Goal: Transaction & Acquisition: Purchase product/service

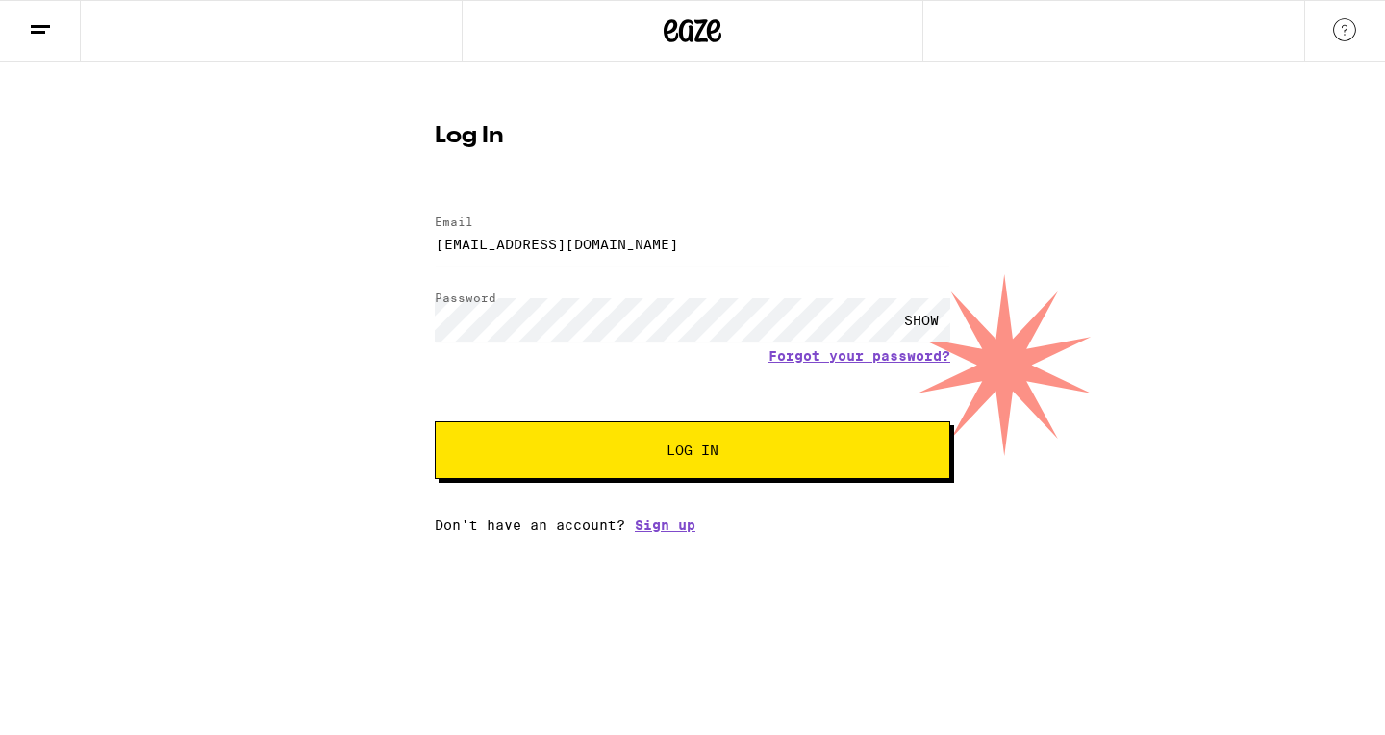
click at [766, 454] on span "Log In" at bounding box center [693, 450] width 360 height 13
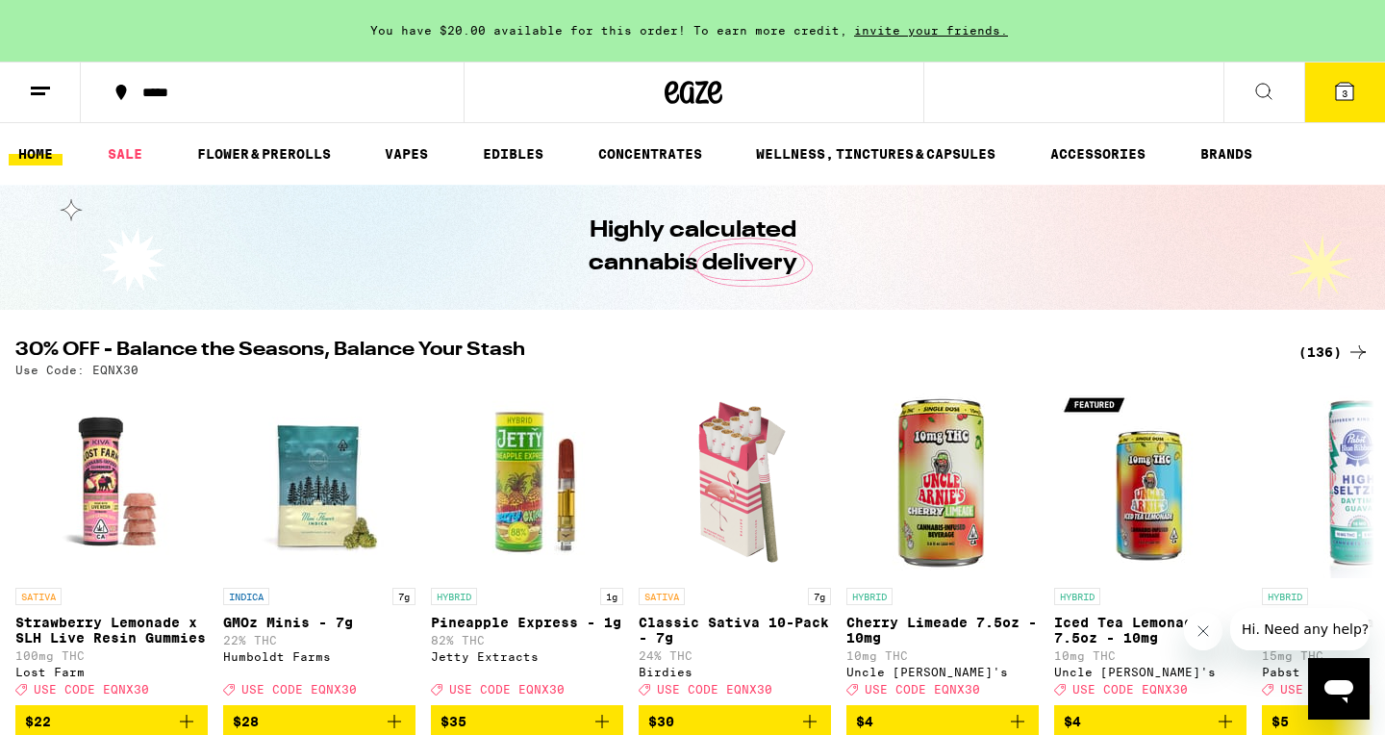
click at [1326, 347] on div "(136)" at bounding box center [1334, 352] width 71 height 23
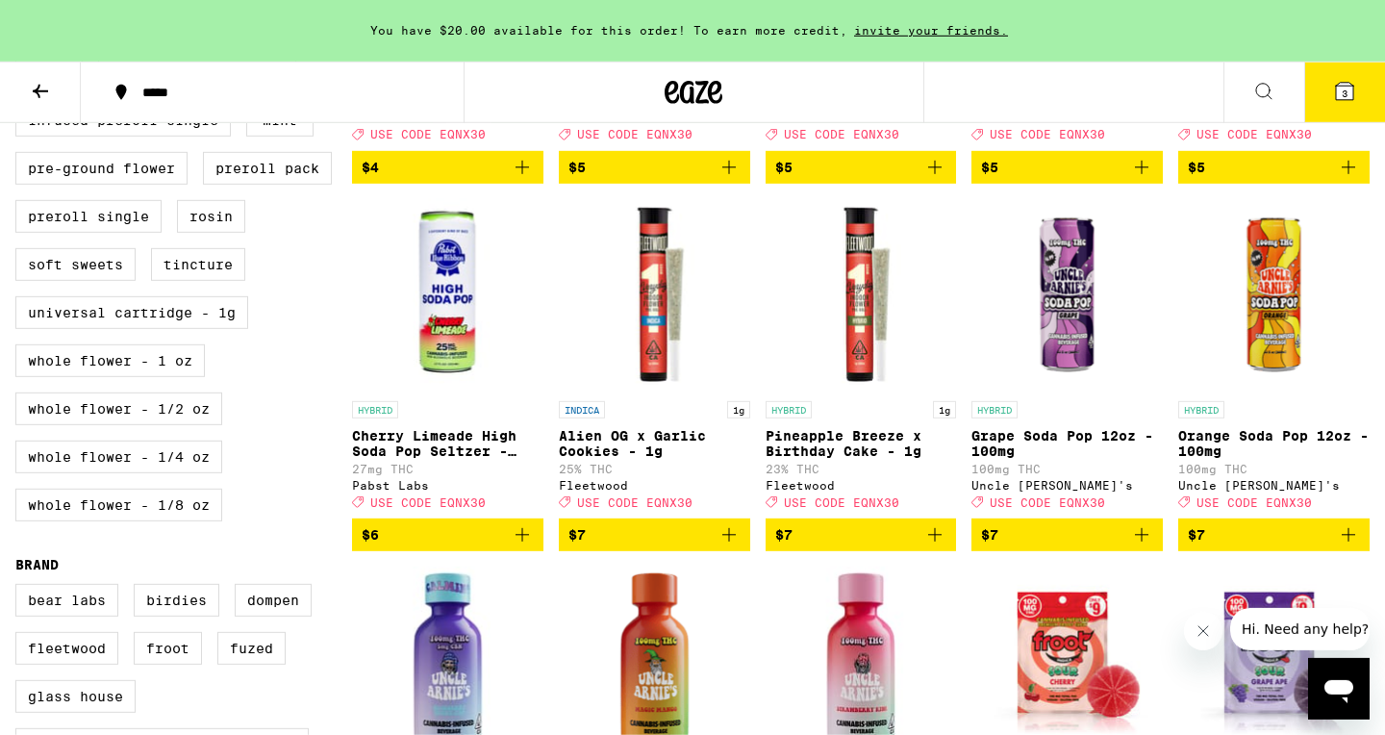
scroll to position [877, 0]
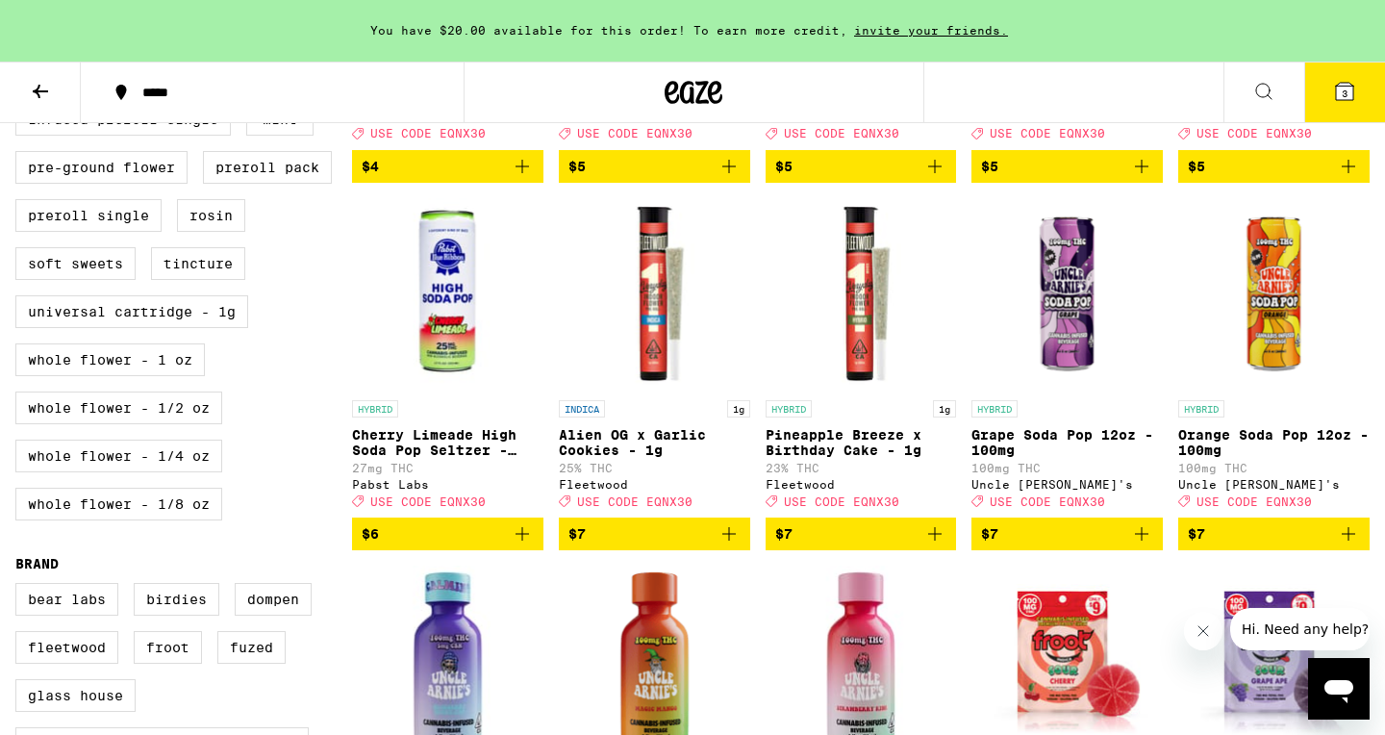
click at [1346, 545] on icon "Add to bag" at bounding box center [1348, 533] width 23 height 23
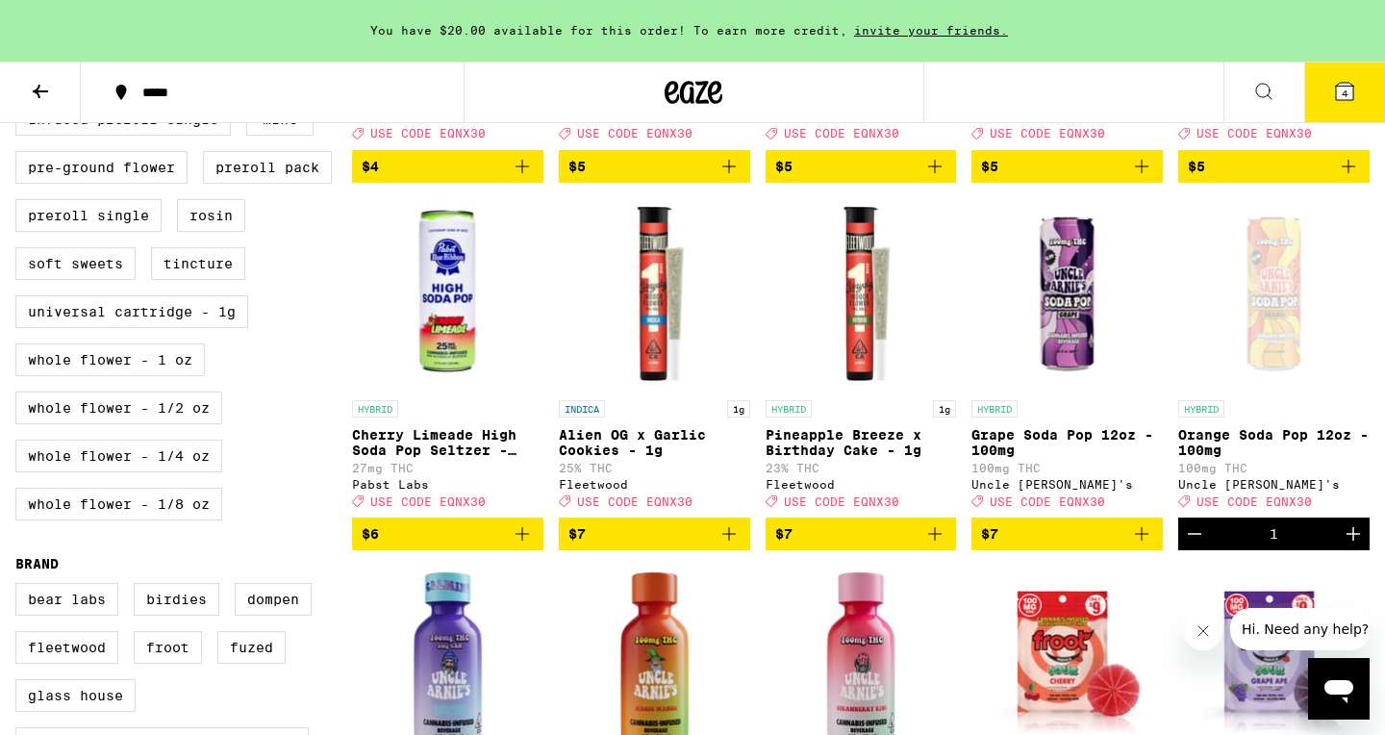
click at [1353, 545] on icon "Increment" at bounding box center [1353, 533] width 23 height 23
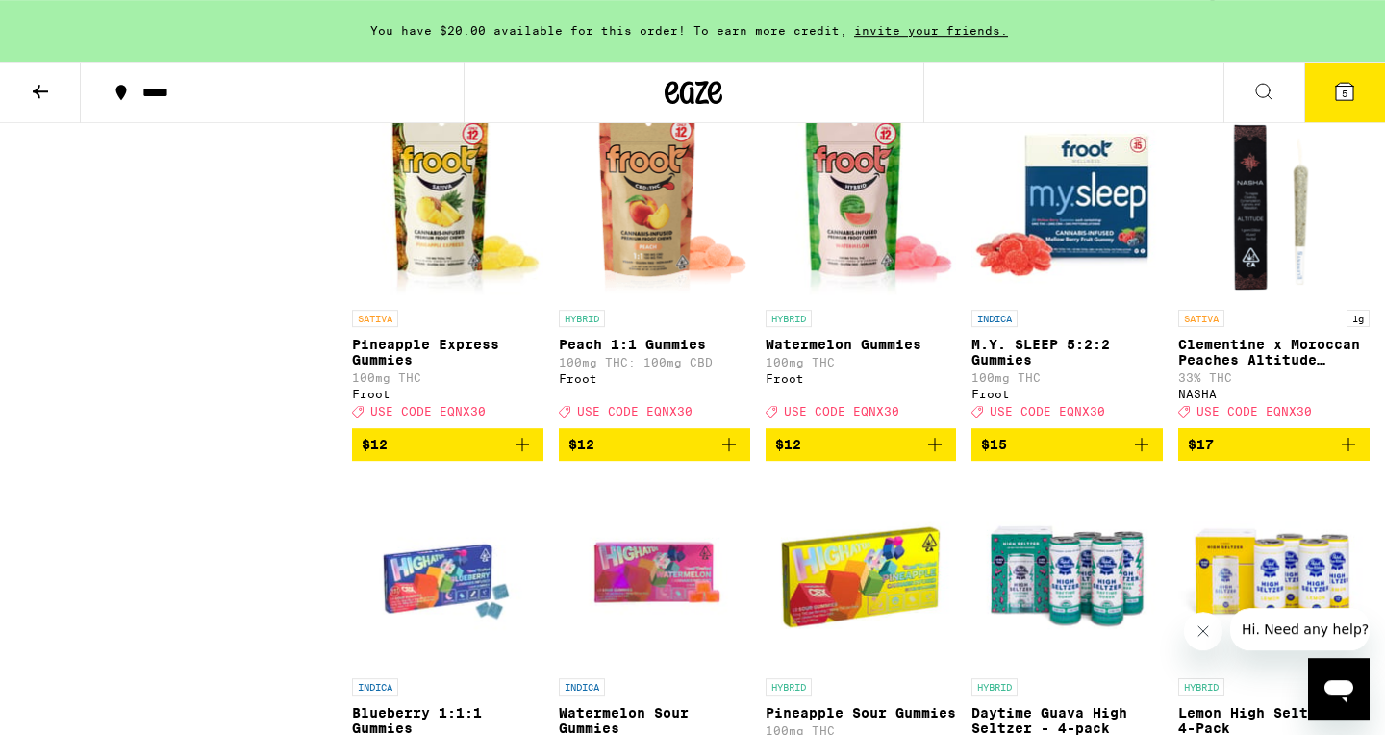
scroll to position [2078, 0]
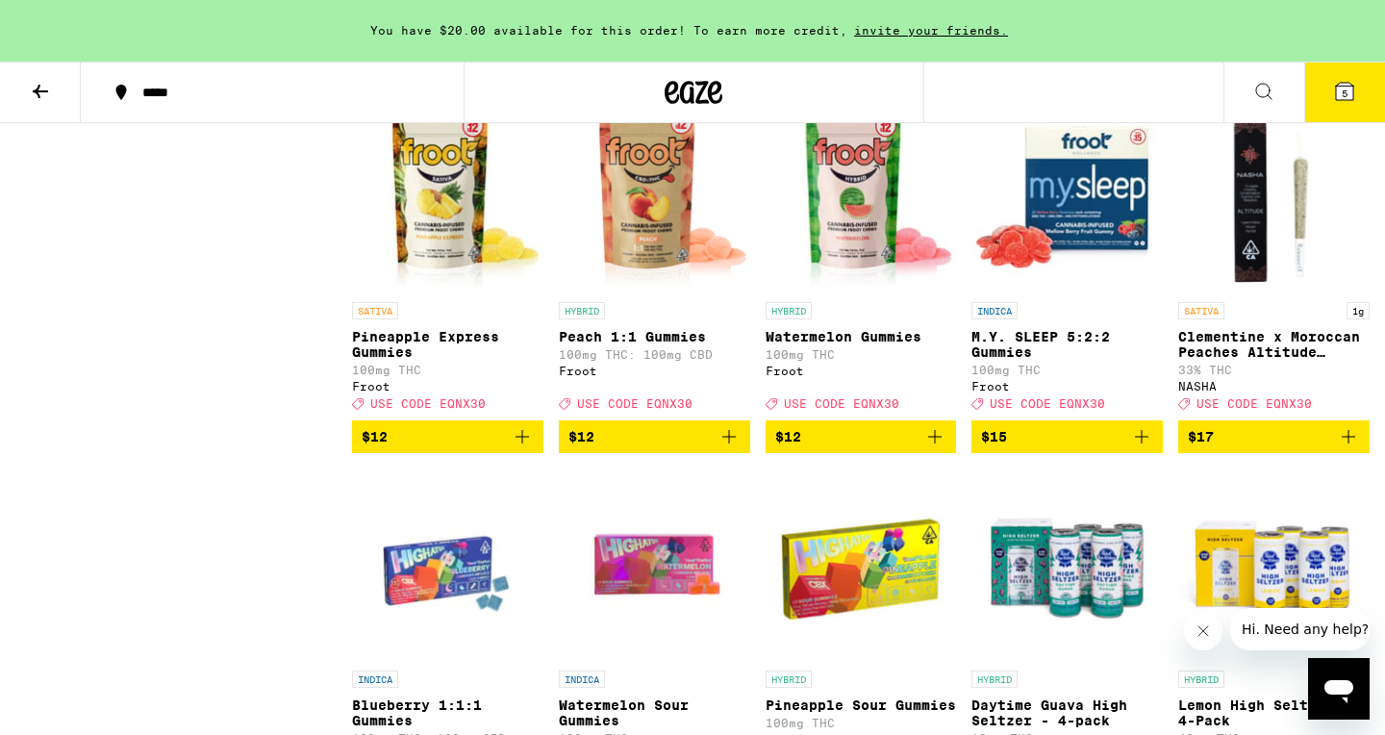
click at [1083, 258] on img "Open page for M.Y. SLEEP 5:2:2 Gummies from Froot" at bounding box center [1067, 196] width 191 height 192
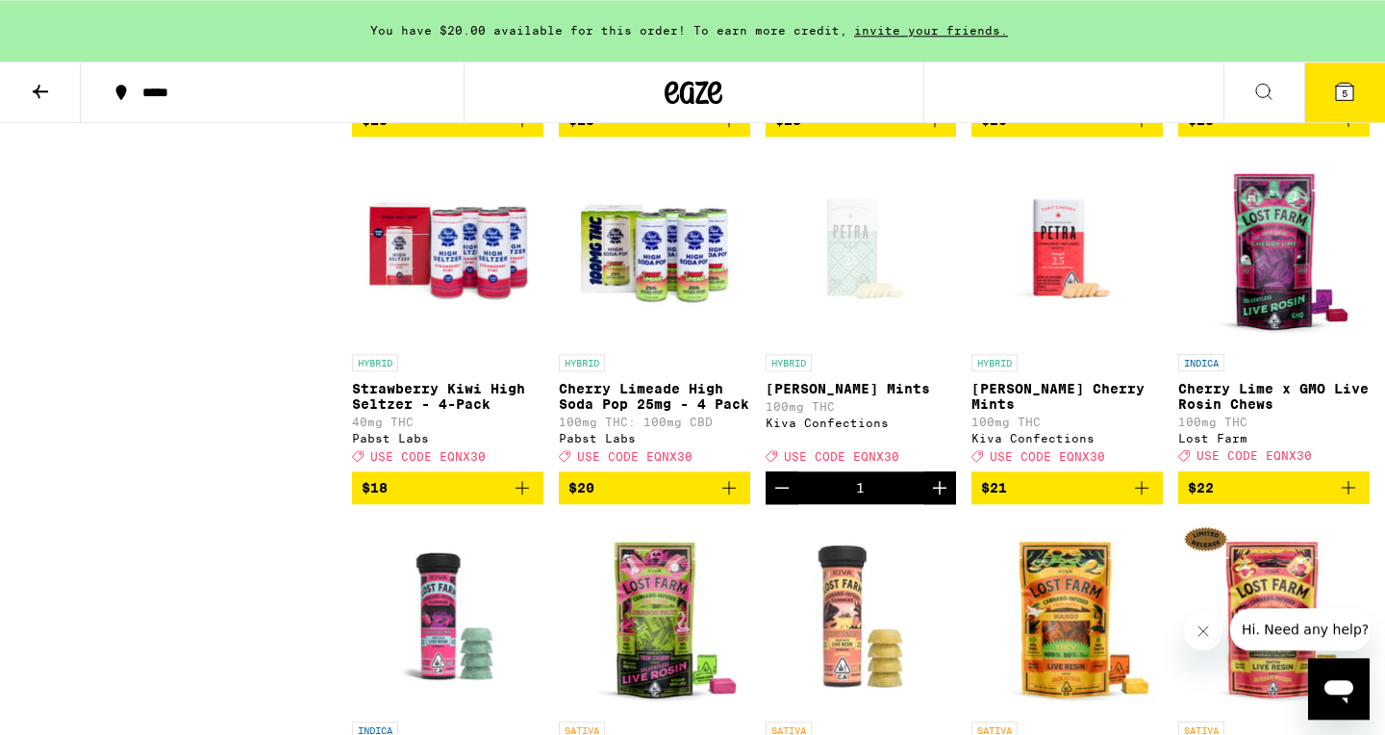
scroll to position [2771, 0]
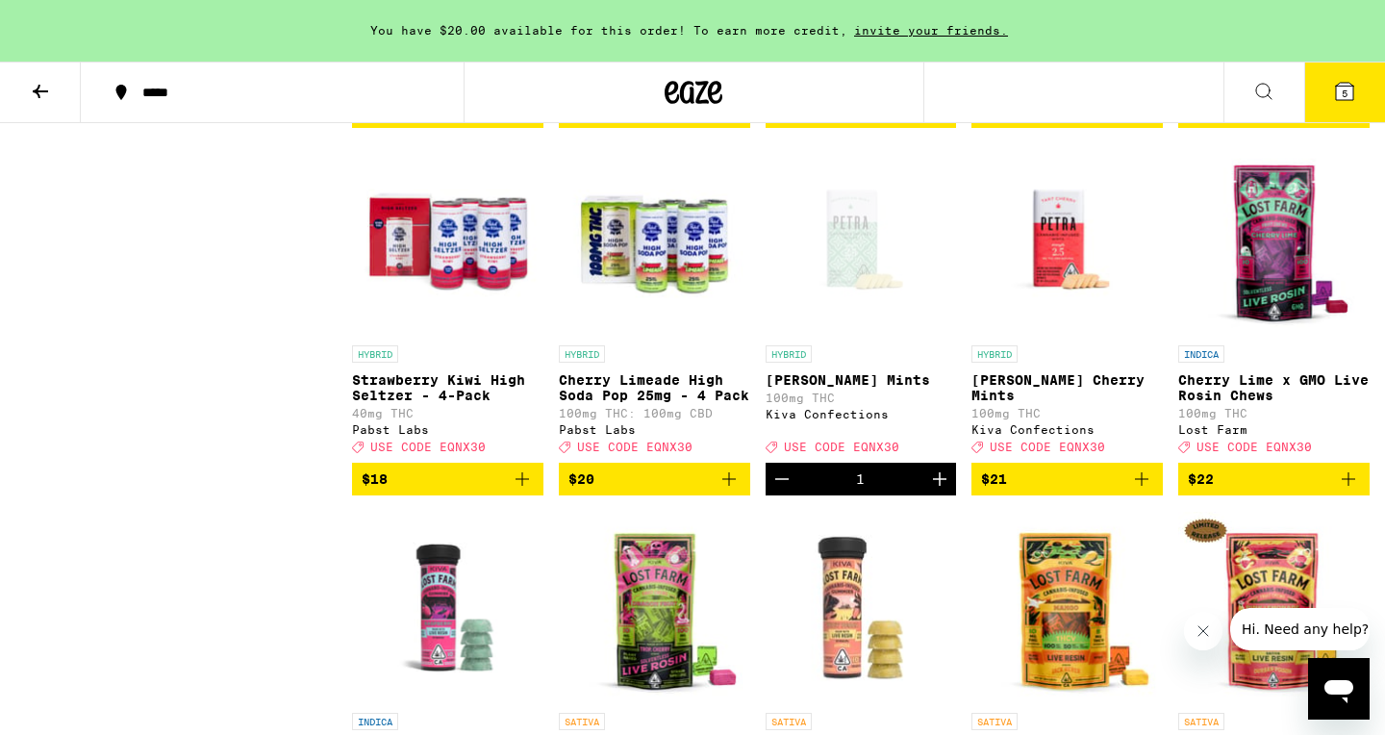
click at [776, 491] on icon "Decrement" at bounding box center [782, 479] width 23 height 23
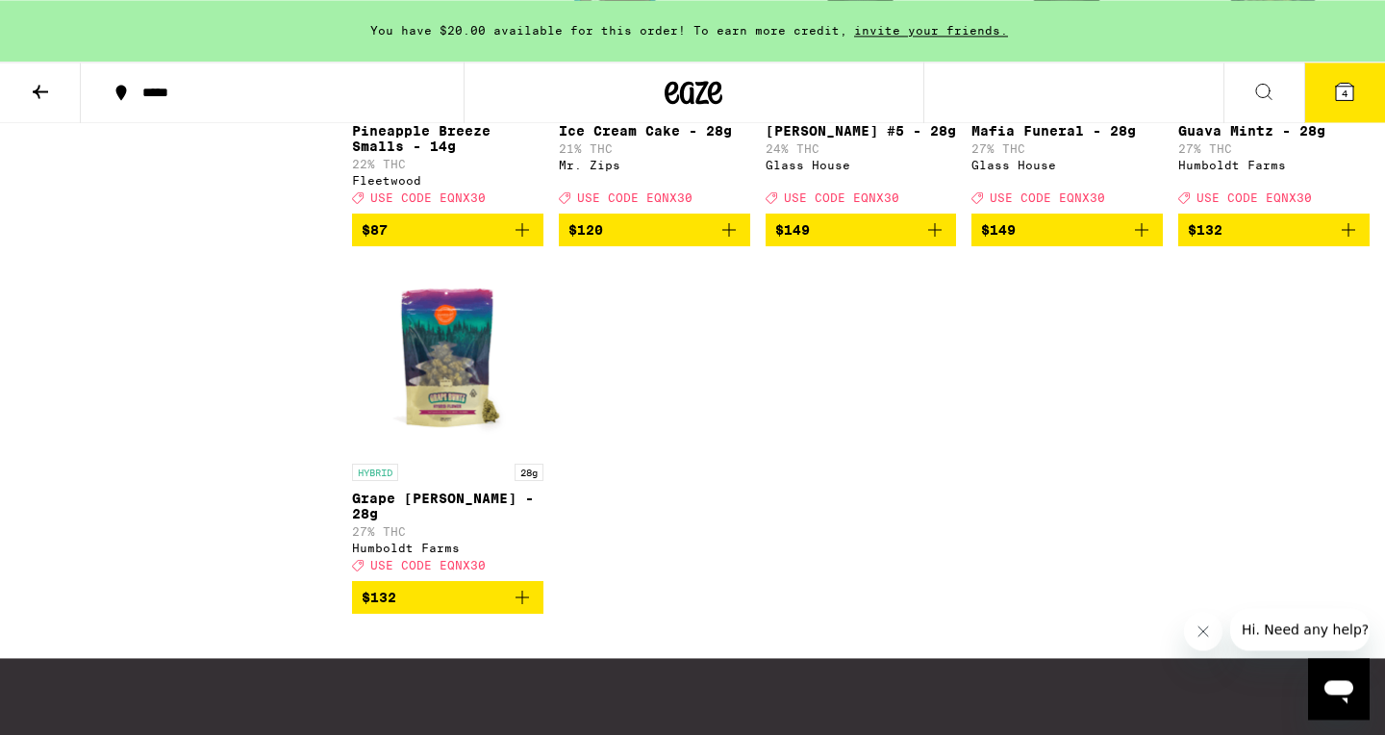
scroll to position [10021, 0]
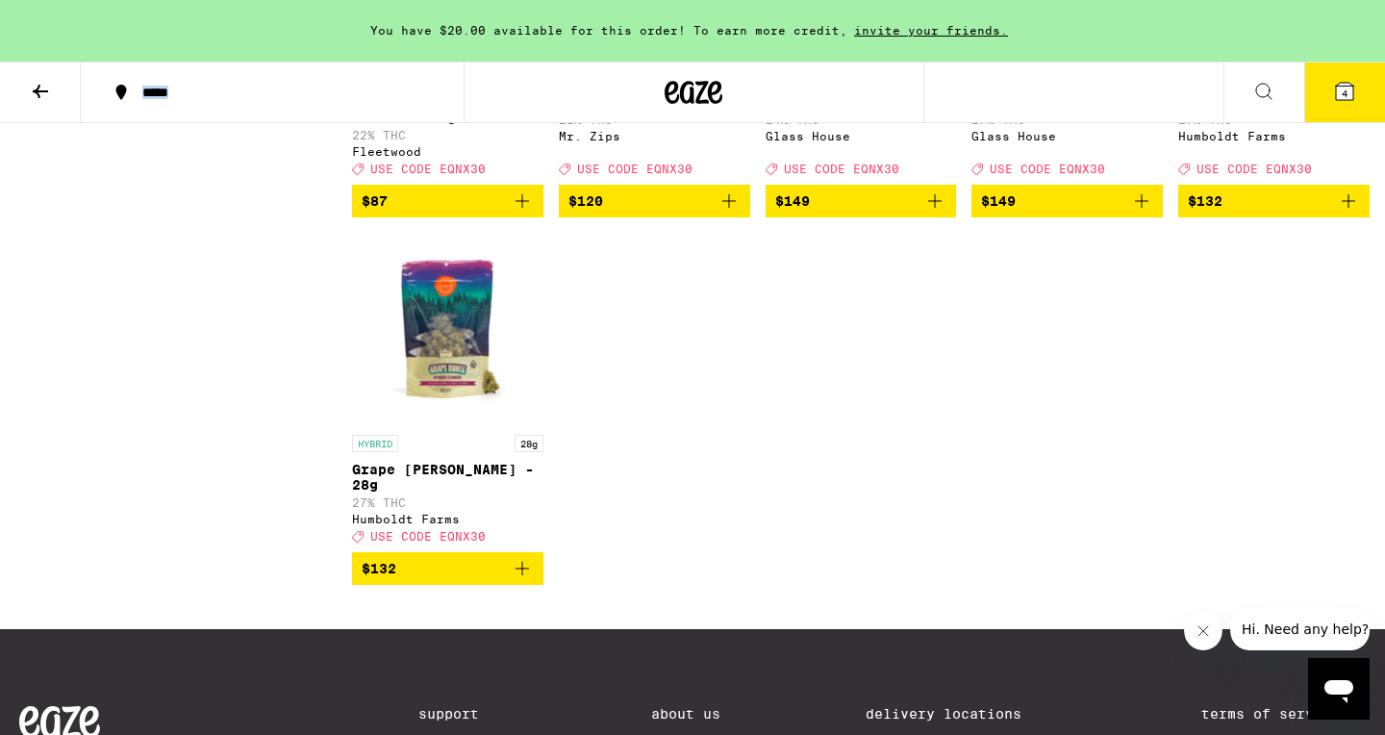
drag, startPoint x: 302, startPoint y: 142, endPoint x: 288, endPoint y: 94, distance: 50.2
drag, startPoint x: 220, startPoint y: 204, endPoint x: 222, endPoint y: -131, distance: 334.8
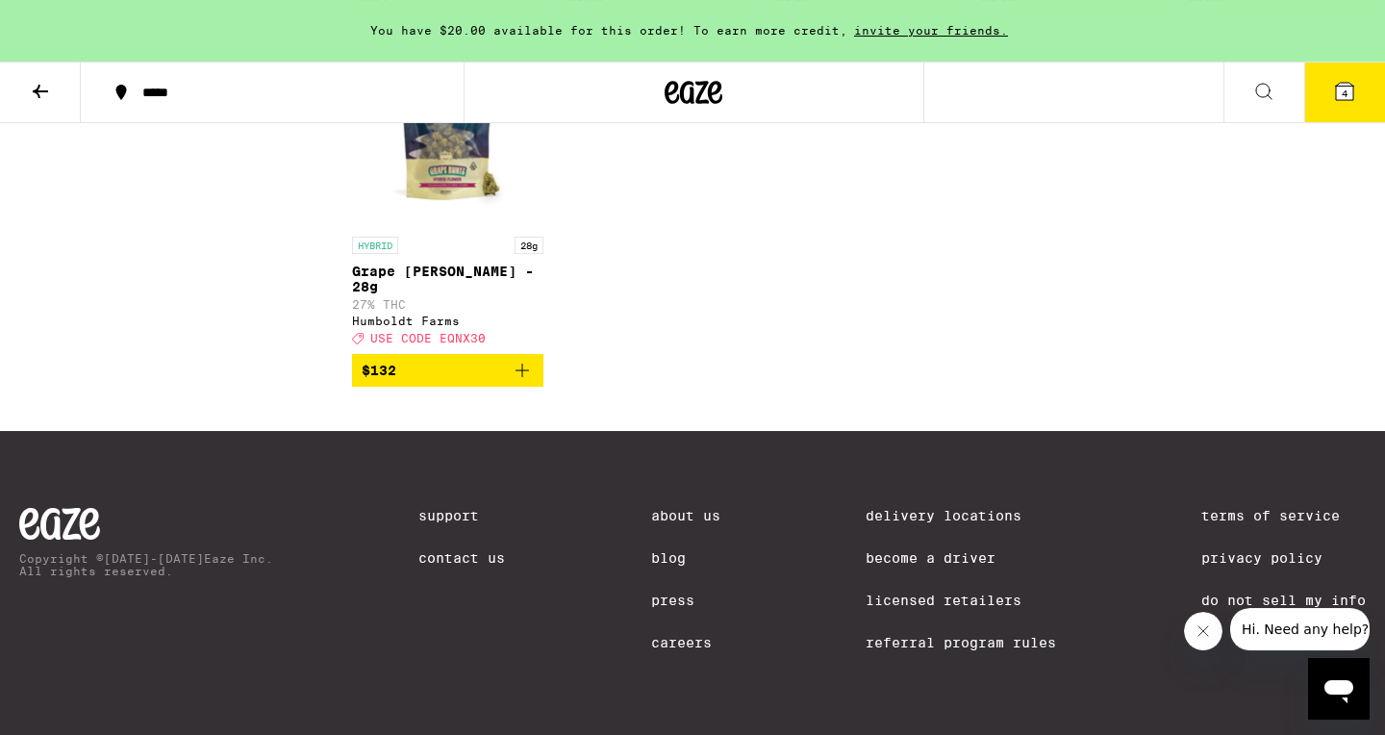
scroll to position [10657, 0]
click at [38, 89] on icon at bounding box center [40, 91] width 15 height 13
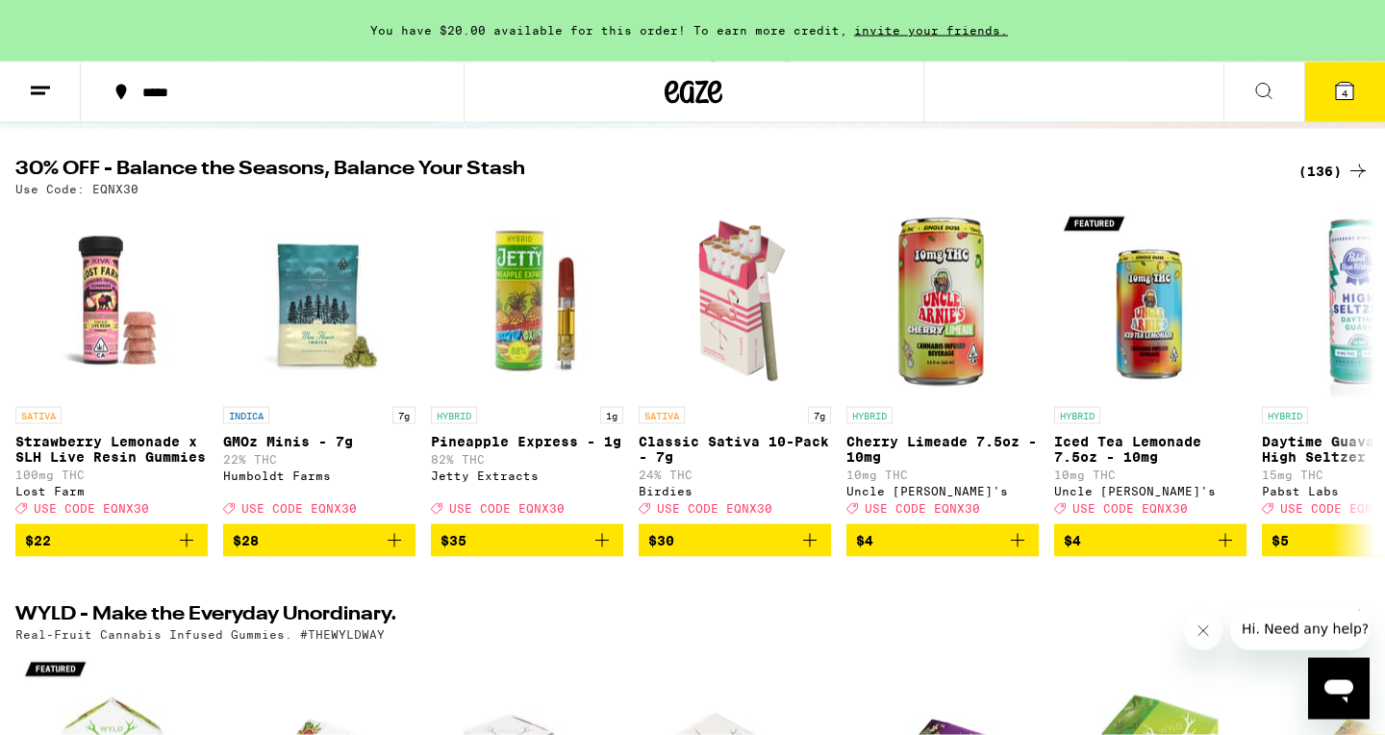
scroll to position [185, 0]
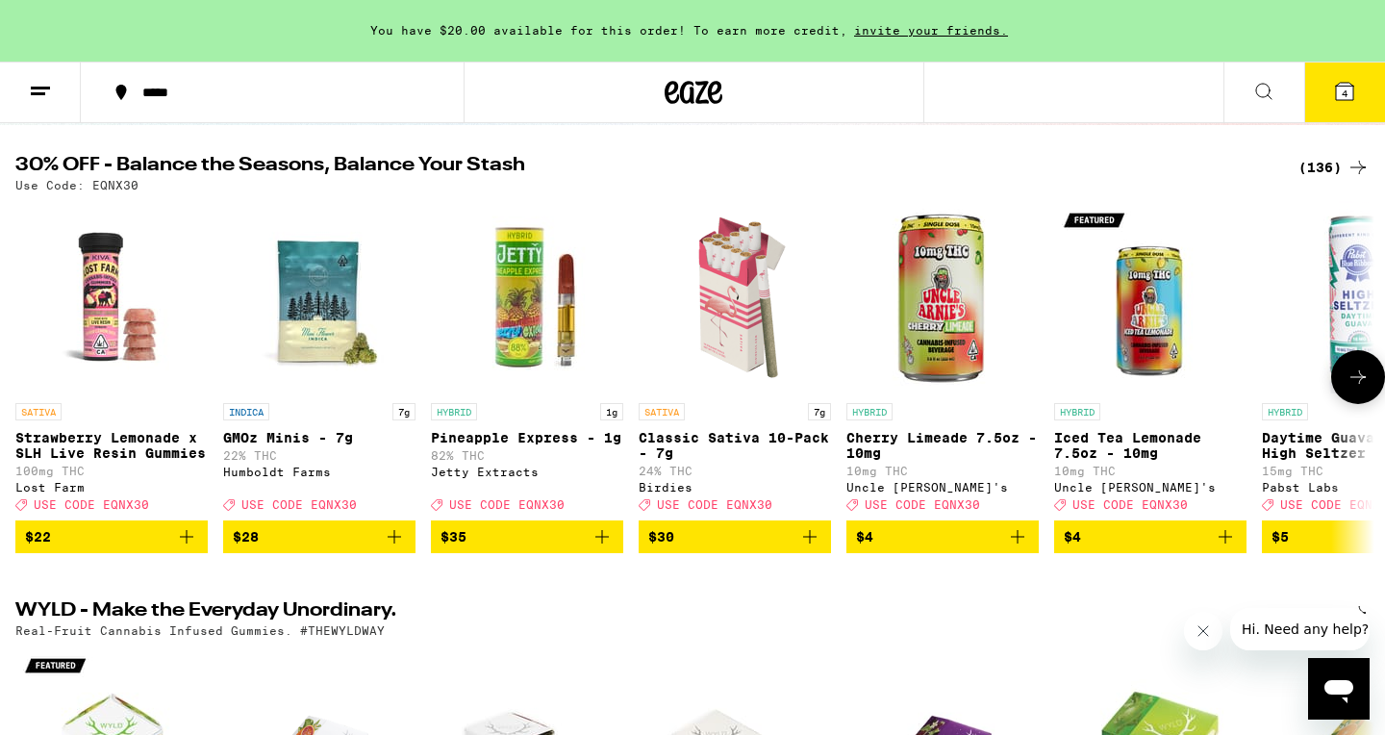
click at [1358, 387] on icon at bounding box center [1358, 377] width 23 height 23
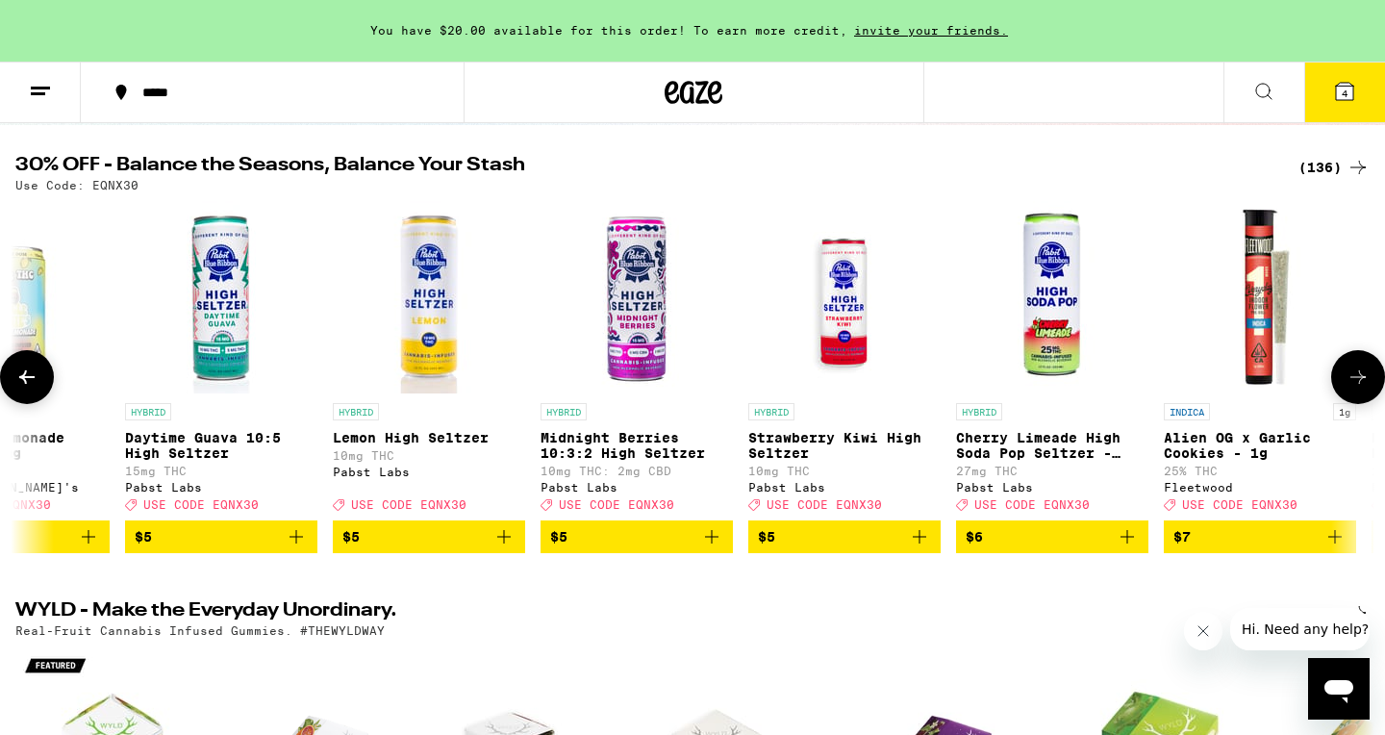
scroll to position [0, 1145]
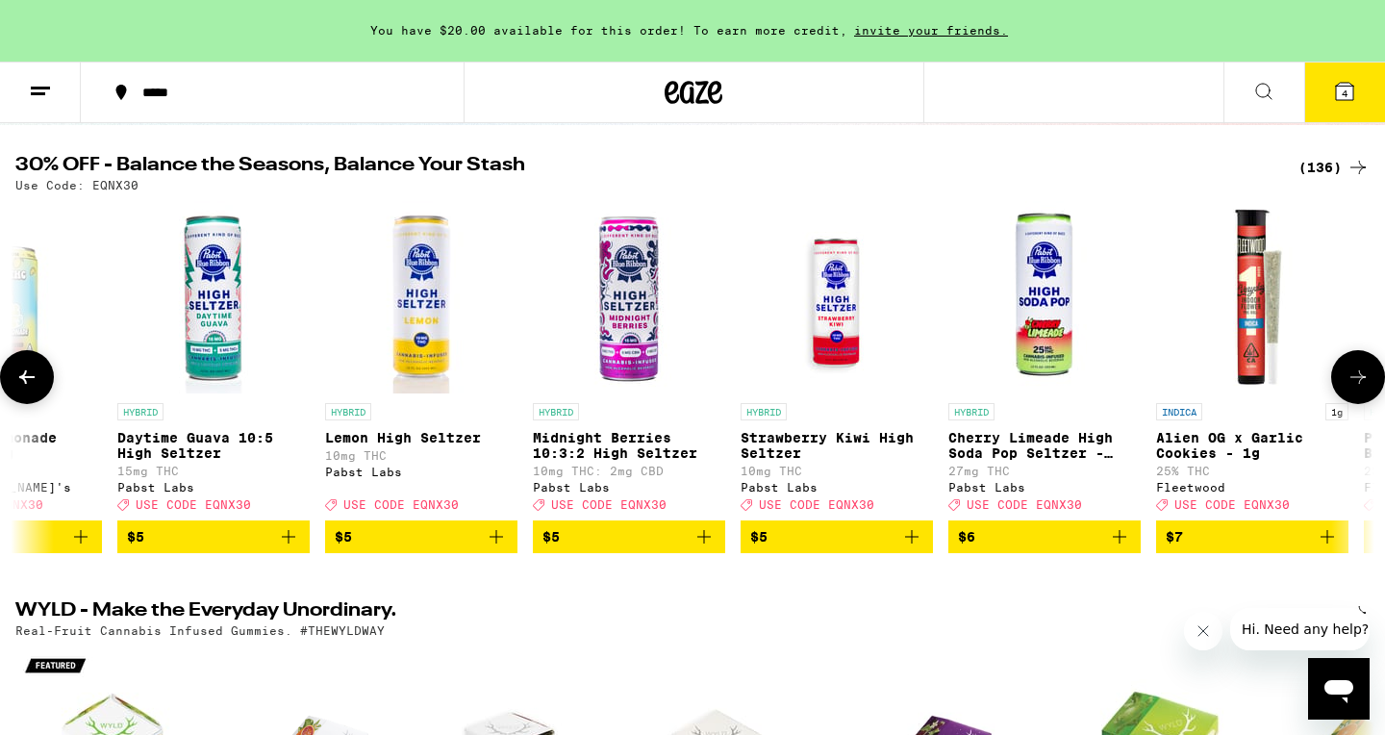
click at [1358, 387] on icon at bounding box center [1358, 377] width 23 height 23
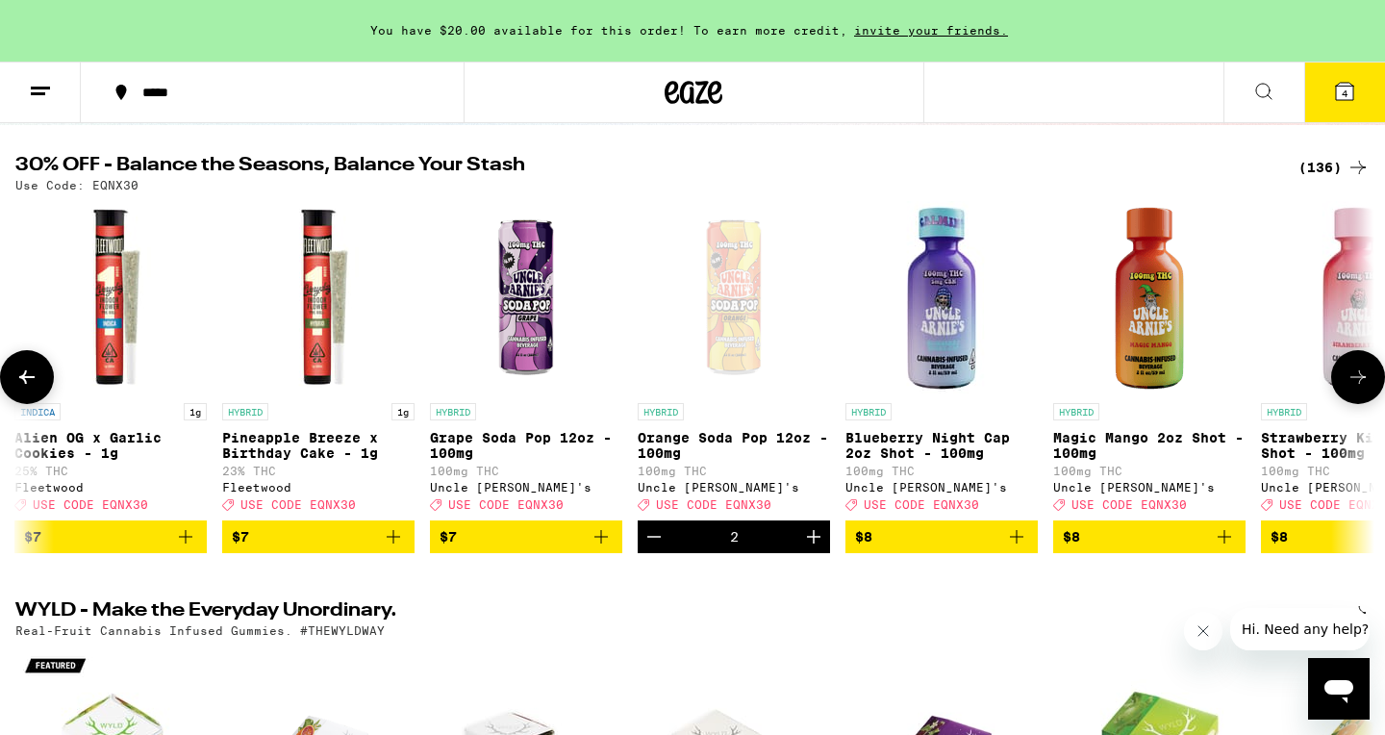
scroll to position [0, 2290]
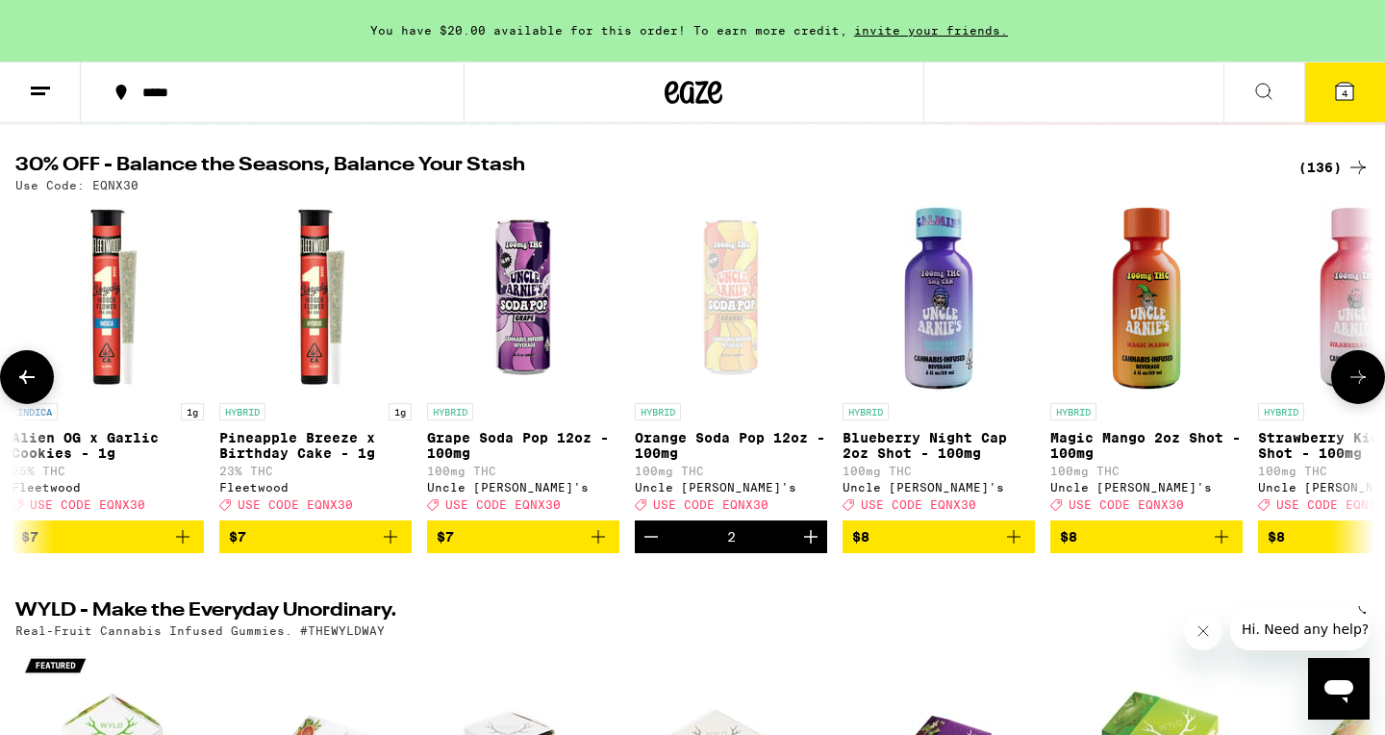
click at [1358, 387] on icon at bounding box center [1358, 377] width 23 height 23
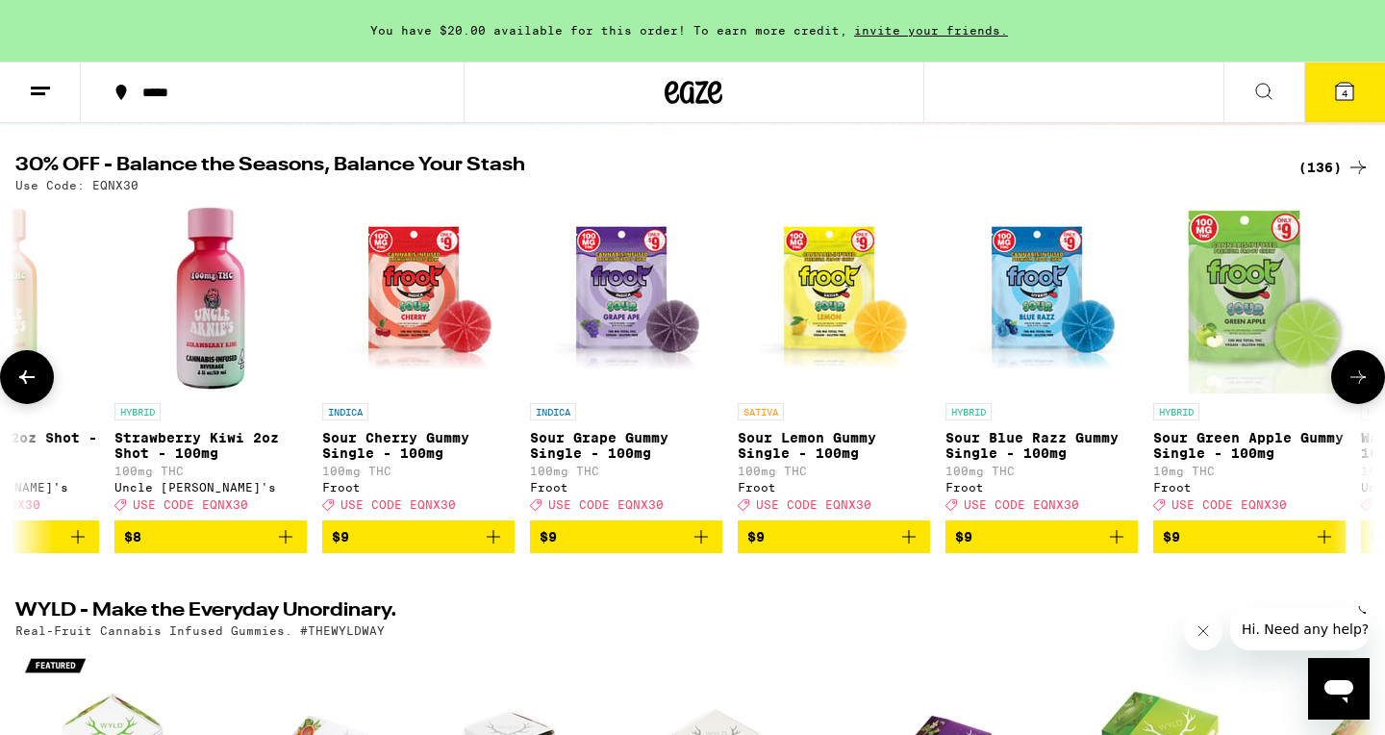
scroll to position [0, 3434]
click at [1358, 387] on icon at bounding box center [1358, 377] width 23 height 23
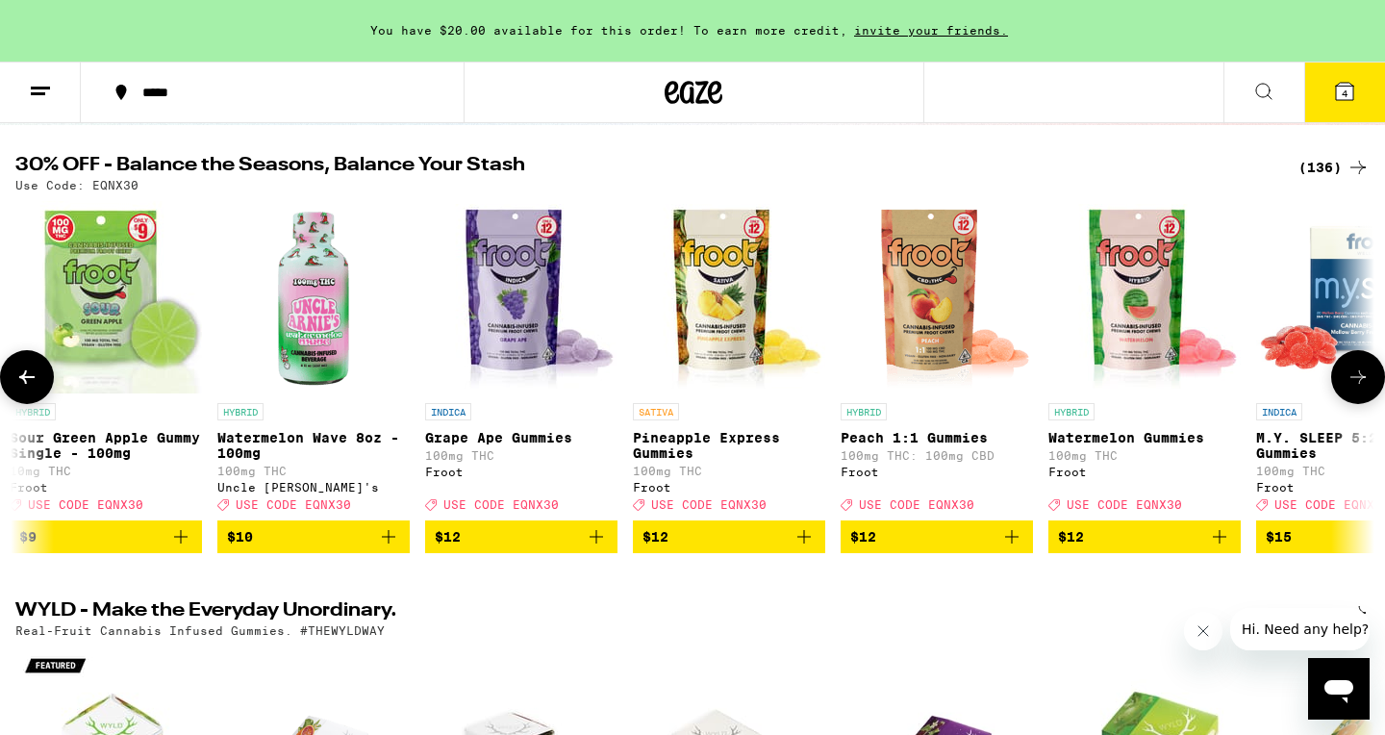
scroll to position [0, 4579]
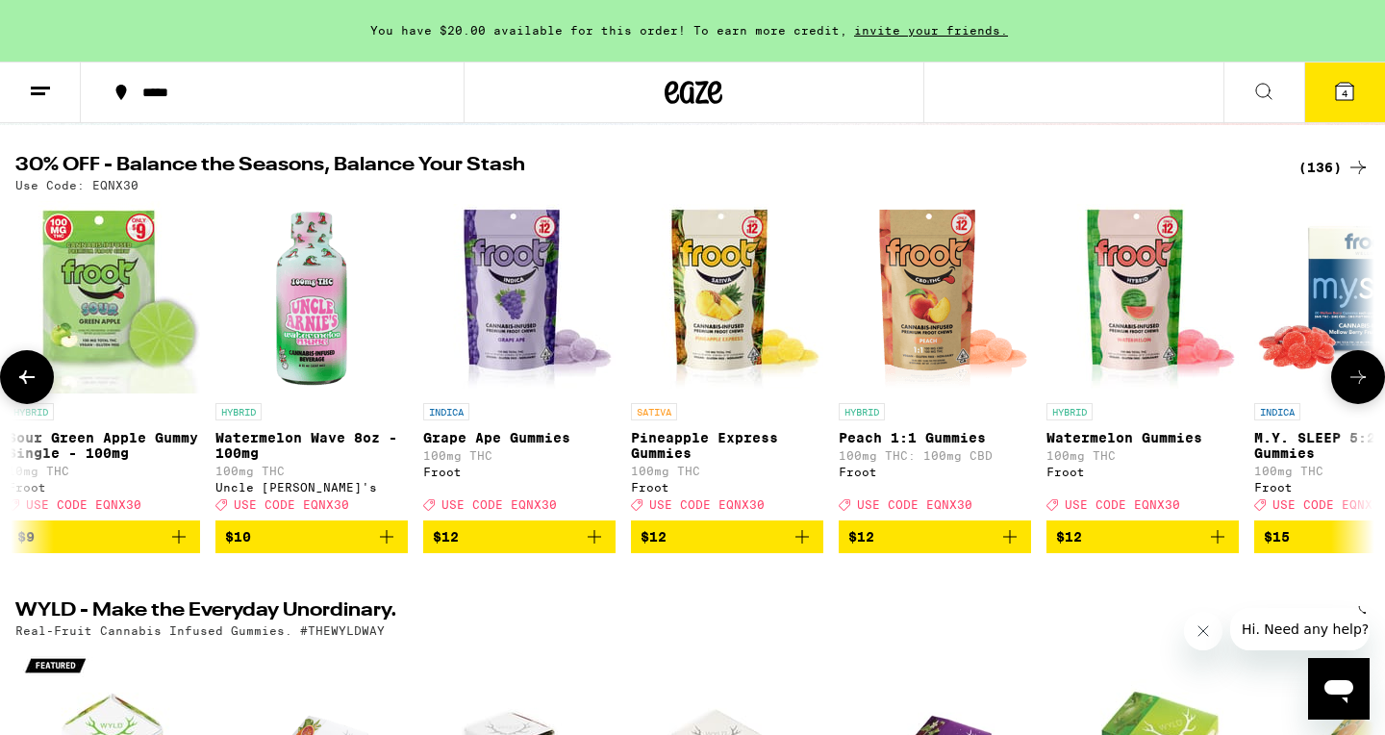
click at [1358, 387] on icon at bounding box center [1358, 377] width 23 height 23
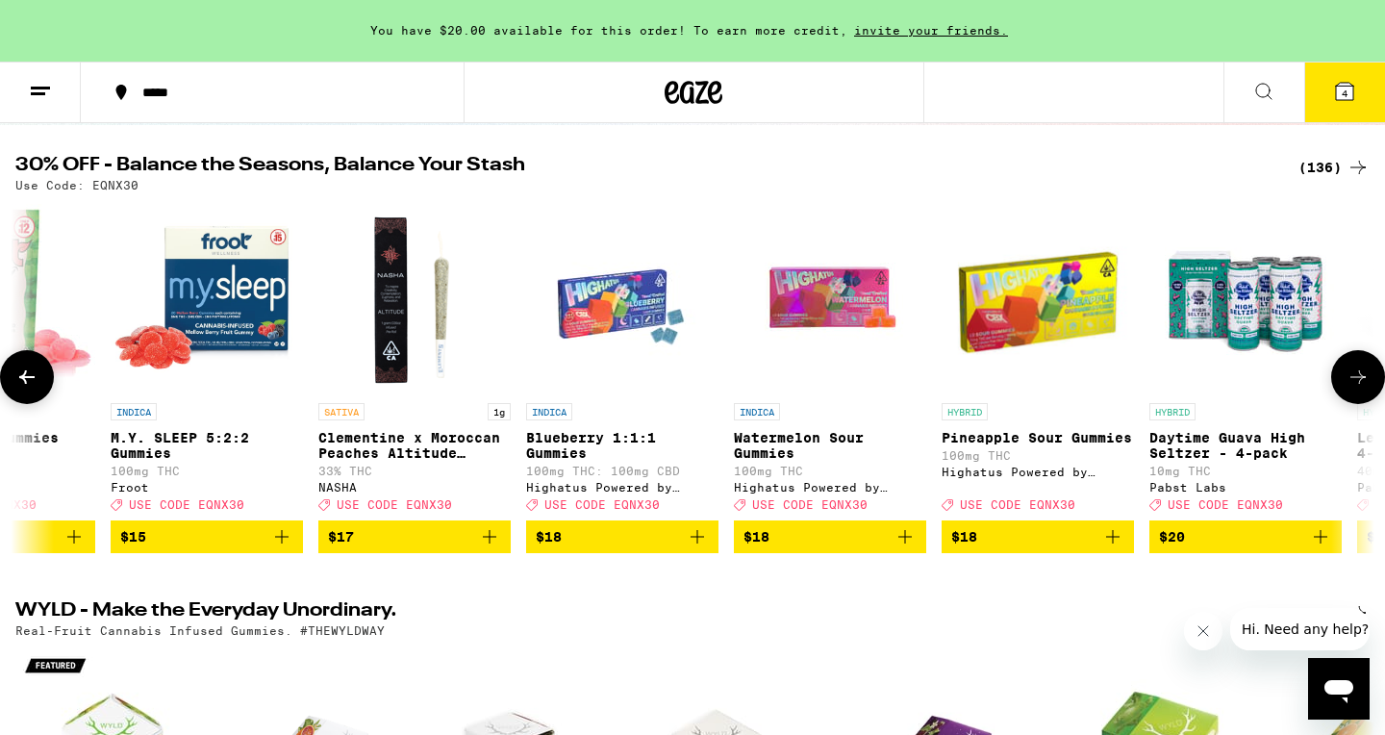
scroll to position [0, 5724]
click at [1358, 387] on icon at bounding box center [1358, 377] width 23 height 23
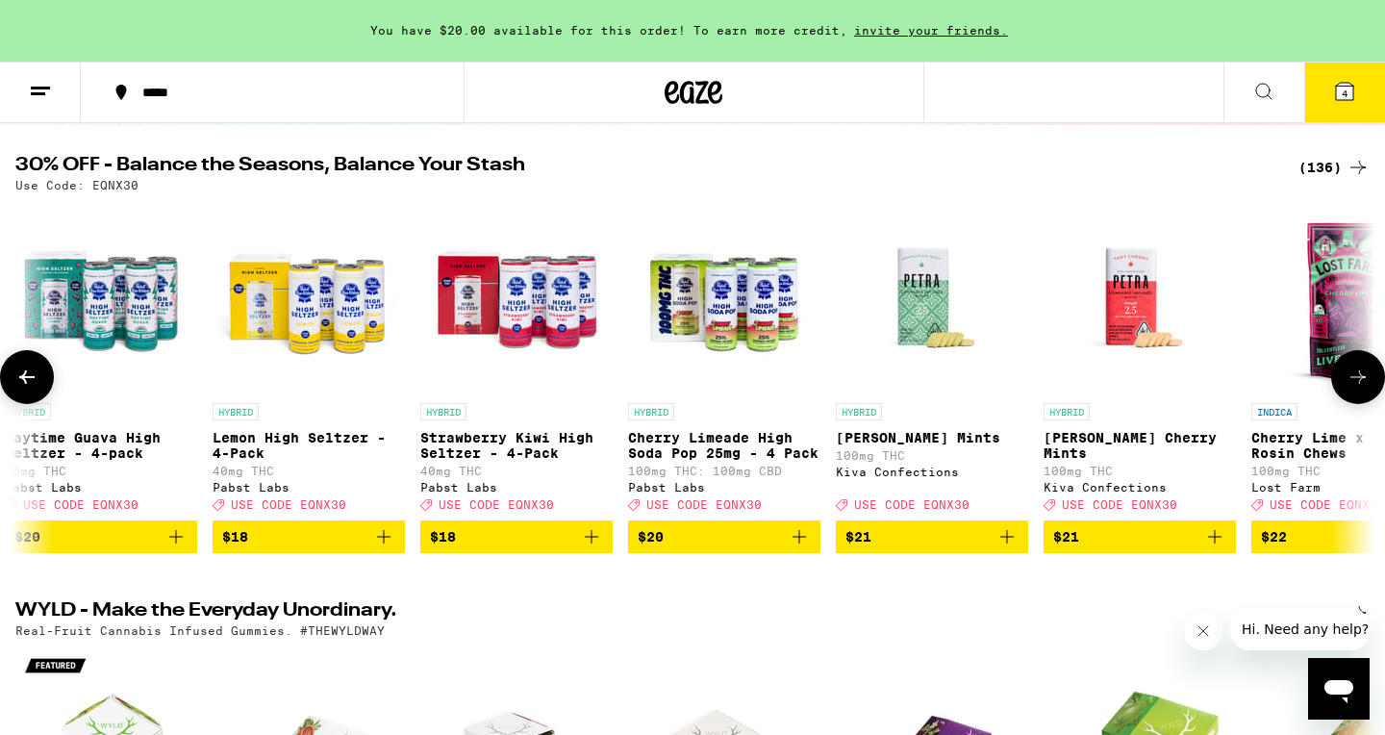
scroll to position [0, 6869]
click at [1358, 387] on icon at bounding box center [1358, 377] width 23 height 23
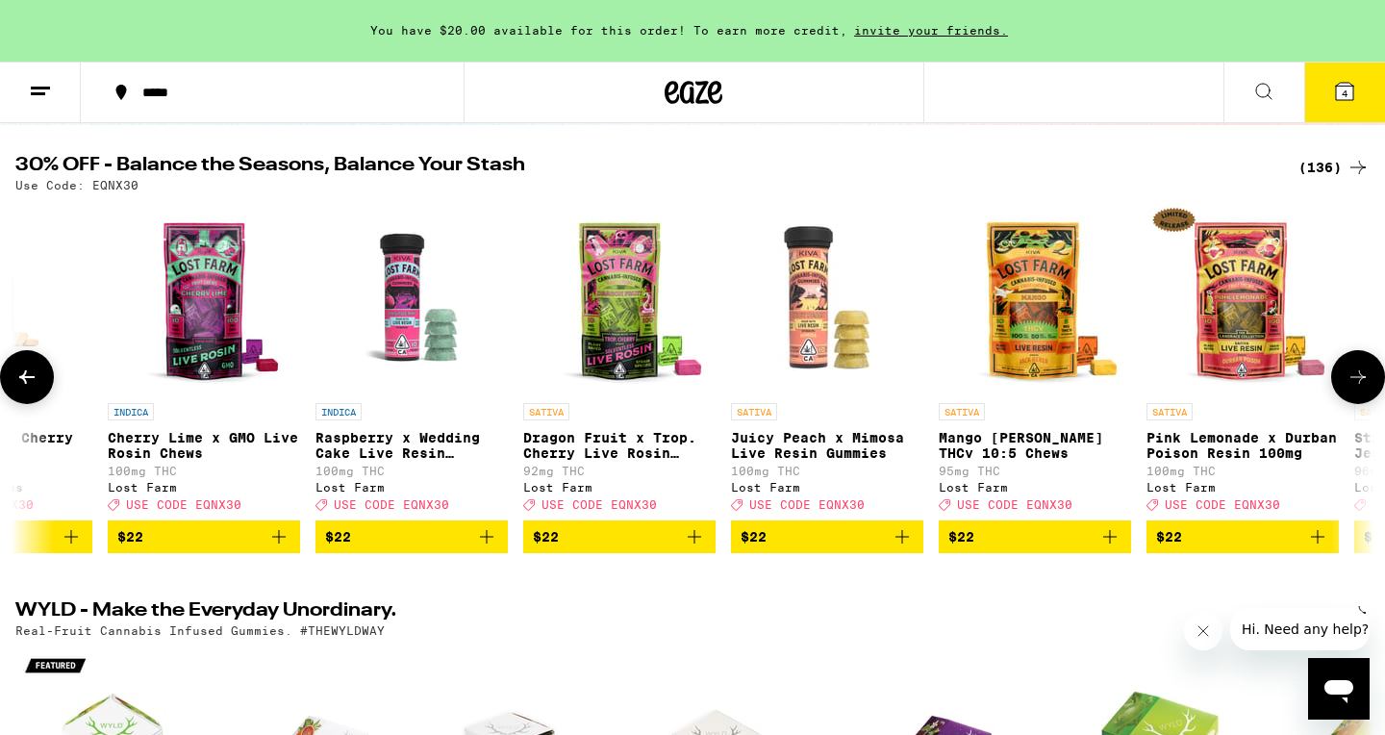
scroll to position [0, 8014]
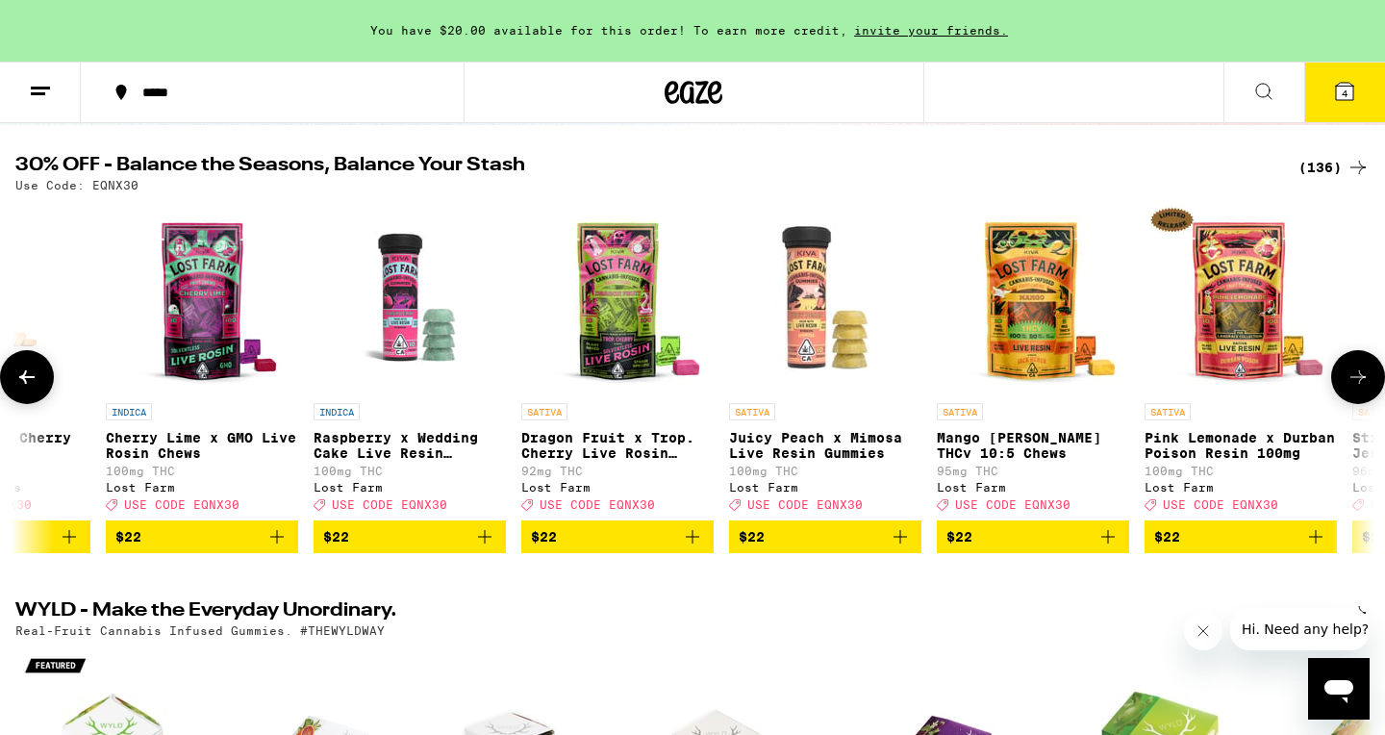
click at [1358, 387] on icon at bounding box center [1358, 377] width 23 height 23
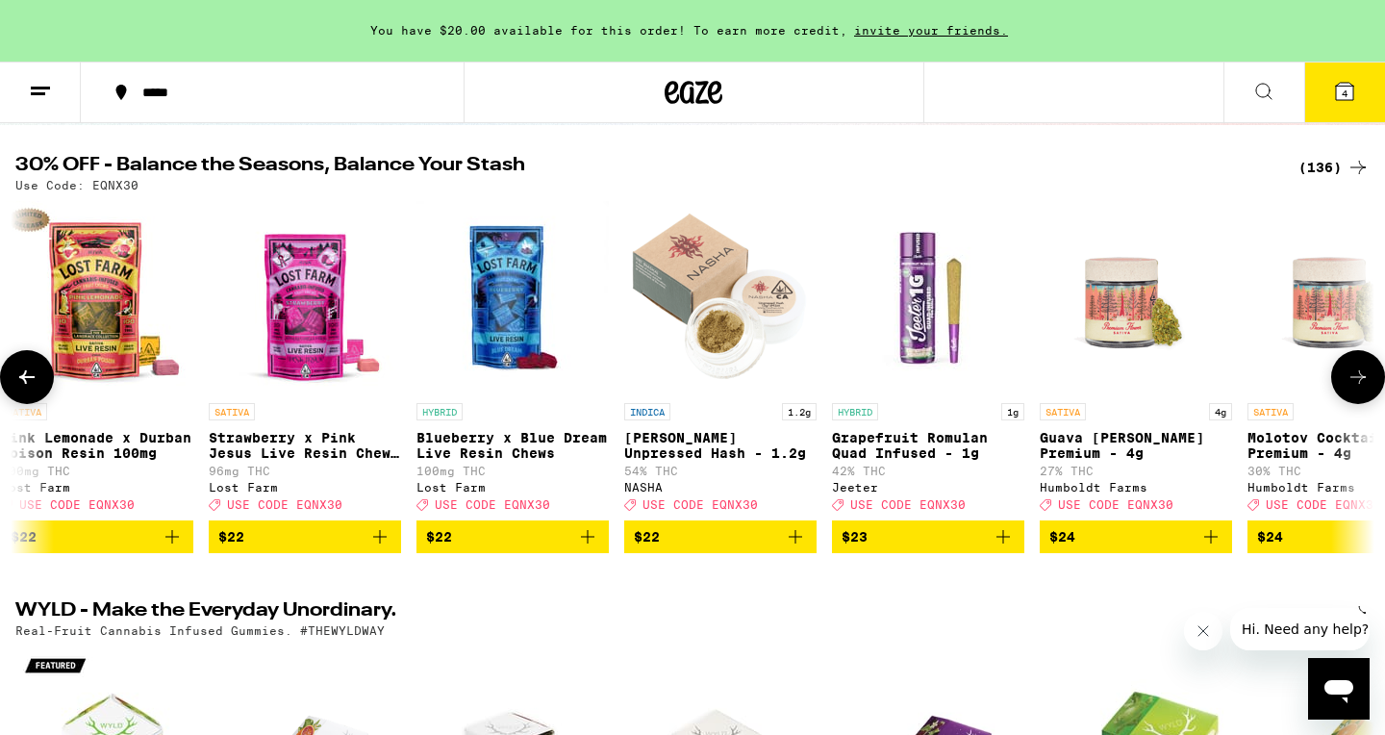
scroll to position [0, 9159]
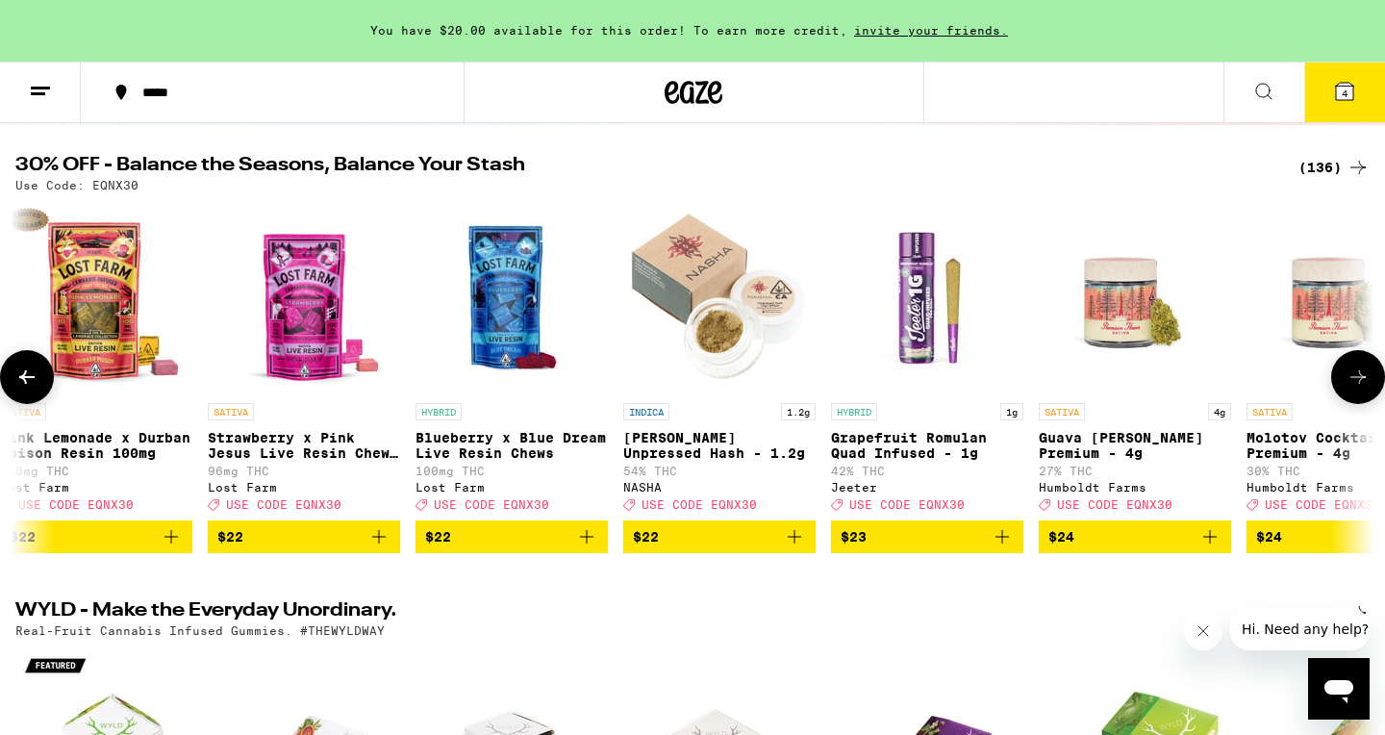
click at [27, 389] on icon at bounding box center [26, 377] width 23 height 23
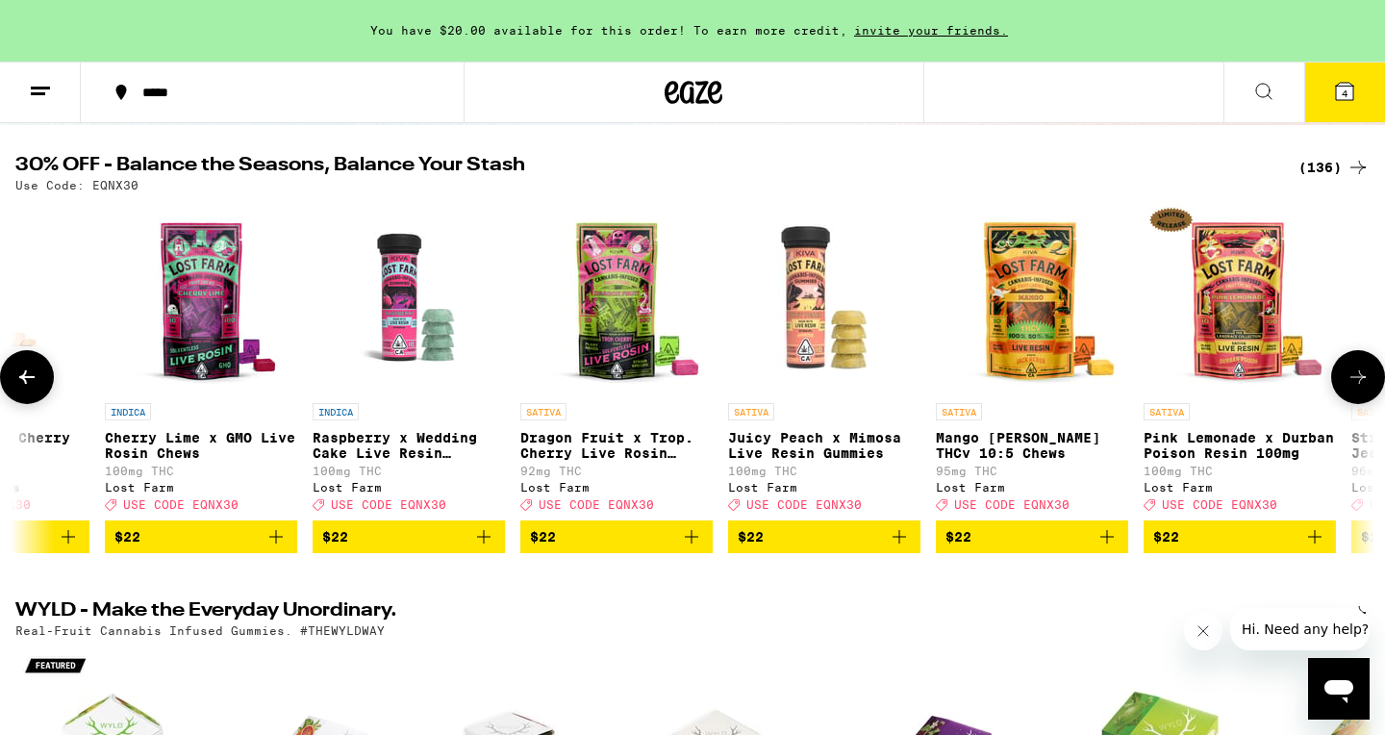
scroll to position [0, 8014]
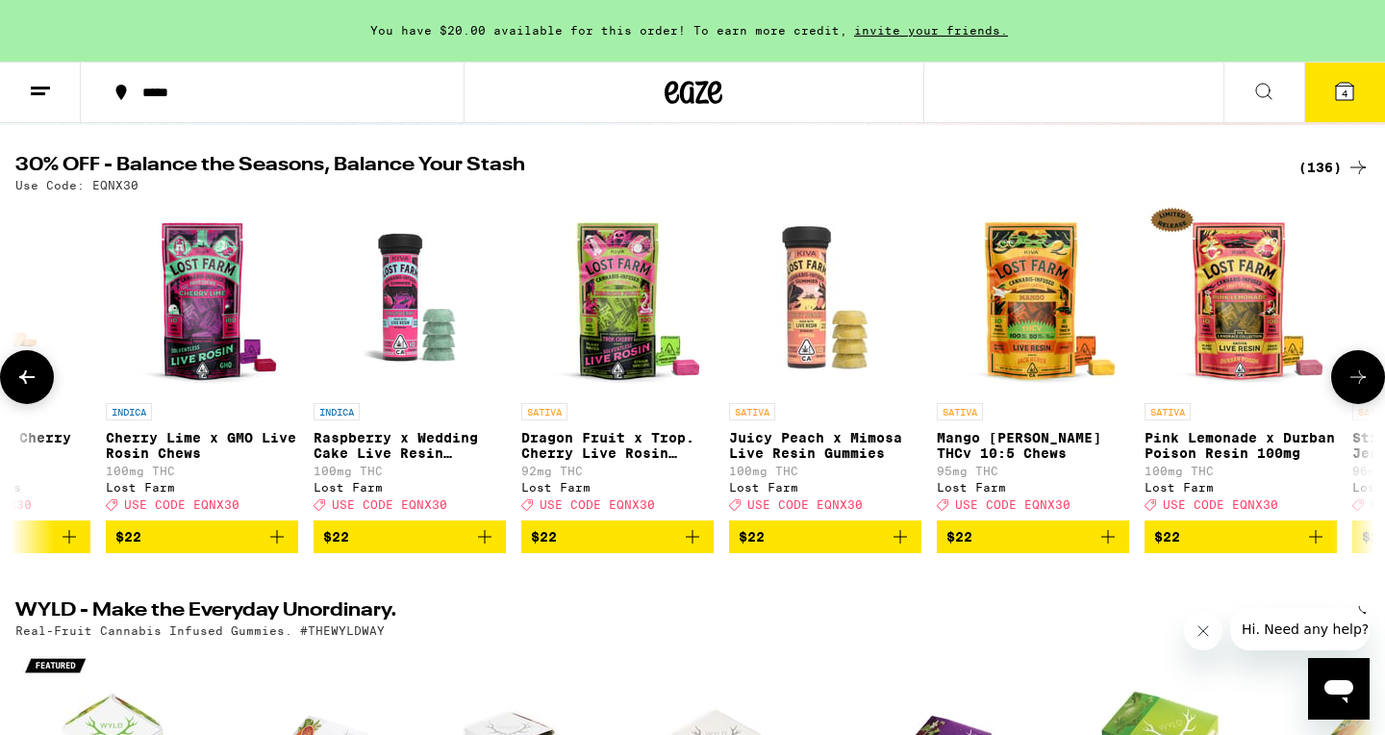
click at [1350, 389] on icon at bounding box center [1358, 377] width 23 height 23
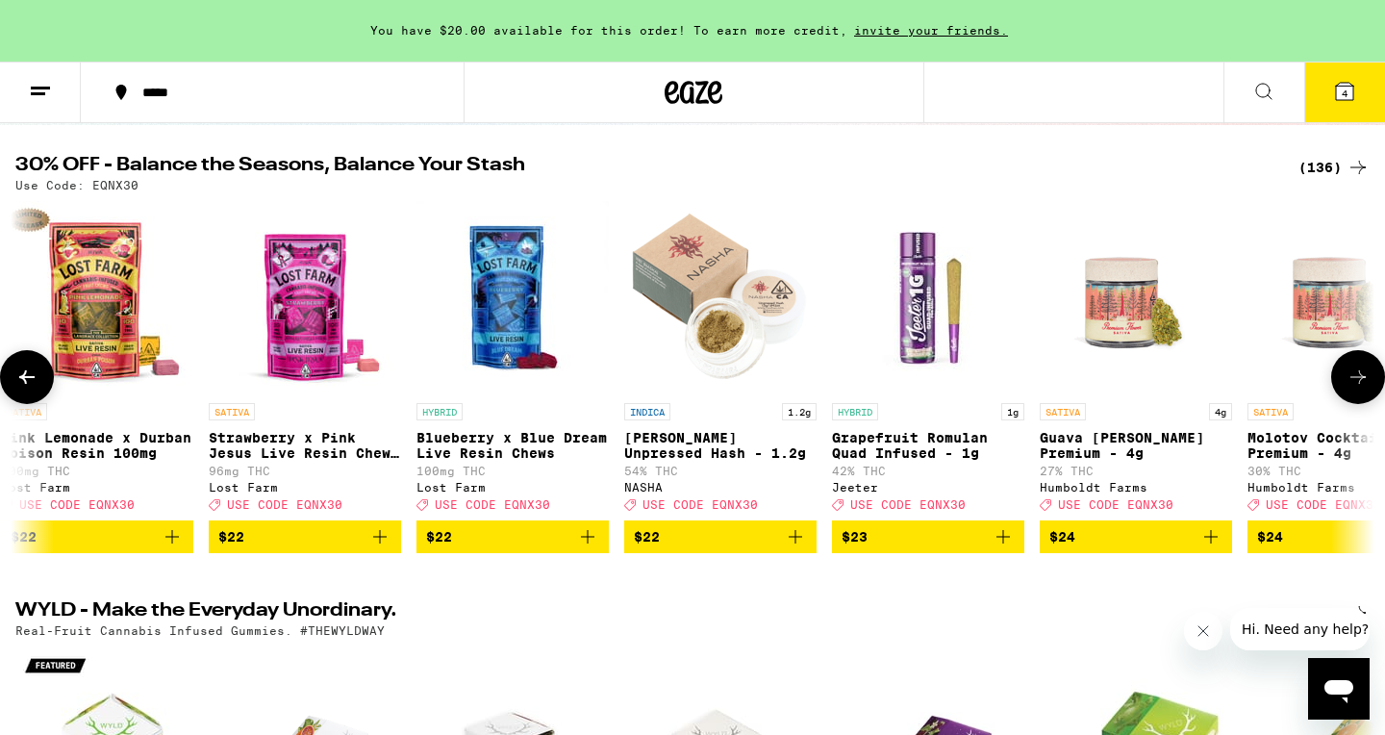
scroll to position [0, 9159]
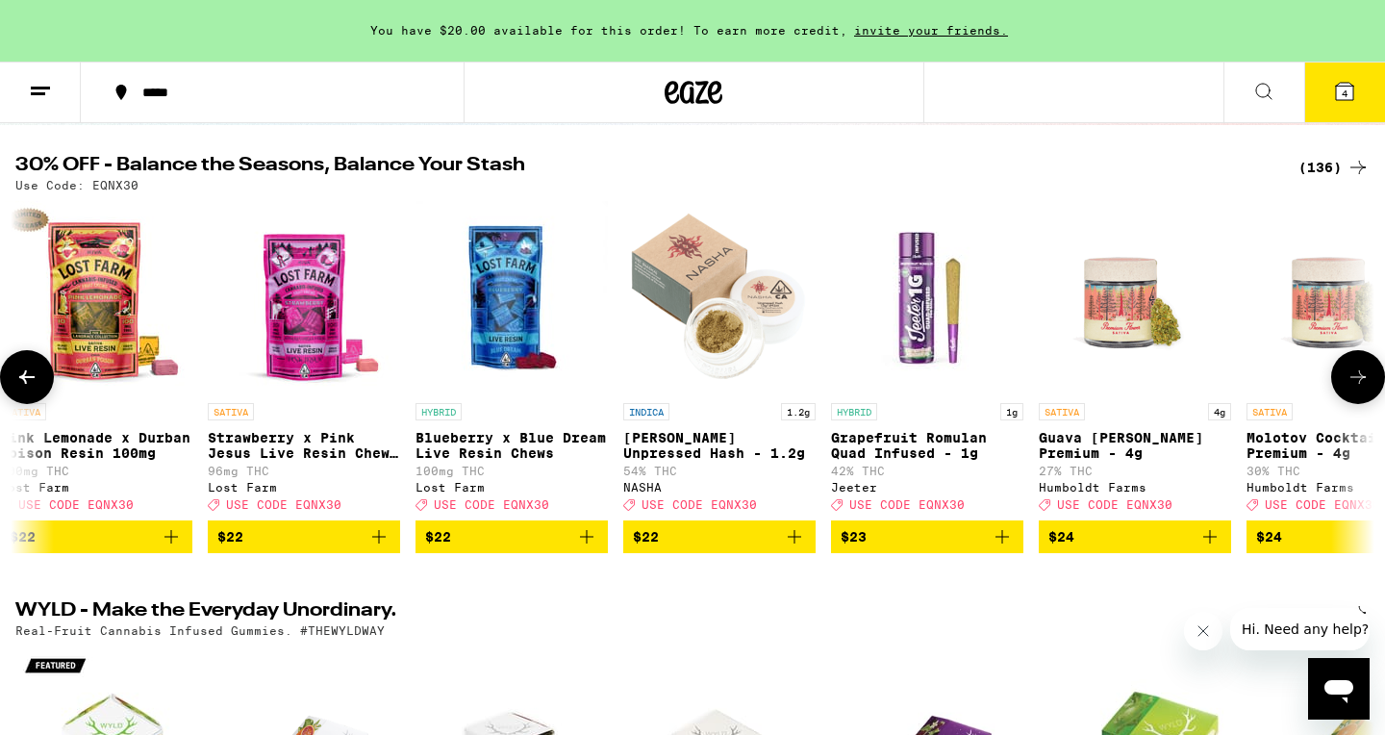
click at [585, 548] on icon "Add to bag" at bounding box center [586, 536] width 23 height 23
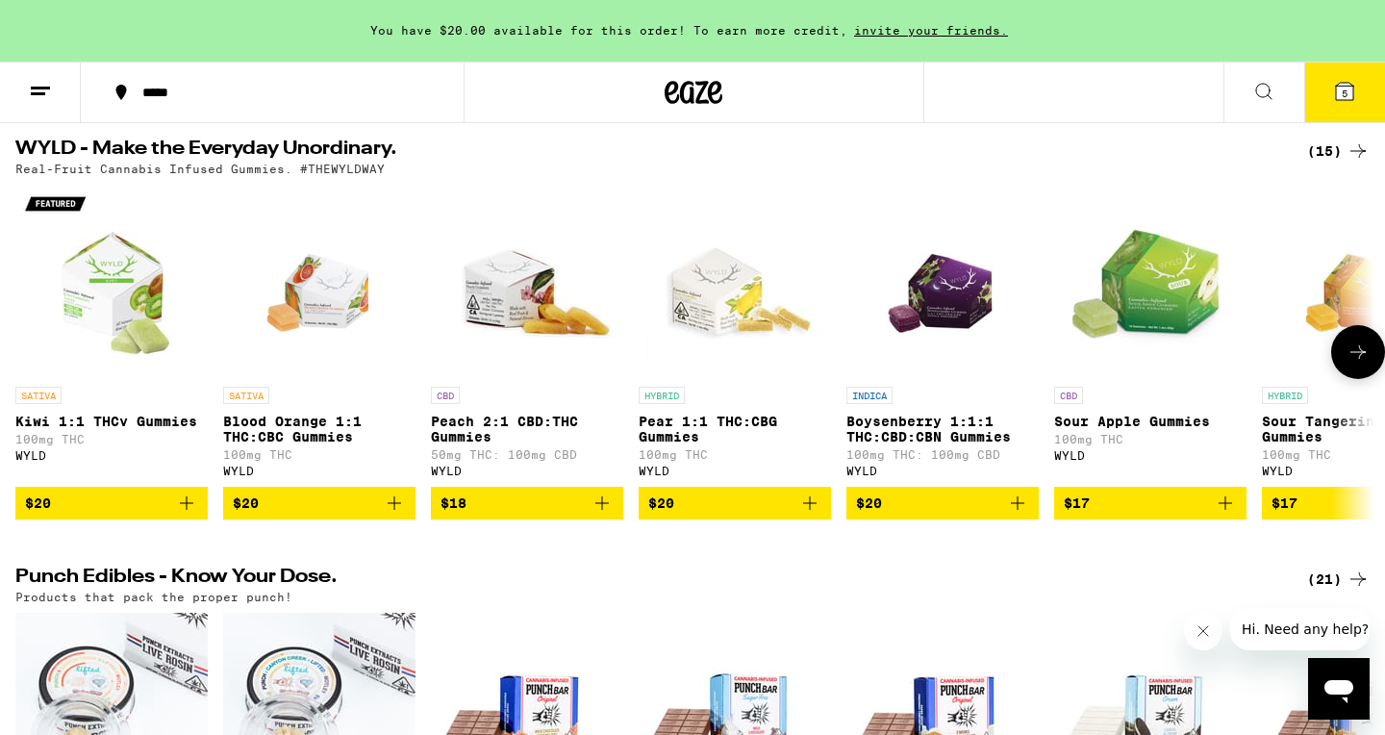
scroll to position [693, 0]
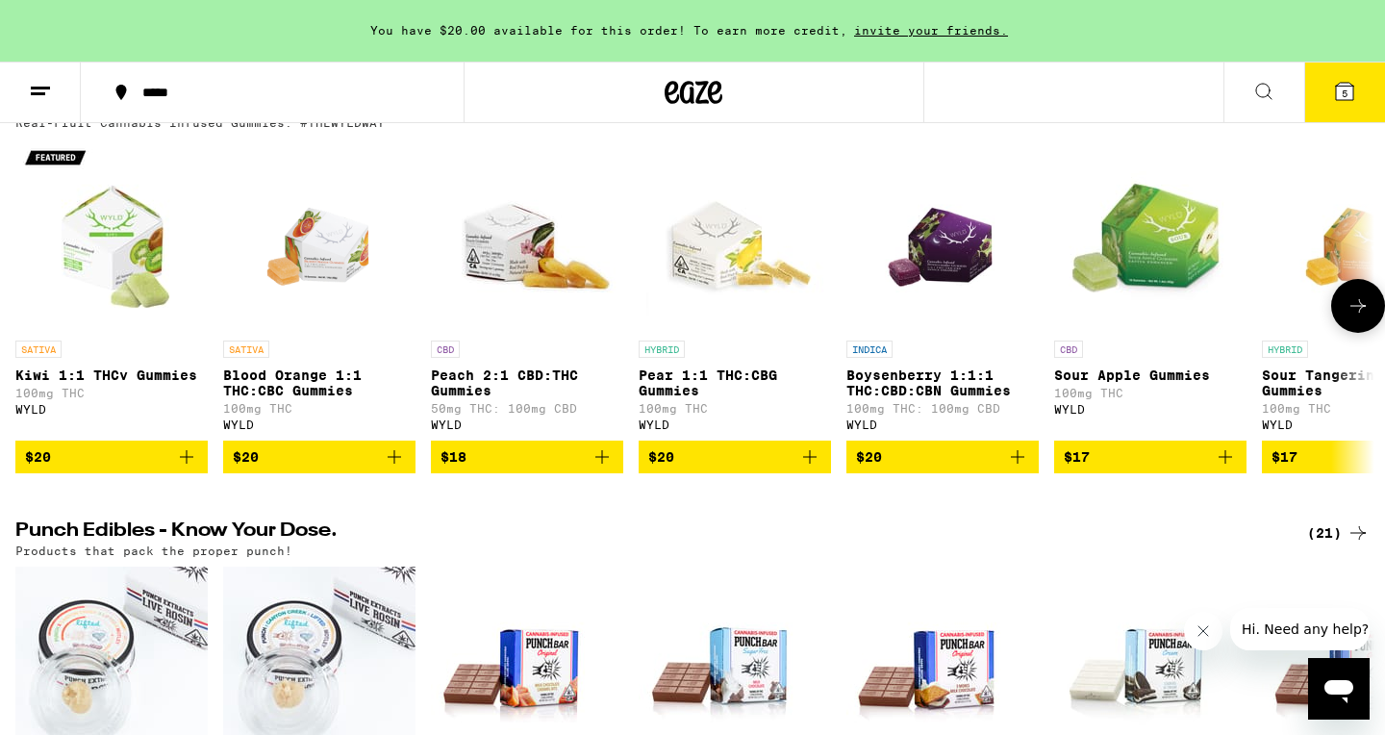
click at [1349, 317] on icon at bounding box center [1358, 305] width 23 height 23
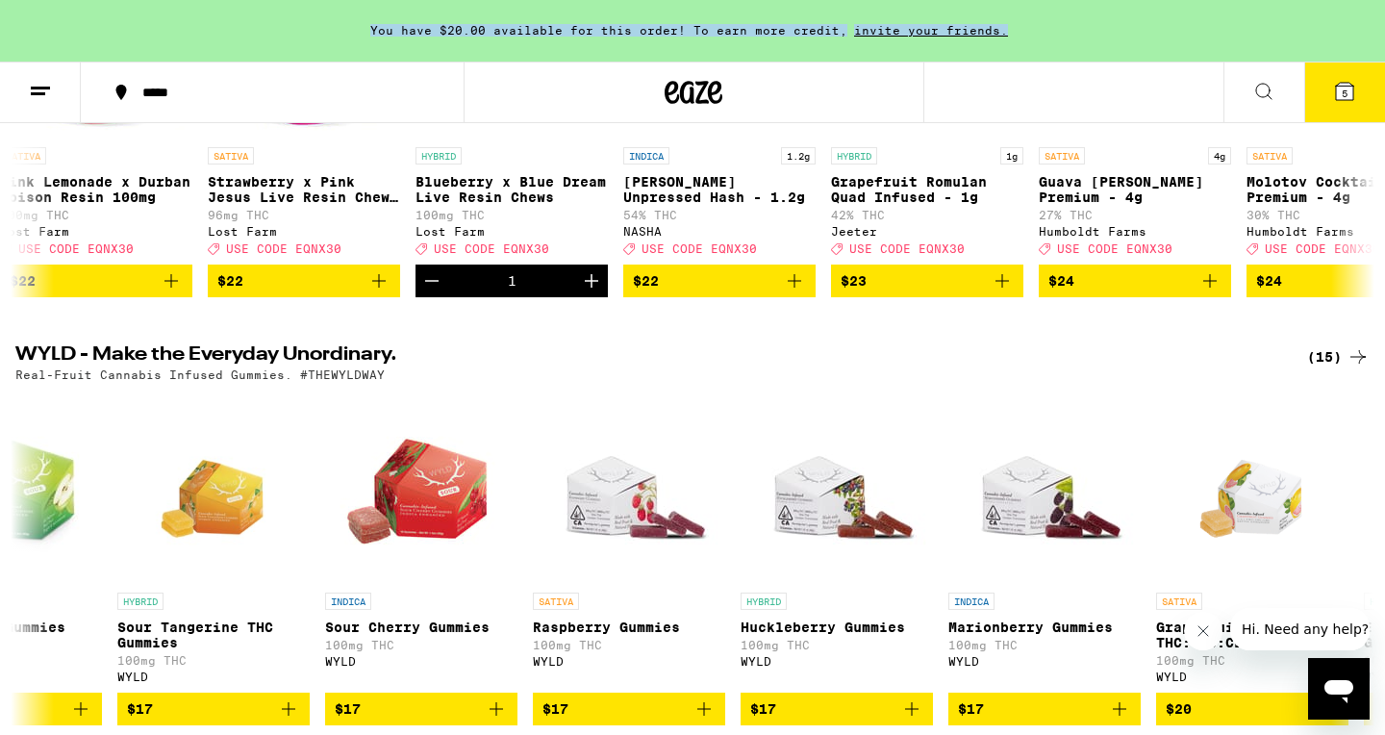
scroll to position [0, 0]
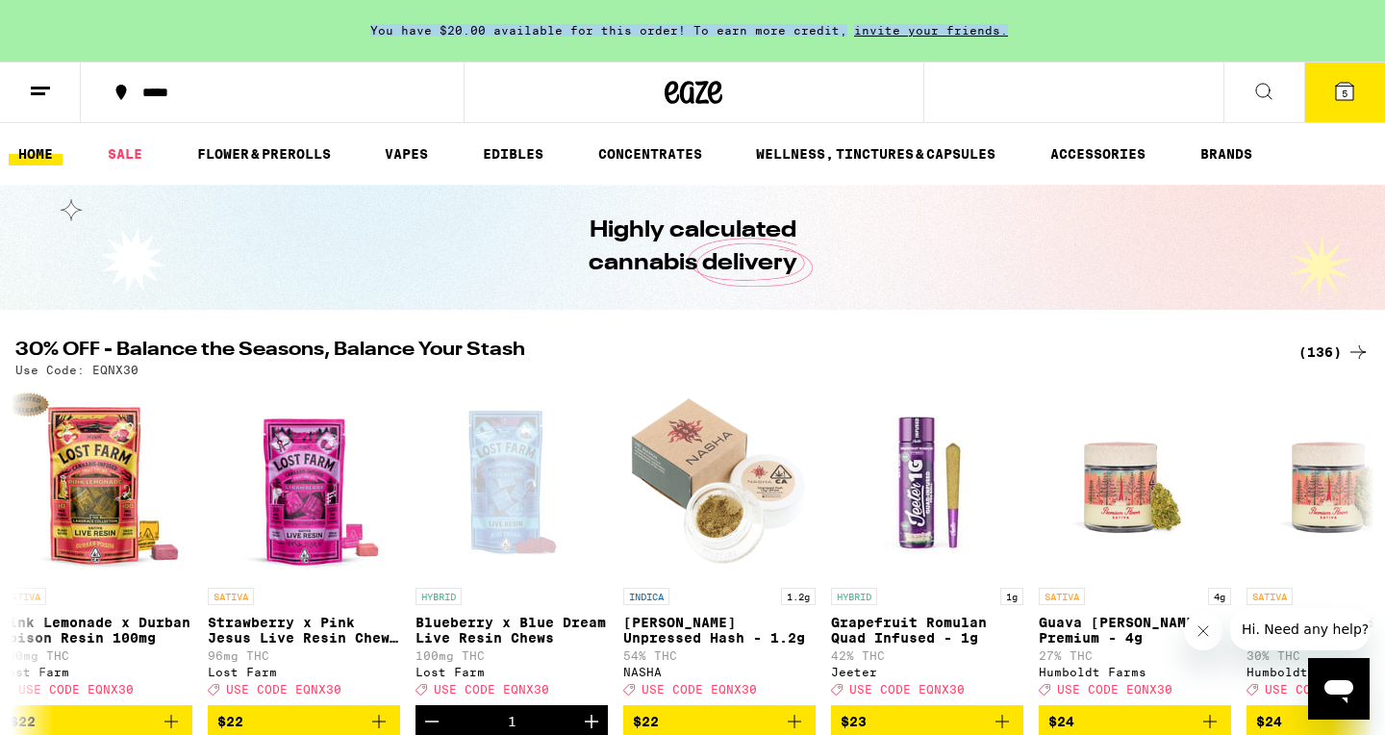
drag, startPoint x: 804, startPoint y: 154, endPoint x: 768, endPoint y: -102, distance: 258.5
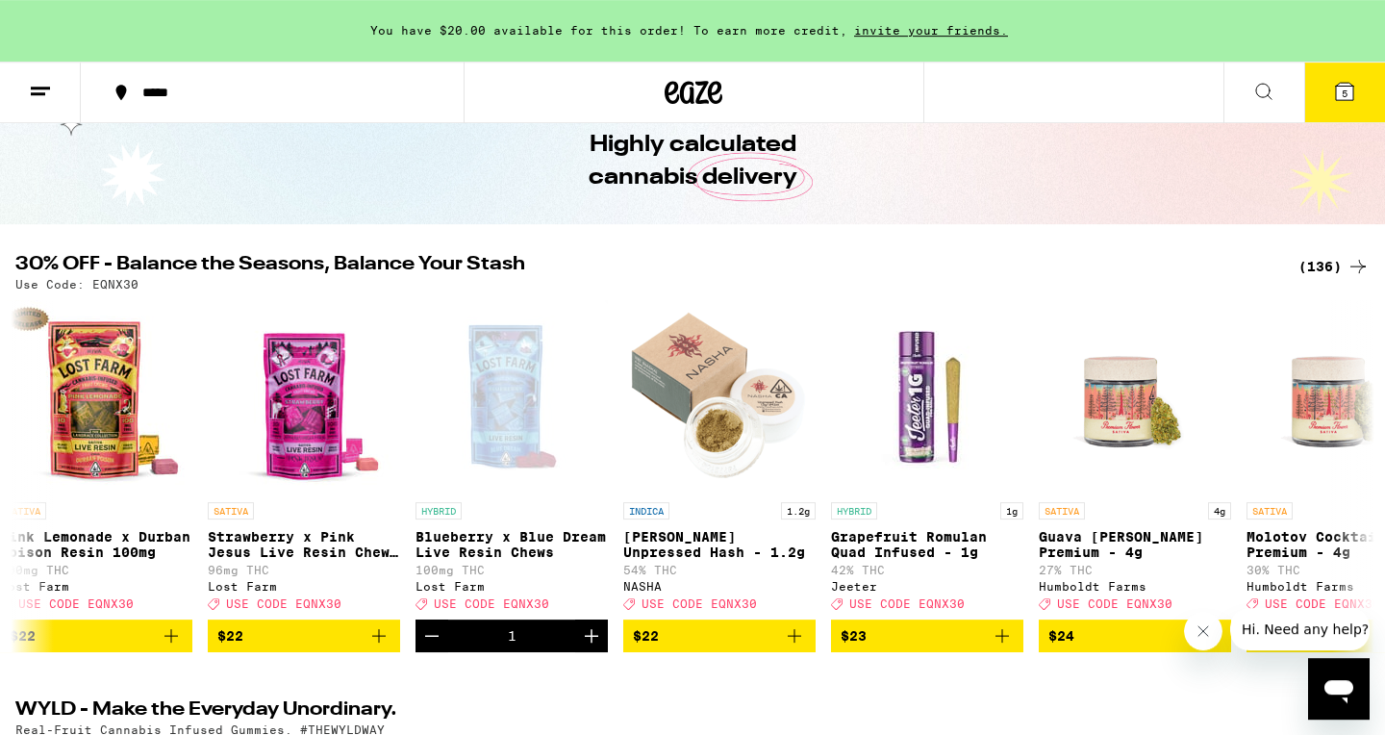
scroll to position [92, 0]
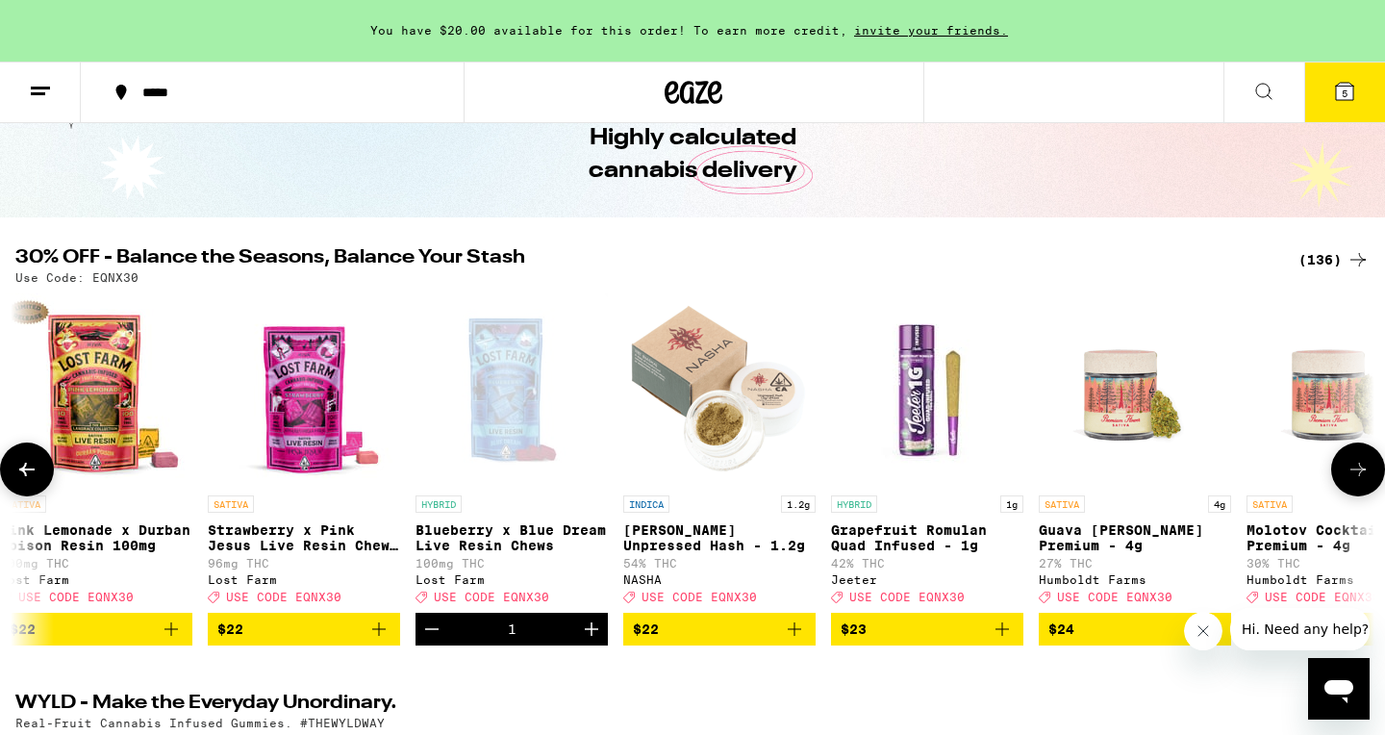
click at [34, 476] on icon at bounding box center [26, 469] width 15 height 13
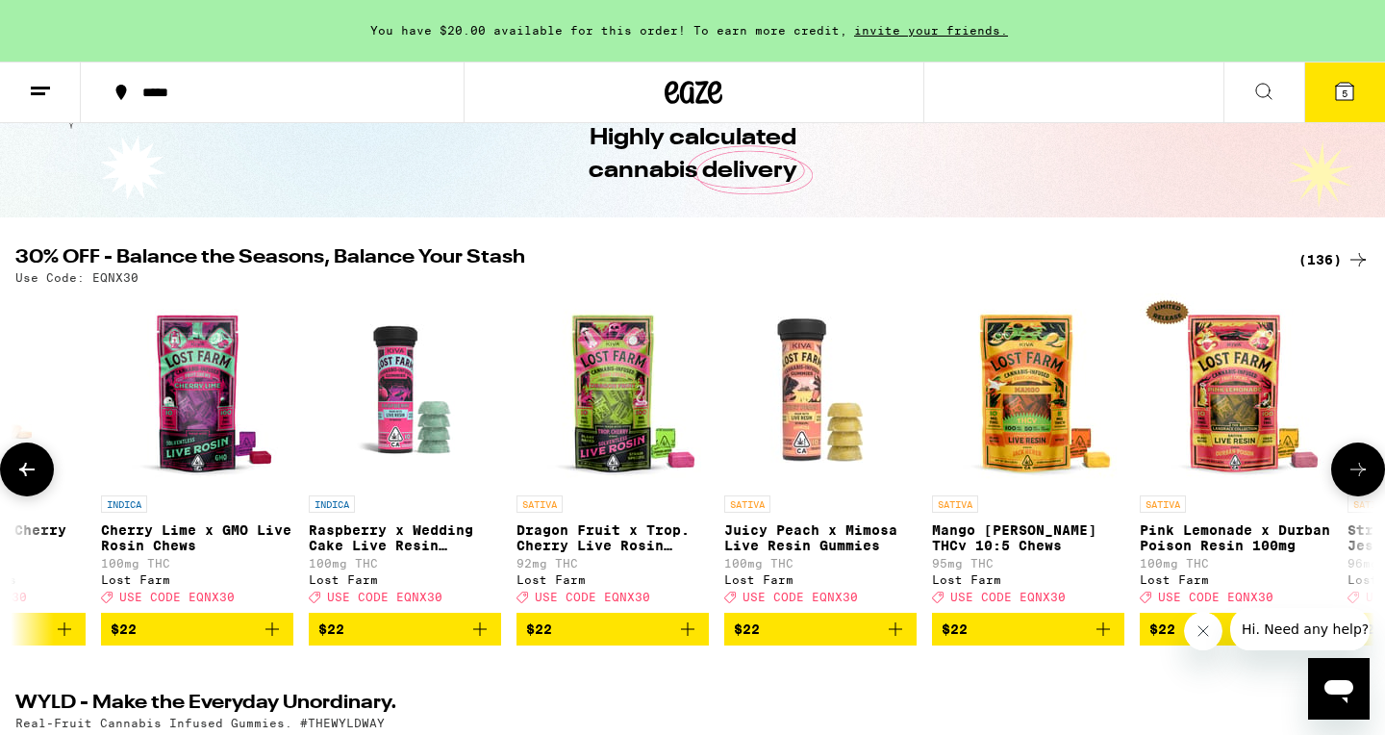
scroll to position [0, 8014]
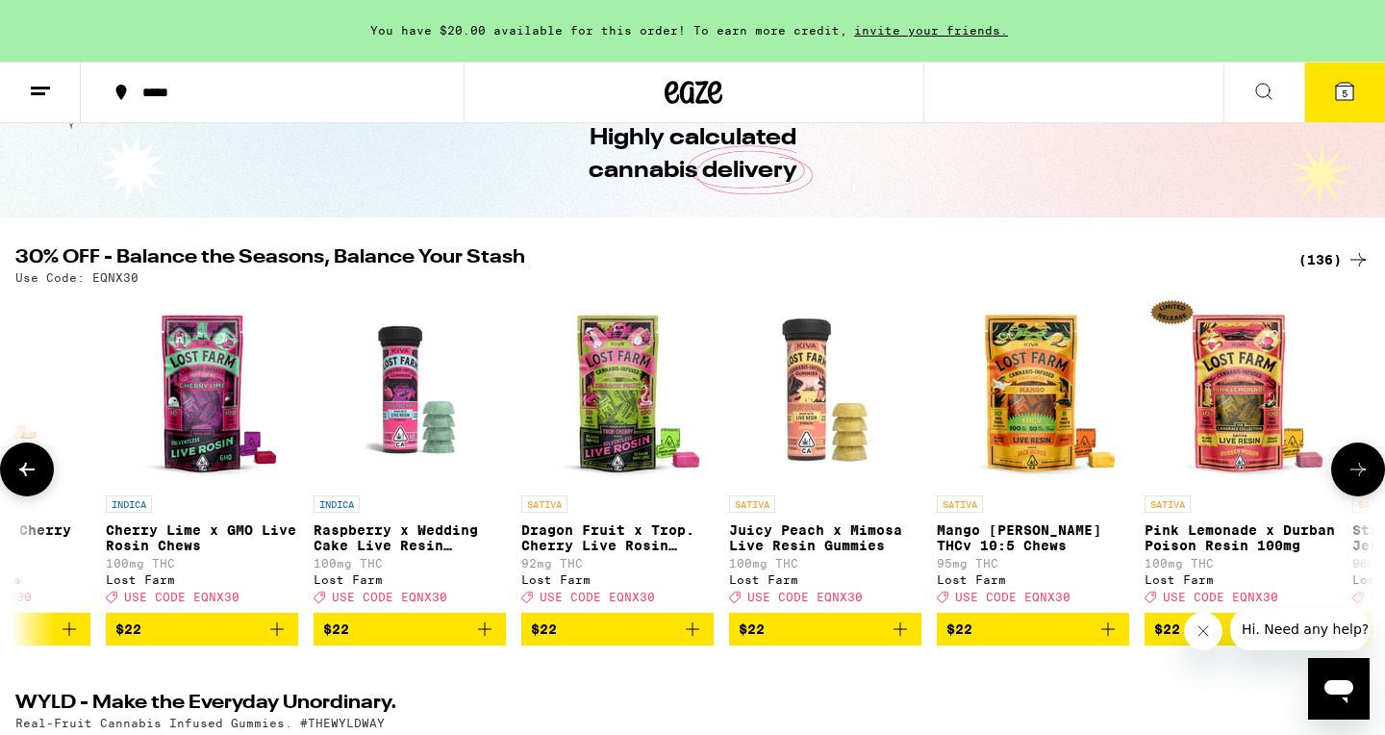
click at [1172, 315] on img "Open page for Pink Lemonade x Durban Poison Resin 100mg from Lost Farm" at bounding box center [1241, 389] width 192 height 192
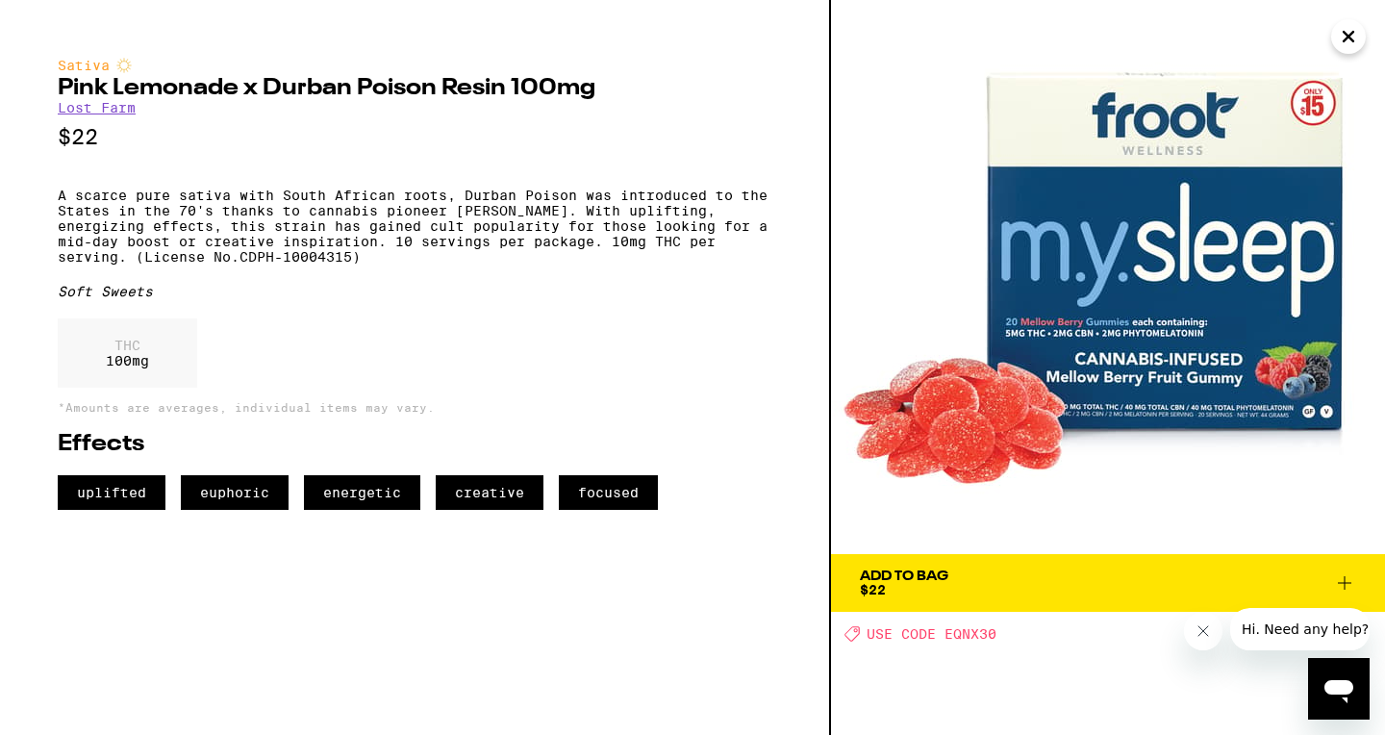
click at [1350, 43] on icon "Close" at bounding box center [1348, 36] width 23 height 29
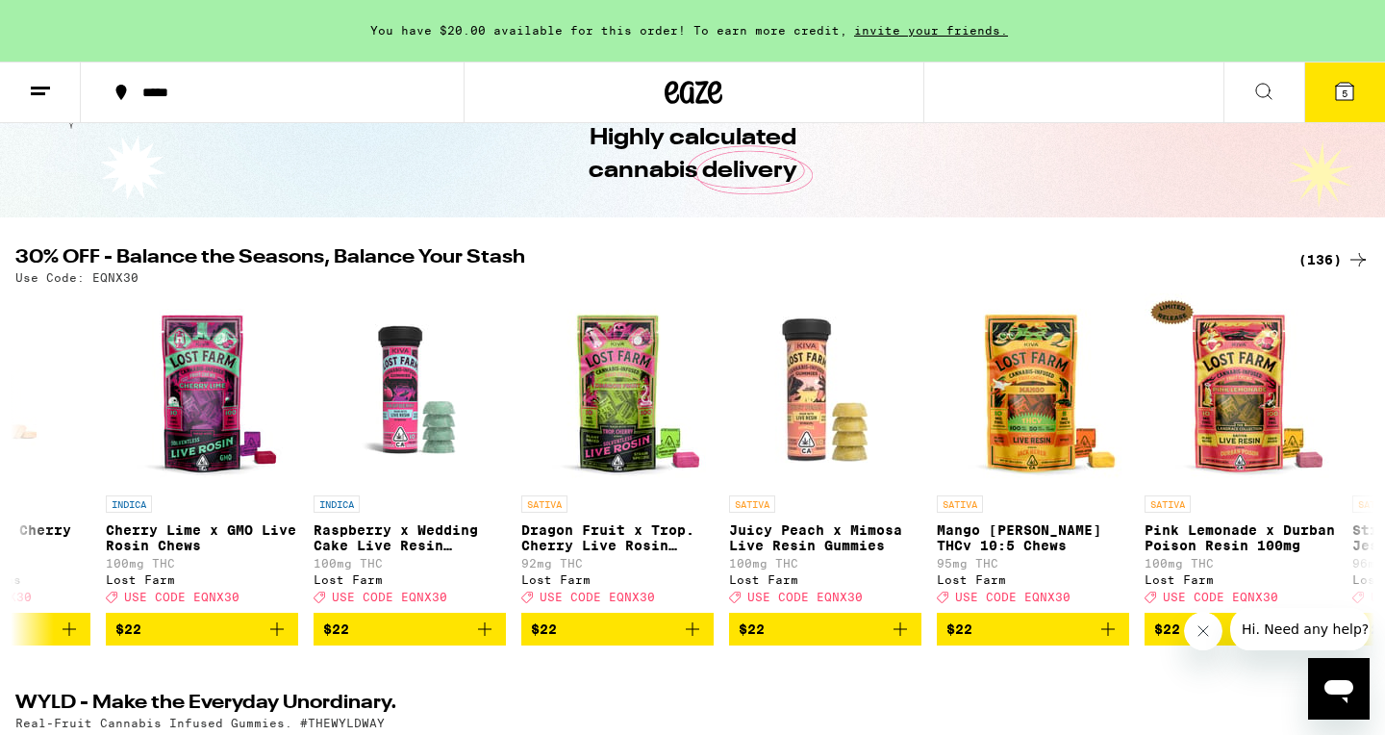
click at [1329, 258] on div "(136)" at bounding box center [1334, 259] width 71 height 23
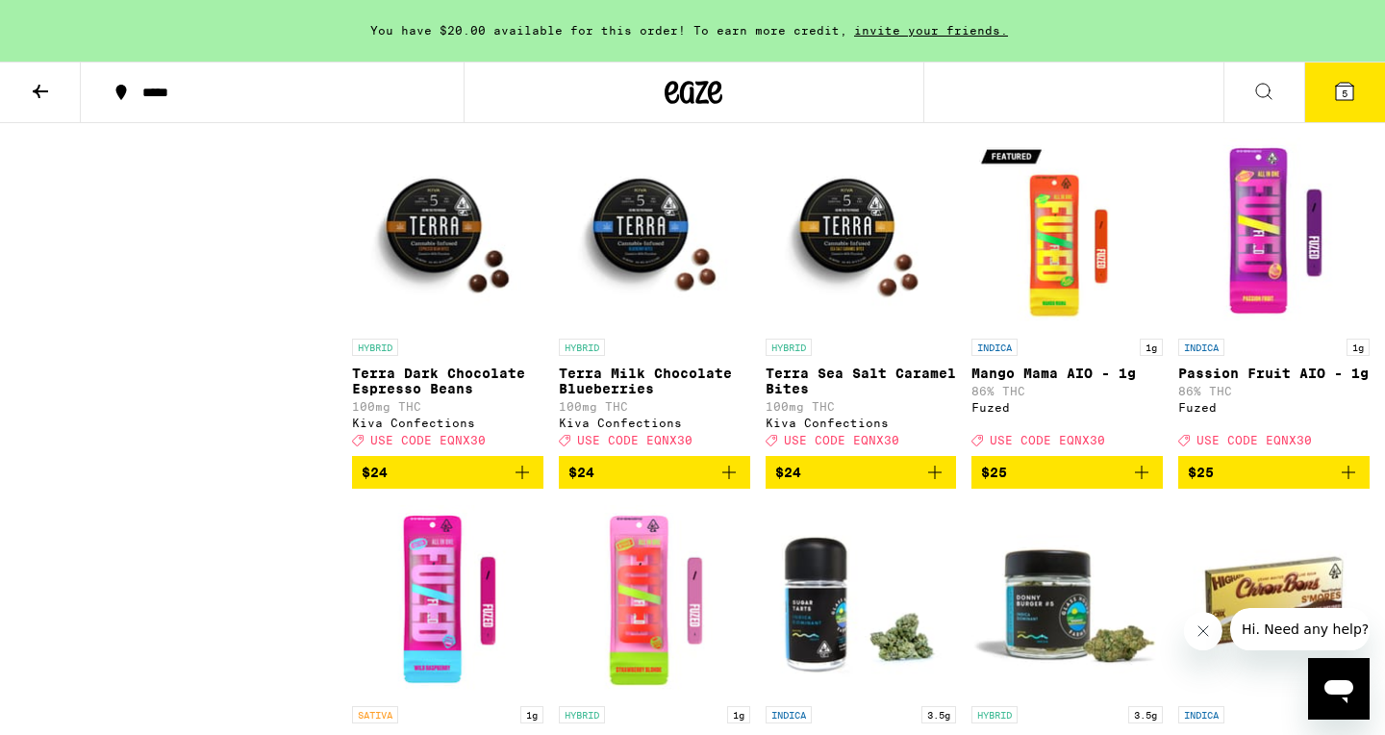
scroll to position [4341, 0]
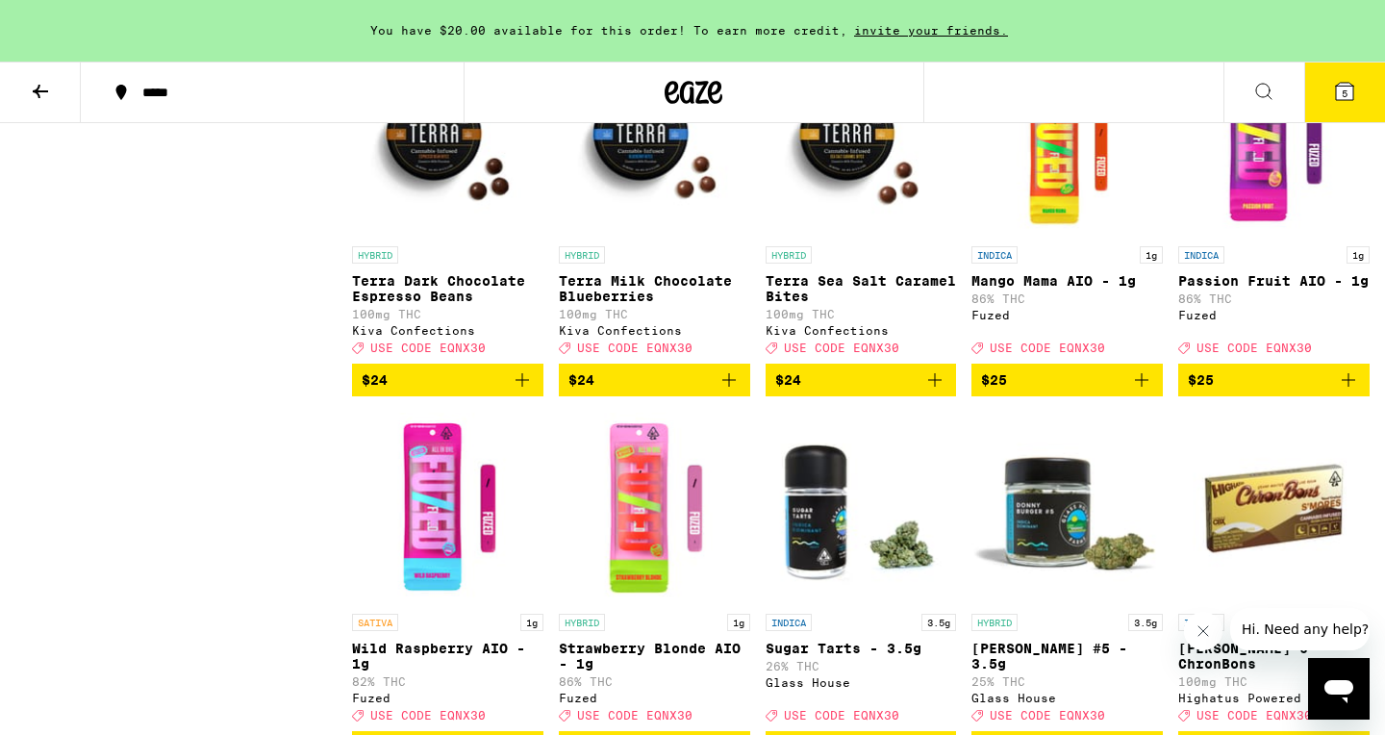
click at [733, 392] on icon "Add to bag" at bounding box center [729, 379] width 23 height 23
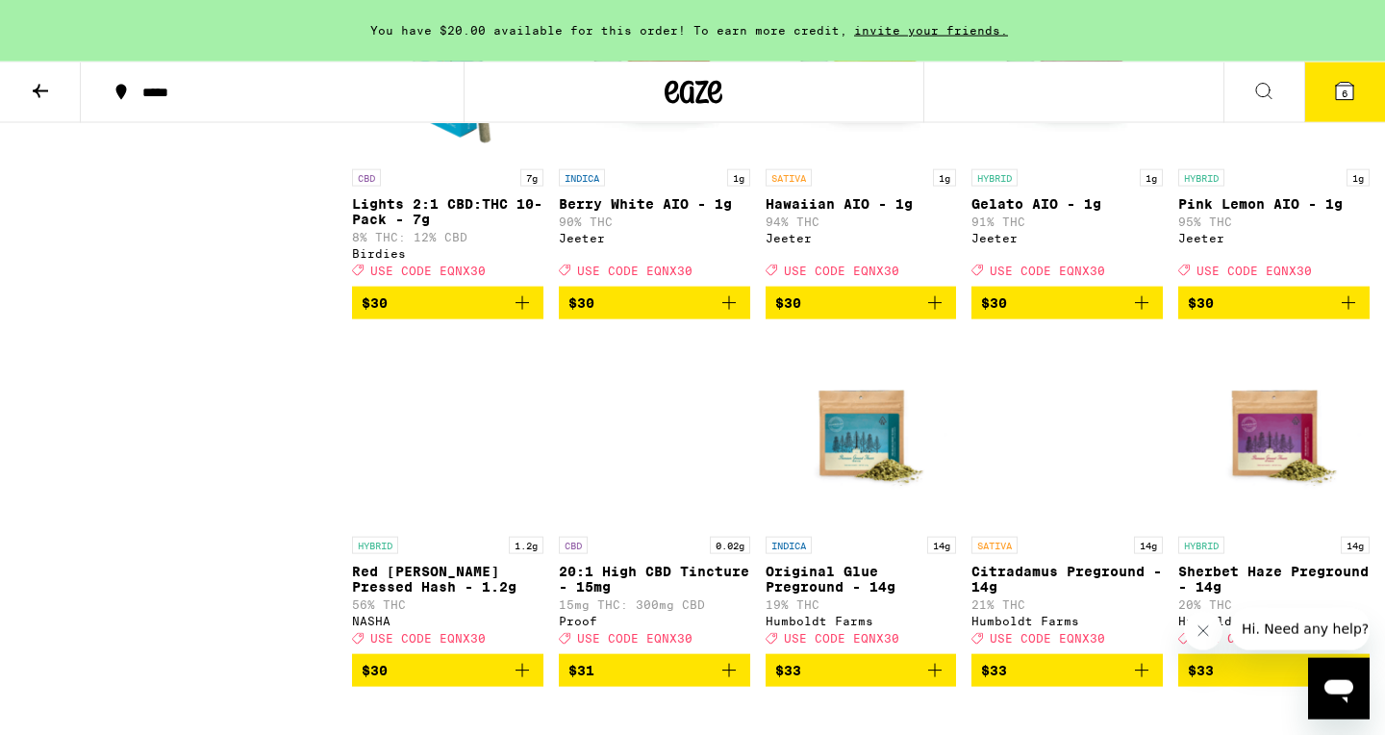
scroll to position [5541, 0]
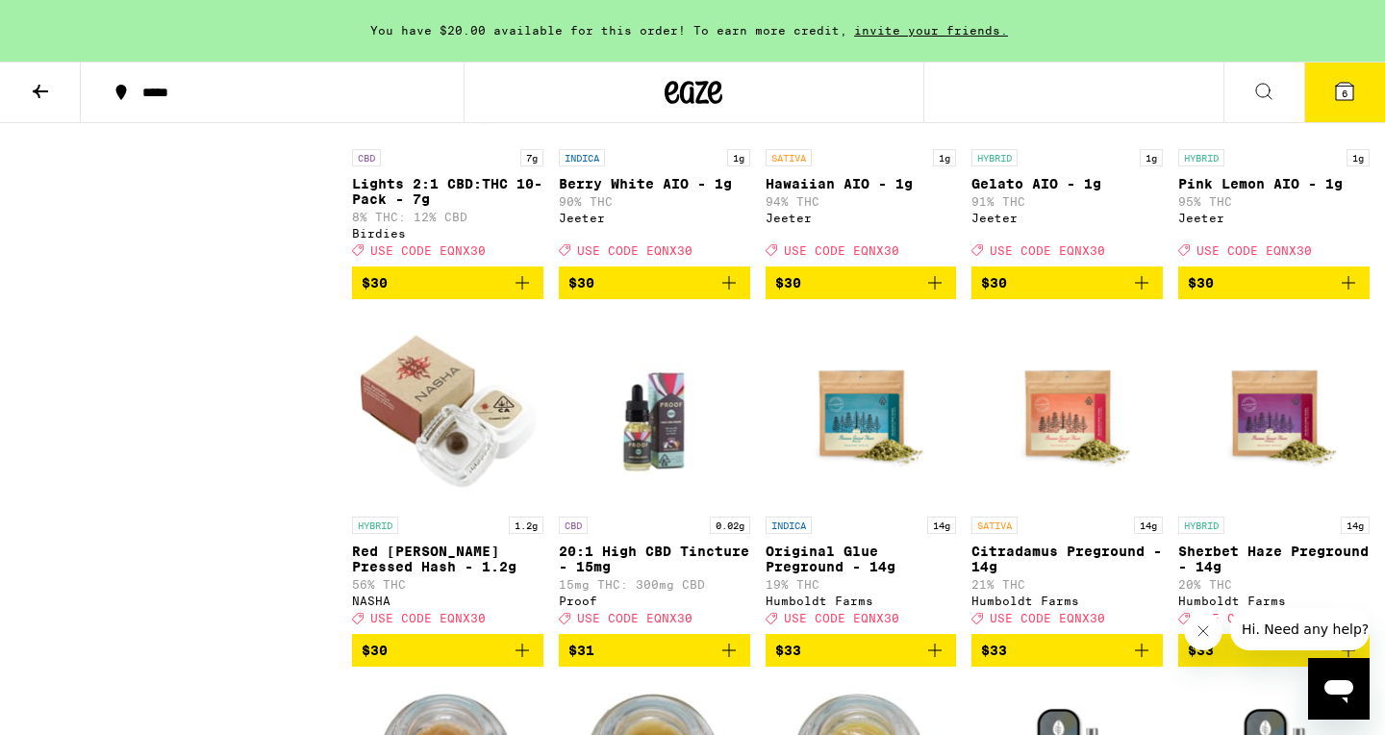
click at [441, 139] on img "Open page for Lights 2:1 CBD:THC 10-Pack - 7g from Birdies" at bounding box center [447, 43] width 191 height 192
click at [529, 294] on icon "Add to bag" at bounding box center [522, 282] width 23 height 23
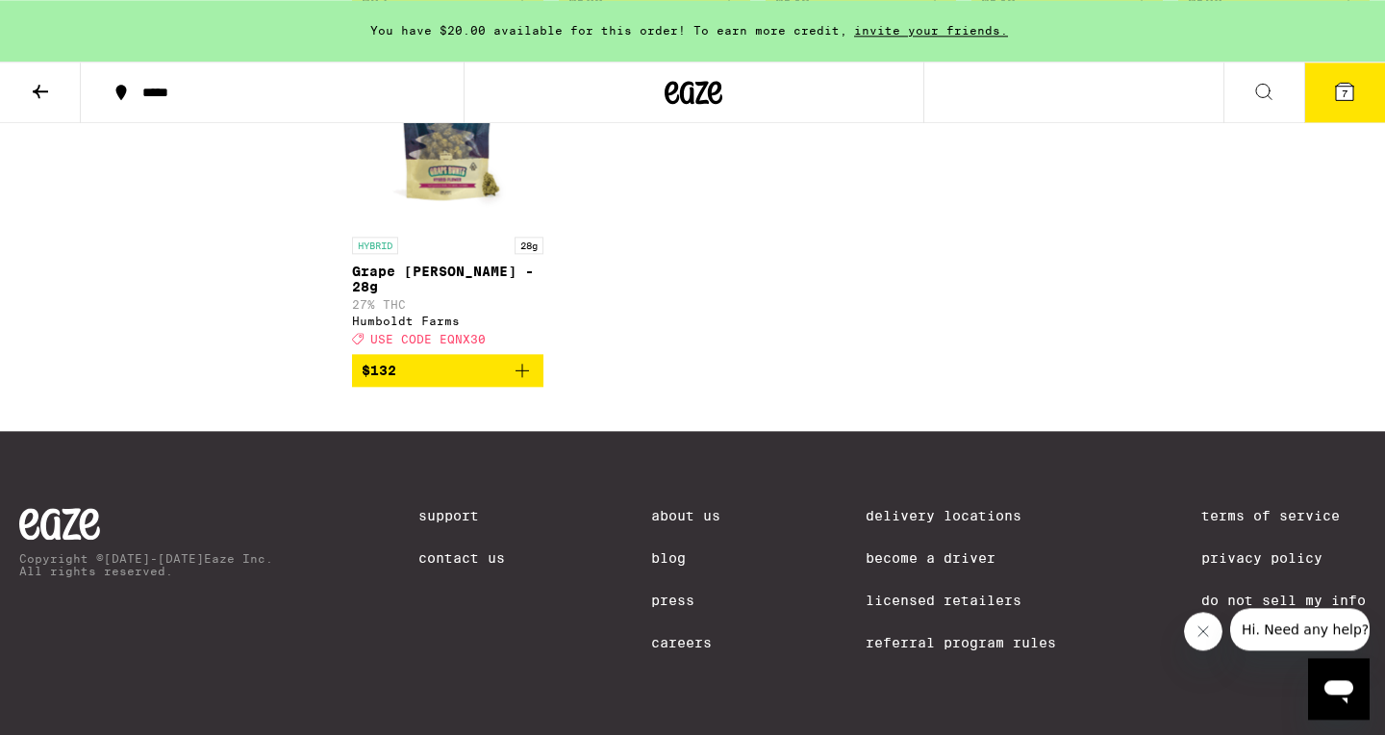
scroll to position [10657, 0]
click at [38, 88] on icon at bounding box center [40, 91] width 15 height 13
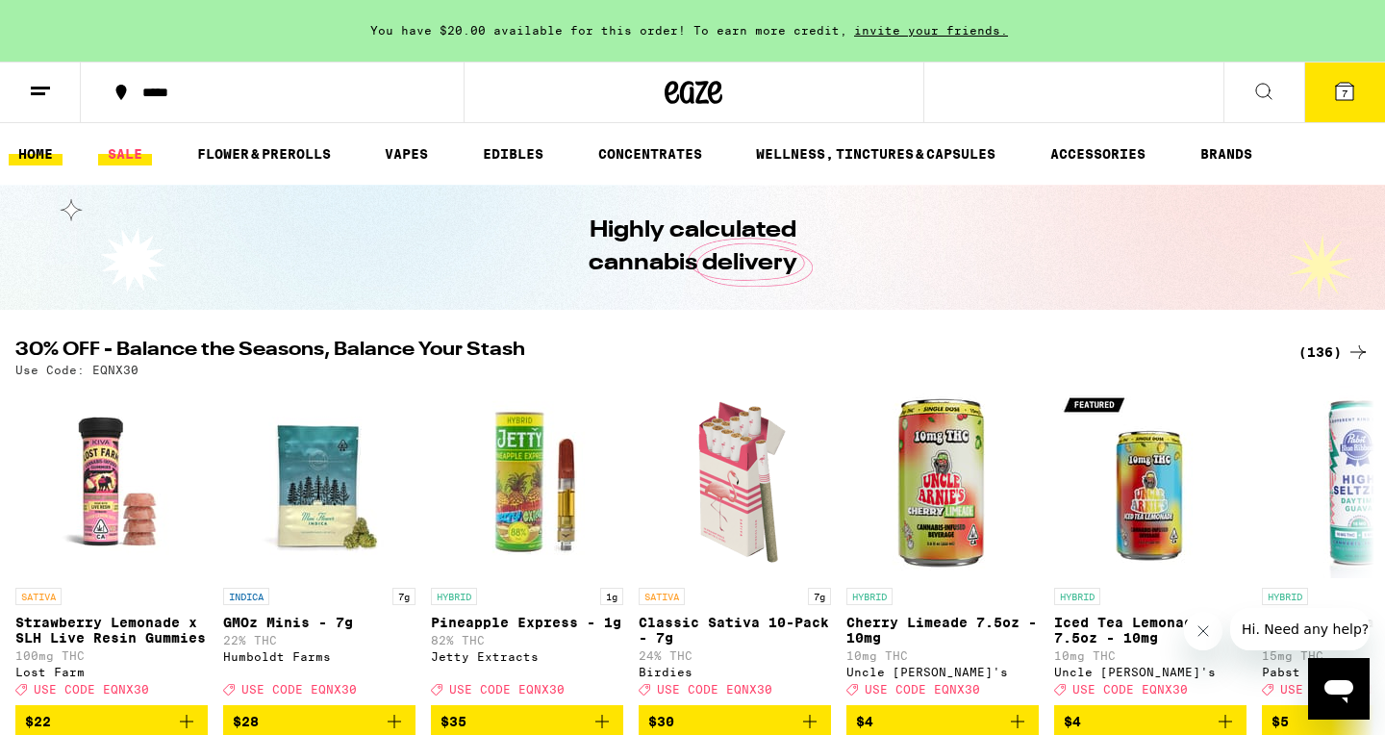
click at [126, 153] on link "SALE" at bounding box center [125, 153] width 54 height 23
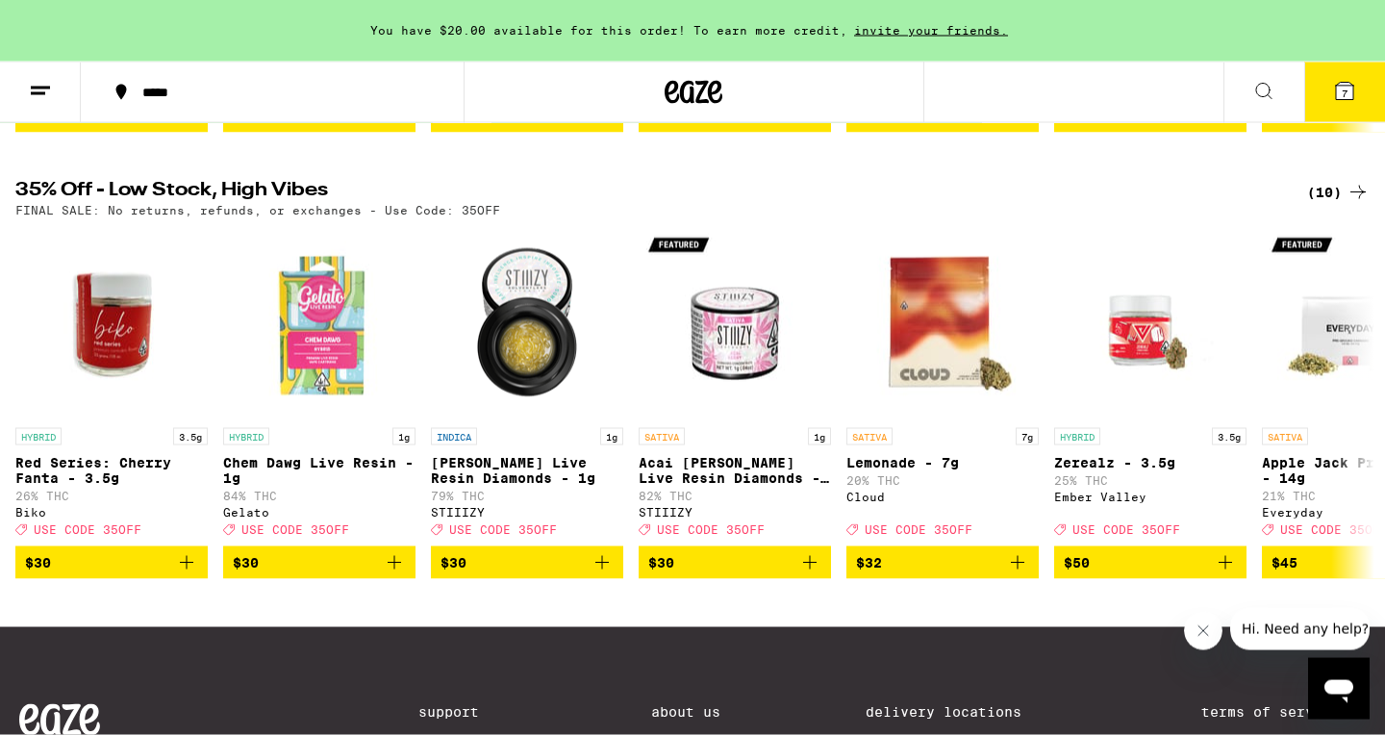
scroll to position [600, 0]
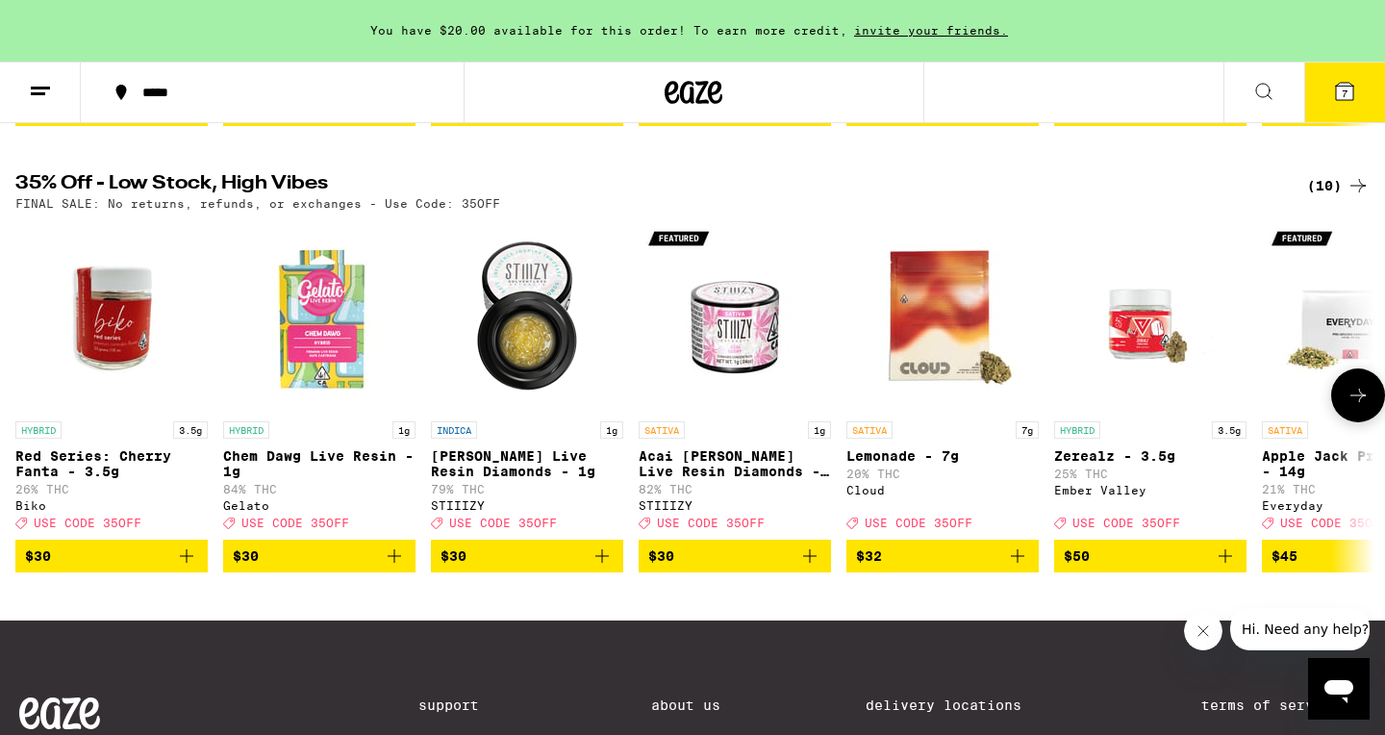
click at [1360, 402] on icon at bounding box center [1358, 395] width 15 height 13
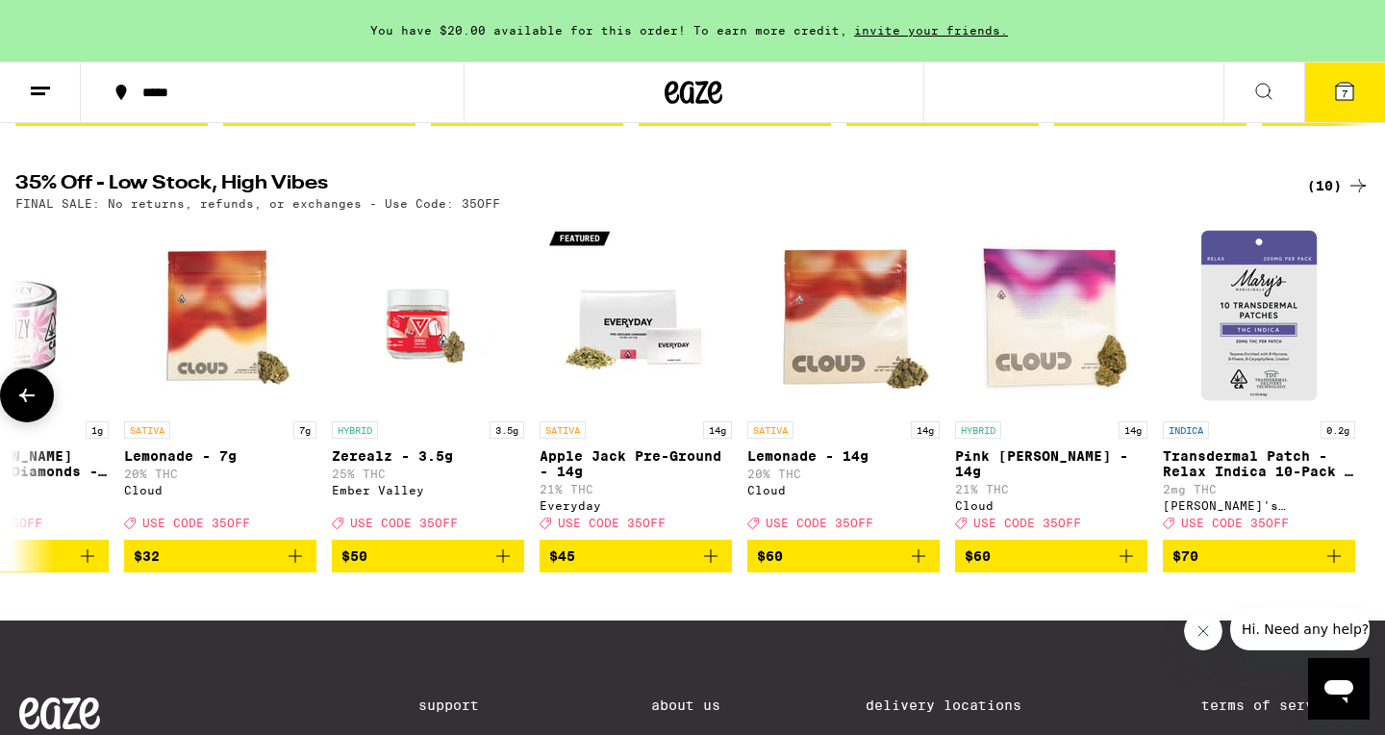
scroll to position [0, 723]
click at [1320, 196] on div "(10)" at bounding box center [1338, 185] width 63 height 23
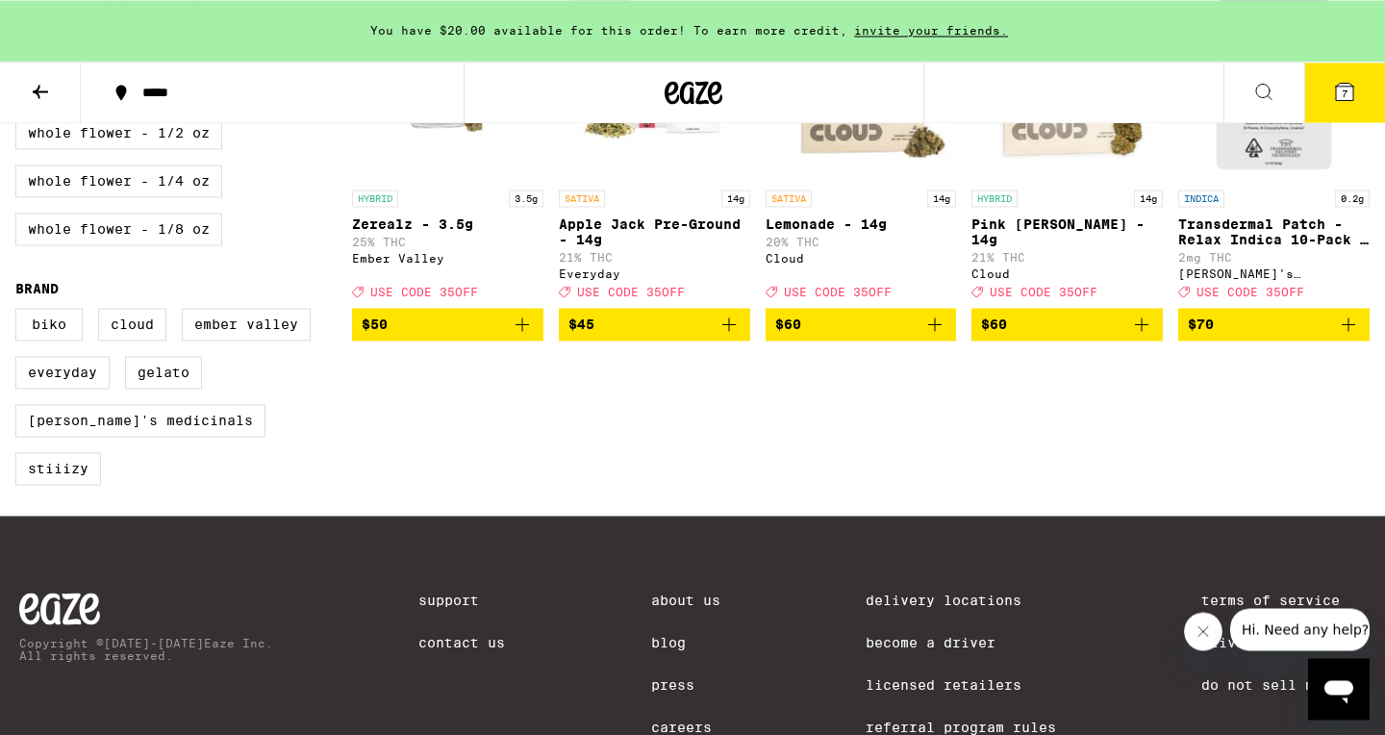
scroll to position [820, 0]
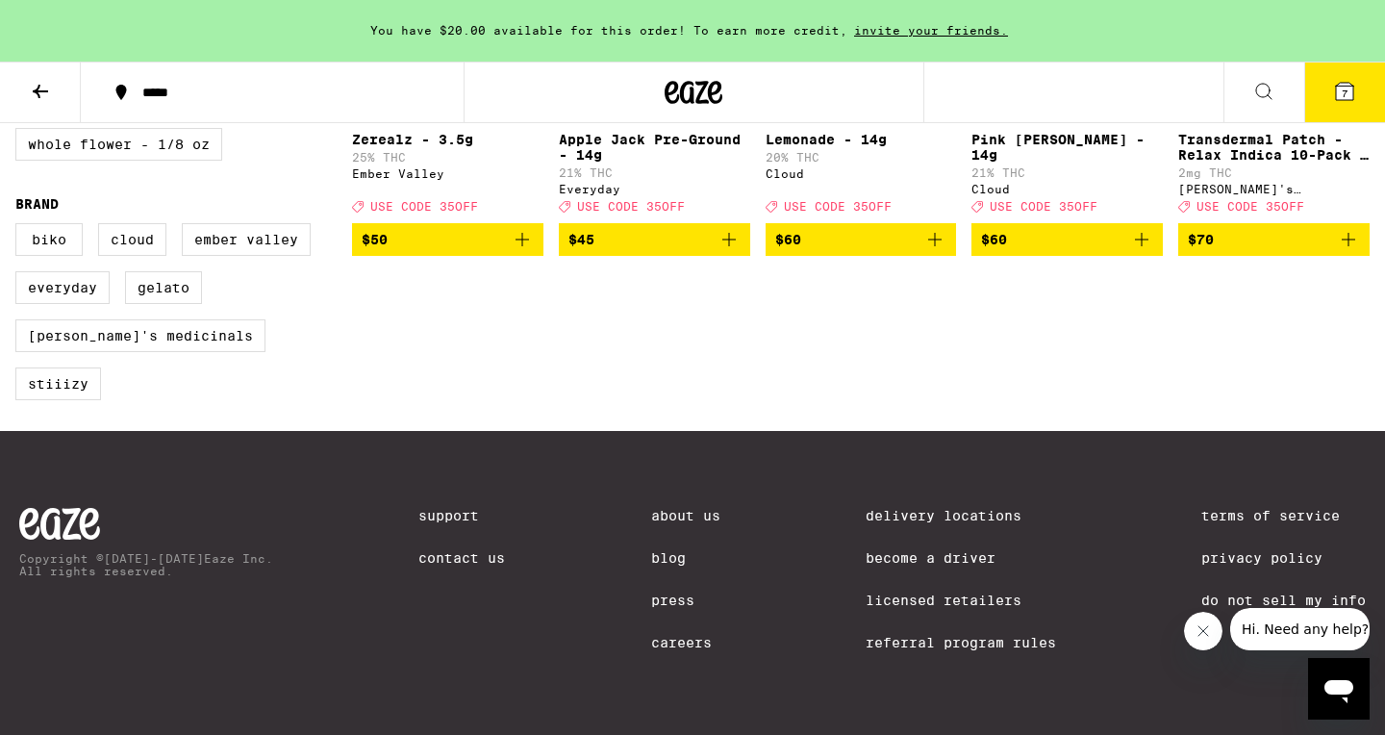
click at [38, 92] on icon at bounding box center [40, 91] width 15 height 13
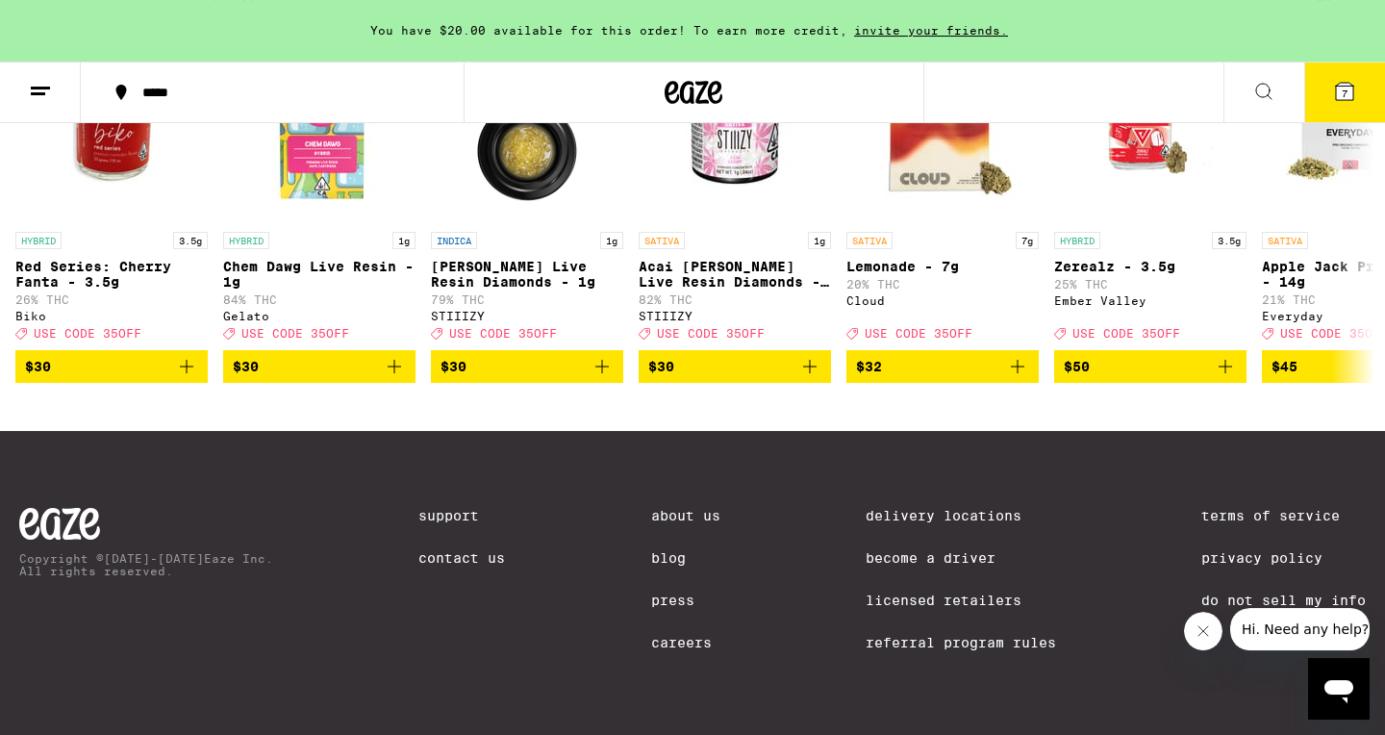
scroll to position [839, 0]
click at [38, 93] on line at bounding box center [38, 93] width 14 height 0
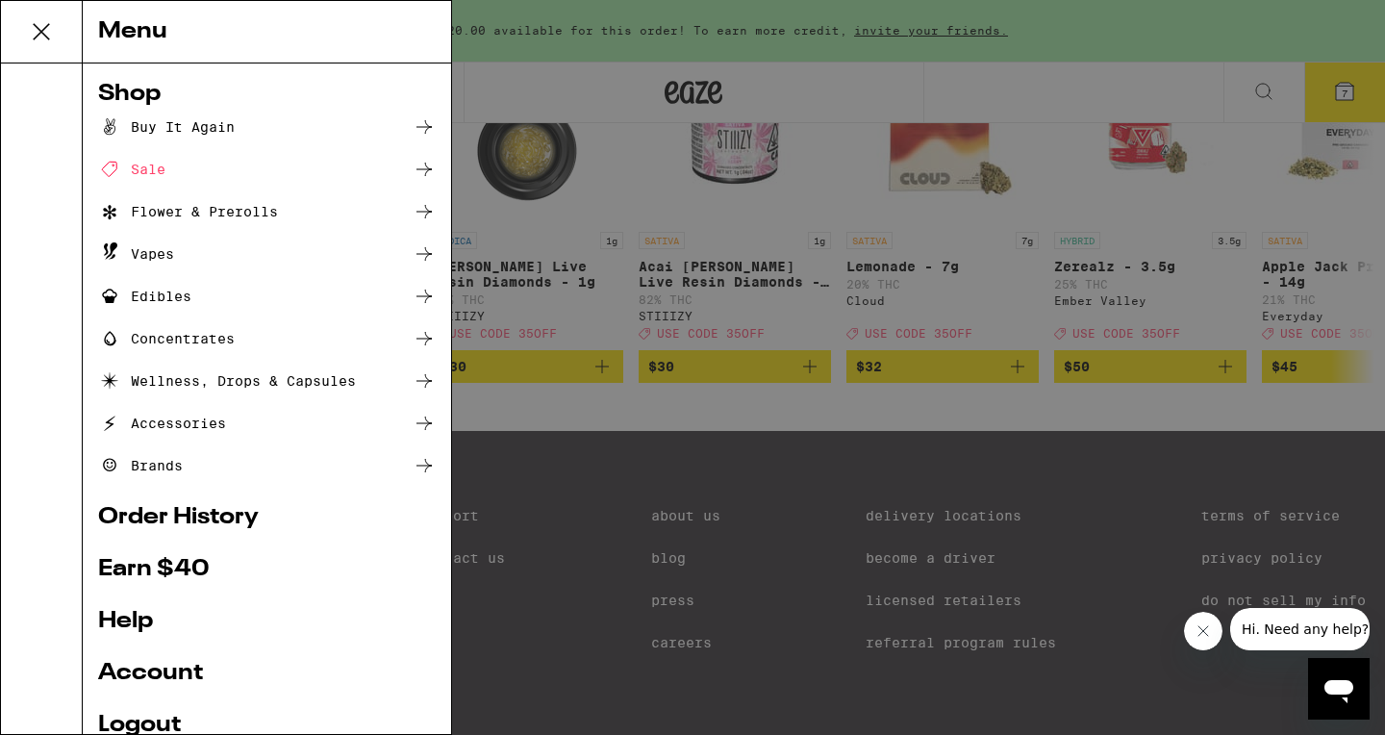
click at [208, 130] on div "Buy It Again" at bounding box center [166, 126] width 137 height 23
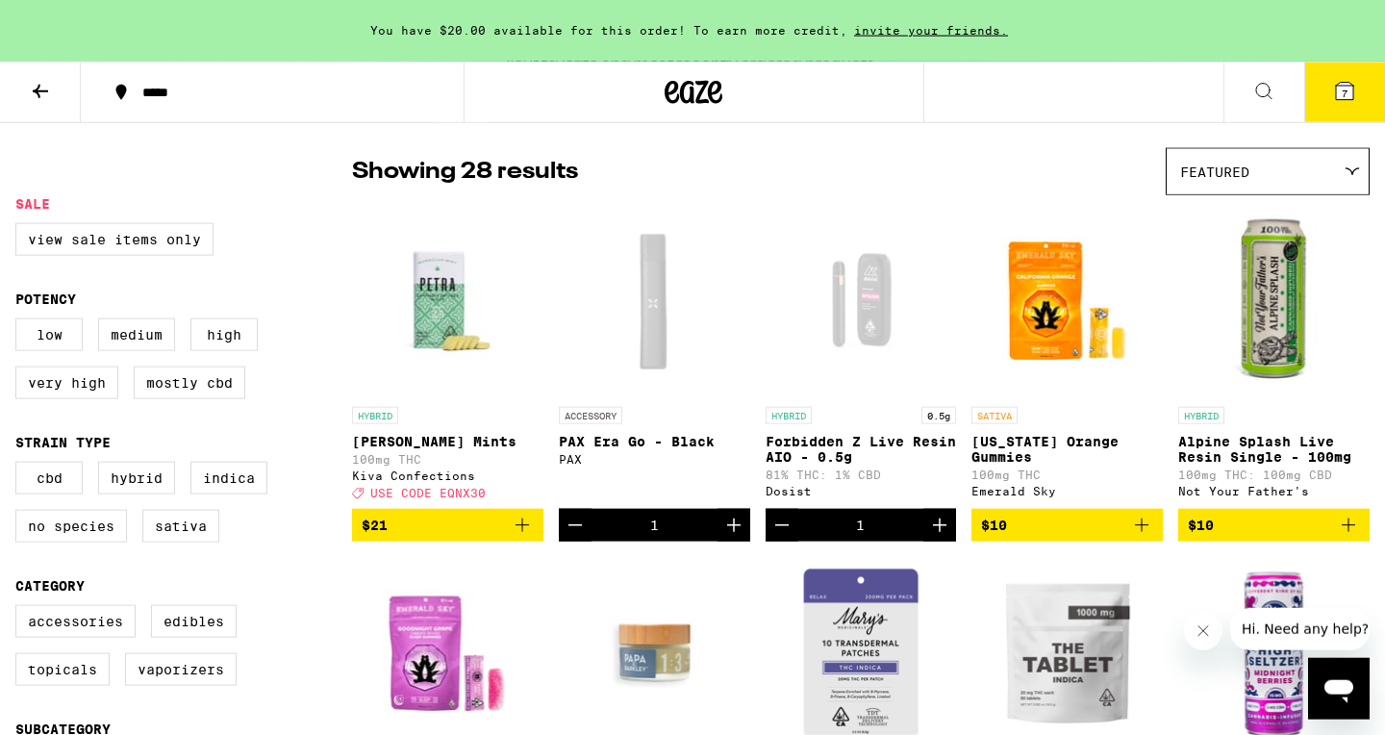
scroll to position [139, 0]
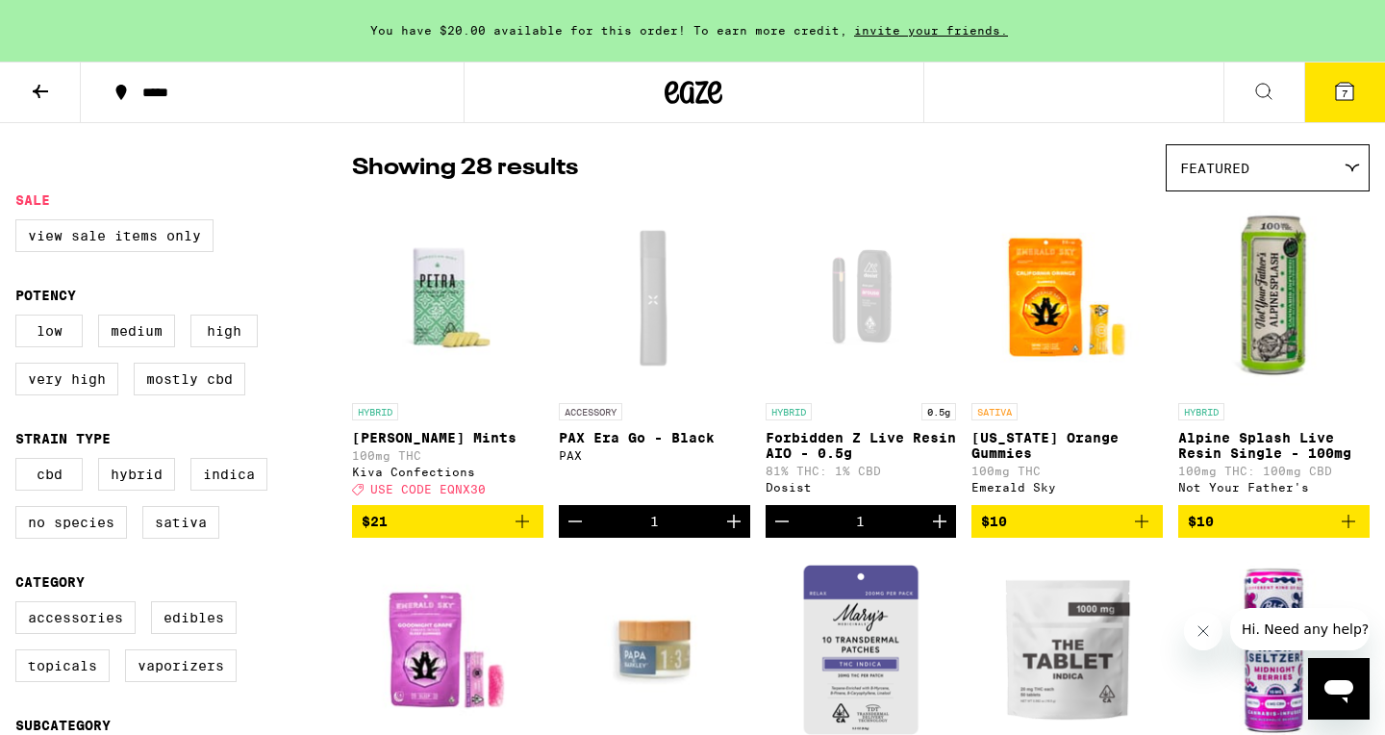
click at [776, 533] on icon "Decrement" at bounding box center [782, 521] width 23 height 23
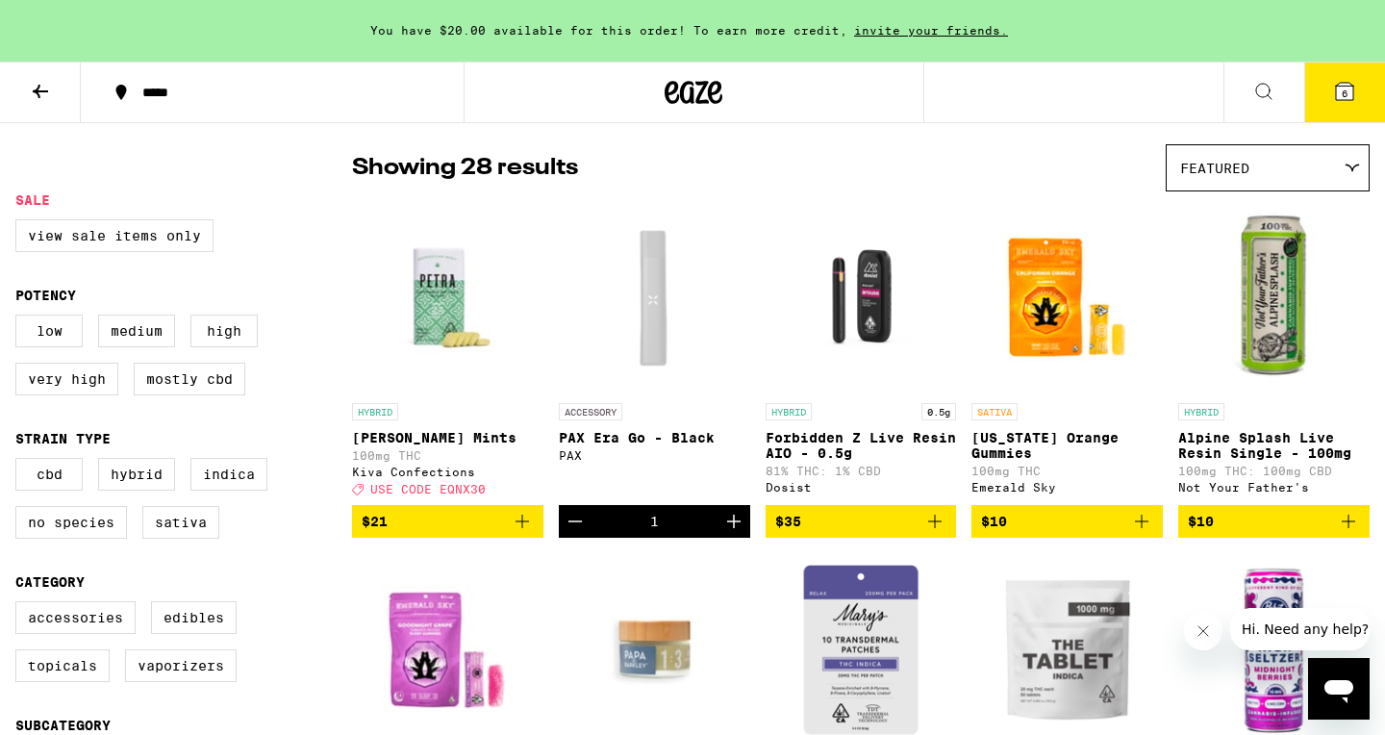
click at [1143, 533] on icon "Add to bag" at bounding box center [1141, 521] width 23 height 23
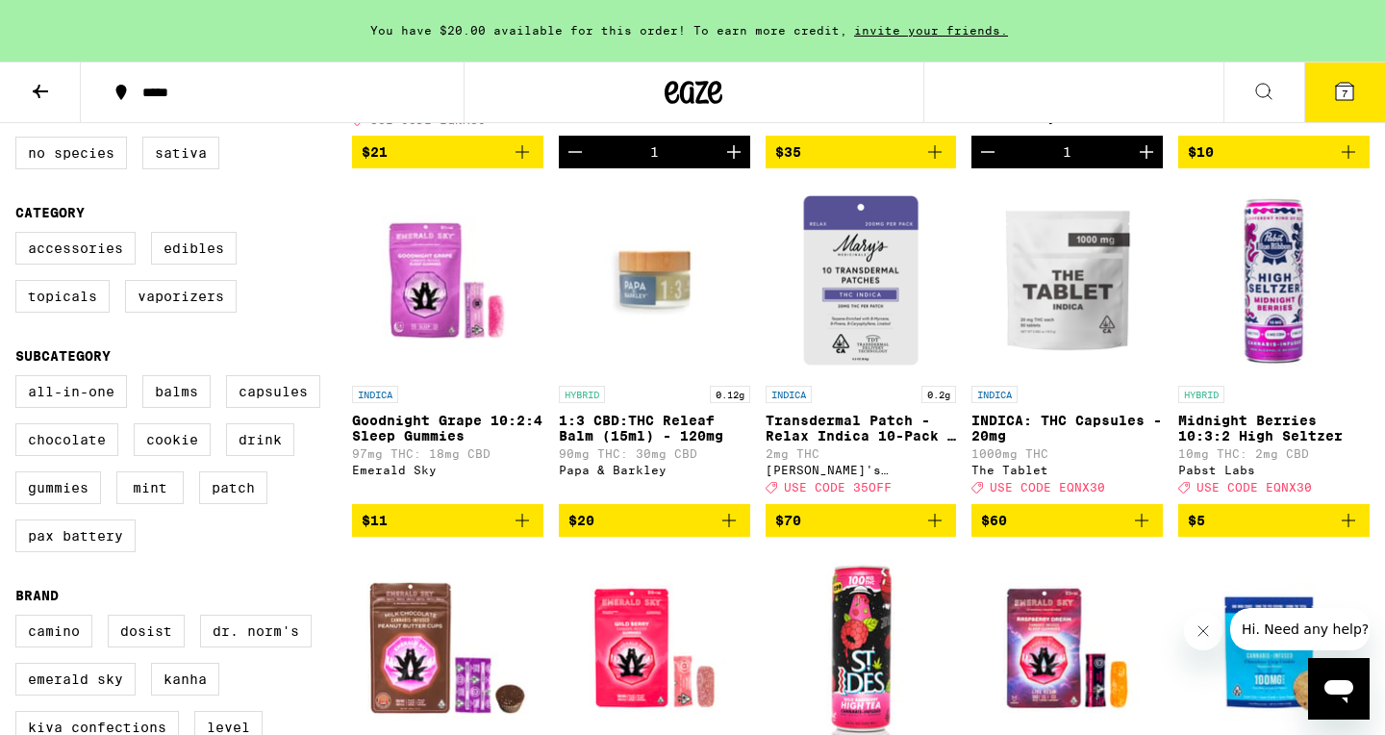
scroll to position [554, 0]
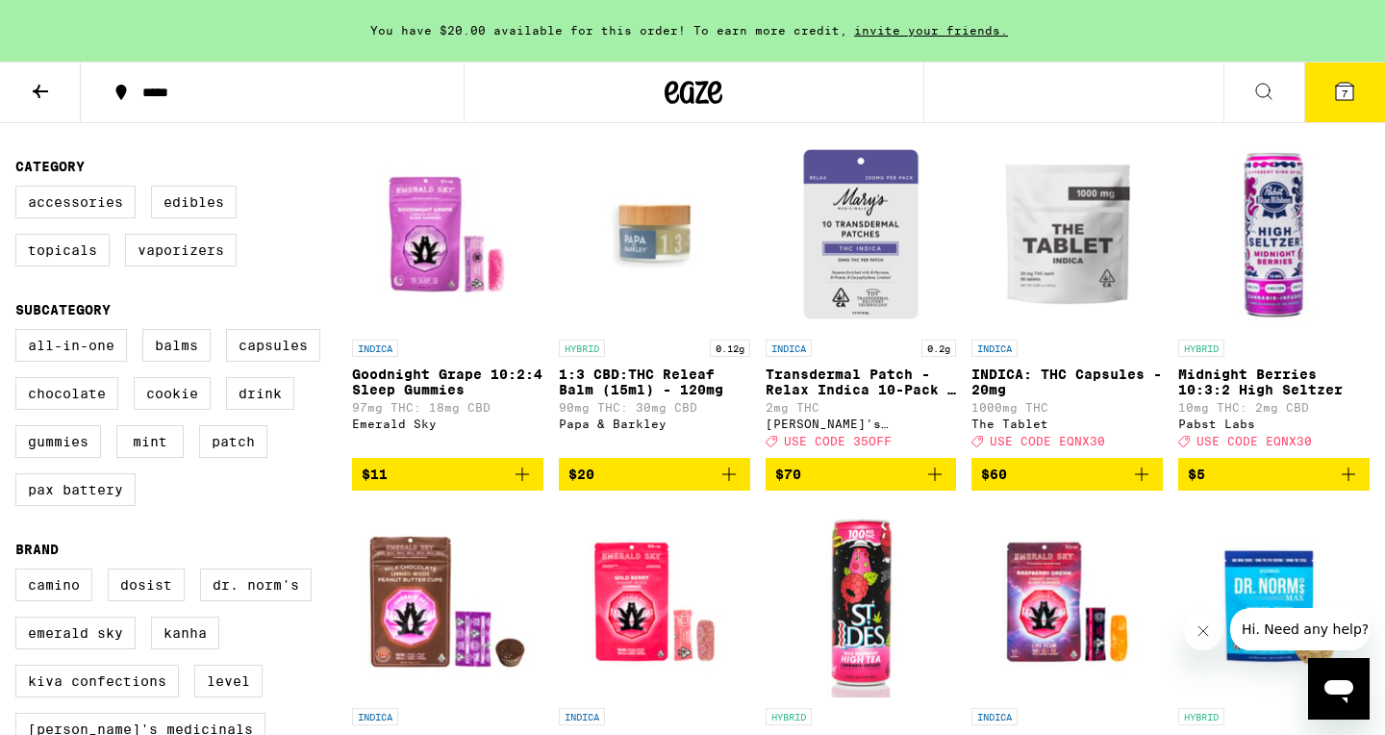
click at [519, 486] on icon "Add to bag" at bounding box center [522, 474] width 23 height 23
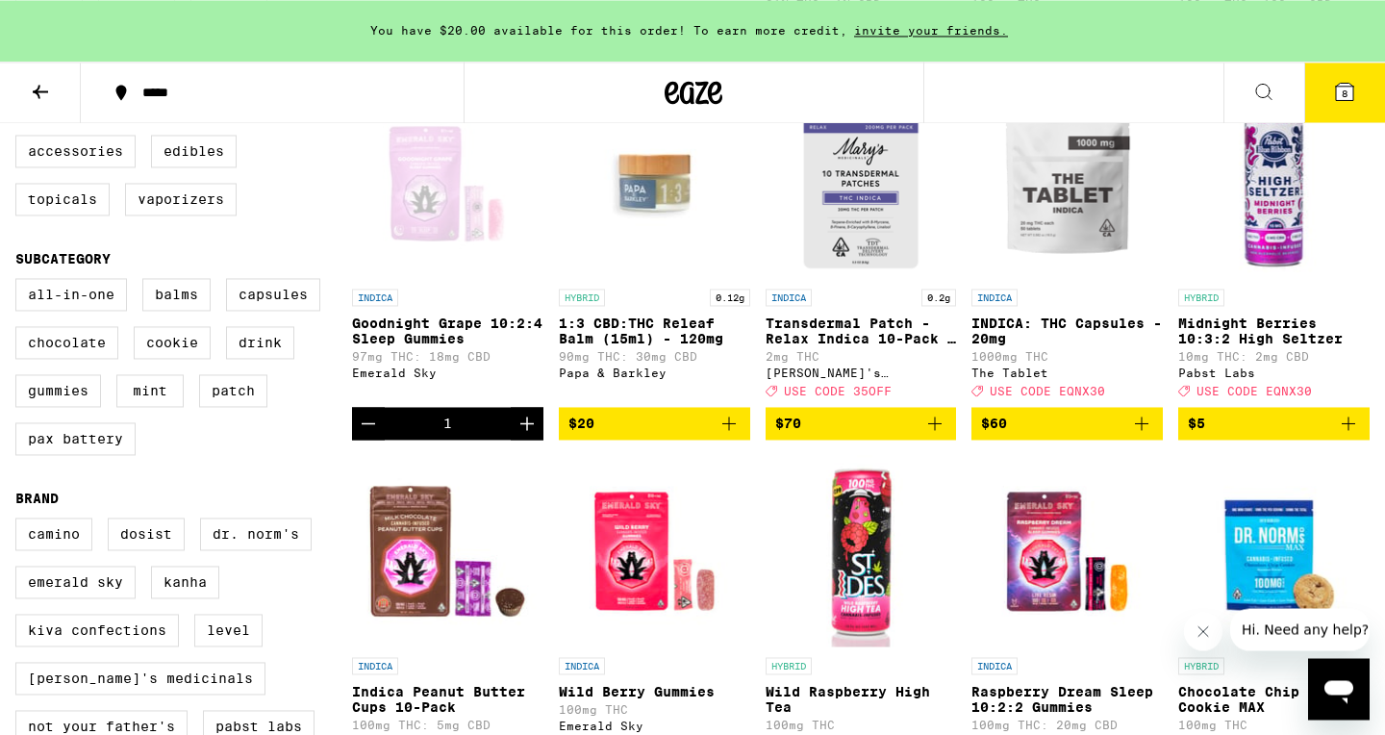
scroll to position [600, 0]
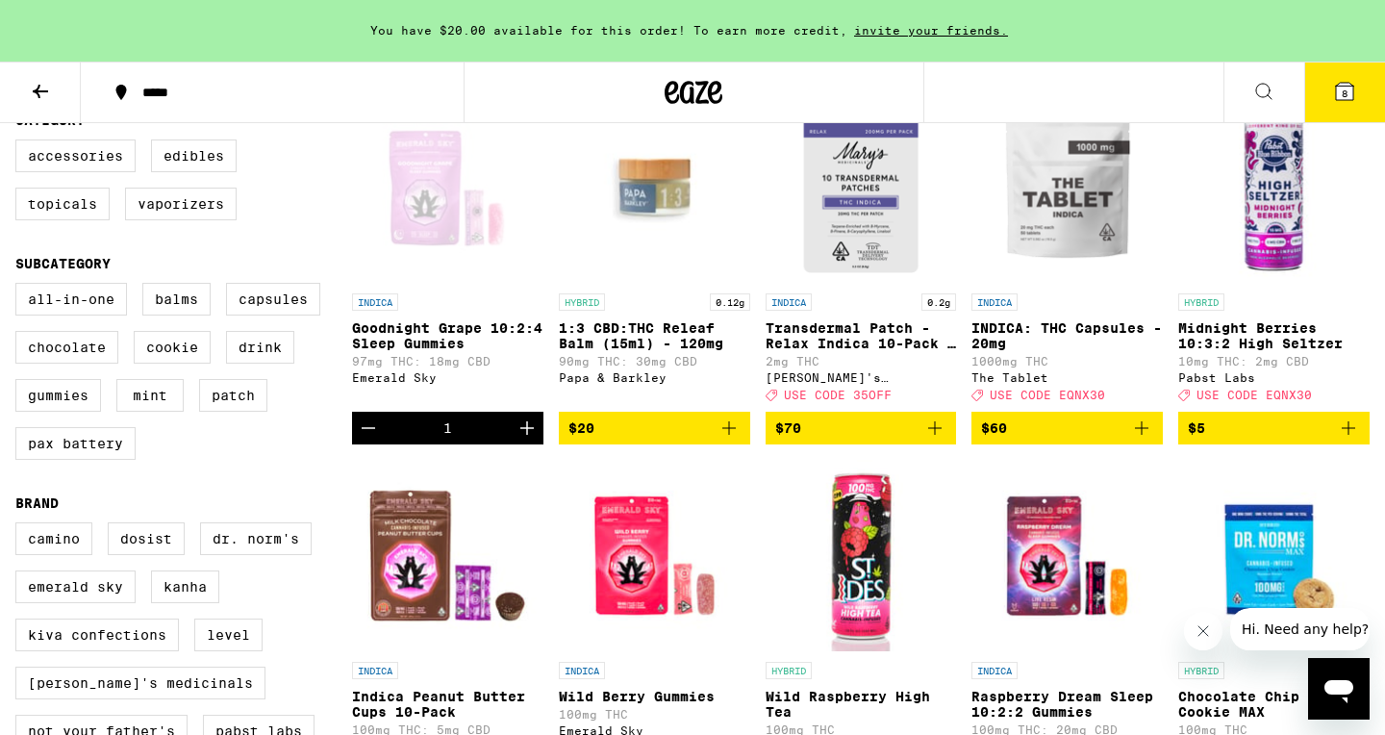
click at [356, 444] on button "Decrement" at bounding box center [368, 428] width 33 height 33
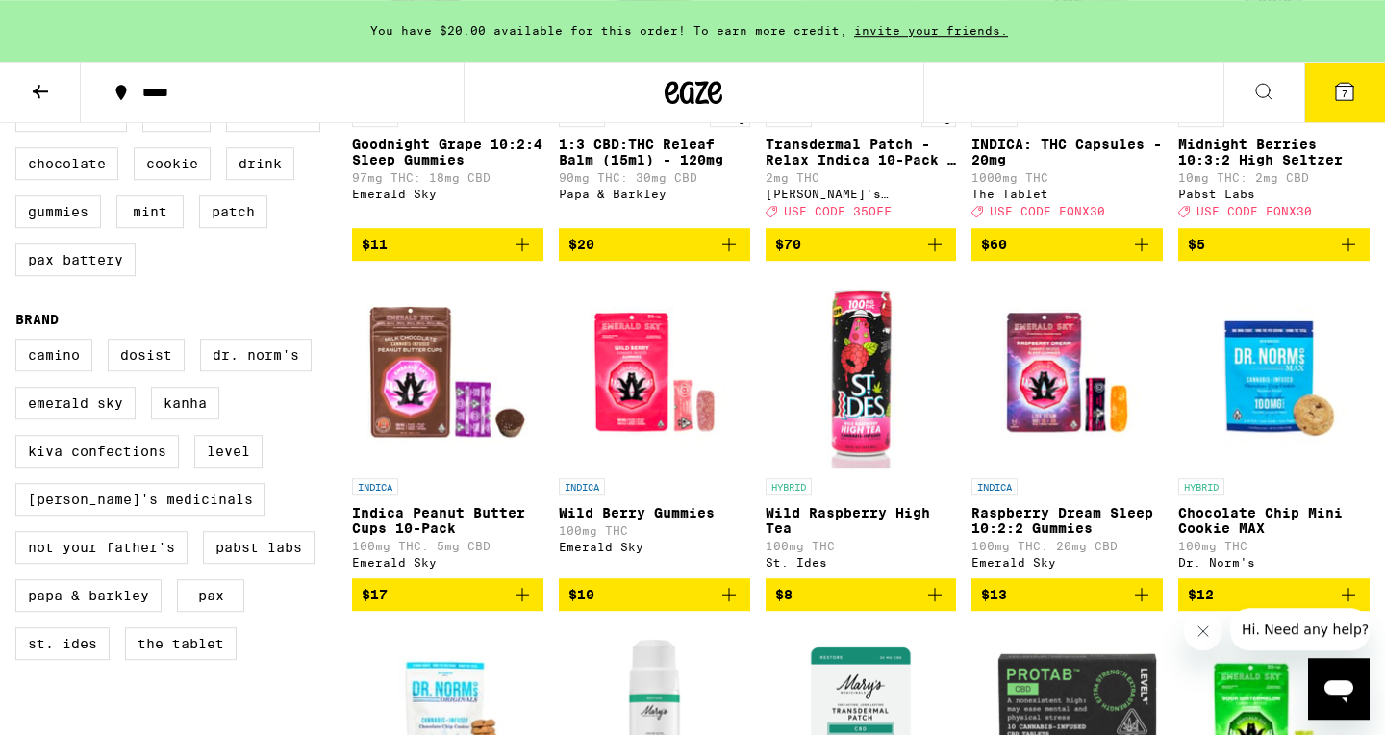
scroll to position [785, 0]
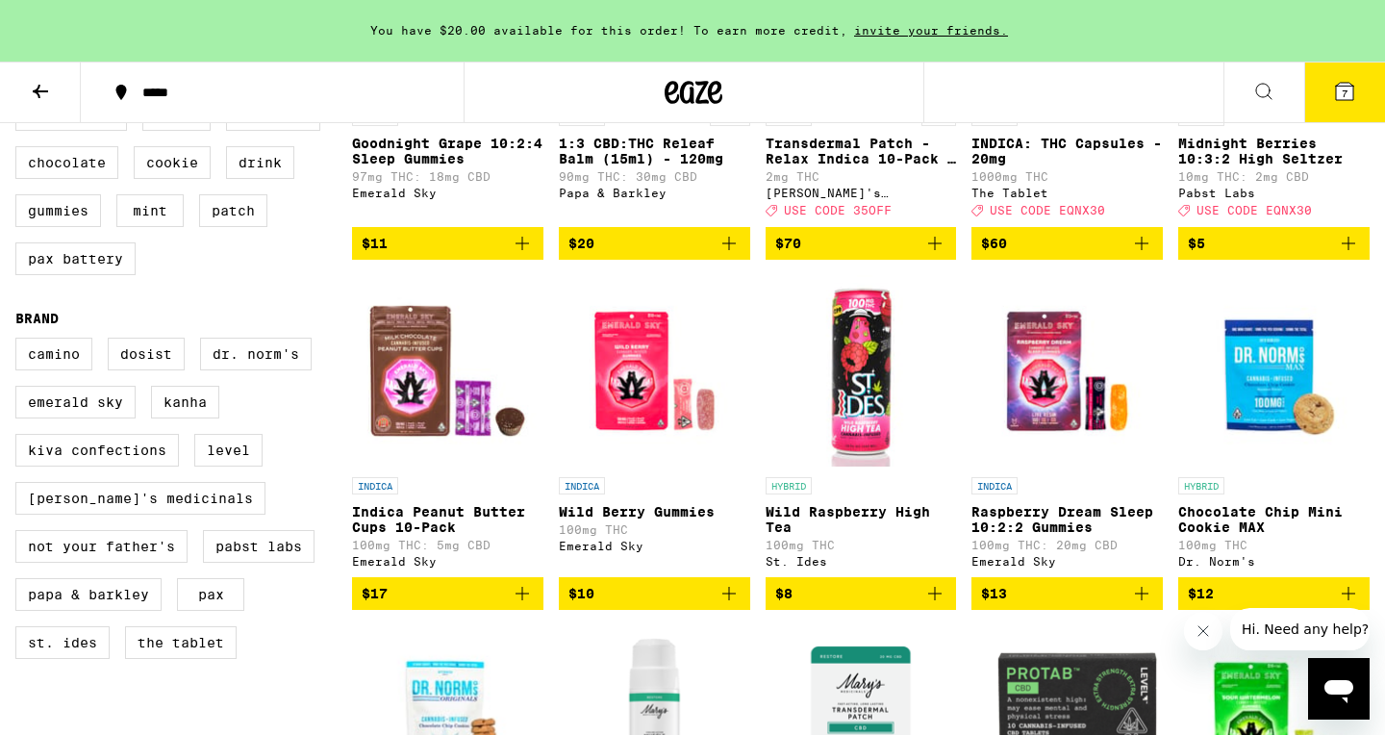
click at [529, 255] on icon "Add to bag" at bounding box center [522, 243] width 23 height 23
click at [727, 605] on icon "Add to bag" at bounding box center [729, 593] width 23 height 23
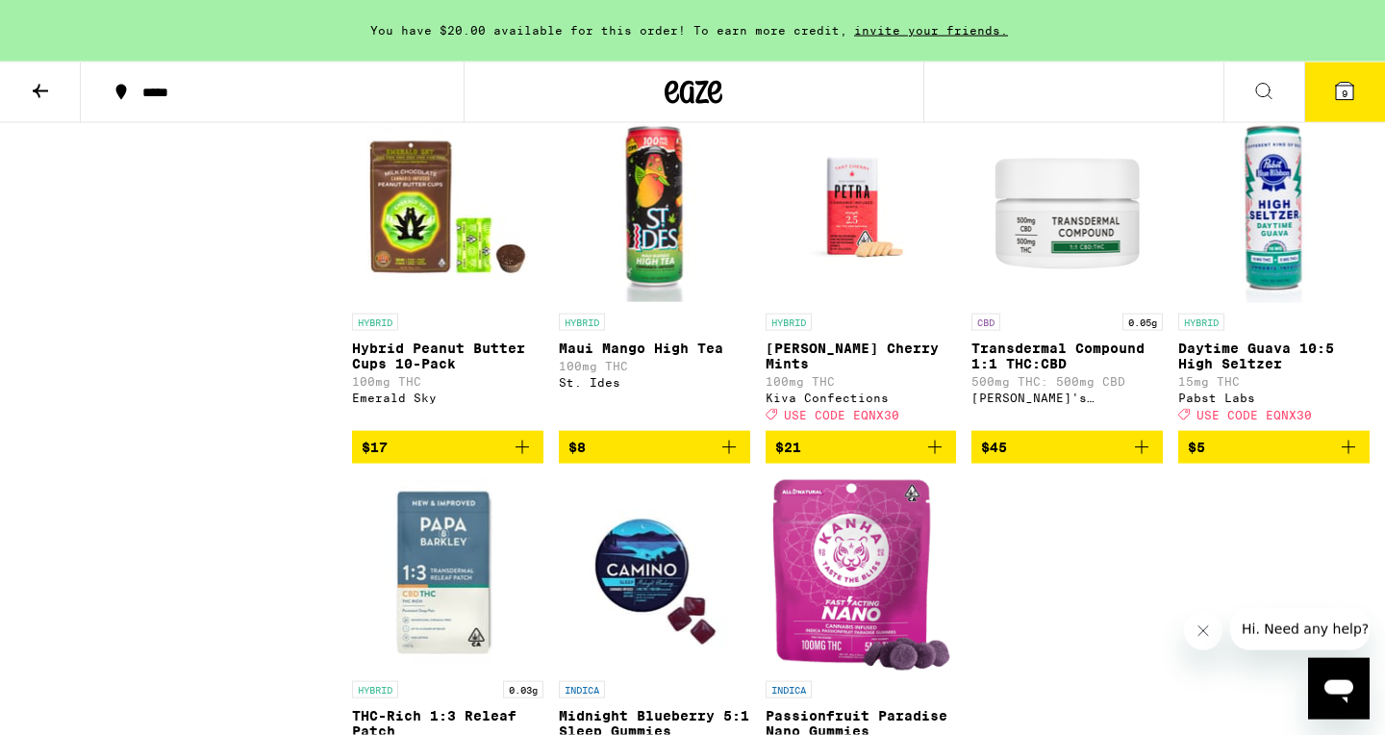
scroll to position [1662, 0]
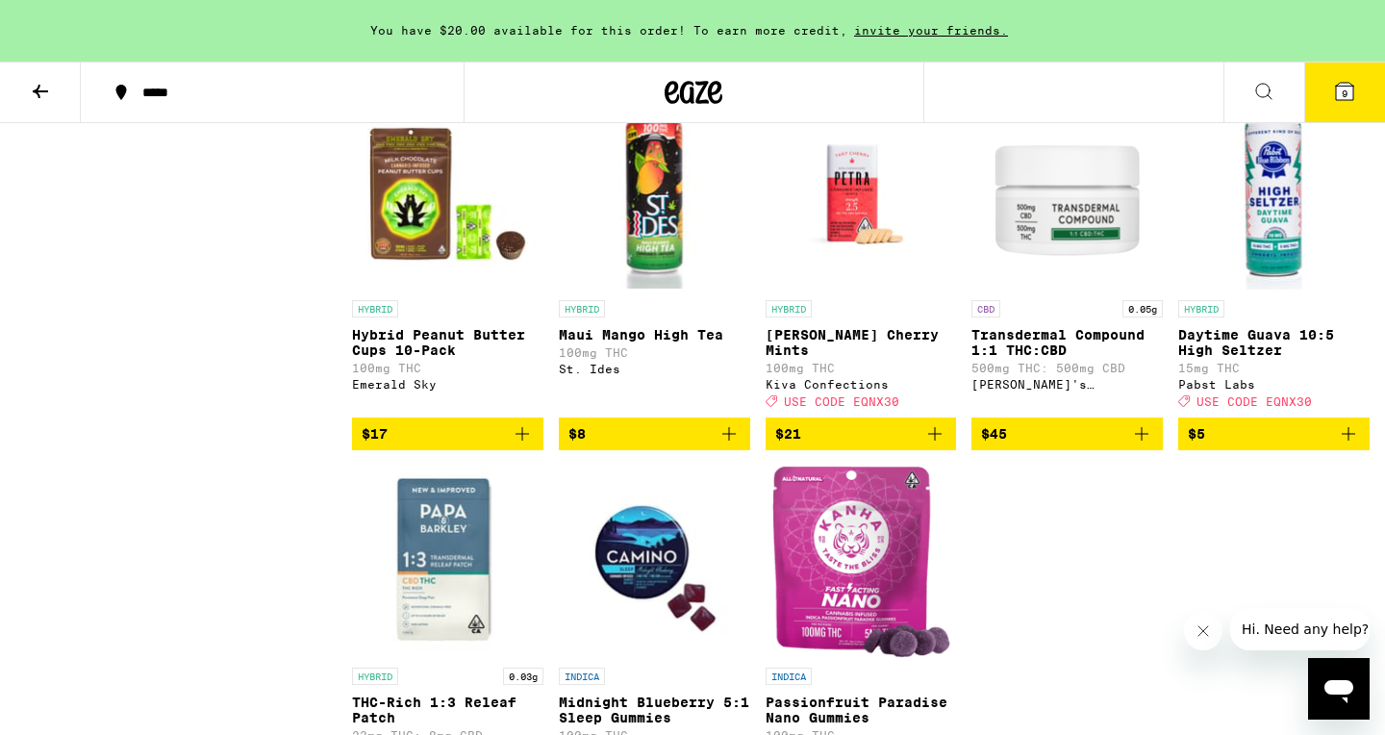
click at [727, 445] on icon "Add to bag" at bounding box center [729, 433] width 23 height 23
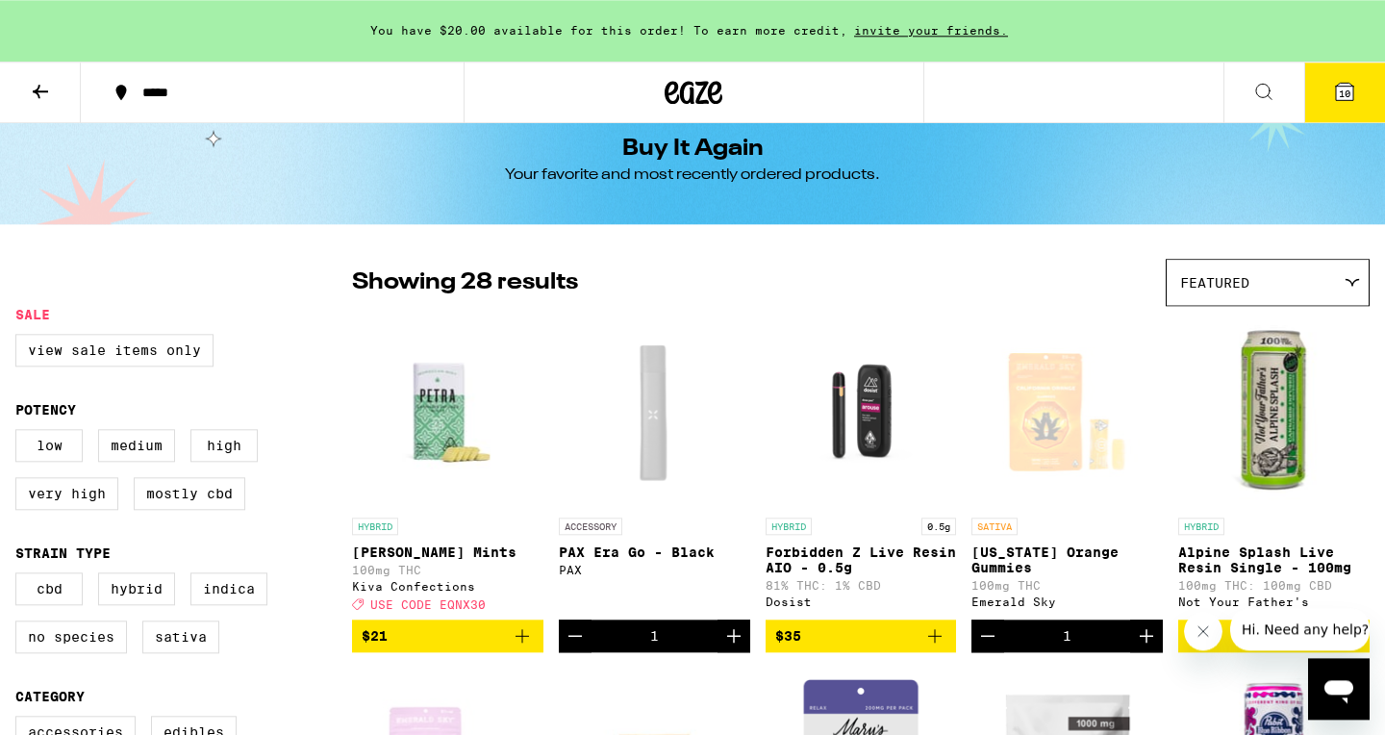
scroll to position [0, 0]
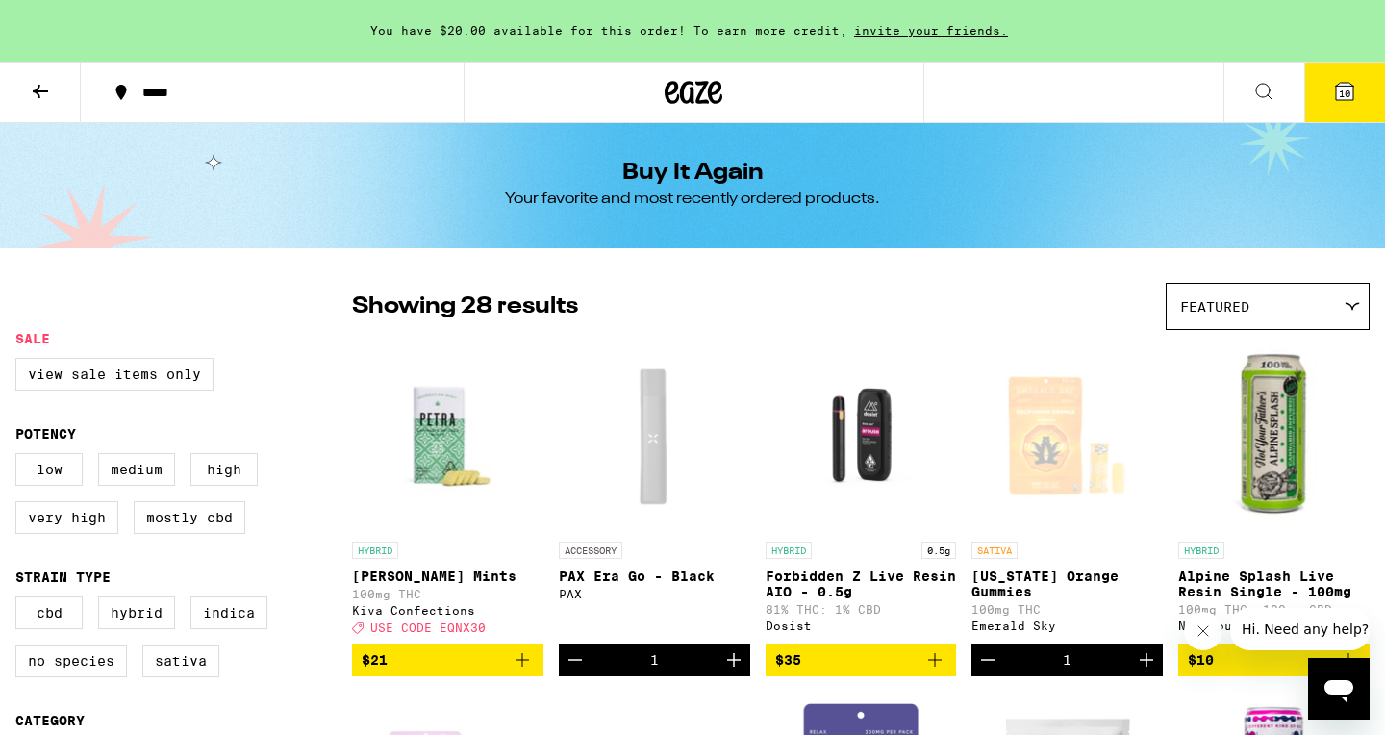
click at [516, 669] on icon "Add to bag" at bounding box center [522, 659] width 23 height 23
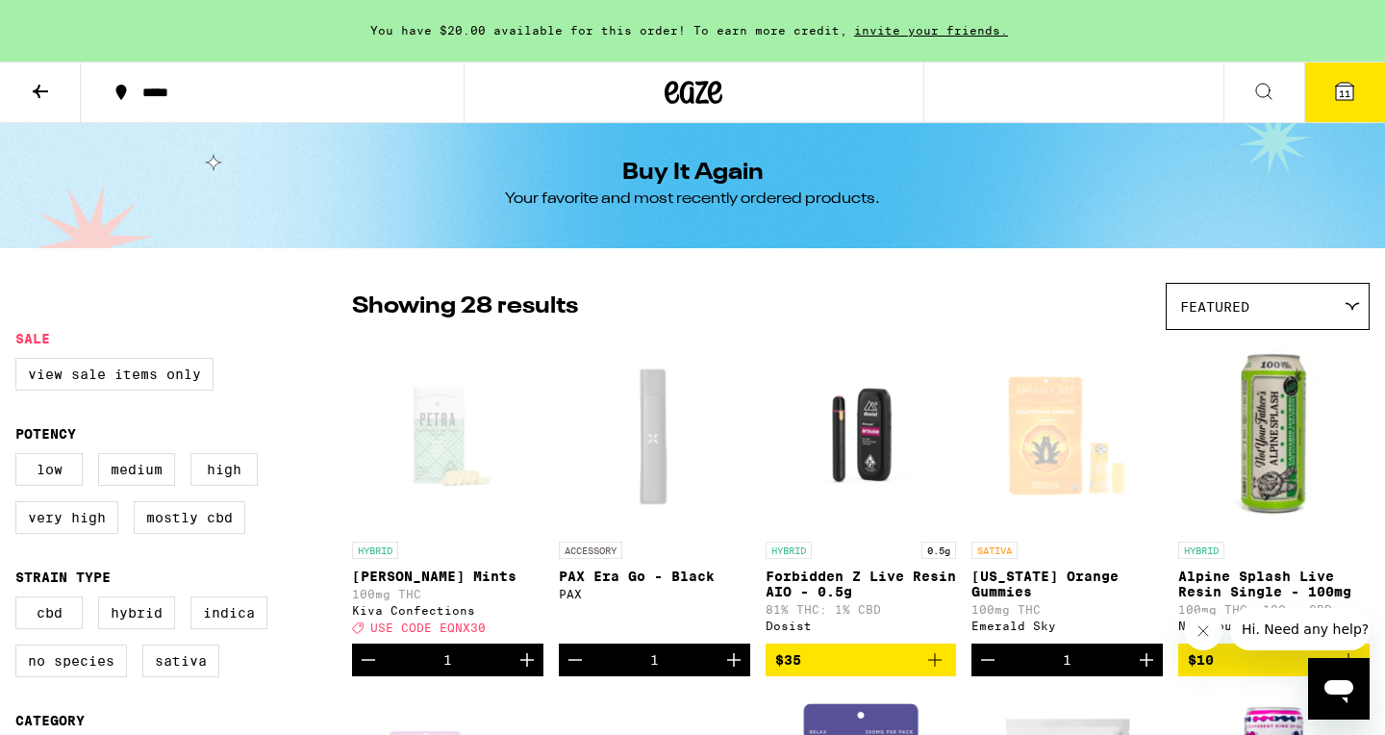
click at [1259, 85] on icon at bounding box center [1264, 91] width 23 height 23
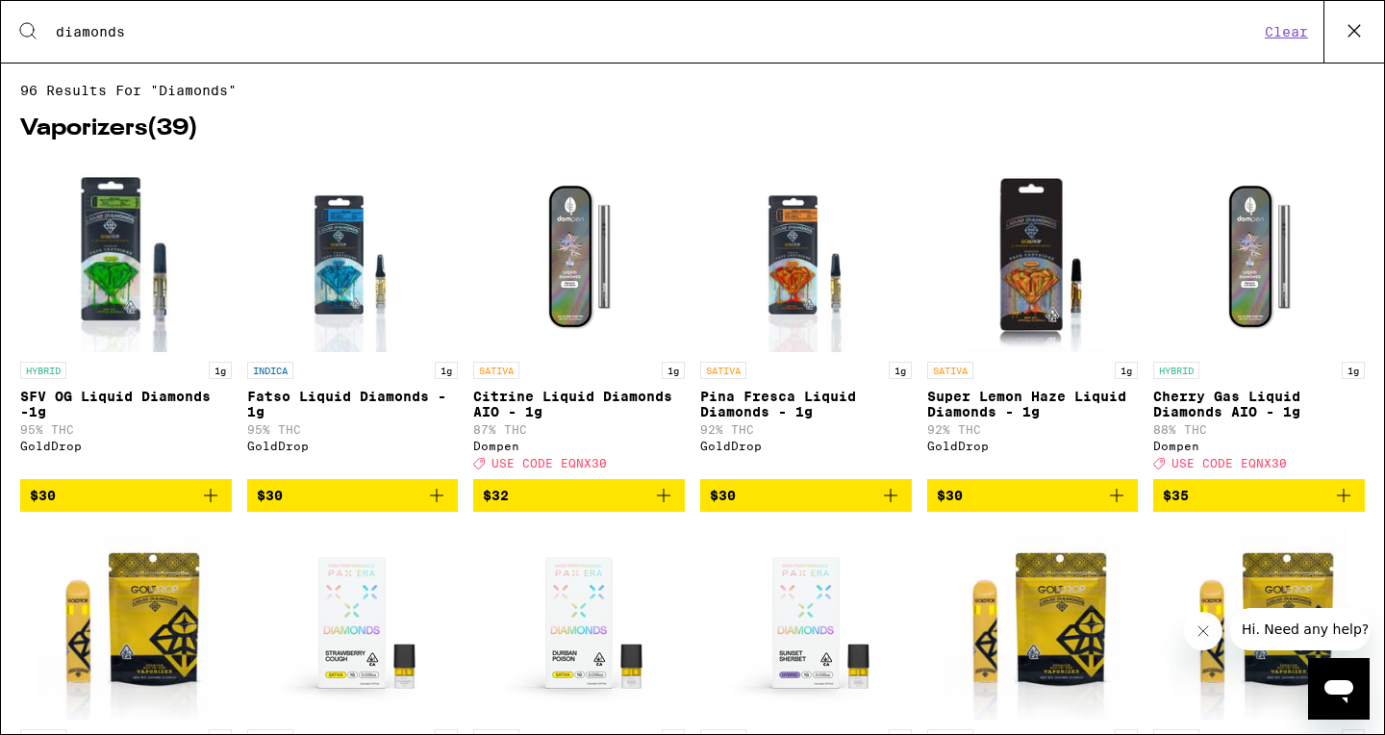
type input "diamonds"
click at [723, 119] on div "Vaporizers ( 39 ) HYBRID 1g SFV OG Liquid Diamonds -1g 95% THC GoldDrop $30 IND…" at bounding box center [692, 535] width 1345 height 875
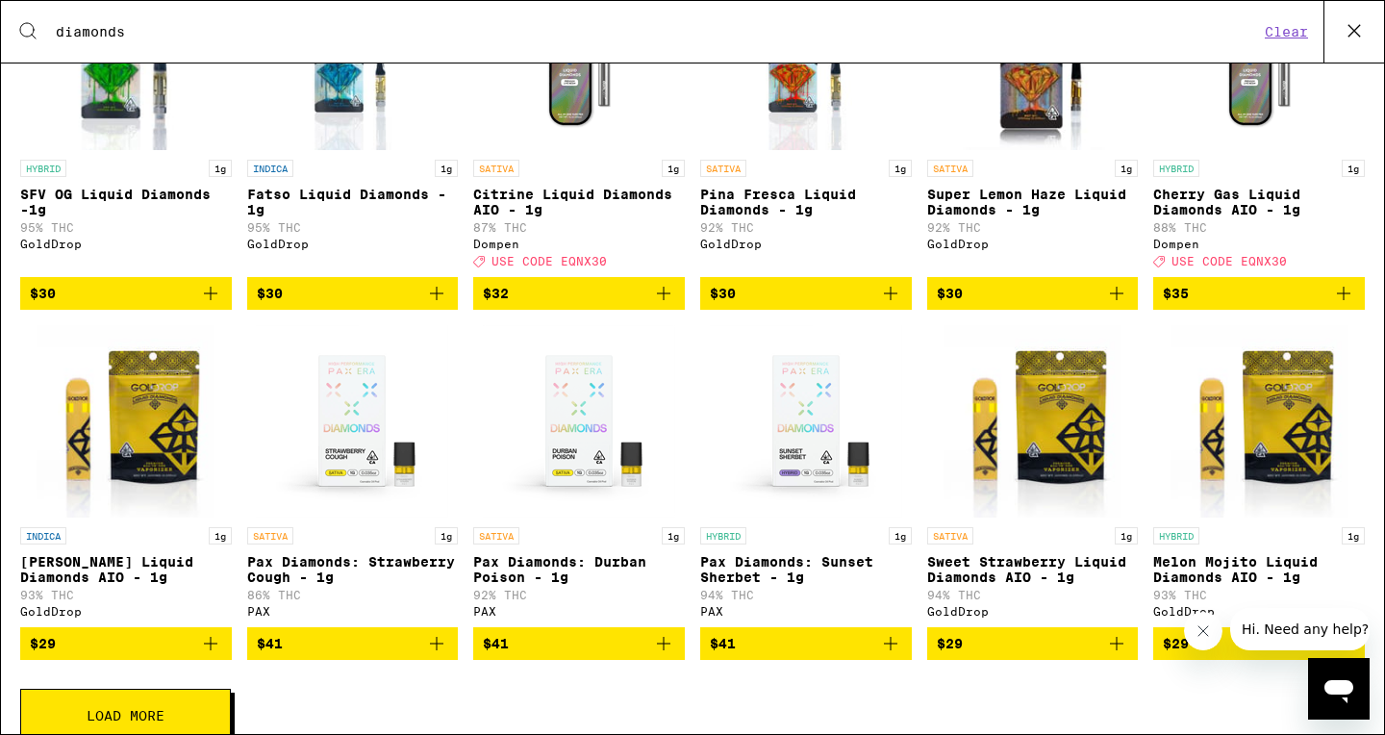
scroll to position [219, 0]
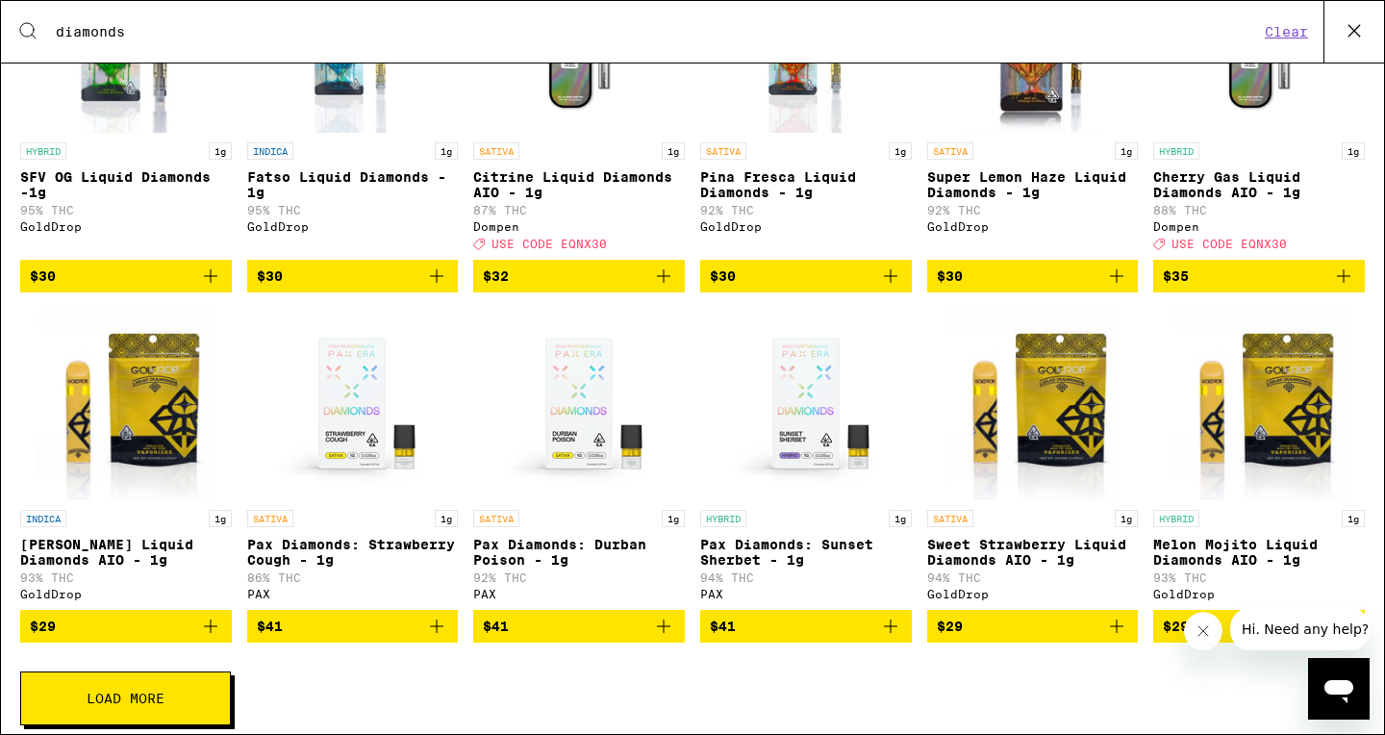
click at [891, 633] on icon "Add to bag" at bounding box center [890, 626] width 13 height 13
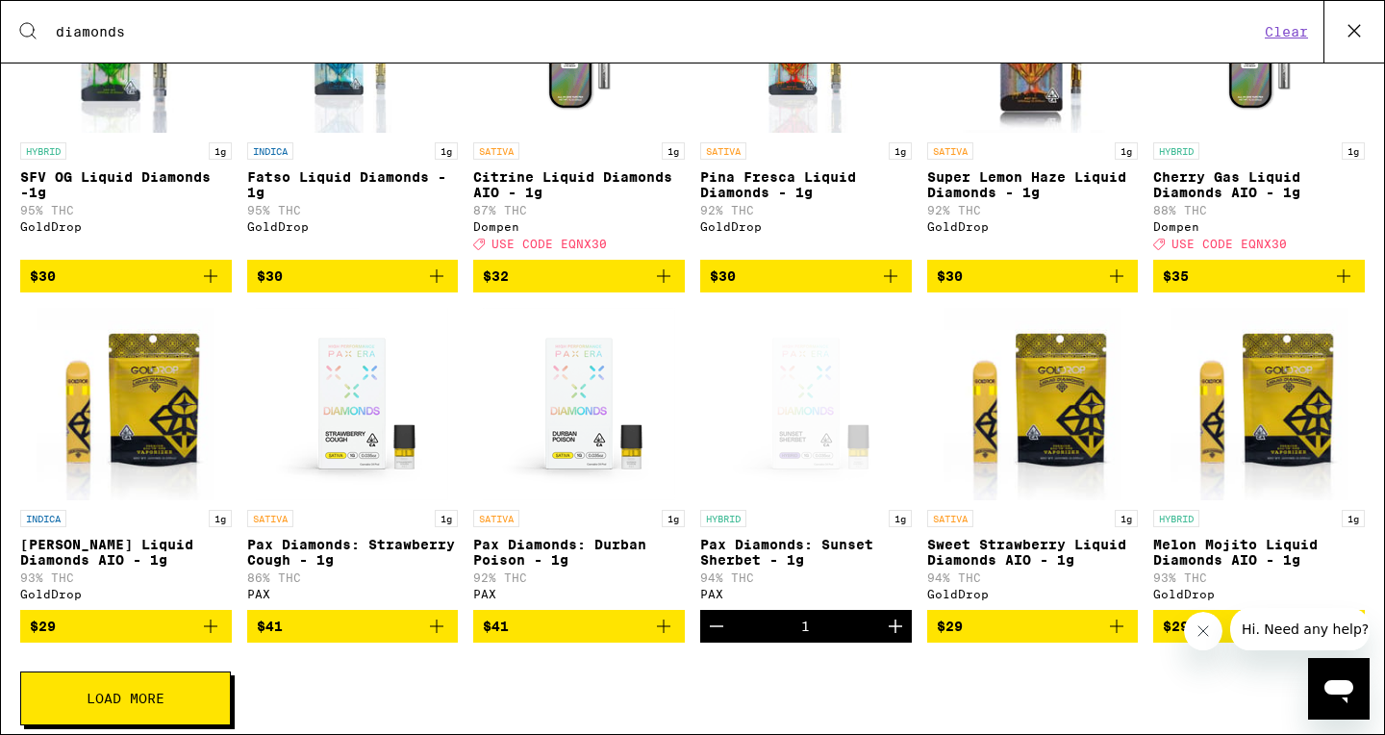
click at [803, 465] on div "Open page for Pax Diamonds: Sunset Sherbet - 1g from PAX" at bounding box center [806, 404] width 192 height 192
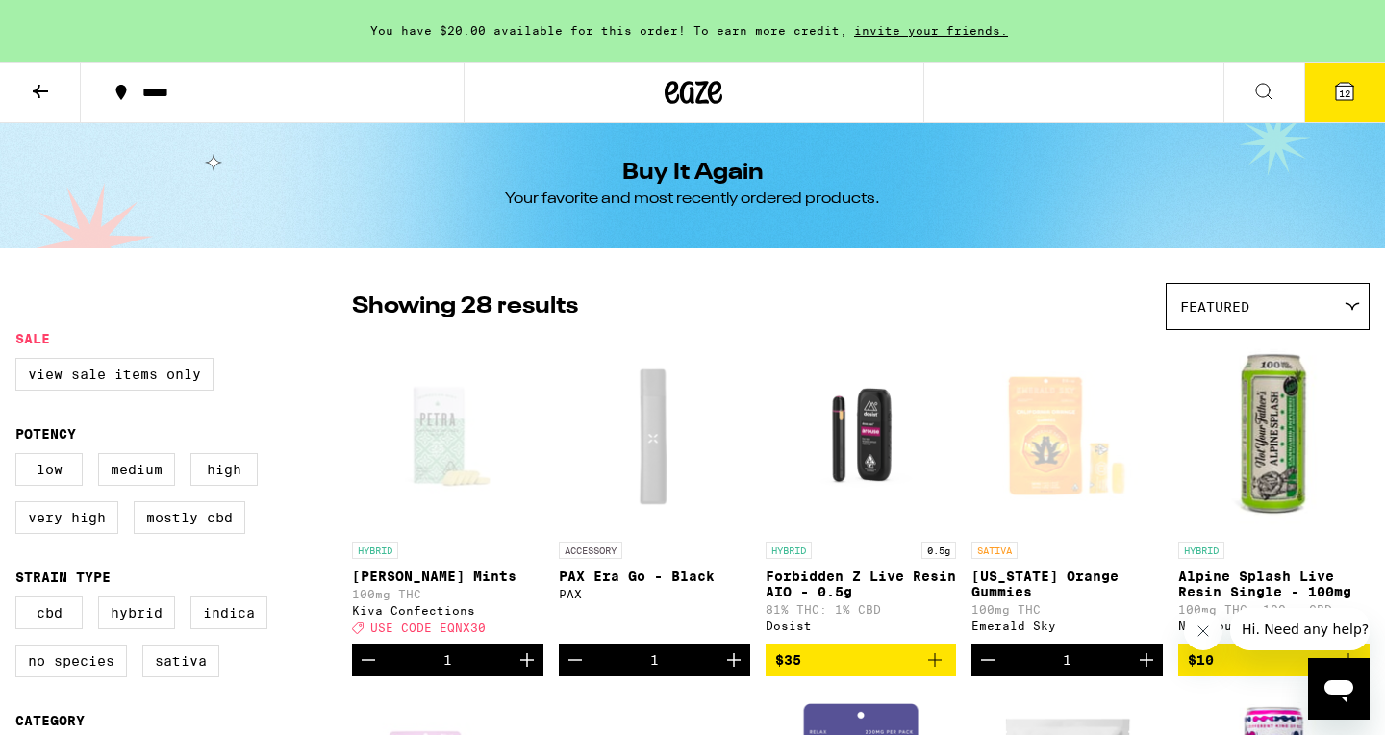
scroll to position [219, 0]
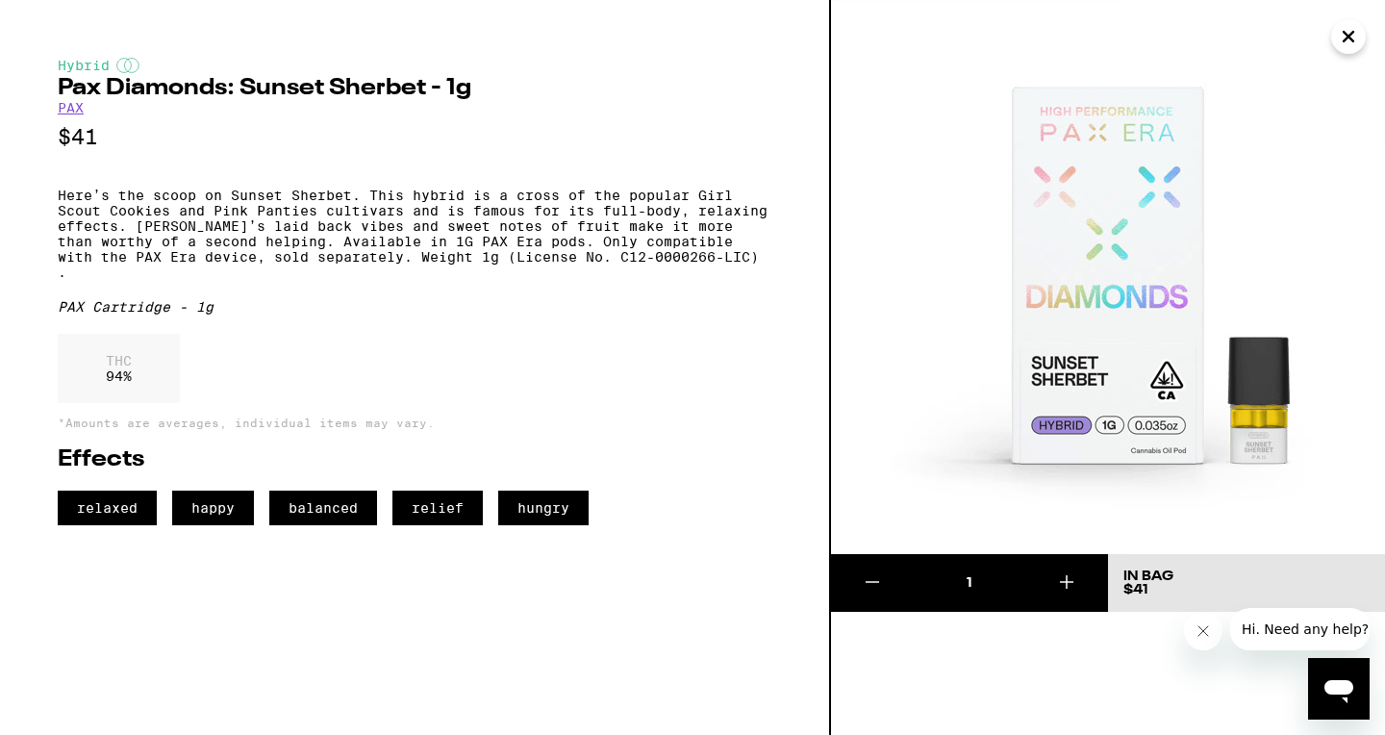
click at [1348, 35] on icon "Close" at bounding box center [1349, 37] width 10 height 10
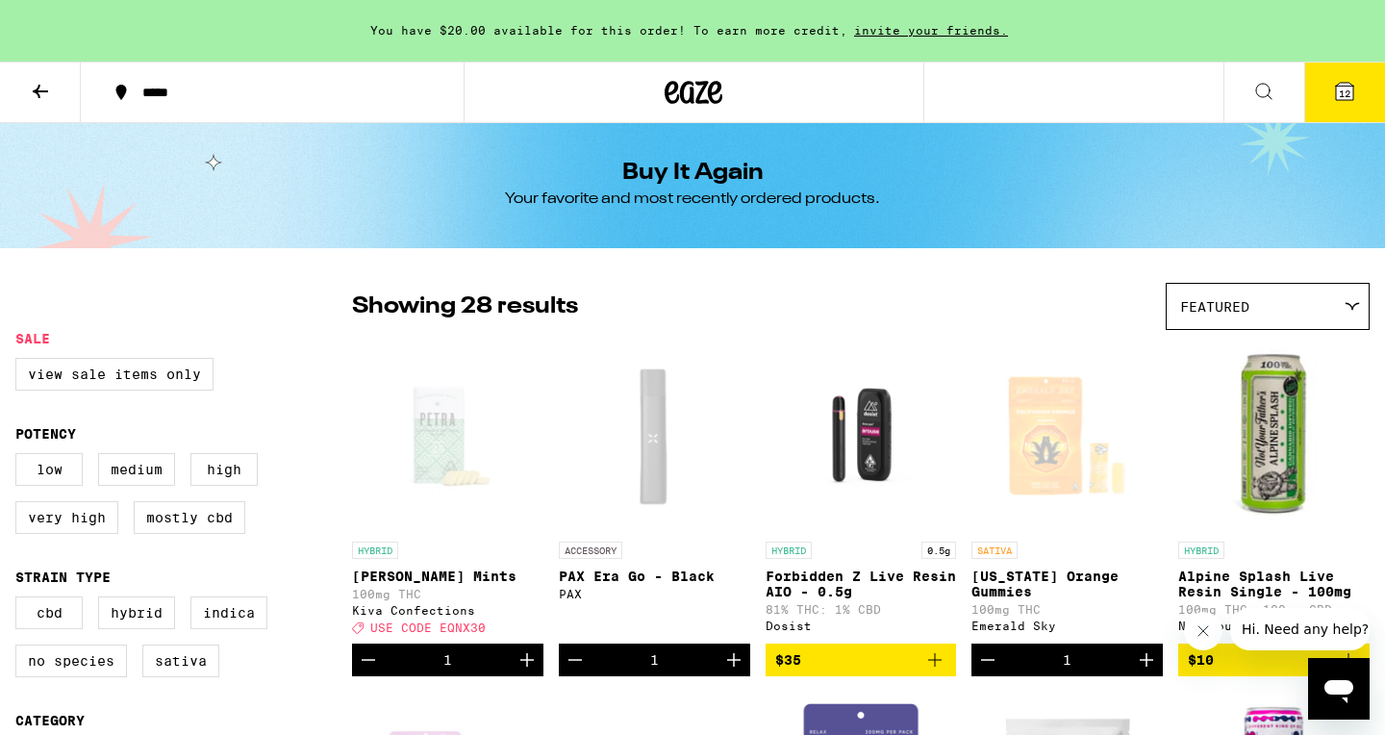
click at [42, 83] on icon at bounding box center [40, 91] width 23 height 23
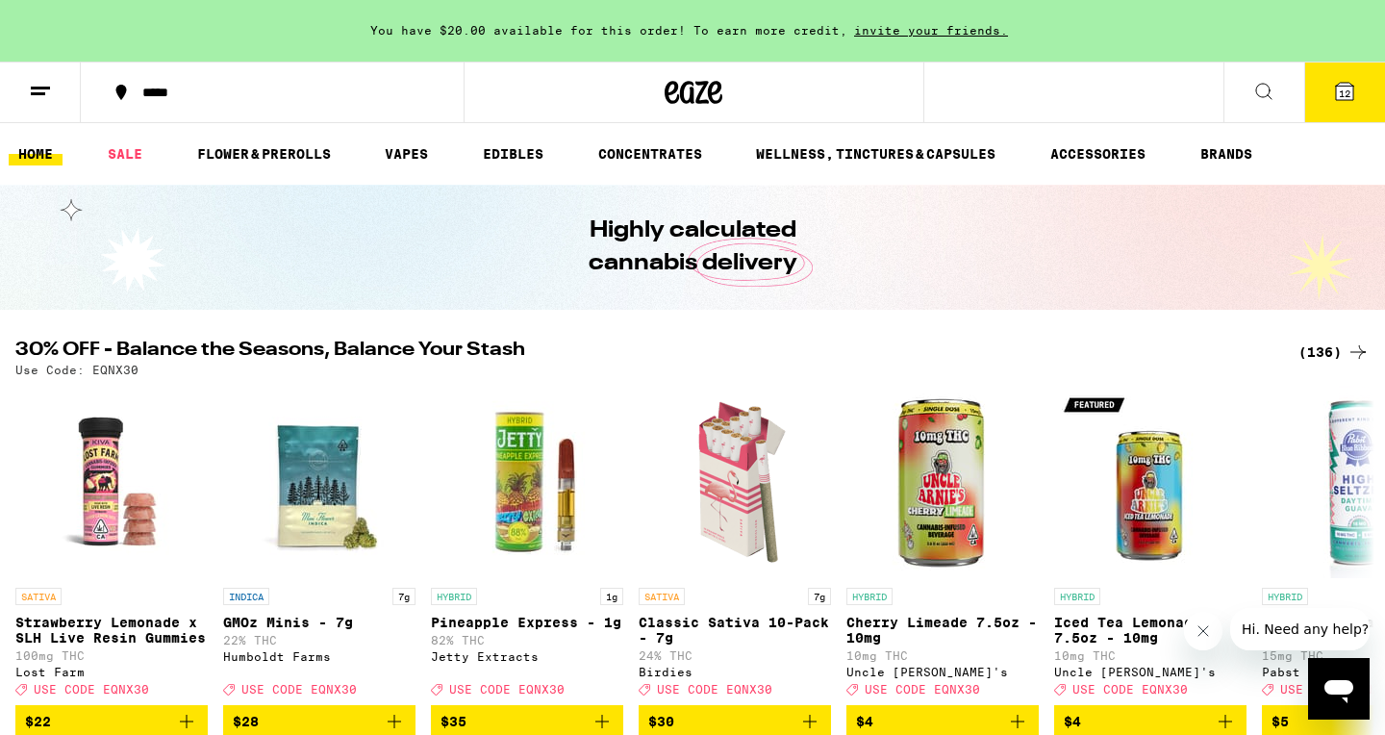
click at [1345, 89] on span "12" at bounding box center [1345, 94] width 12 height 12
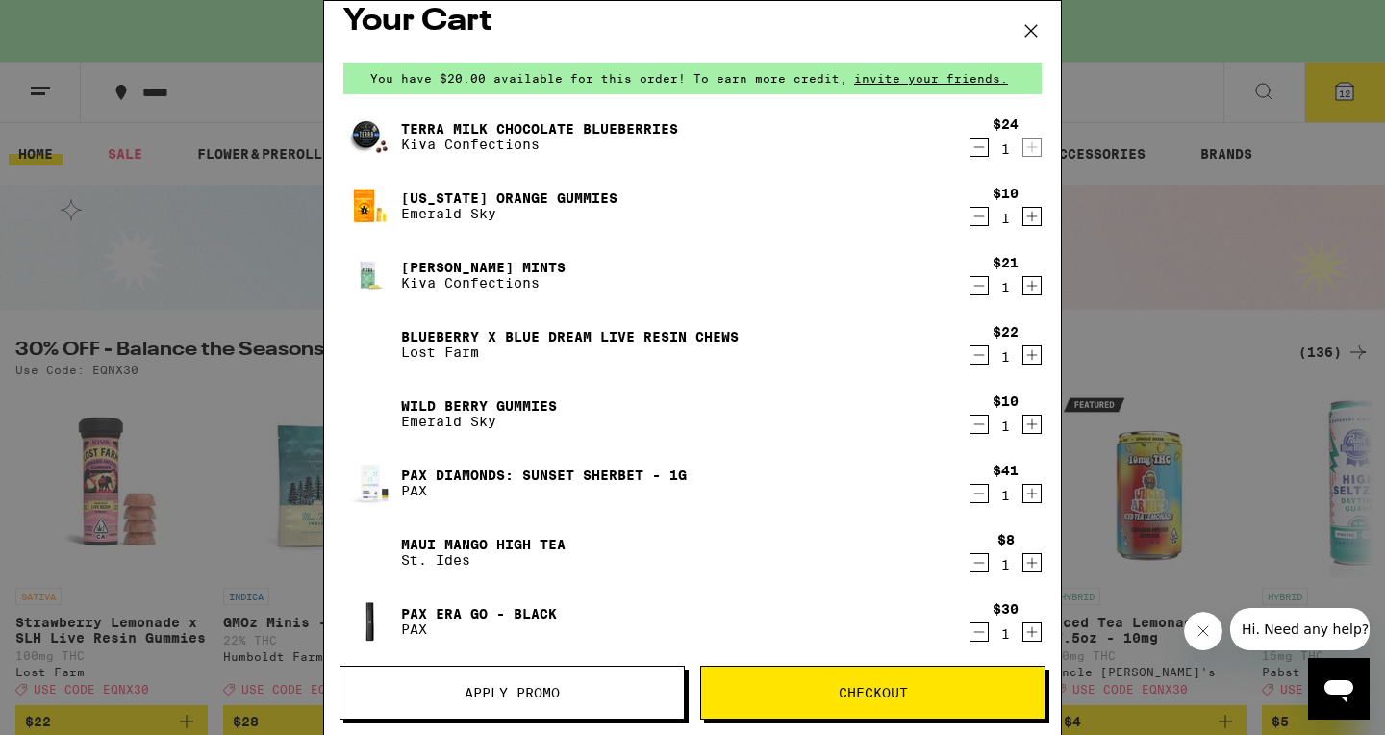
scroll to position [63, 0]
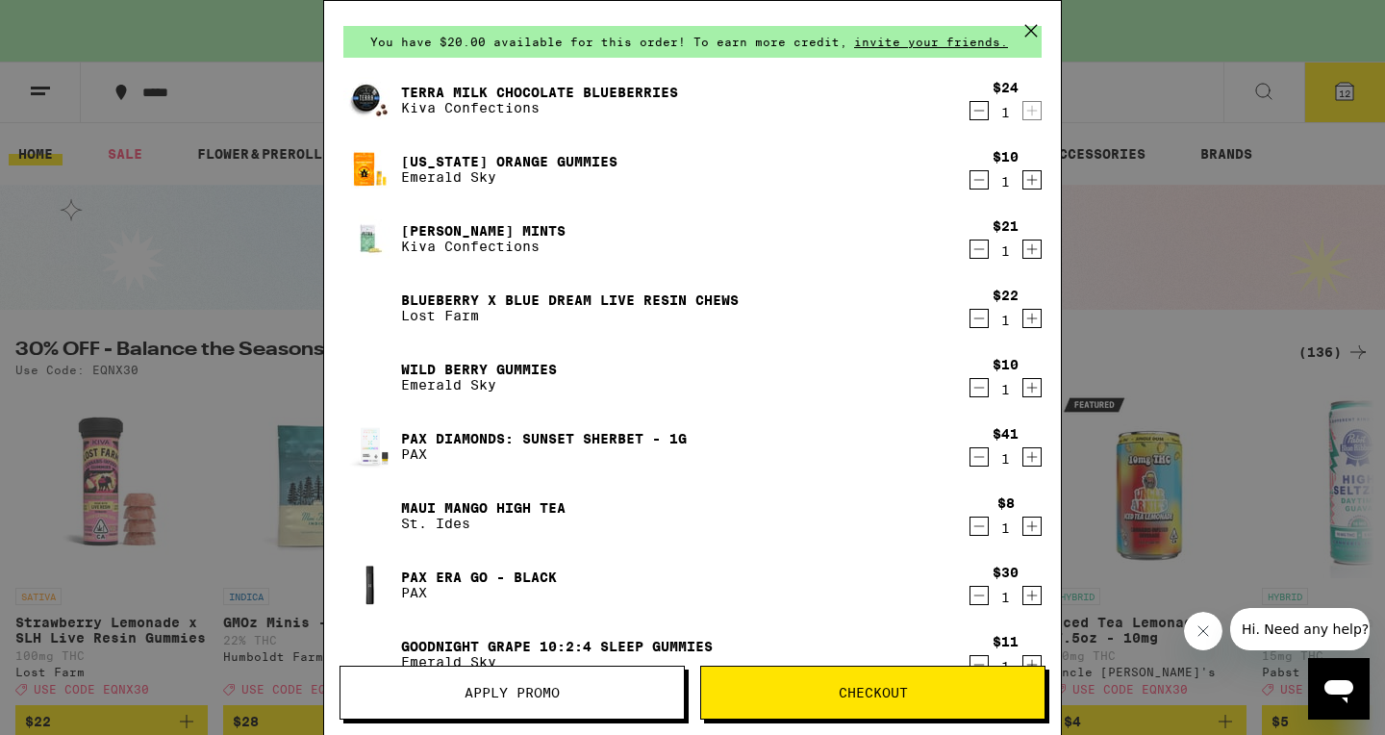
drag, startPoint x: 869, startPoint y: 581, endPoint x: 892, endPoint y: 686, distance: 107.4
click at [892, 686] on div "Terra Milk Chocolate Blueberries Kiva Confections $24 1 California Orange Gummi…" at bounding box center [692, 454] width 698 height 762
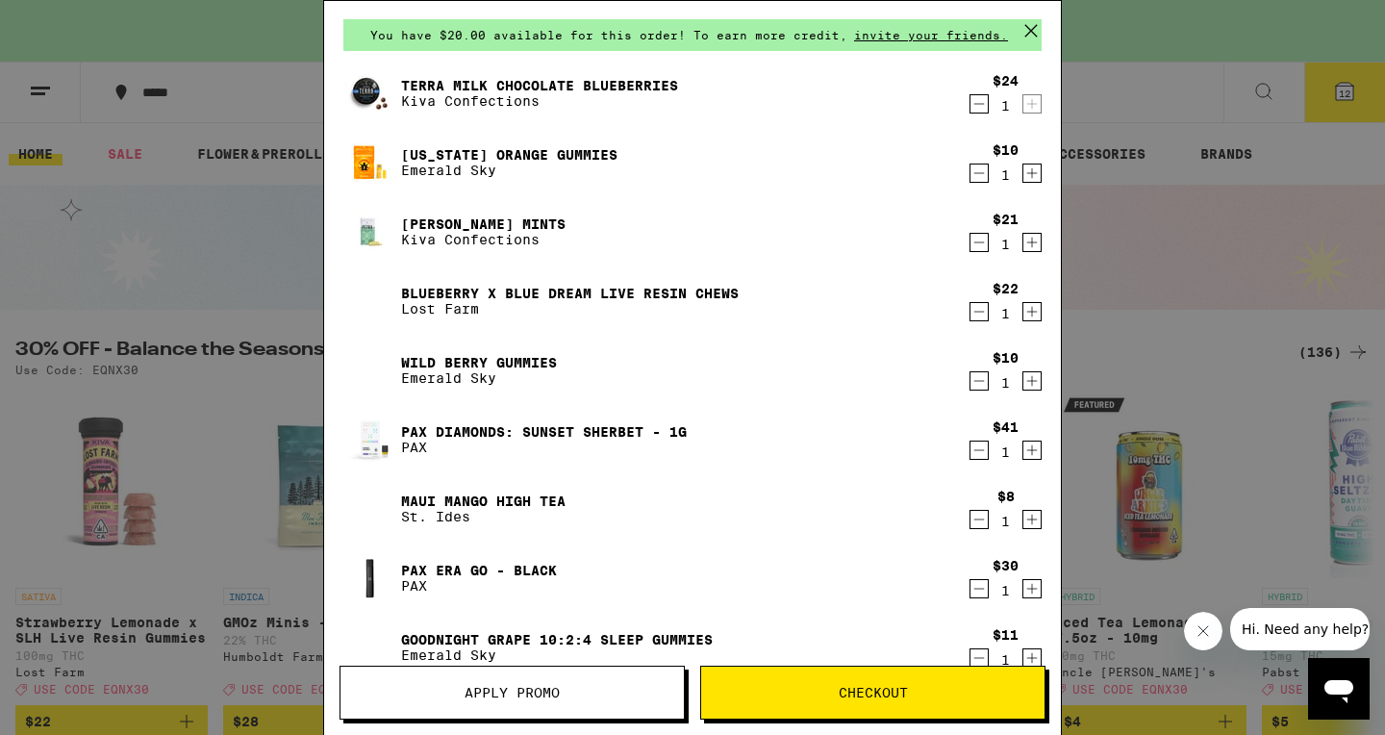
scroll to position [102, 0]
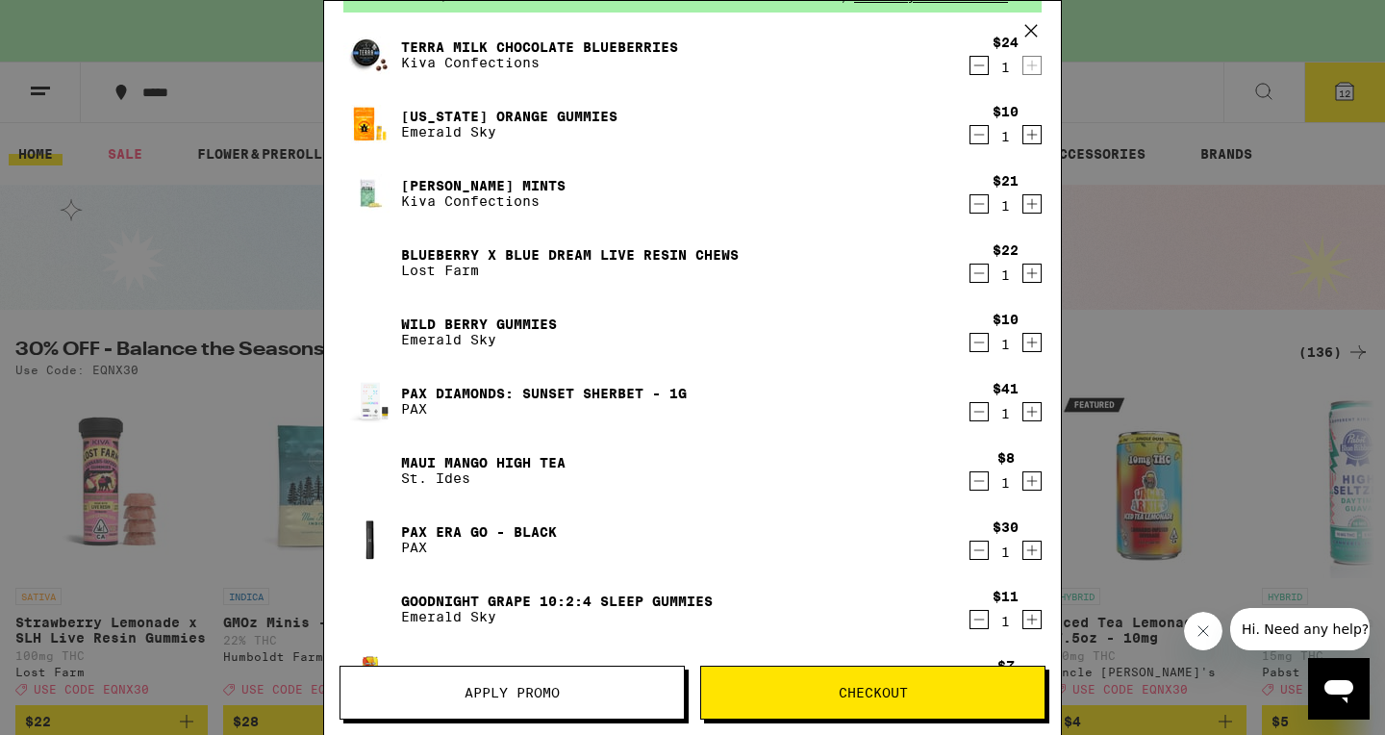
click at [449, 691] on span "Apply Promo" at bounding box center [512, 692] width 343 height 13
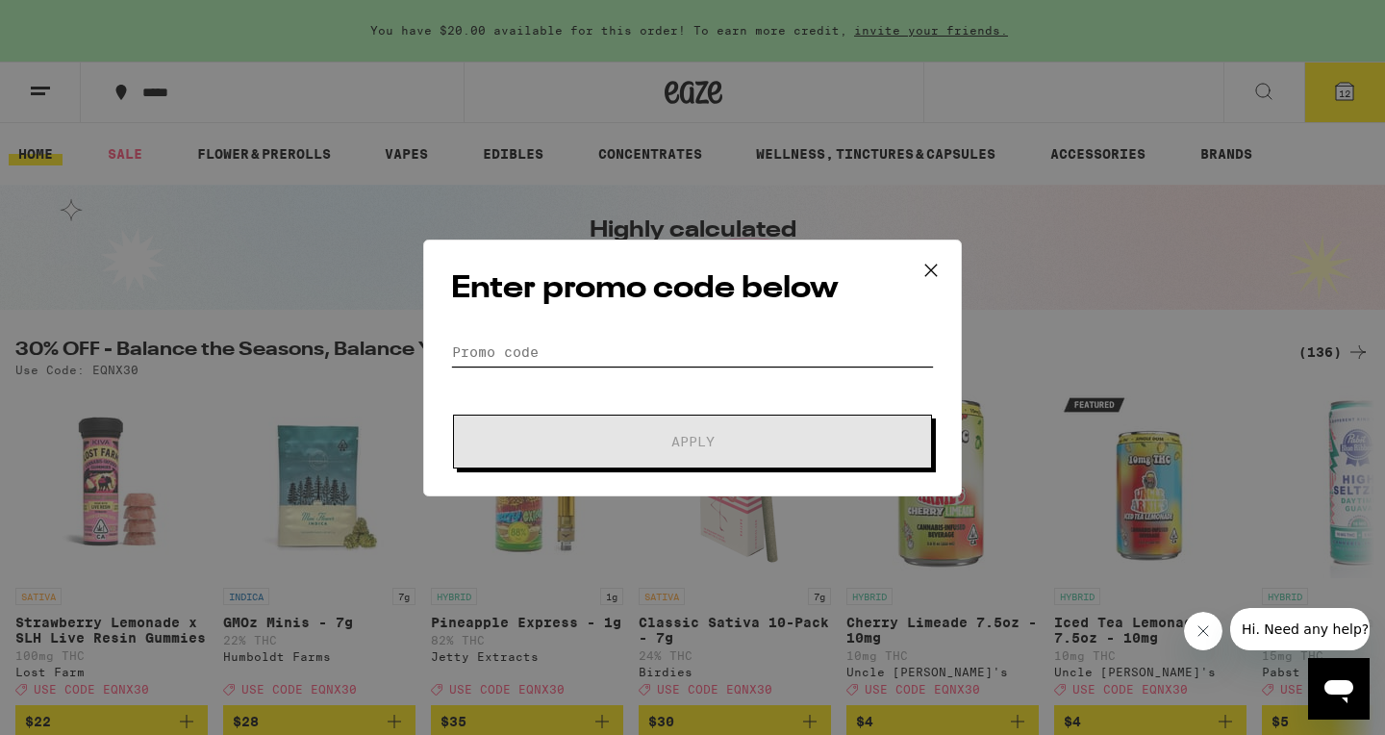
click at [628, 345] on input "Promo Code" at bounding box center [692, 352] width 483 height 29
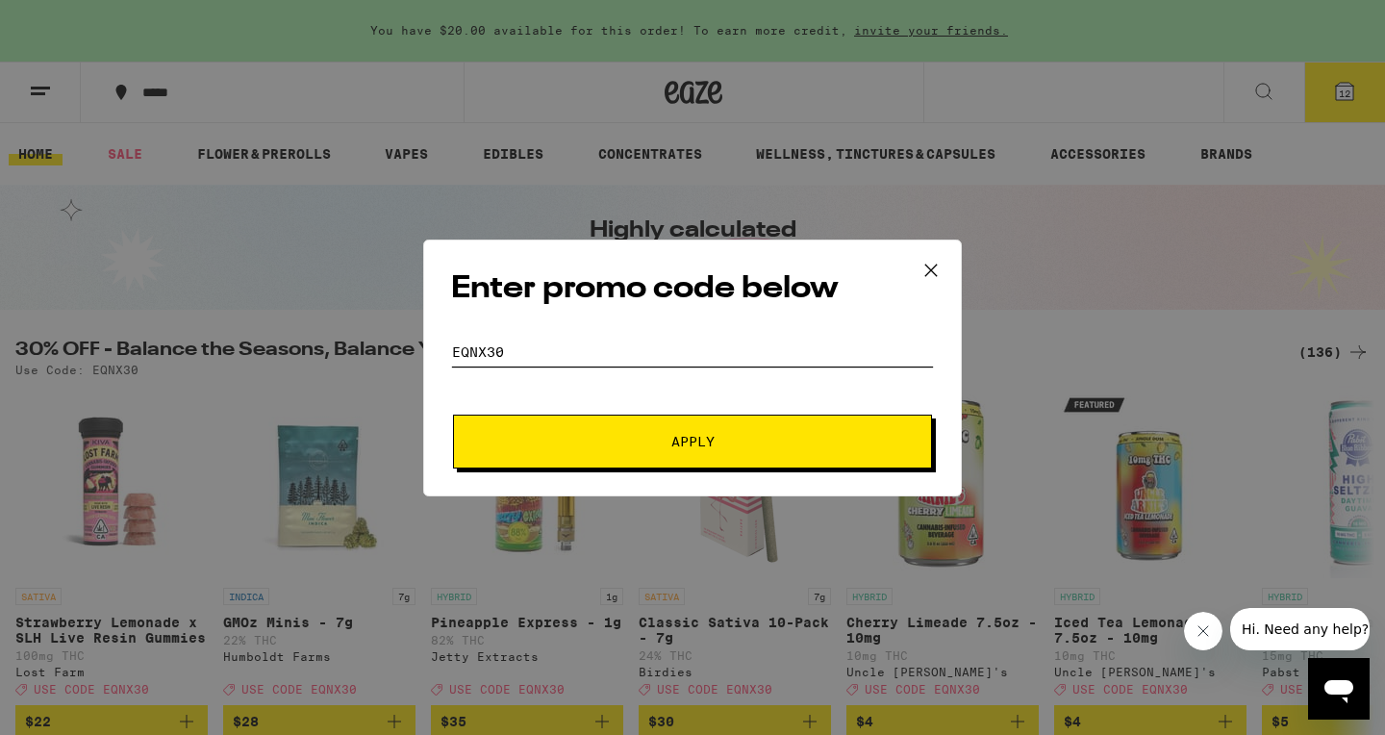
type input "EQNX30"
click at [453, 415] on button "Apply" at bounding box center [692, 442] width 479 height 54
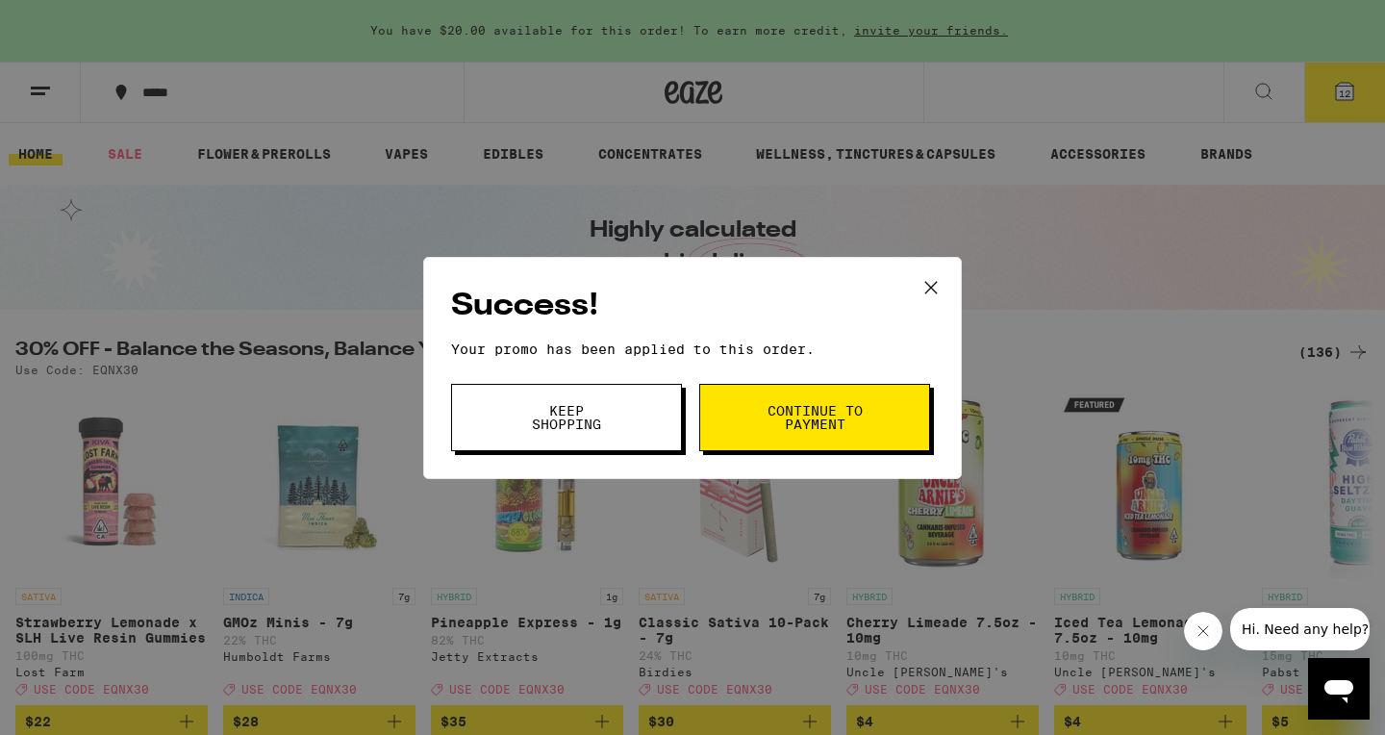
click at [624, 431] on button "Keep Shopping" at bounding box center [566, 417] width 231 height 67
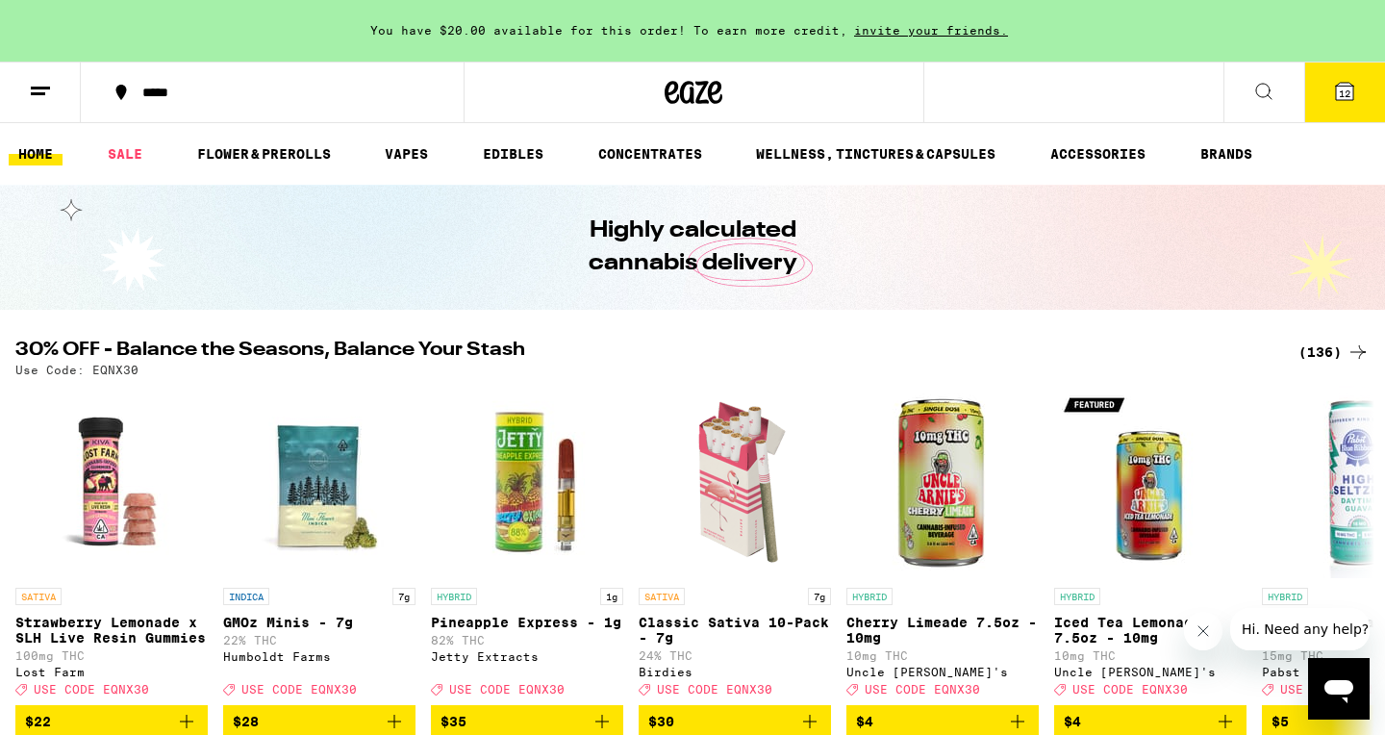
click at [1341, 91] on span "12" at bounding box center [1345, 94] width 12 height 12
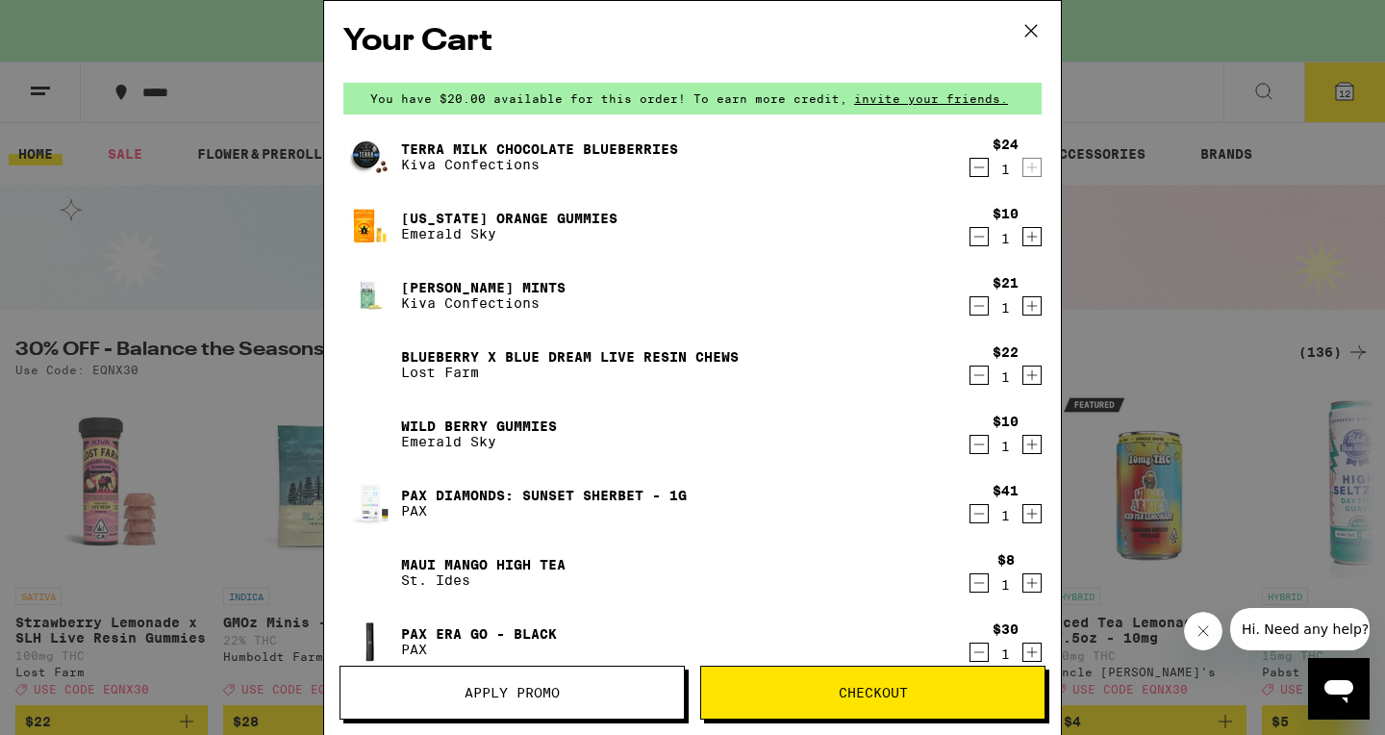
click at [977, 376] on icon "Decrement" at bounding box center [979, 375] width 17 height 23
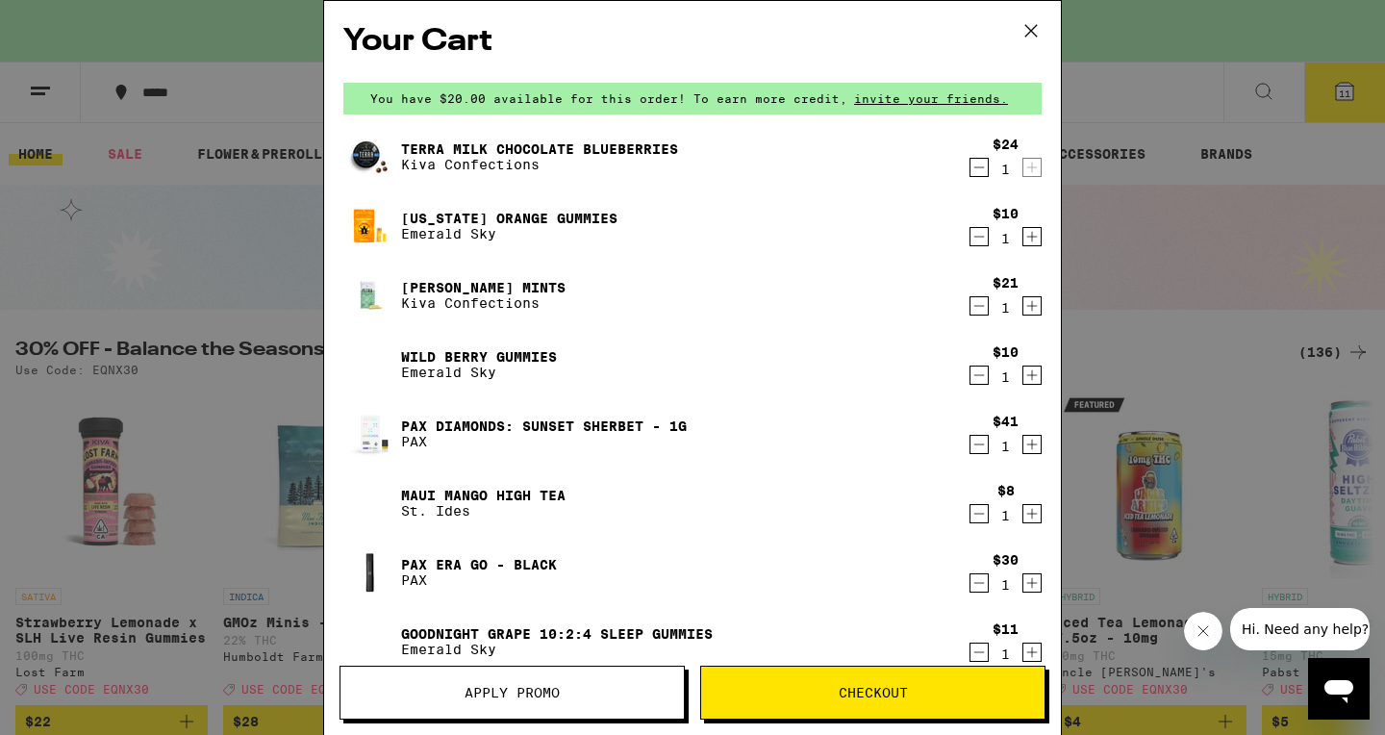
click at [1034, 381] on icon "Increment" at bounding box center [1032, 375] width 17 height 23
click at [1031, 231] on icon "Increment" at bounding box center [1032, 236] width 17 height 23
click at [462, 563] on link "PAX Era Go - Black" at bounding box center [479, 564] width 156 height 15
click at [977, 586] on icon "Decrement" at bounding box center [979, 582] width 17 height 23
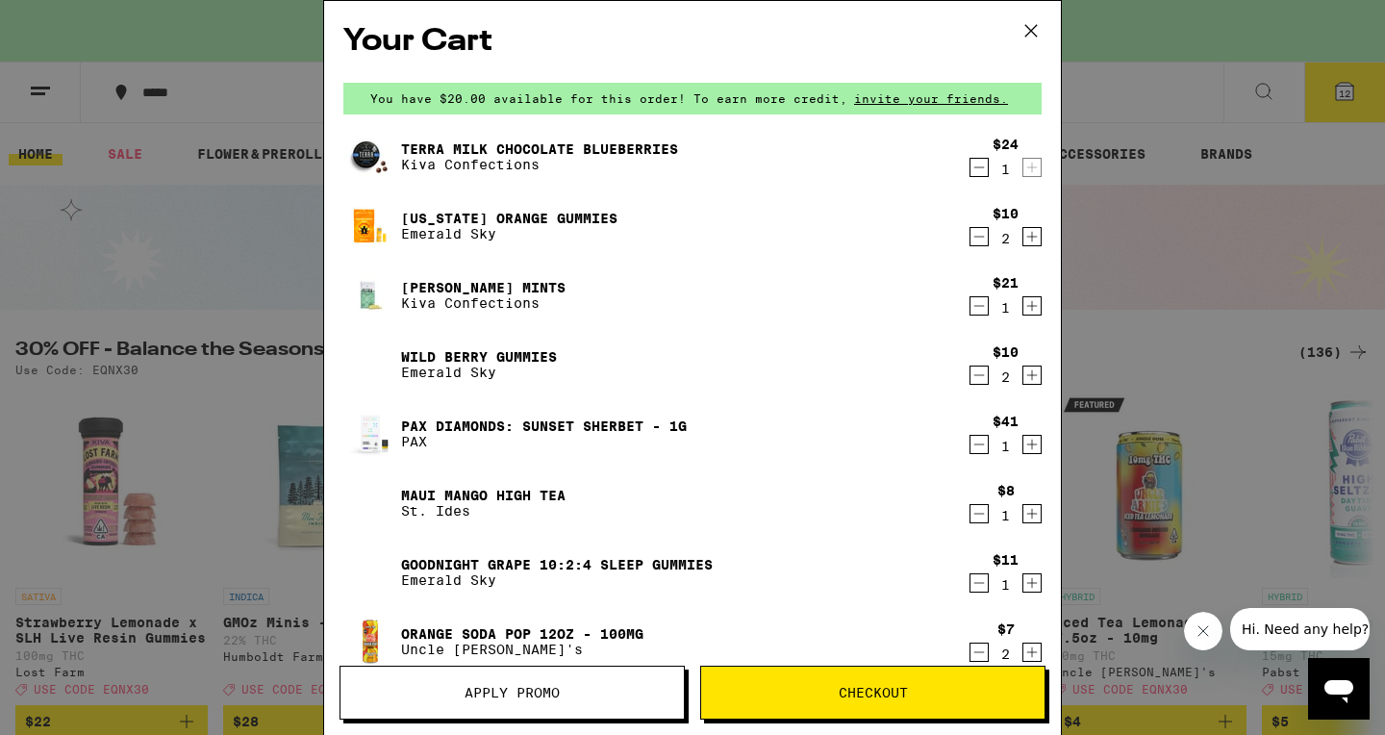
click at [972, 649] on icon "Decrement" at bounding box center [979, 652] width 17 height 23
click at [972, 650] on icon "Decrement" at bounding box center [979, 652] width 17 height 23
click at [972, 651] on icon "Decrement" at bounding box center [979, 652] width 17 height 23
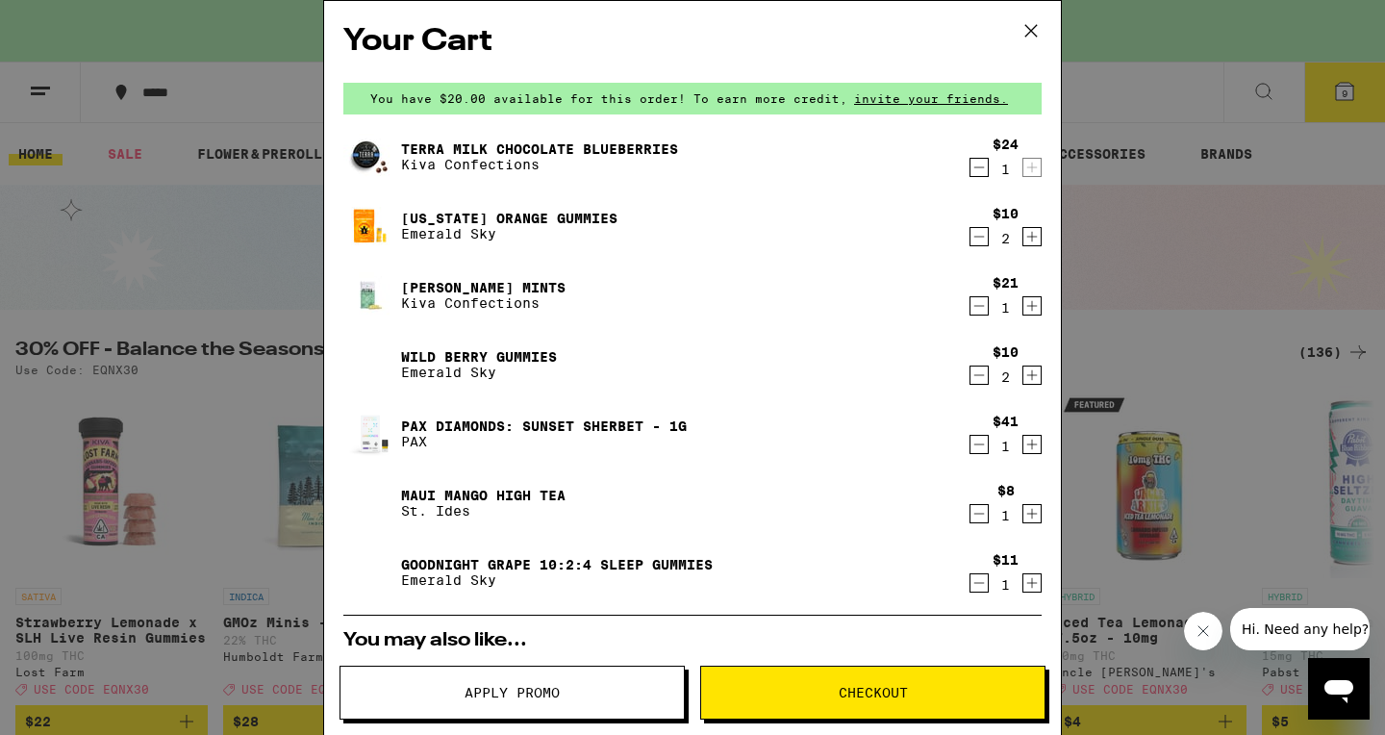
click at [1035, 586] on icon "Increment" at bounding box center [1032, 582] width 17 height 23
click at [1033, 512] on icon "Increment" at bounding box center [1032, 513] width 17 height 23
click at [973, 172] on icon "Decrement" at bounding box center [979, 167] width 17 height 23
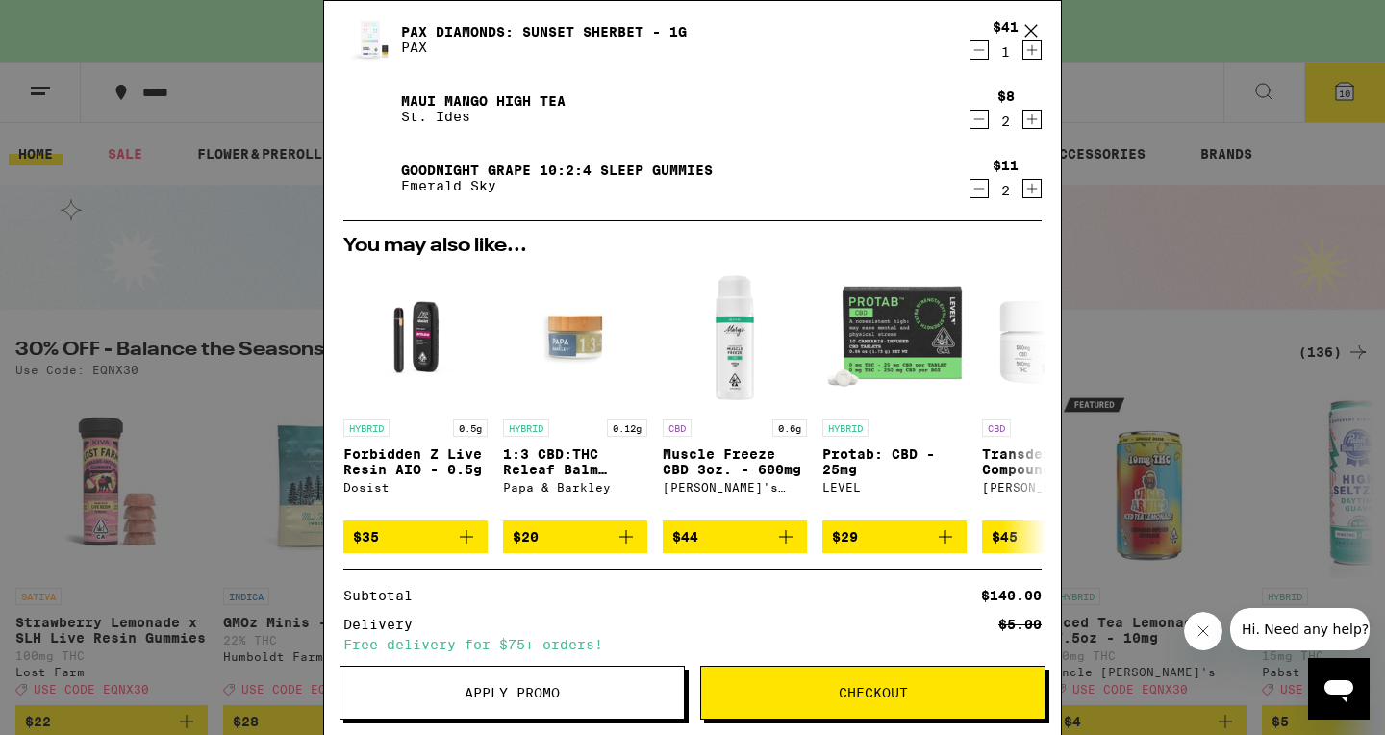
scroll to position [384, 0]
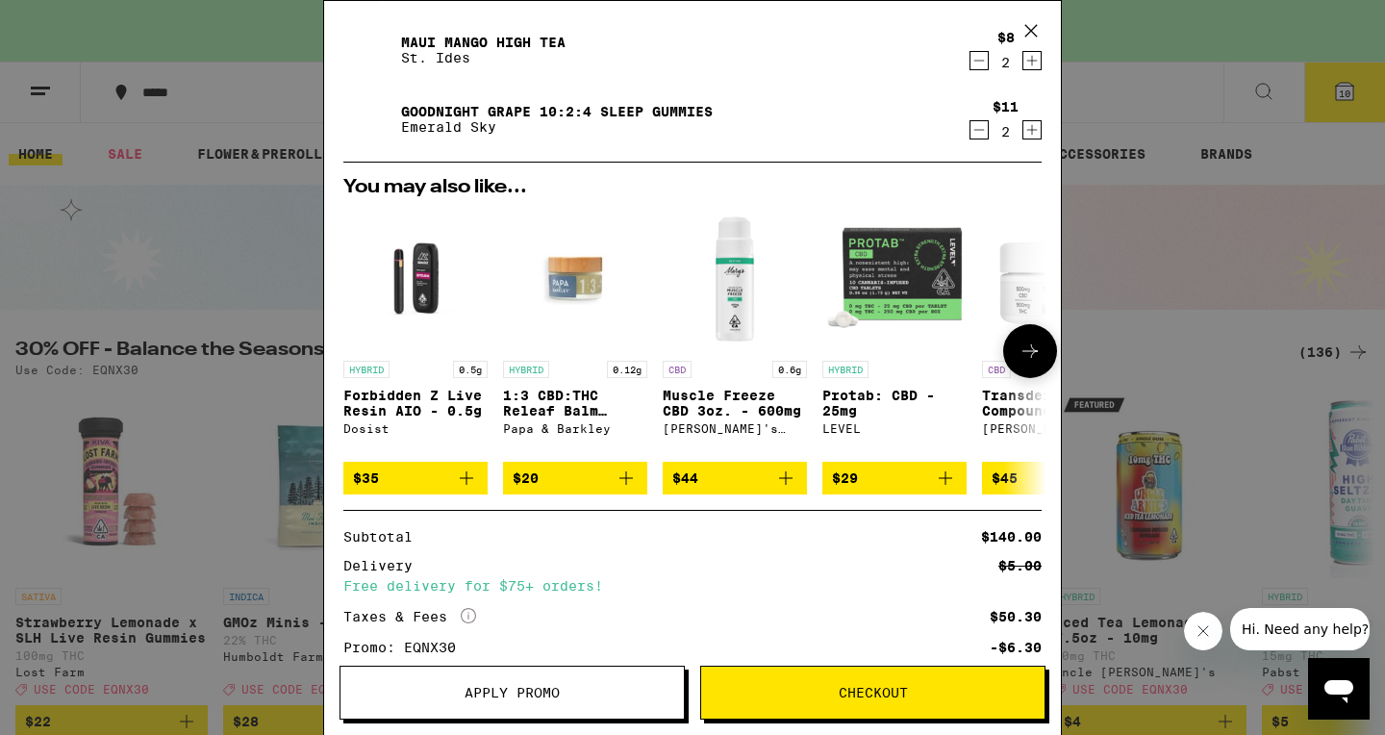
click at [1029, 354] on icon at bounding box center [1030, 351] width 23 height 23
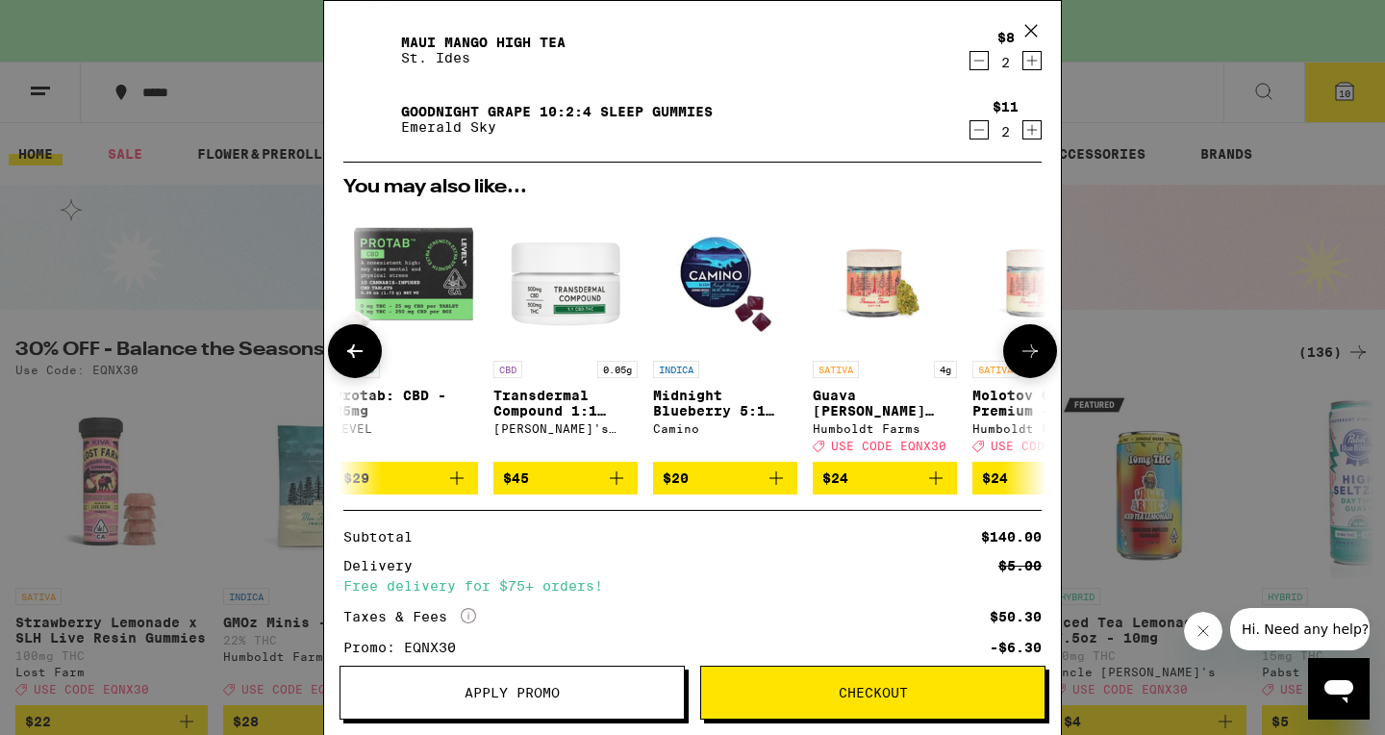
click at [1029, 354] on icon at bounding box center [1030, 351] width 23 height 23
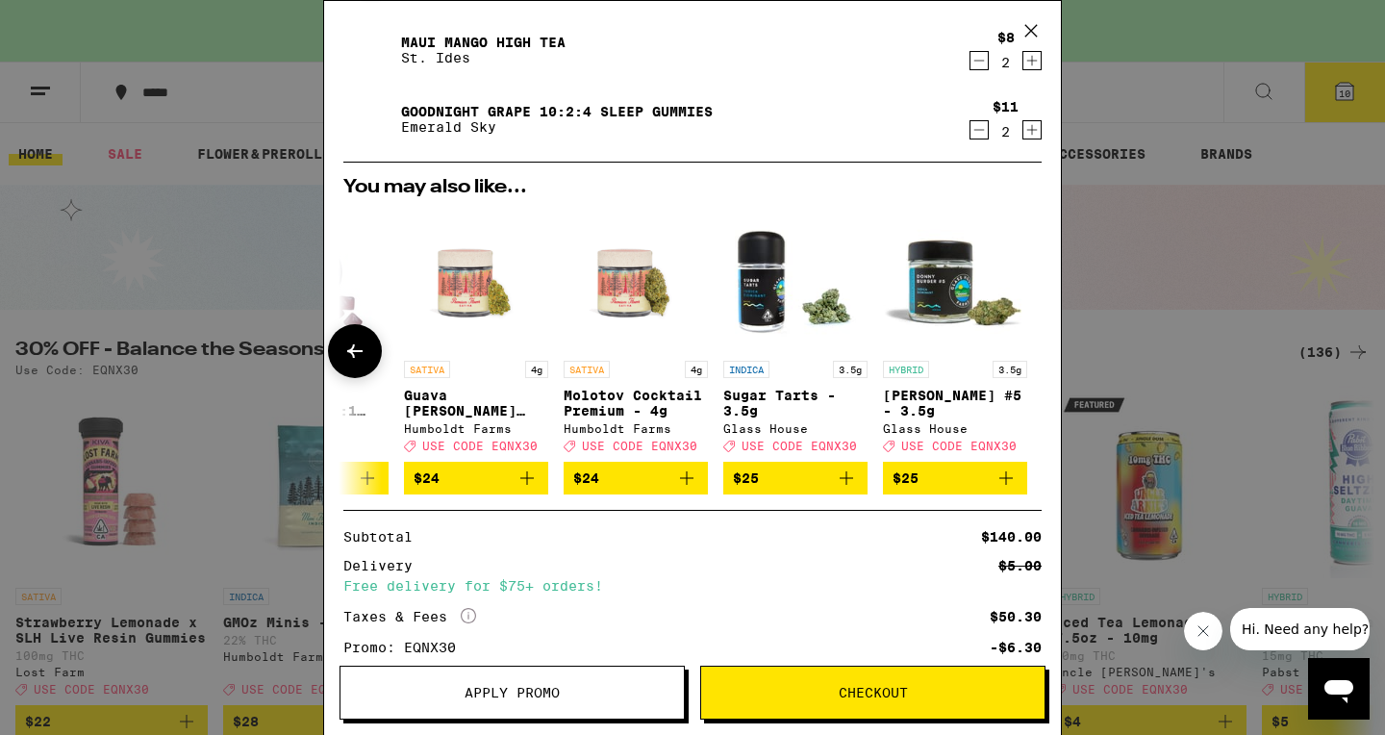
scroll to position [0, 899]
click at [1029, 354] on div at bounding box center [1030, 351] width 54 height 54
click at [718, 587] on div "Delivery $5.00 Free delivery for $75+ orders!" at bounding box center [692, 576] width 698 height 34
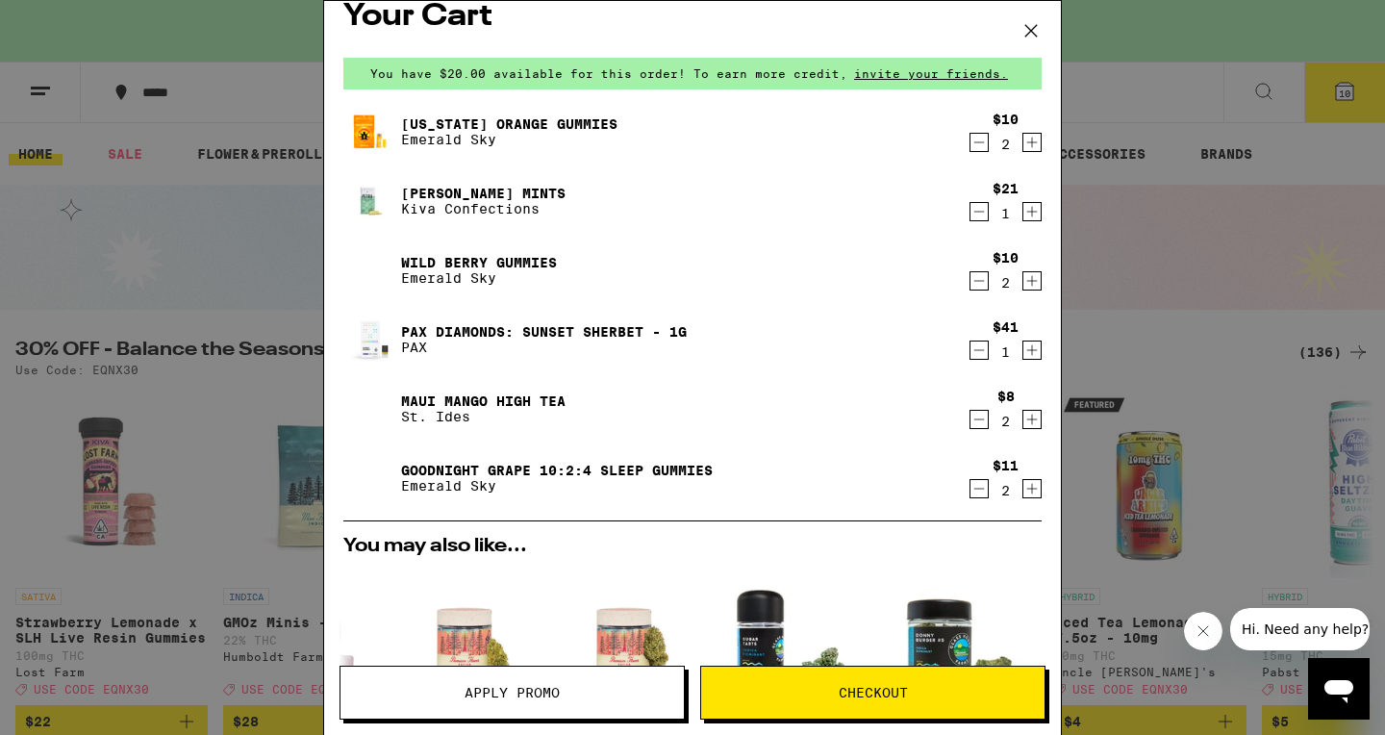
scroll to position [0, 0]
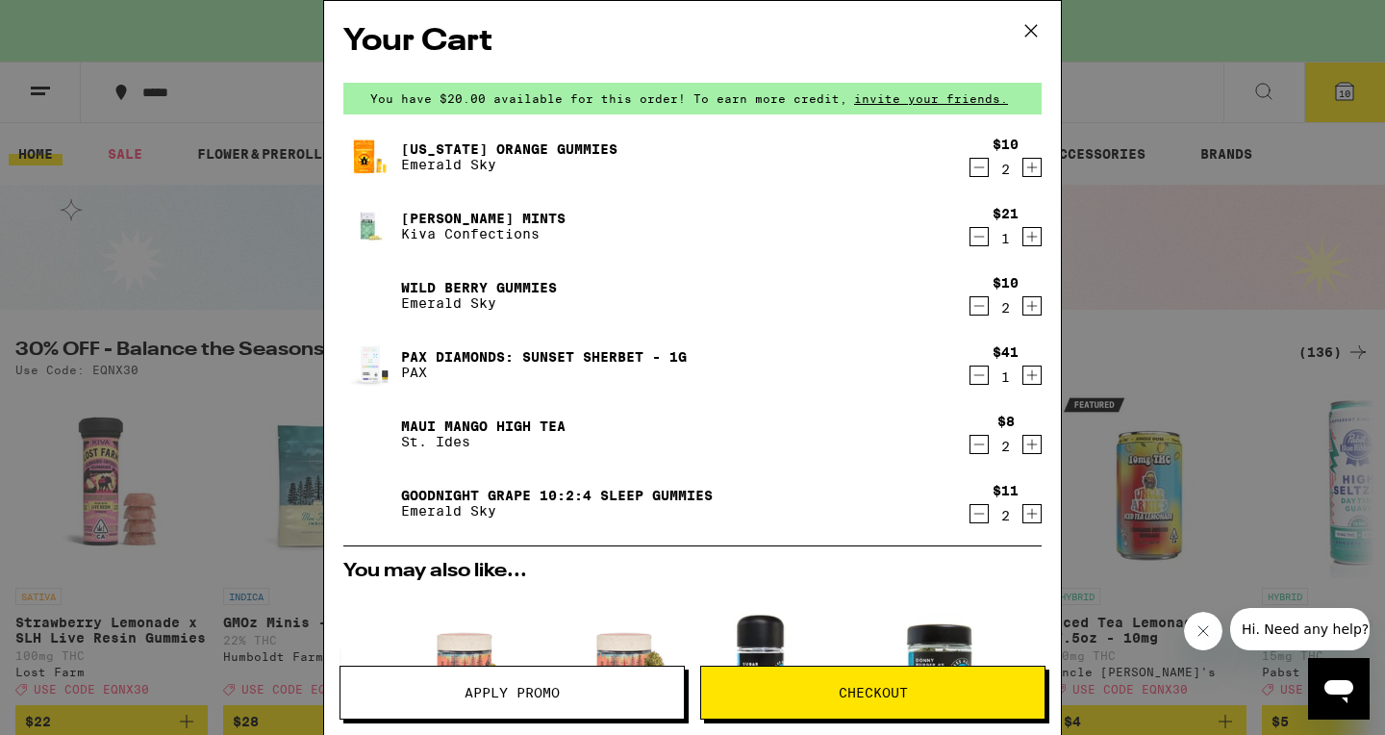
click at [1036, 27] on icon at bounding box center [1031, 30] width 29 height 29
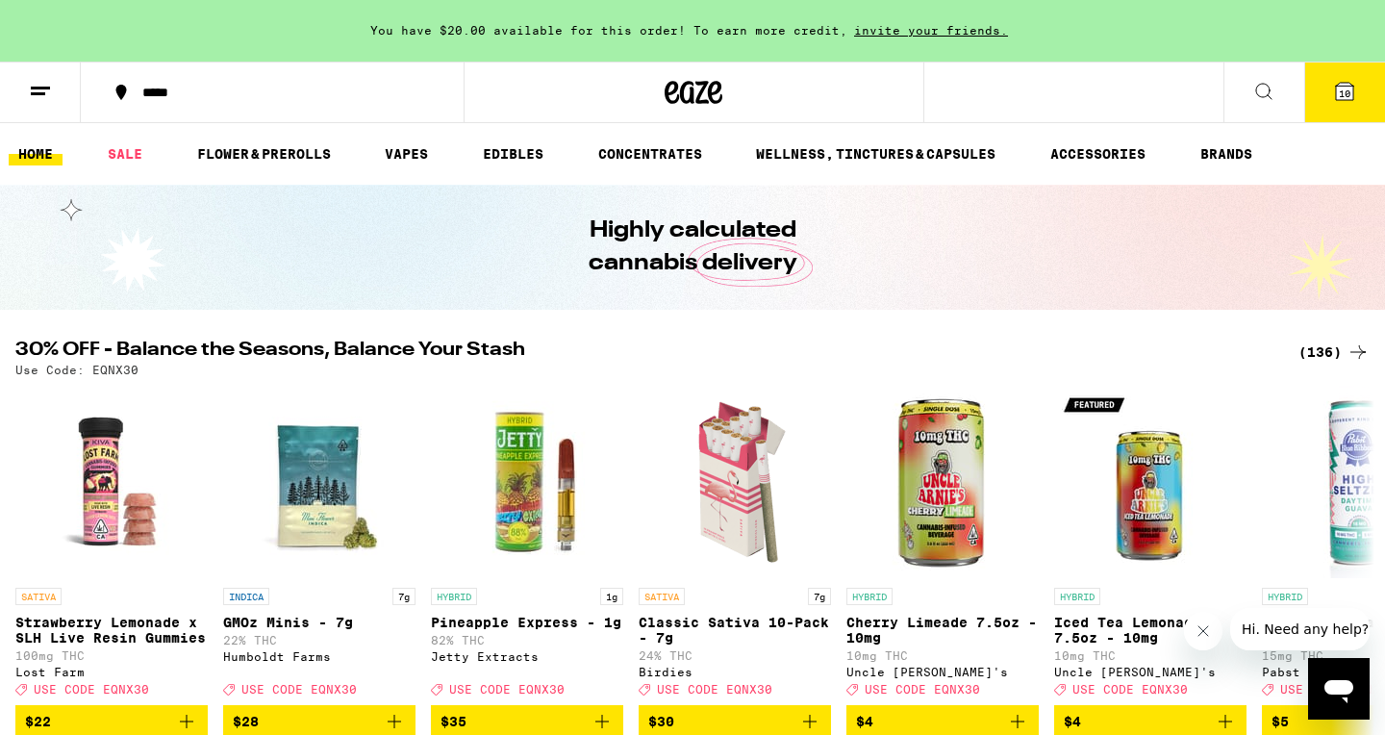
click at [1265, 89] on icon at bounding box center [1264, 91] width 23 height 23
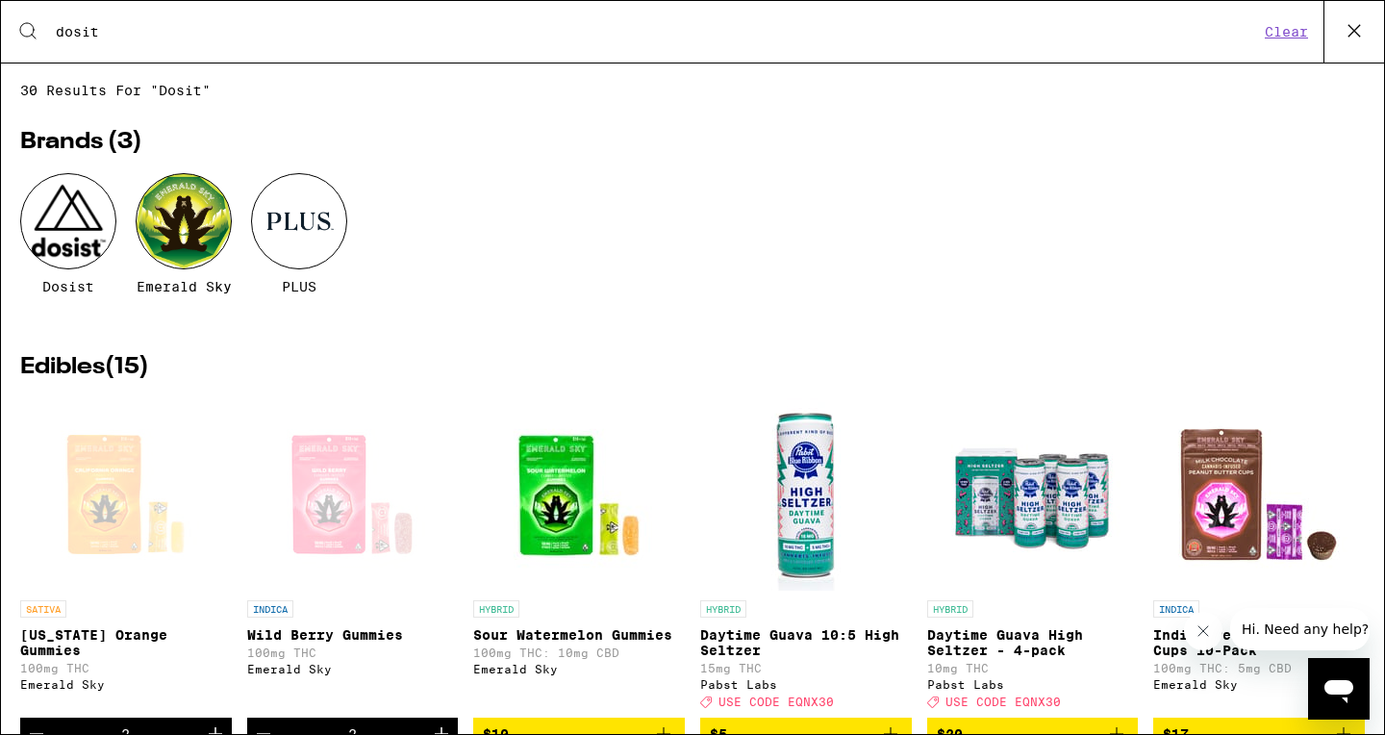
type input "dosit"
click at [56, 231] on div at bounding box center [68, 221] width 96 height 96
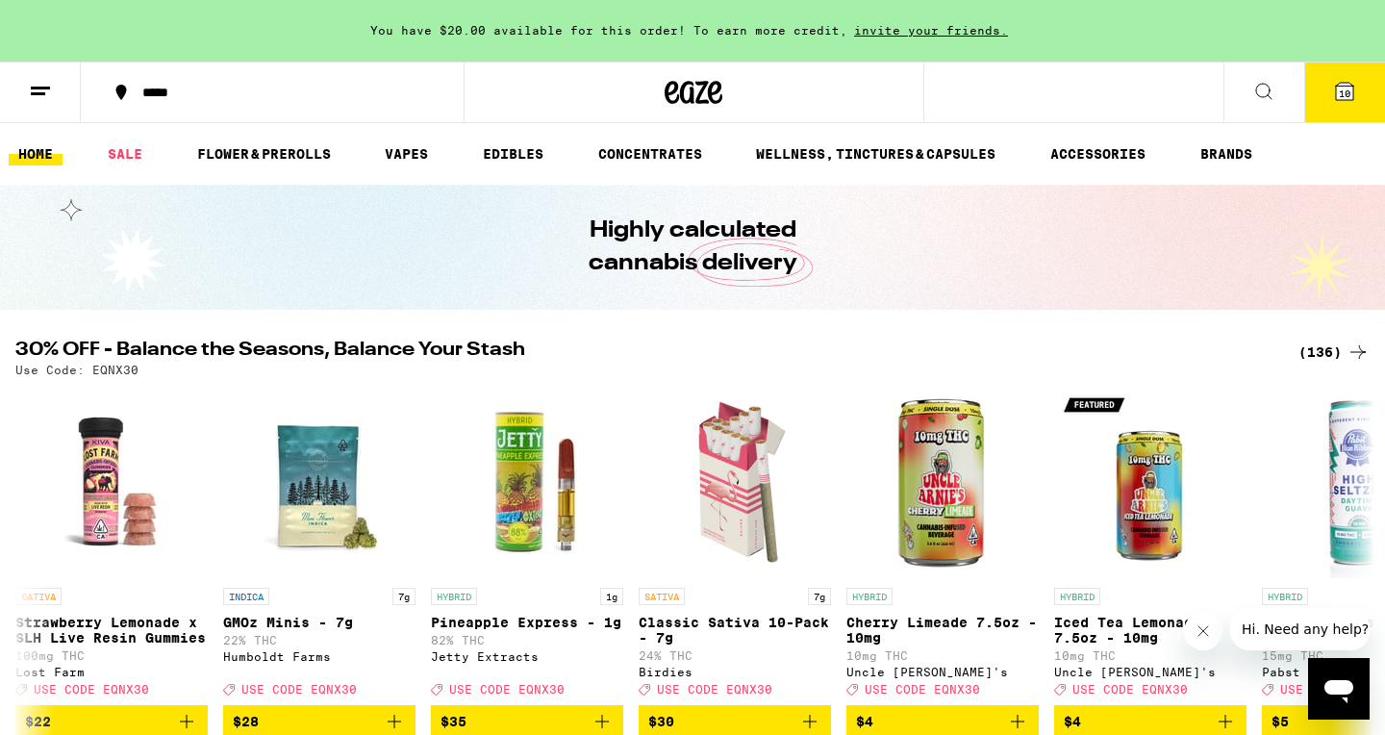
scroll to position [9636, 0]
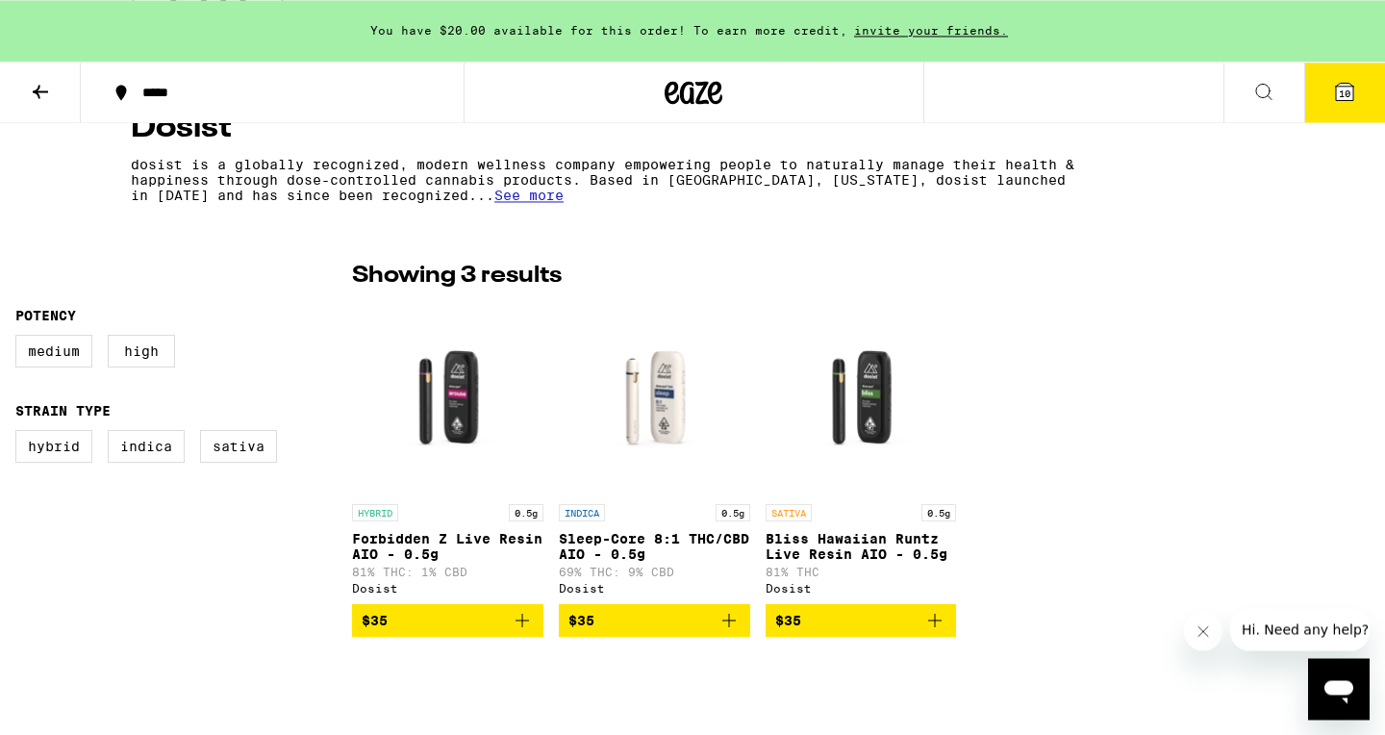
scroll to position [416, 0]
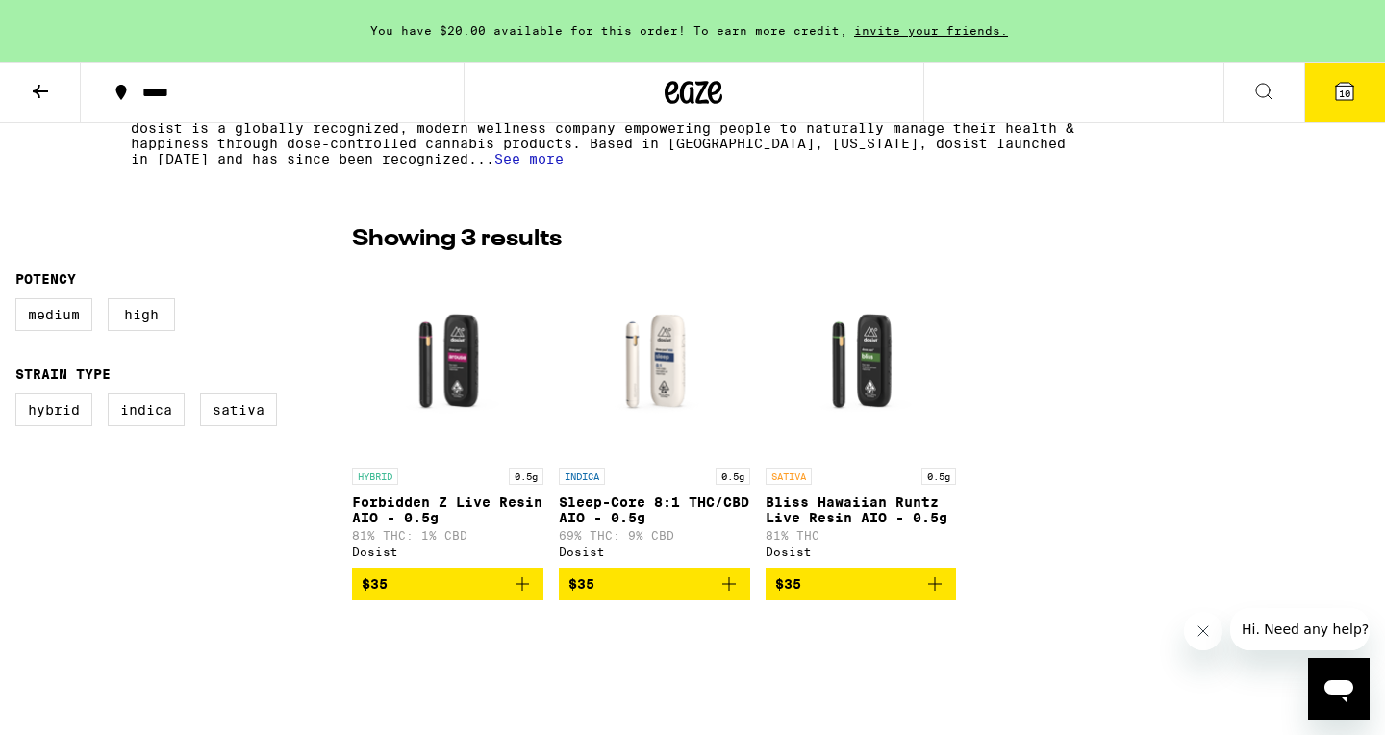
click at [531, 593] on icon "Add to bag" at bounding box center [522, 583] width 23 height 23
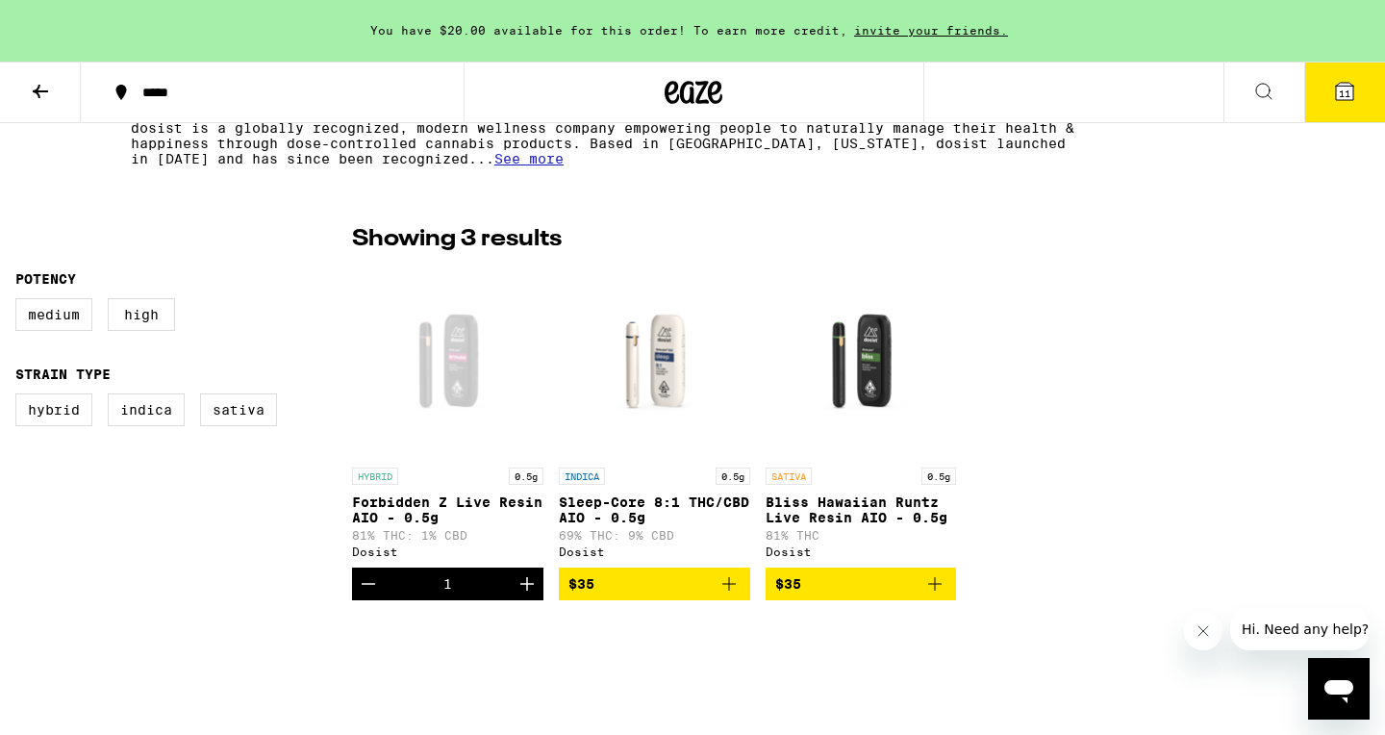
click at [1344, 86] on icon at bounding box center [1344, 91] width 17 height 17
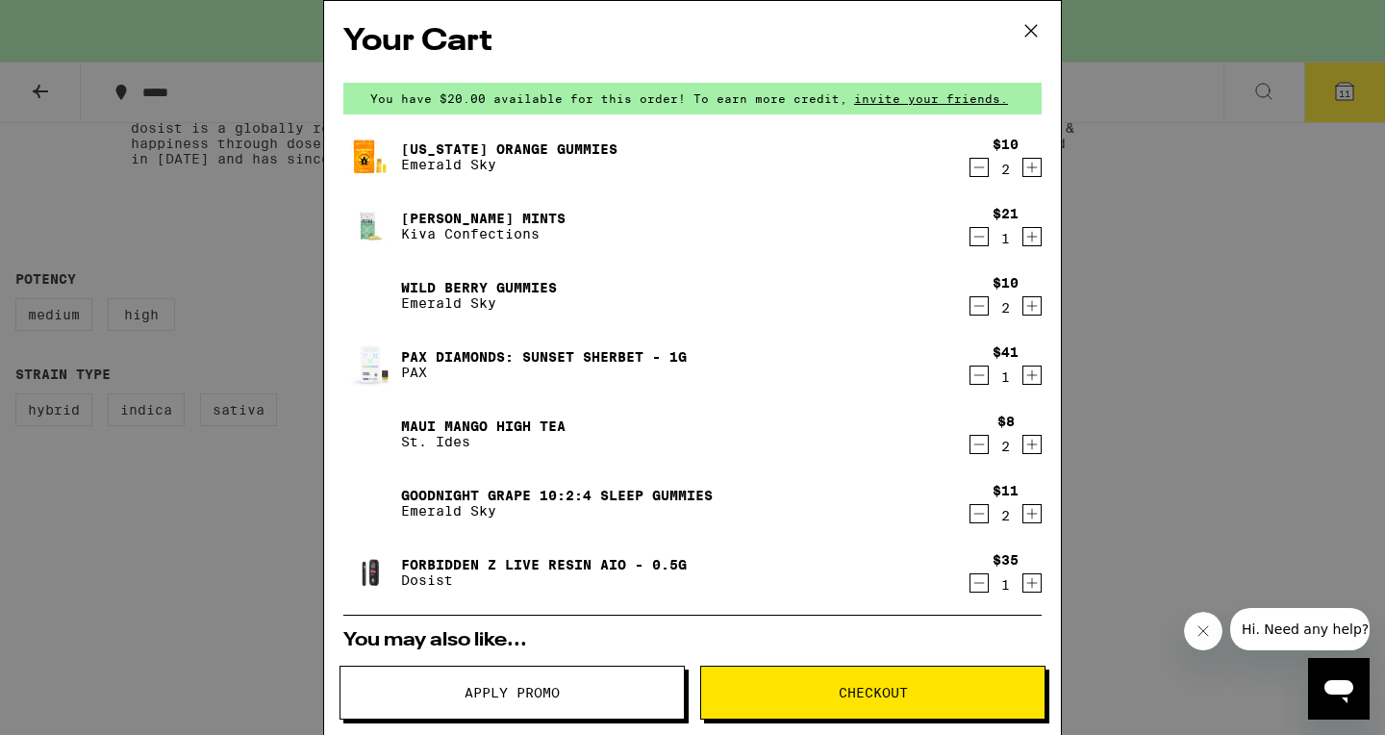
click at [842, 38] on h2 "Your Cart" at bounding box center [692, 41] width 698 height 43
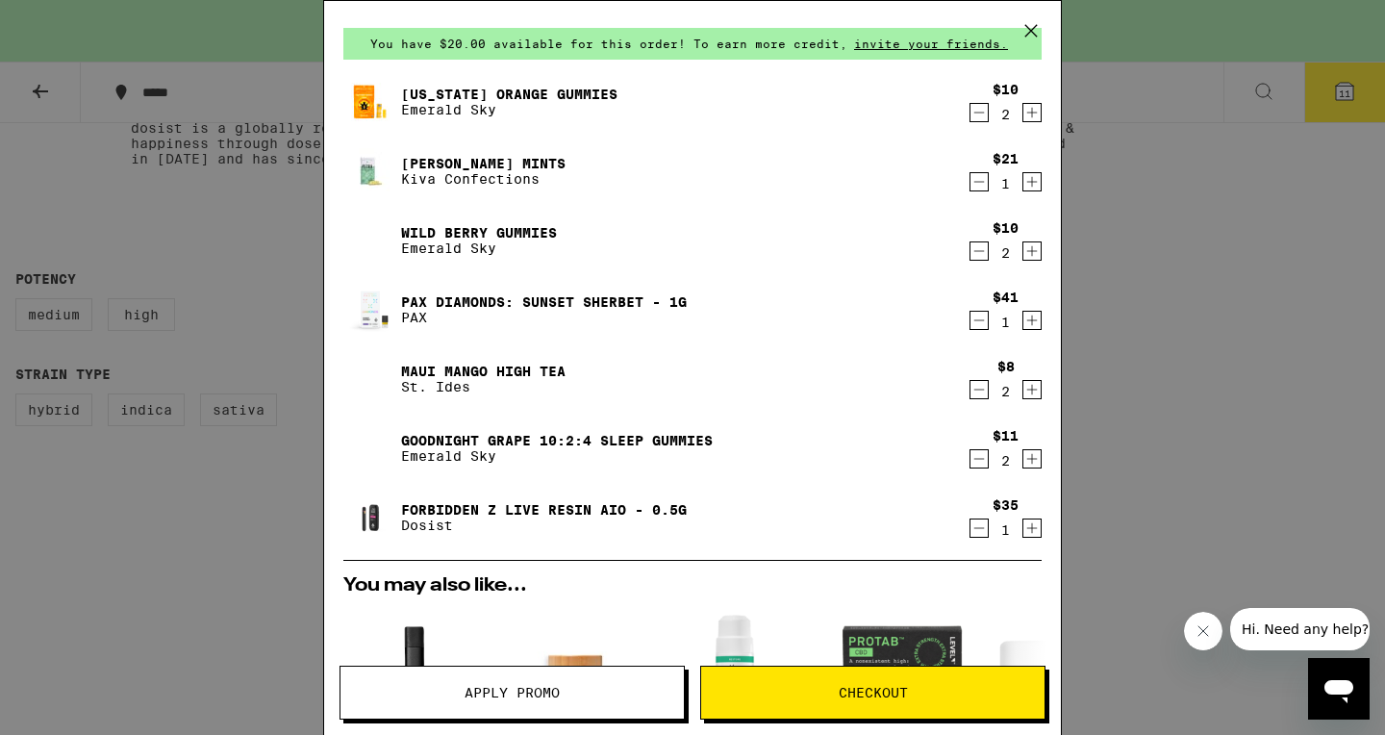
click at [973, 461] on icon "Decrement" at bounding box center [979, 458] width 17 height 23
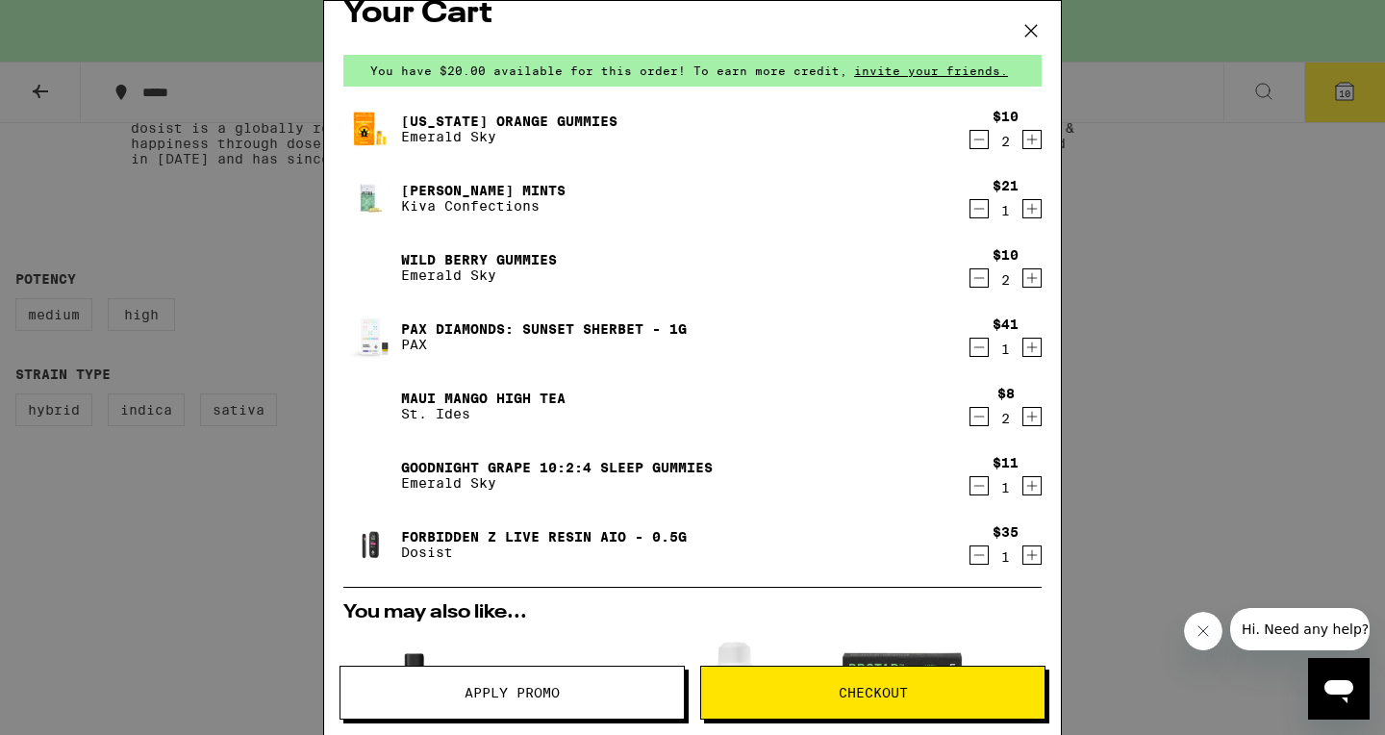
scroll to position [0, 0]
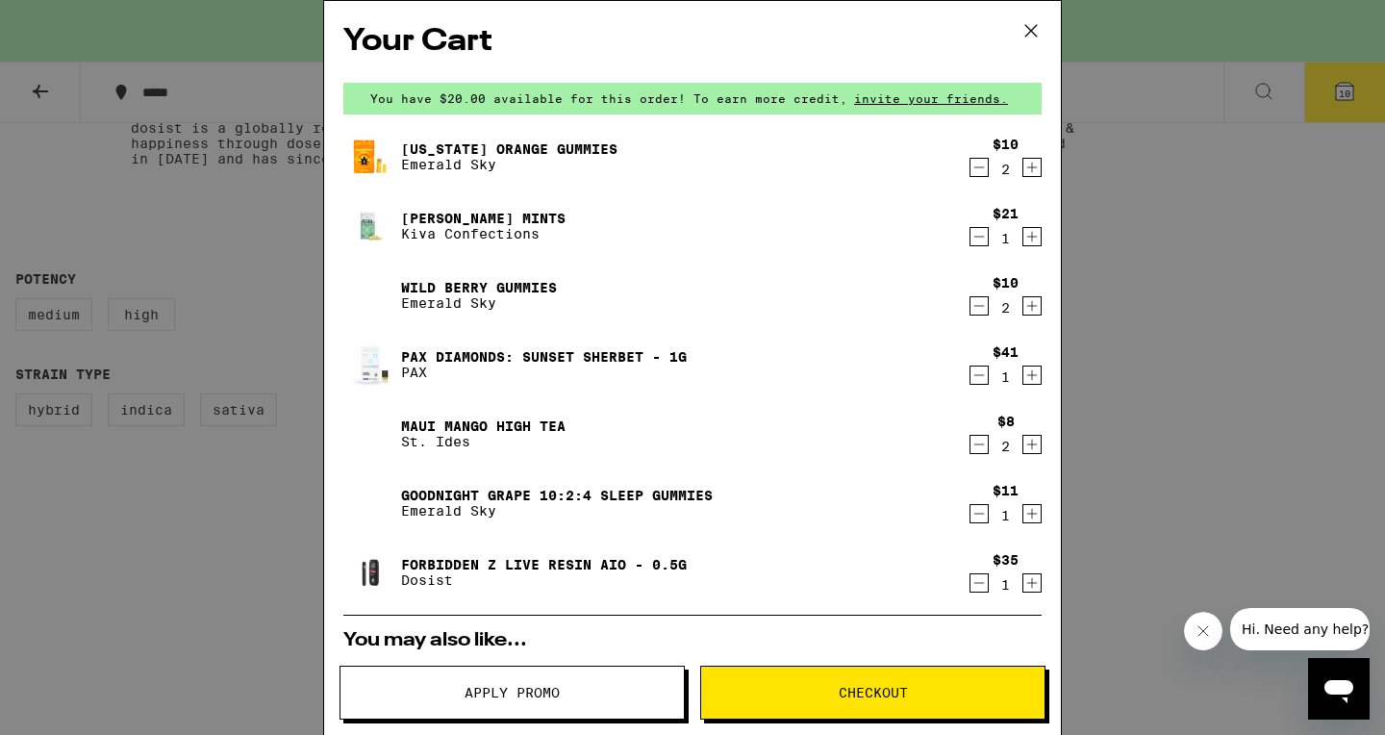
click at [982, 305] on icon "Decrement" at bounding box center [979, 305] width 17 height 23
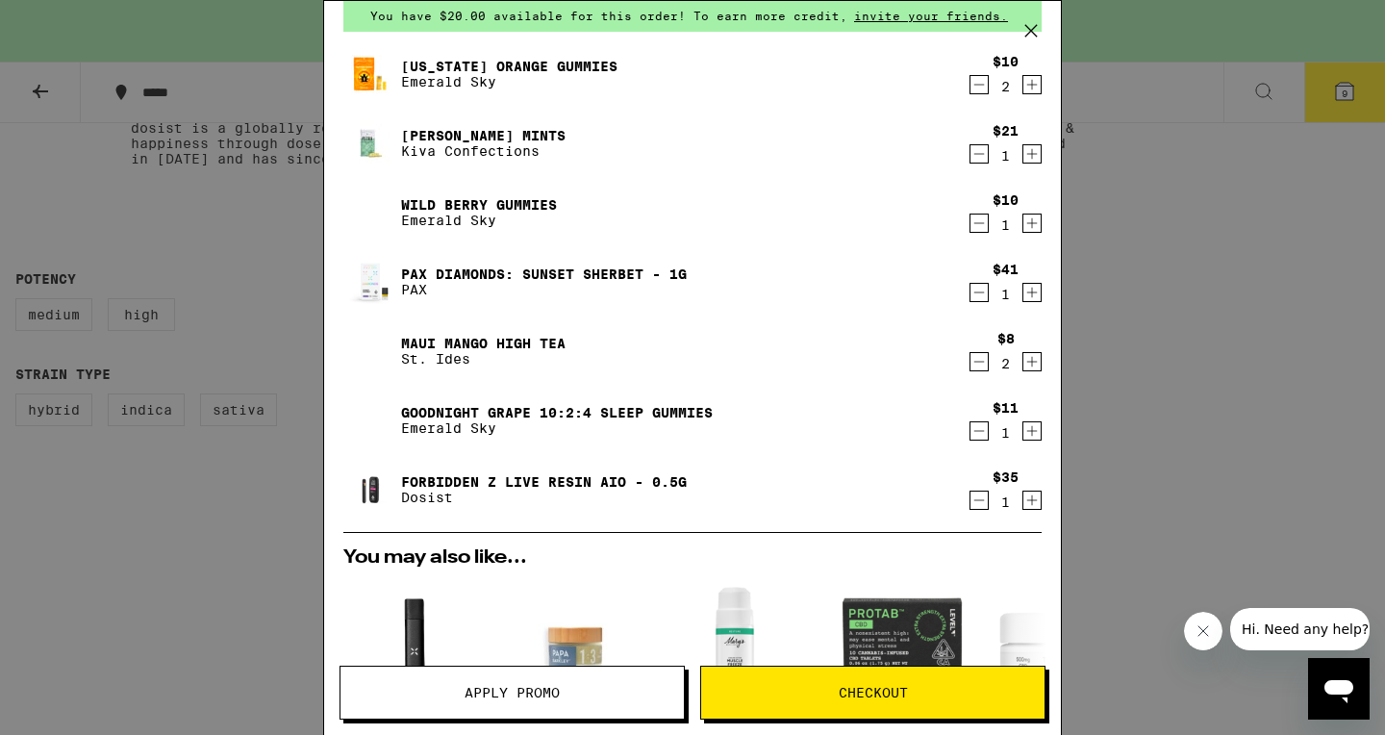
scroll to position [28, 0]
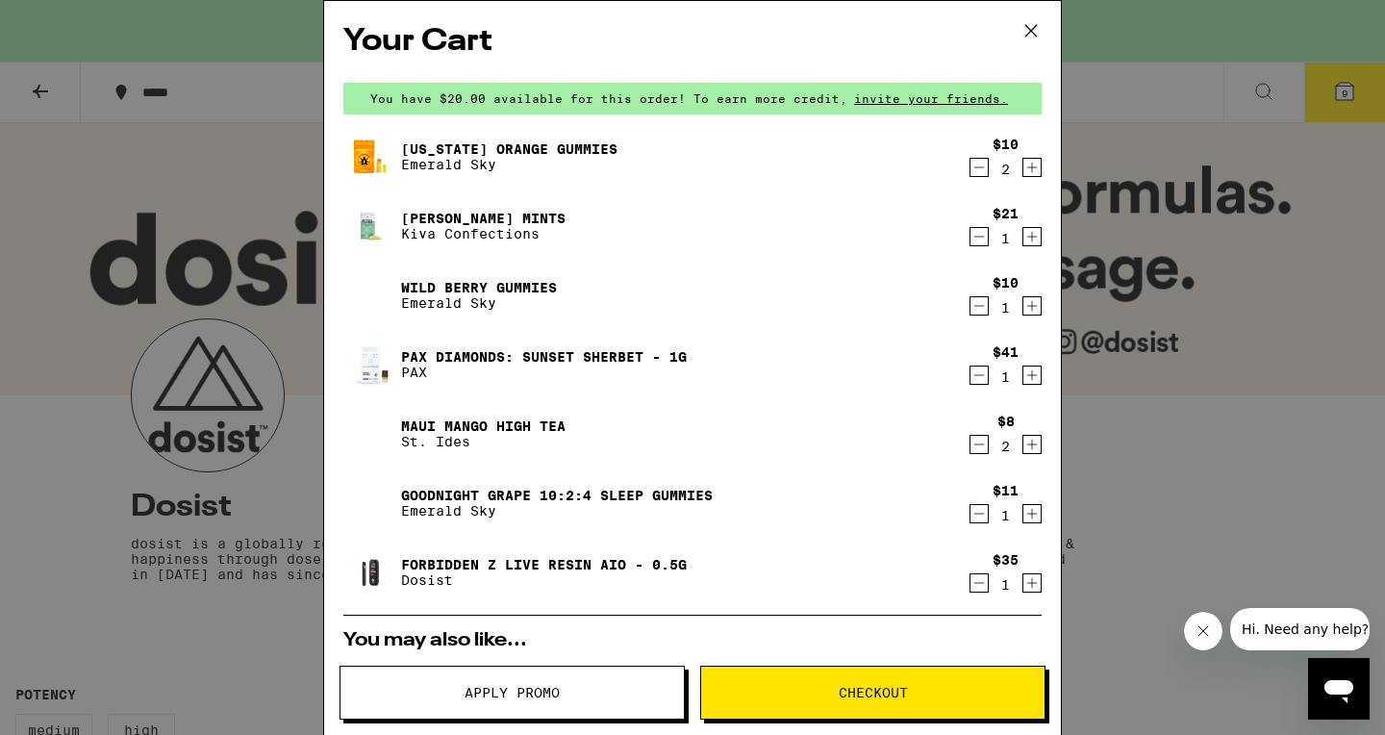
click at [803, 697] on span "Checkout" at bounding box center [872, 692] width 343 height 13
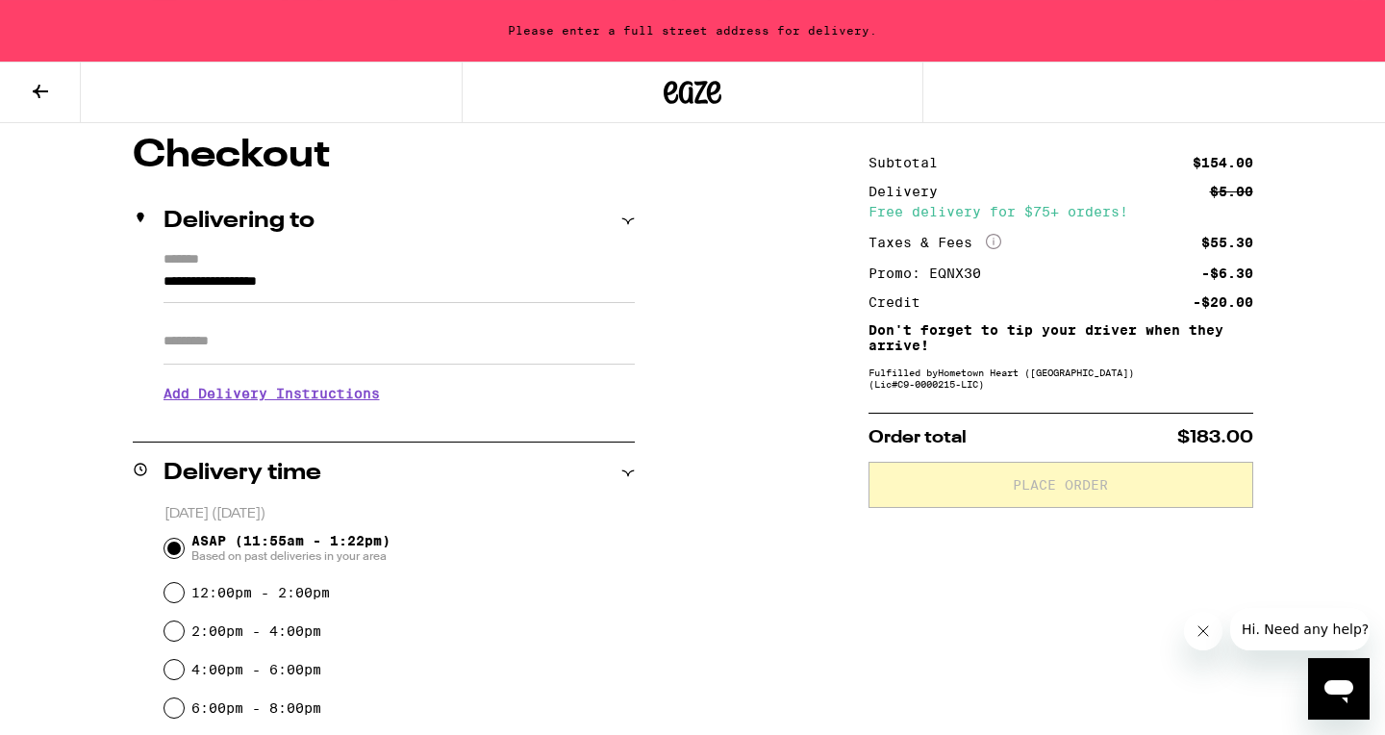
scroll to position [231, 0]
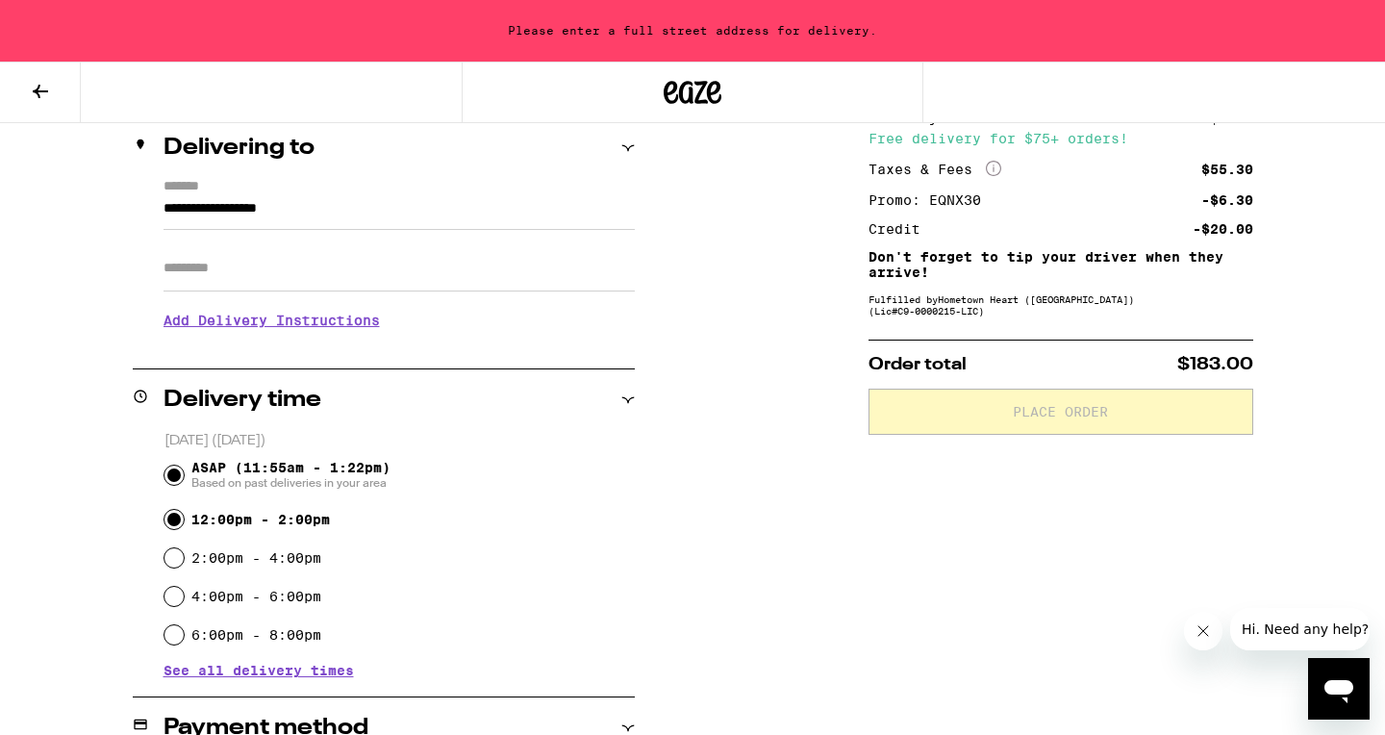
click at [173, 521] on input "12:00pm - 2:00pm" at bounding box center [174, 519] width 19 height 19
radio input "true"
click at [340, 206] on input "**********" at bounding box center [399, 213] width 471 height 33
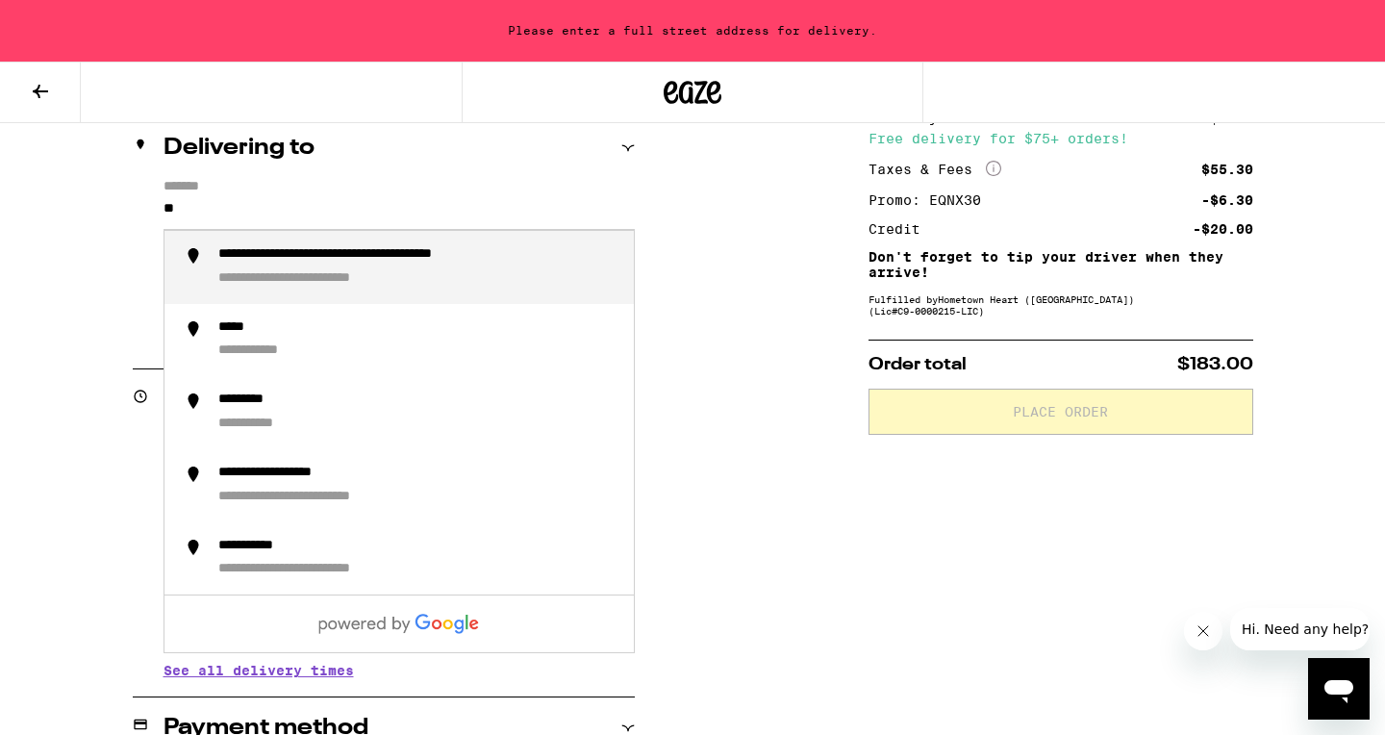
type input "*"
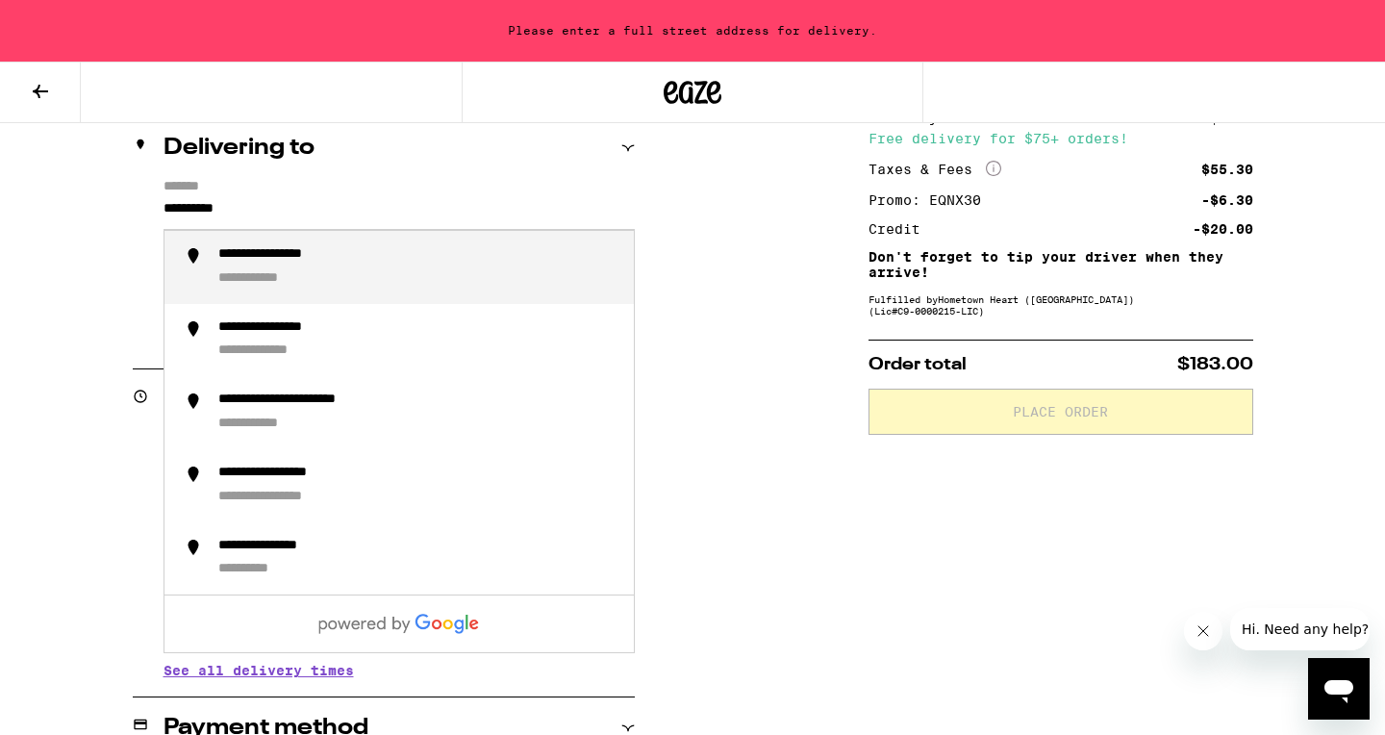
click at [361, 277] on div "**********" at bounding box center [418, 267] width 400 height 42
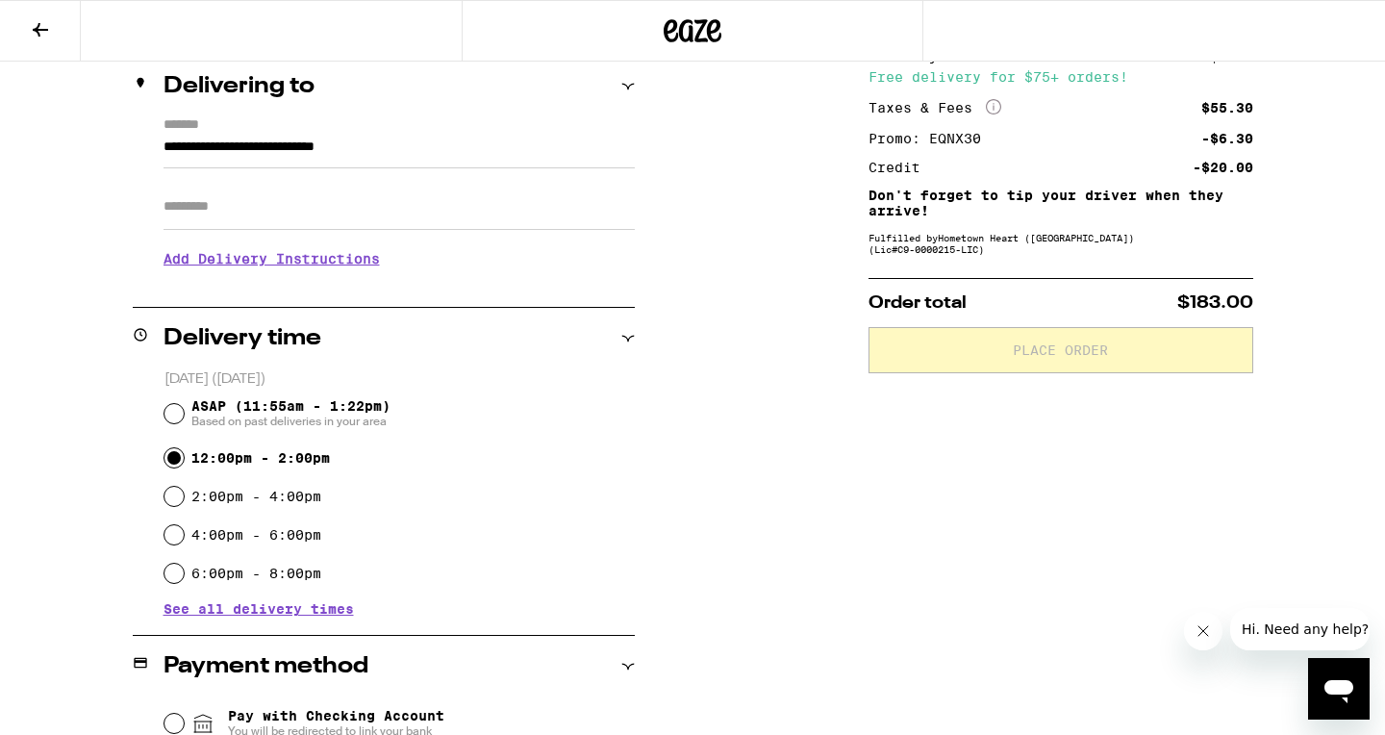
type input "**********"
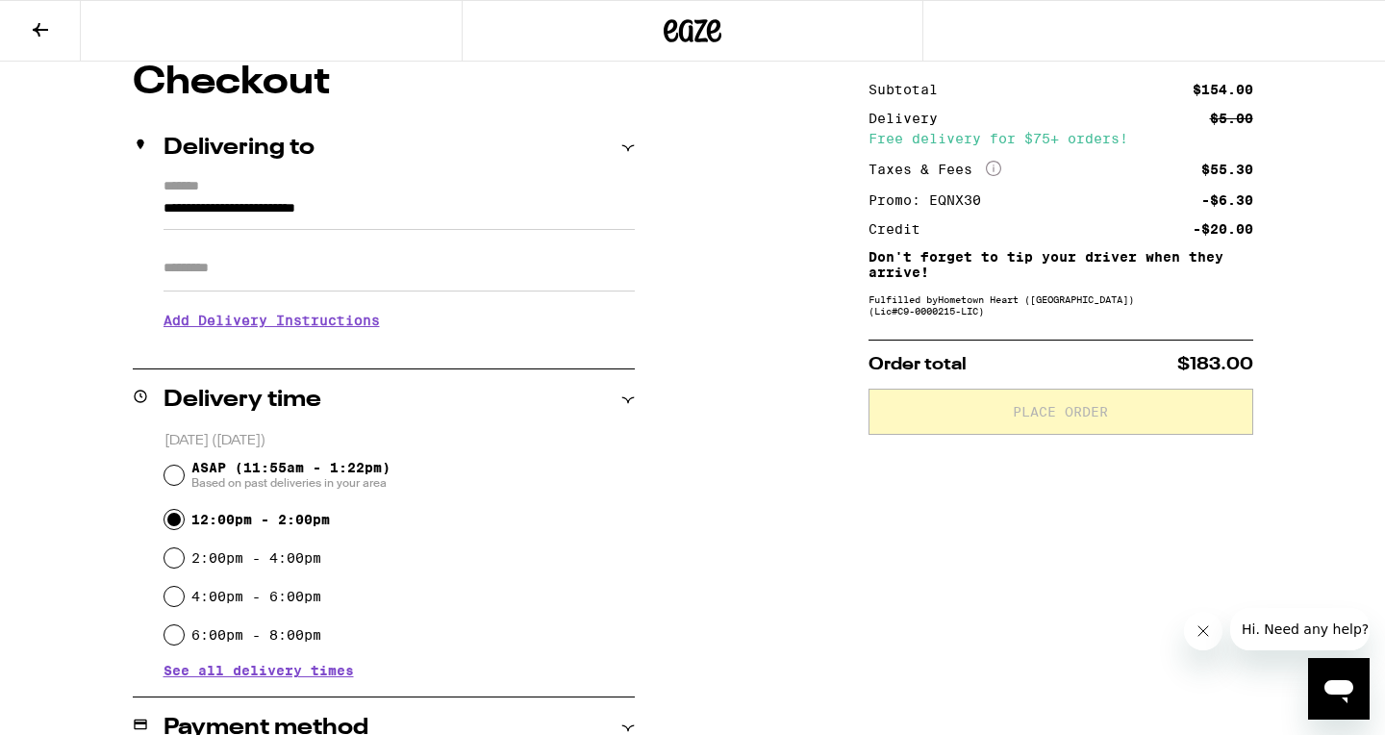
click at [361, 277] on input "Apt/Suite" at bounding box center [399, 268] width 471 height 46
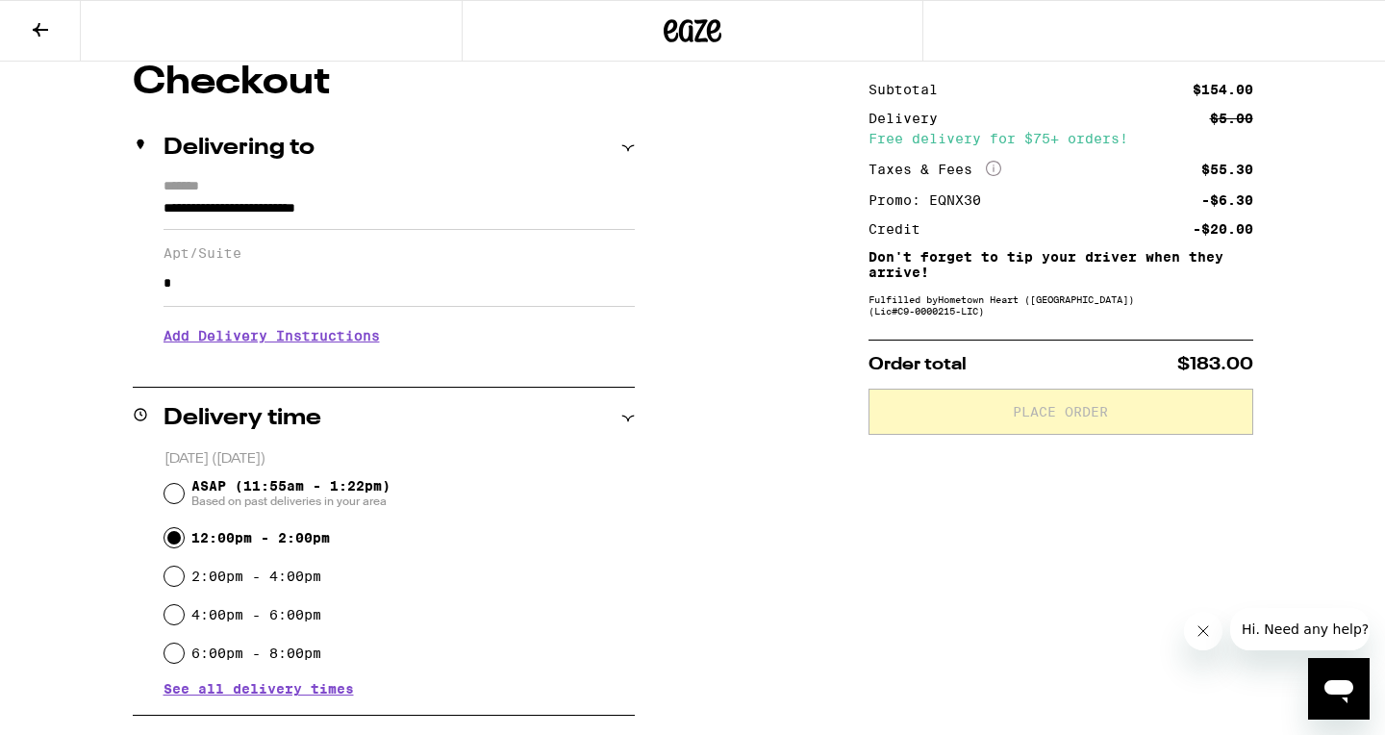
type input "*"
click at [297, 354] on h3 "Add Delivery Instructions" at bounding box center [399, 336] width 471 height 44
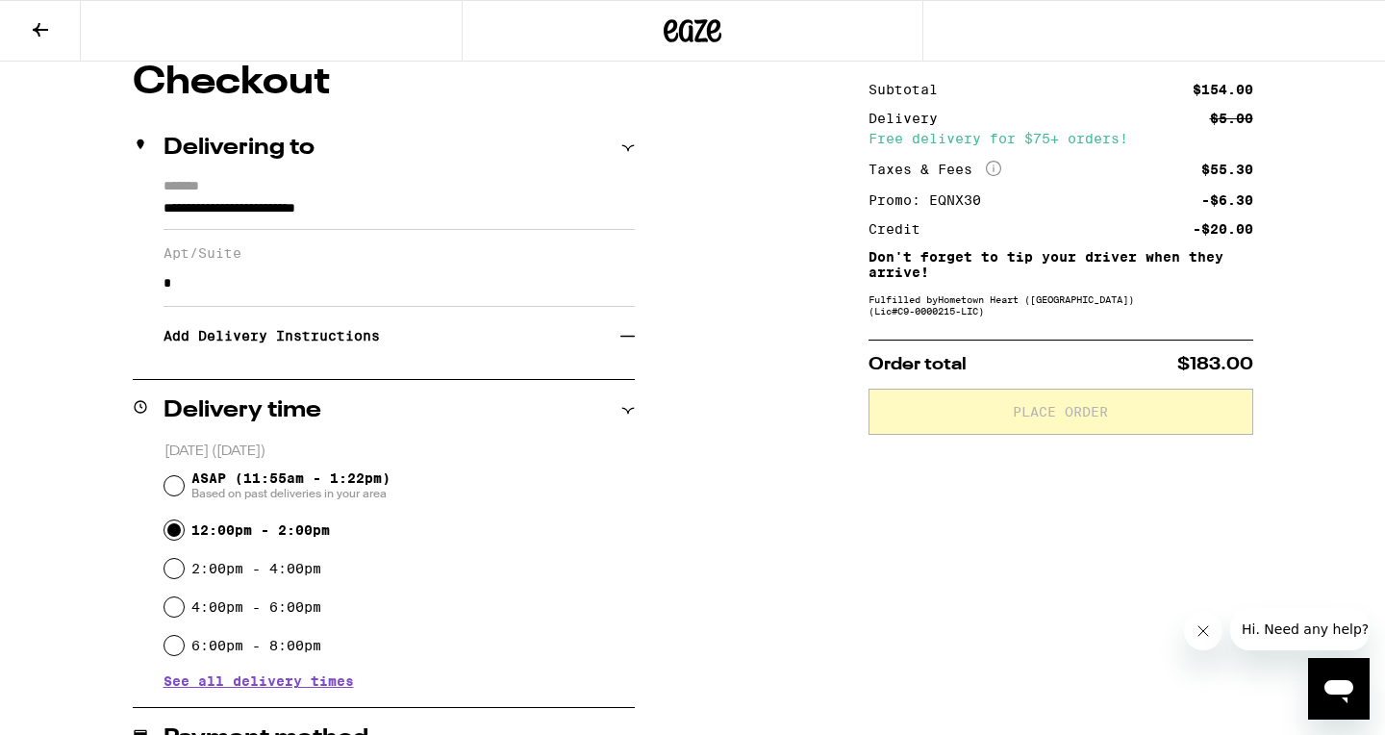
click at [294, 342] on h3 "Add Delivery Instructions" at bounding box center [392, 336] width 457 height 44
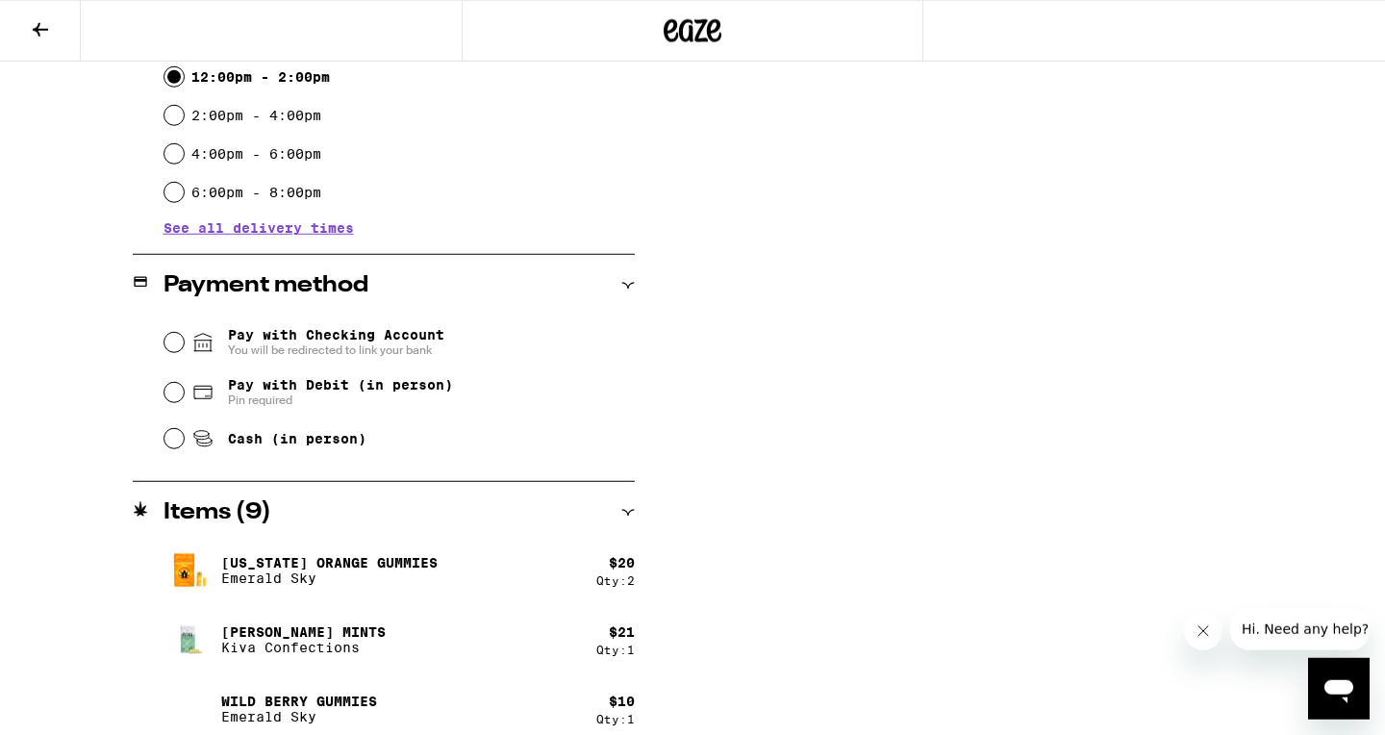
scroll to position [723, 0]
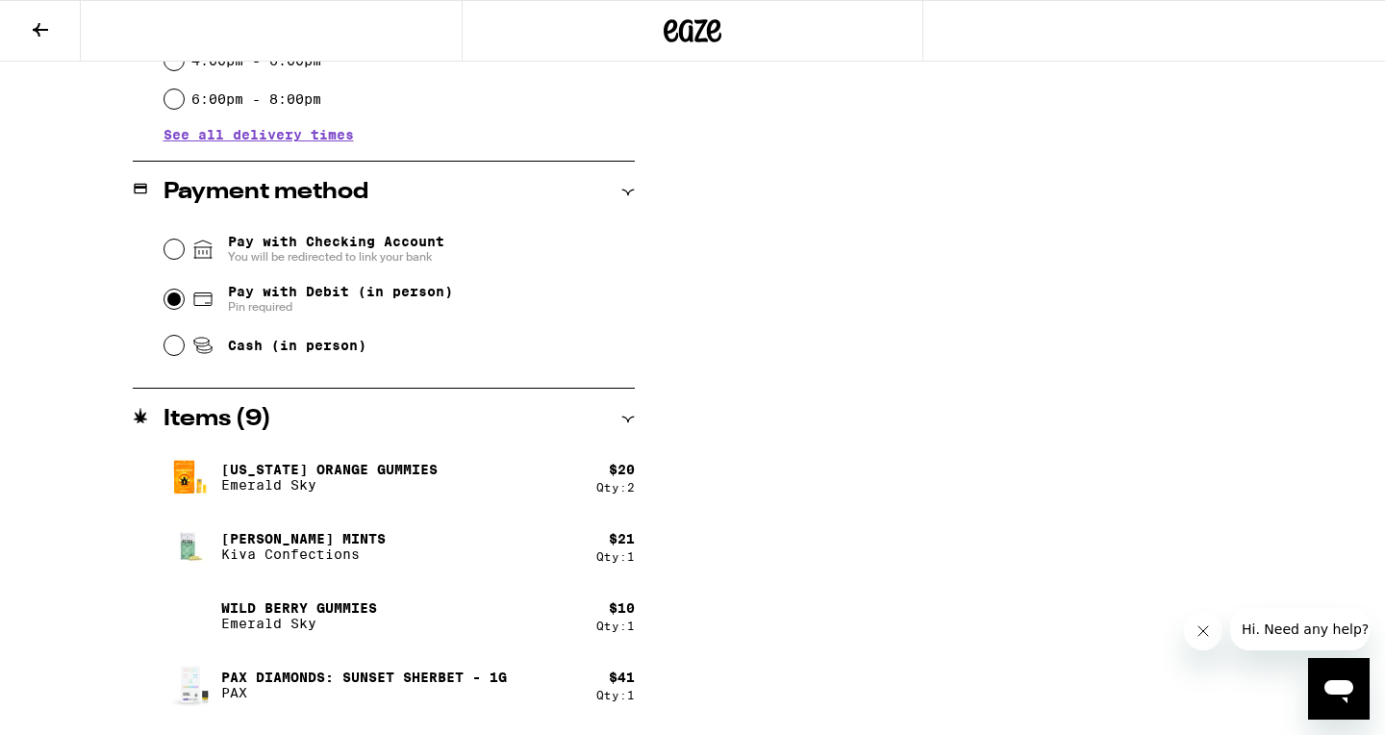
click at [171, 308] on input "Pay with Debit (in person) Pin required" at bounding box center [174, 299] width 19 height 19
radio input "true"
click at [165, 336] on input "Cash (in person)" at bounding box center [174, 345] width 19 height 19
radio input "true"
click at [173, 304] on input "Pay with Debit (in person) Pin required" at bounding box center [174, 299] width 19 height 19
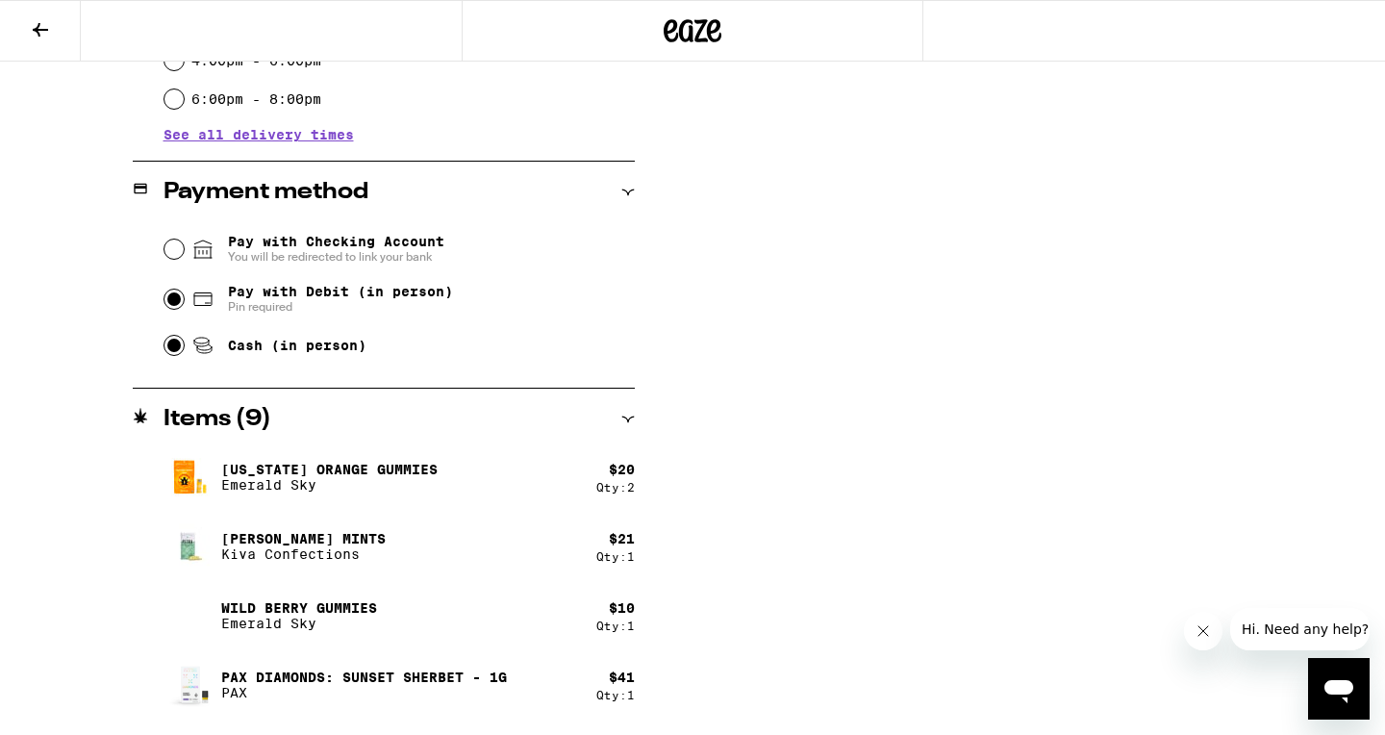
radio input "true"
click at [65, 337] on div "**********" at bounding box center [692, 222] width 1385 height 1427
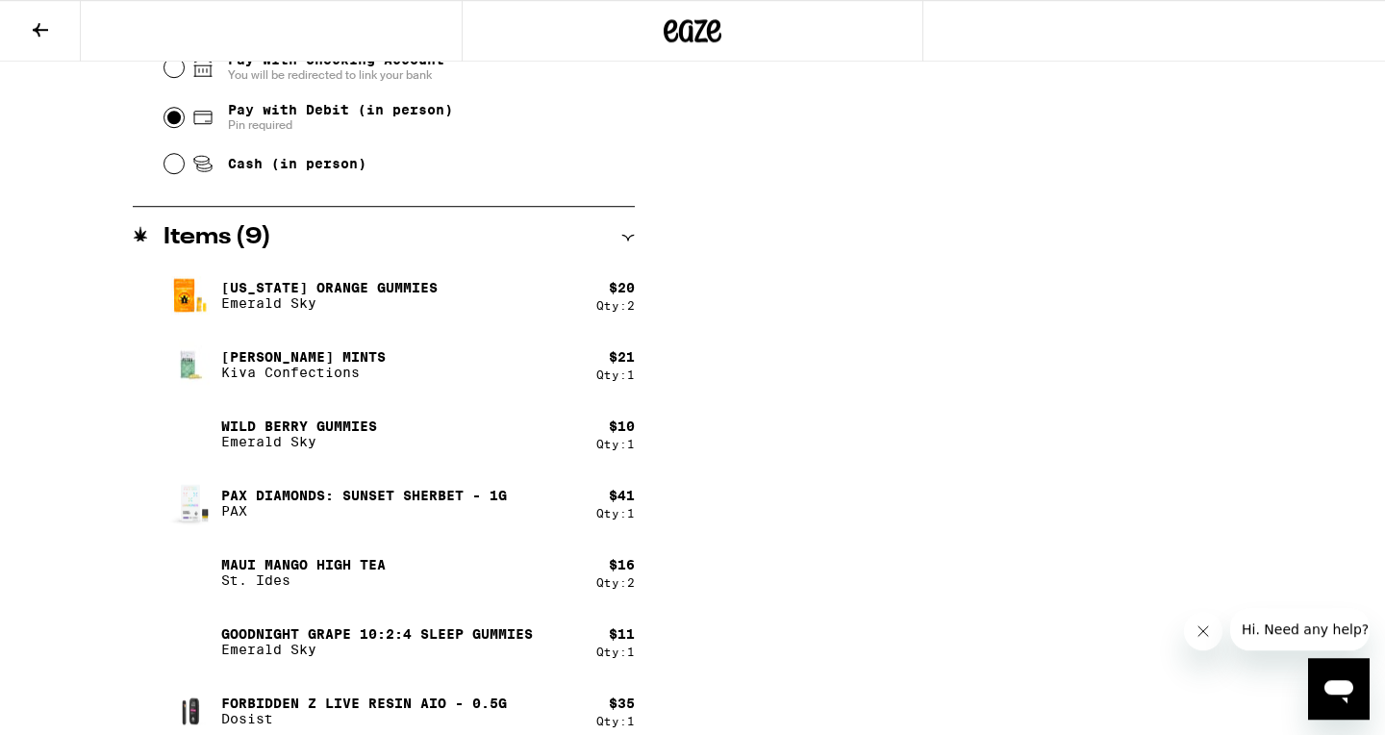
scroll to position [925, 0]
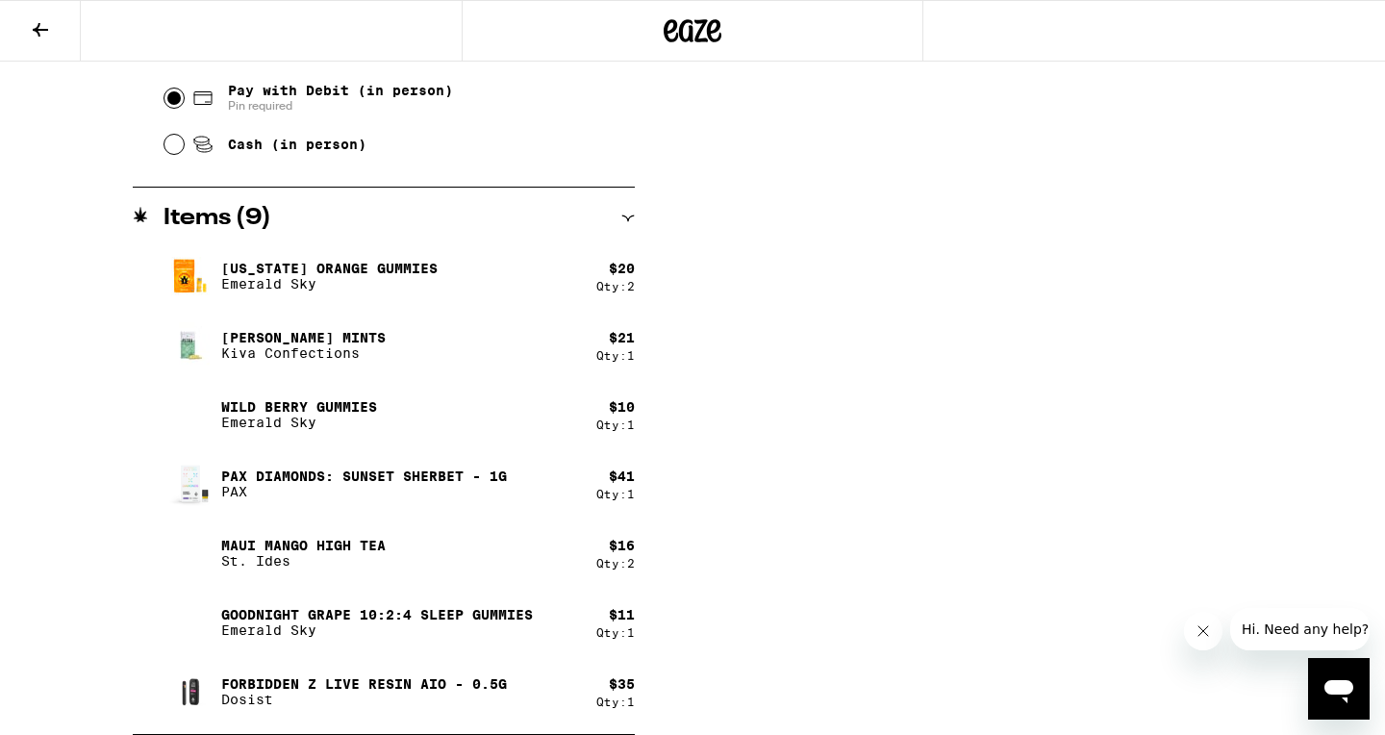
drag, startPoint x: 983, startPoint y: 666, endPoint x: 1032, endPoint y: 735, distance: 84.9
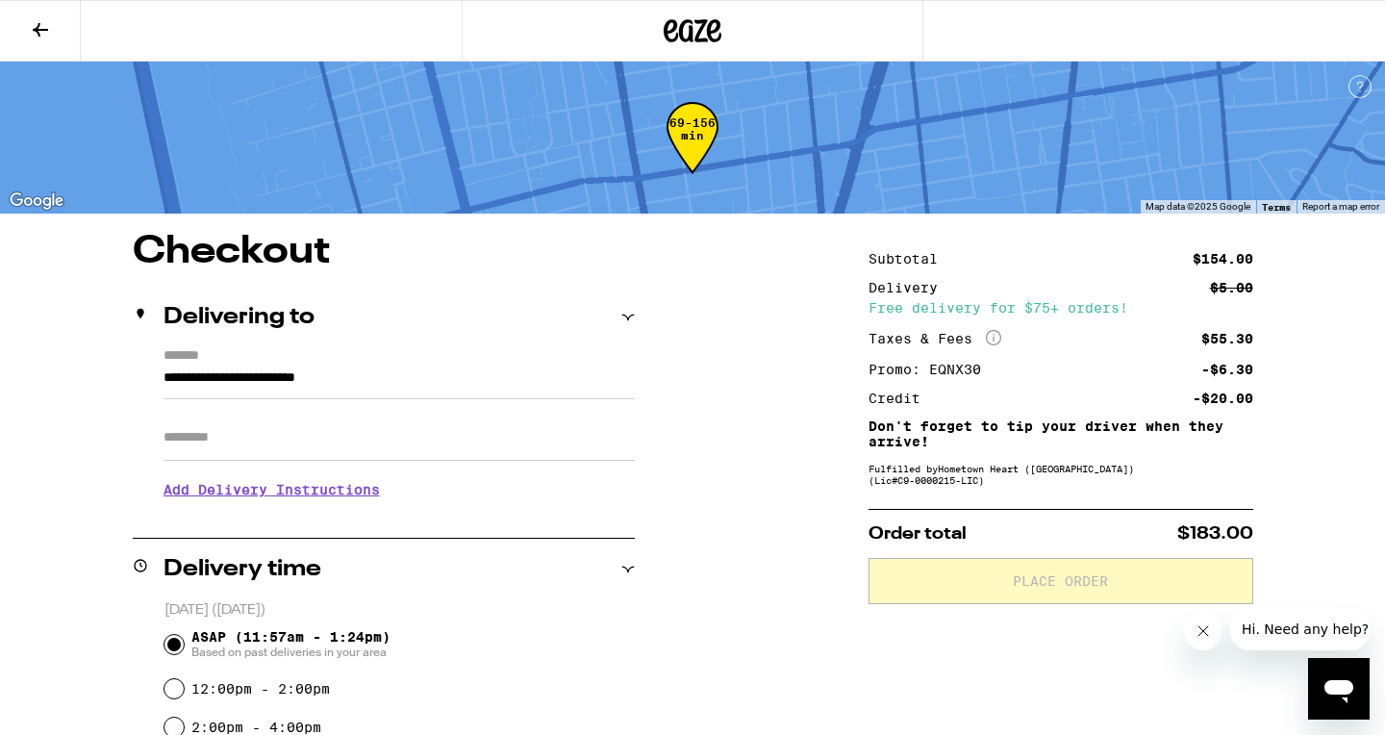
click at [185, 446] on input "Apt/Suite" at bounding box center [399, 438] width 471 height 46
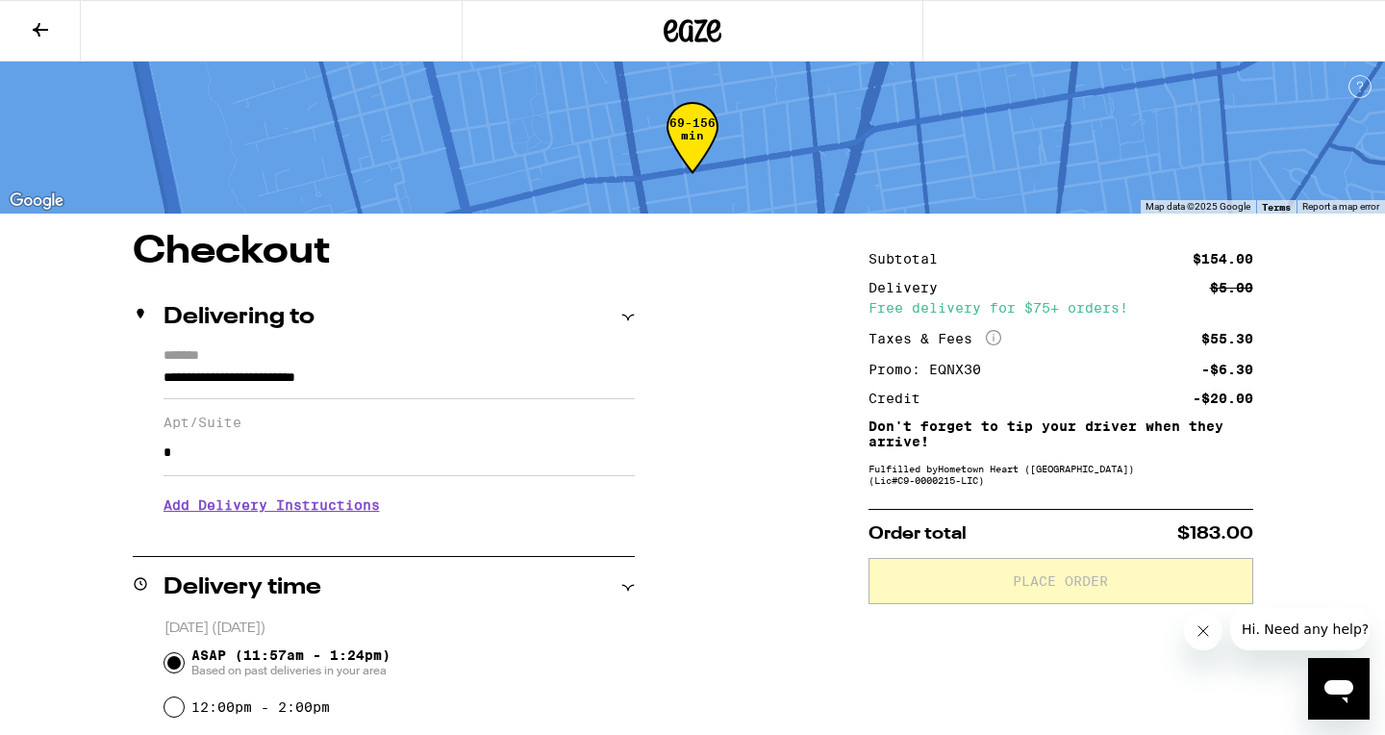
type input "*"
click at [165, 717] on div "12:00pm - 2:00pm" at bounding box center [400, 707] width 470 height 38
click at [173, 715] on input "12:00pm - 2:00pm" at bounding box center [174, 706] width 19 height 19
radio input "true"
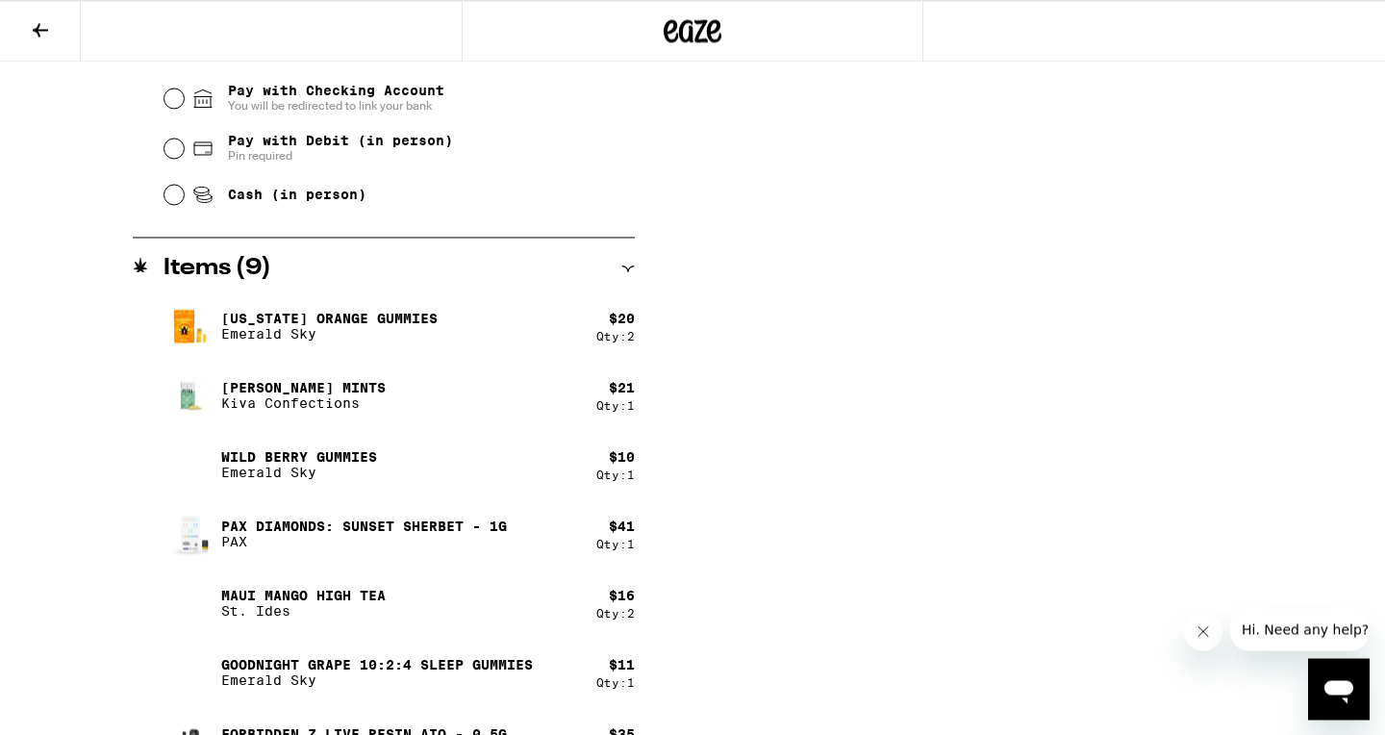
scroll to position [877, 0]
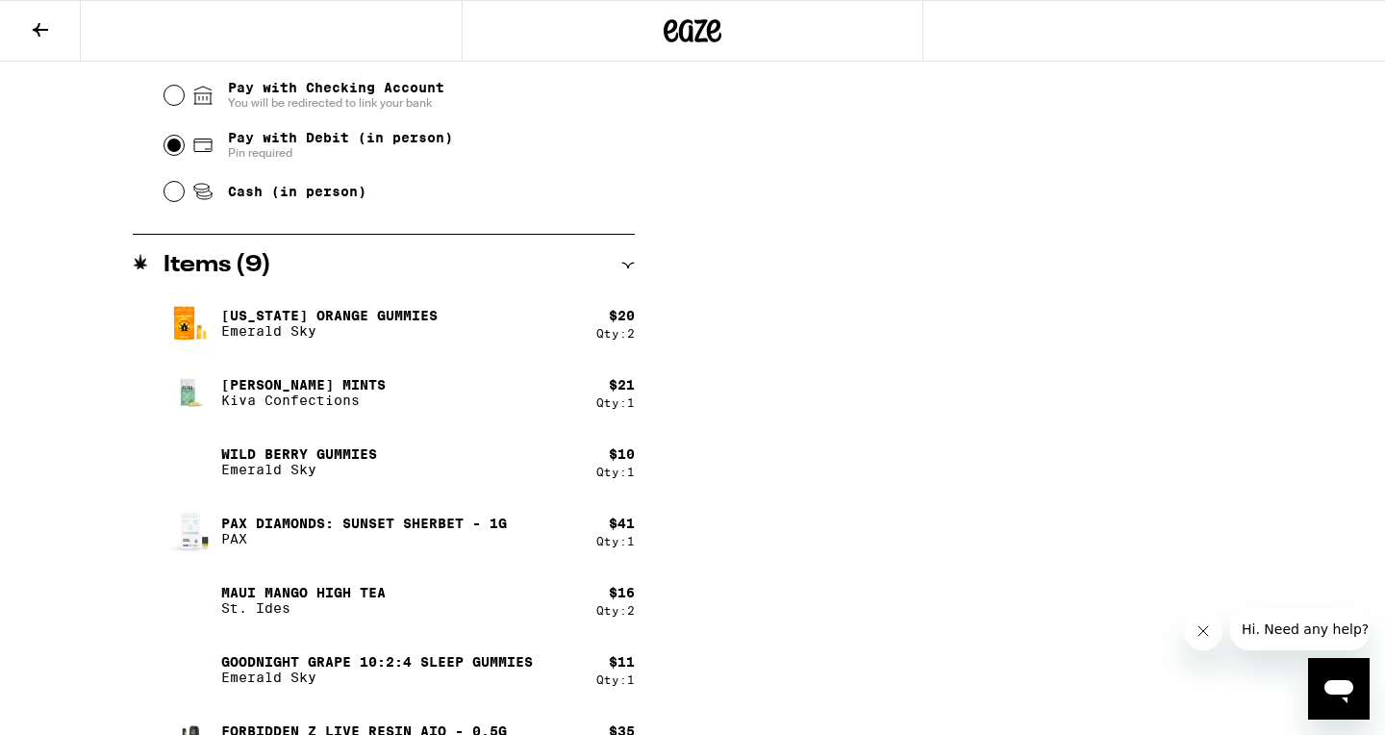
click at [169, 146] on input "Pay with Debit (in person) Pin required" at bounding box center [174, 145] width 19 height 19
radio input "true"
click at [165, 182] on input "Cash (in person)" at bounding box center [174, 191] width 19 height 19
radio input "true"
click at [175, 143] on input "Pay with Debit (in person) Pin required" at bounding box center [174, 145] width 19 height 19
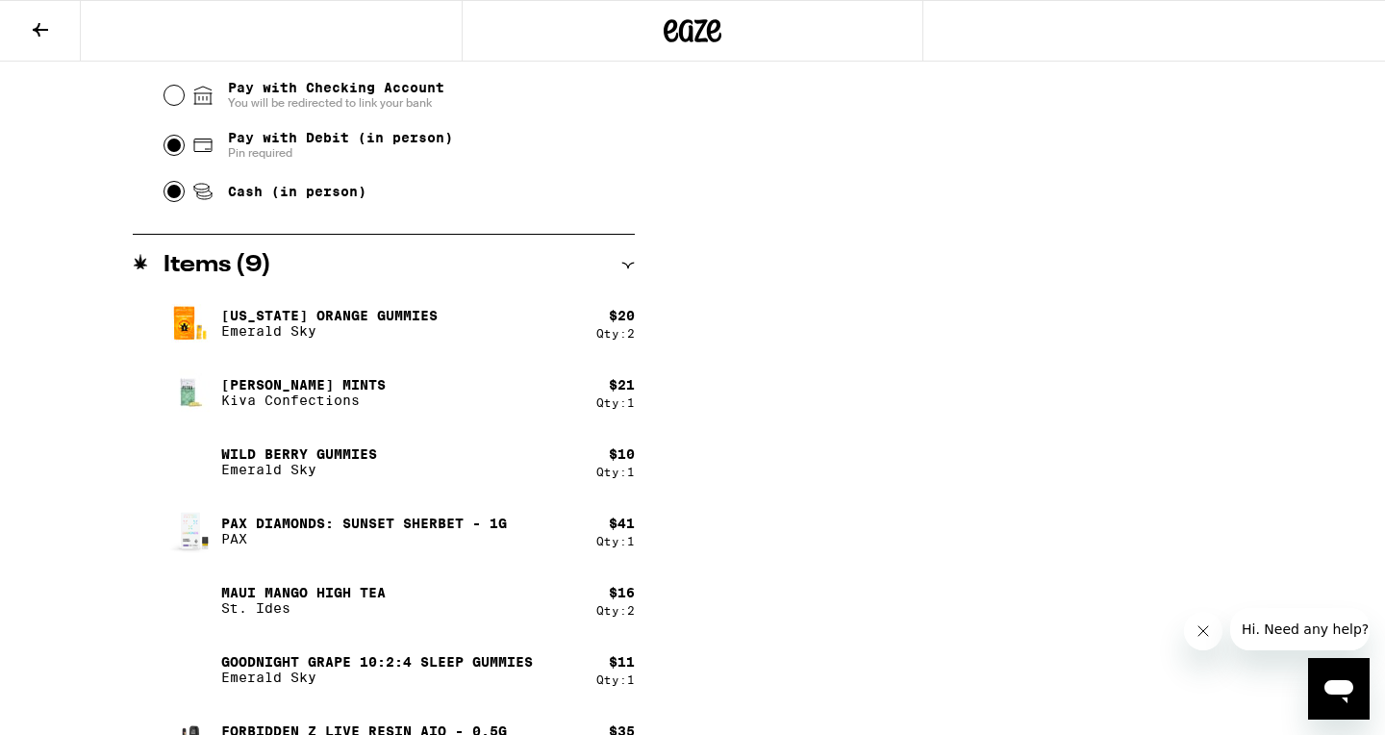
radio input "true"
click at [65, 340] on div "**********" at bounding box center [692, 68] width 1385 height 1427
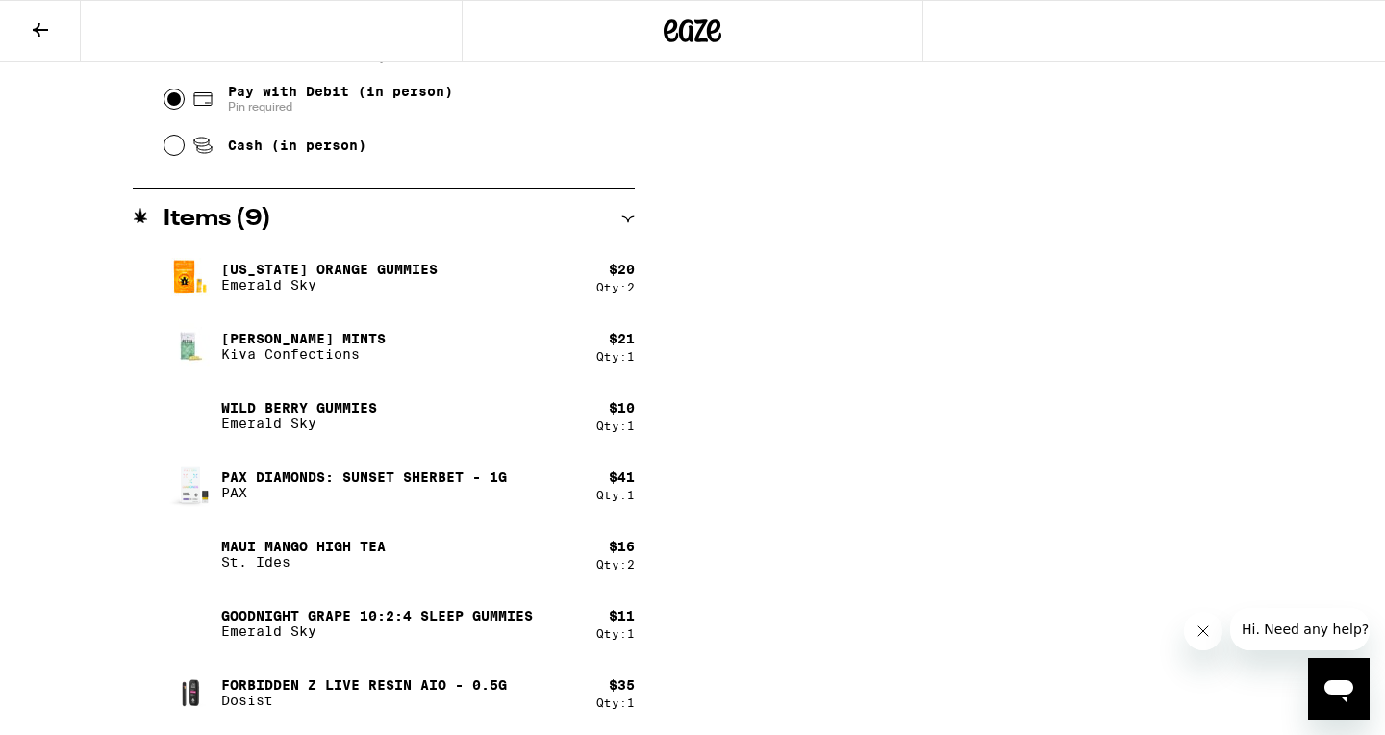
scroll to position [925, 0]
click at [953, 686] on div "Subtotal $154.00 Delivery $5.00 Free delivery for $75+ orders! Taxes & Fees Mor…" at bounding box center [1061, 21] width 385 height 1427
drag, startPoint x: 953, startPoint y: 686, endPoint x: 974, endPoint y: 735, distance: 53.1
click at [1039, 109] on div "Subtotal $154.00 Delivery $5.00 Free delivery for $75+ orders! Taxes & Fees Mor…" at bounding box center [1061, 21] width 385 height 1427
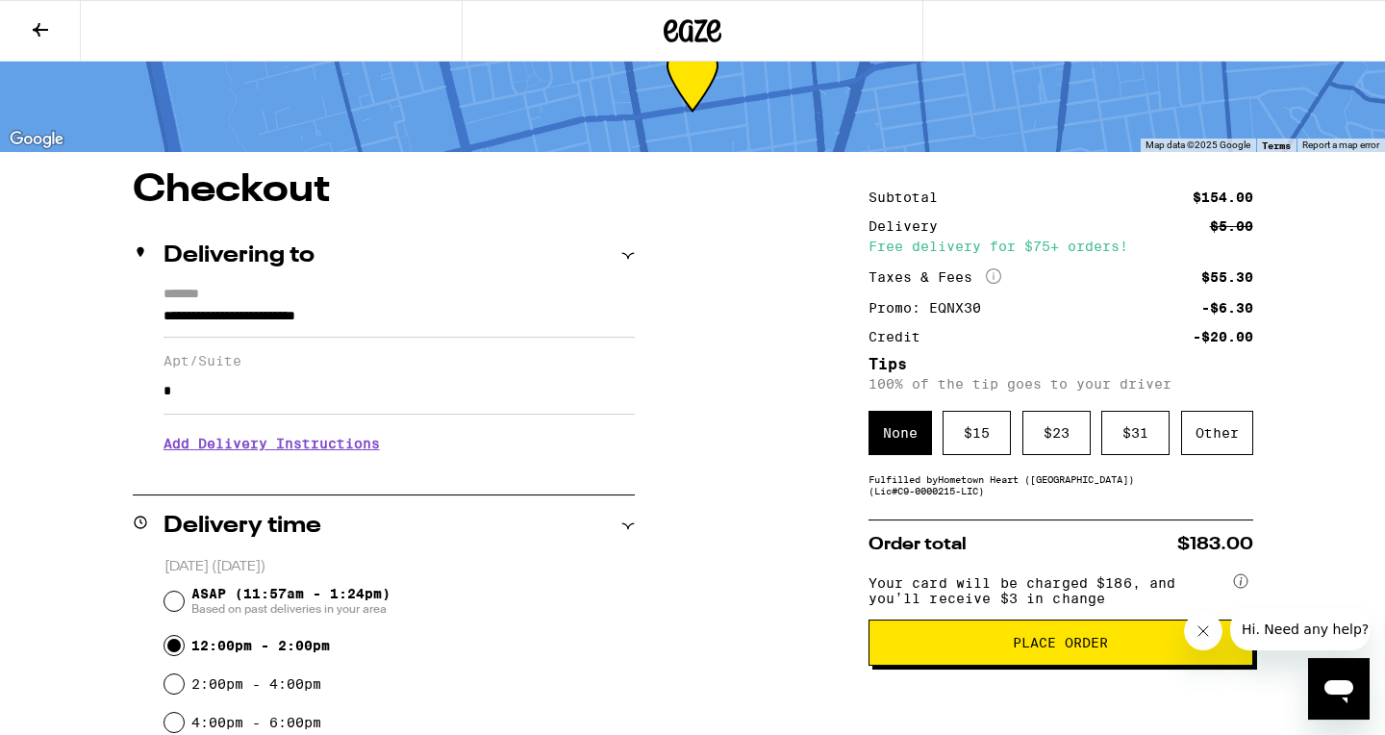
scroll to position [47, 0]
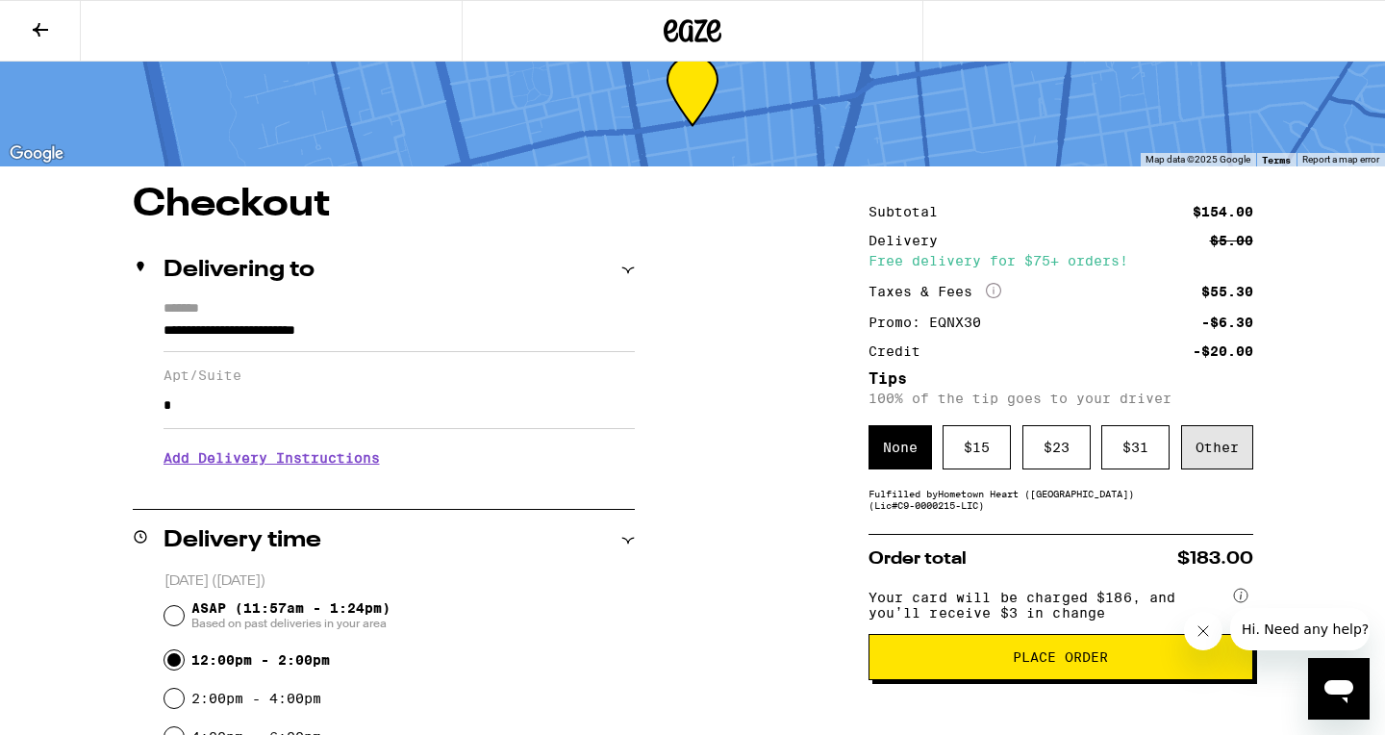
click at [1224, 454] on div "Other" at bounding box center [1217, 447] width 72 height 44
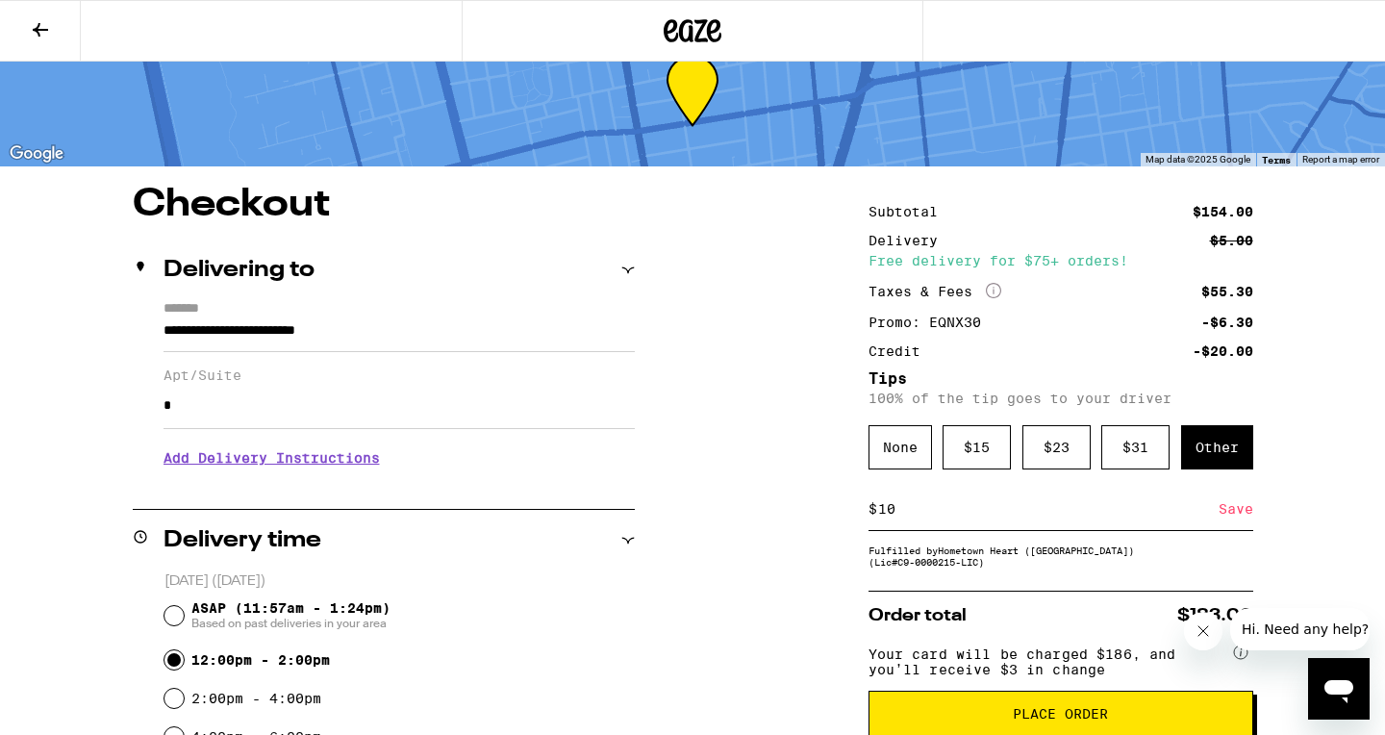
type input "10"
click at [1129, 727] on button "Place Order" at bounding box center [1061, 714] width 385 height 46
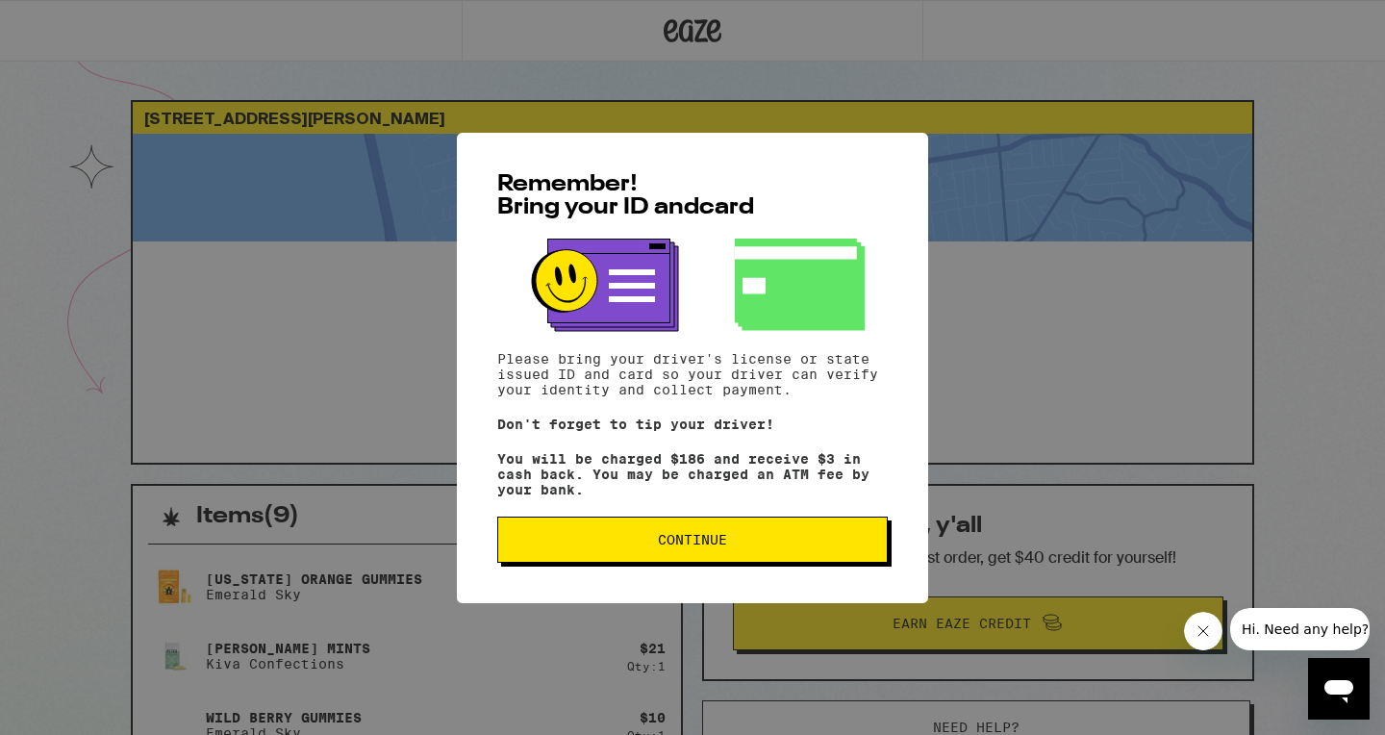
click at [645, 557] on button "Continue" at bounding box center [692, 540] width 391 height 46
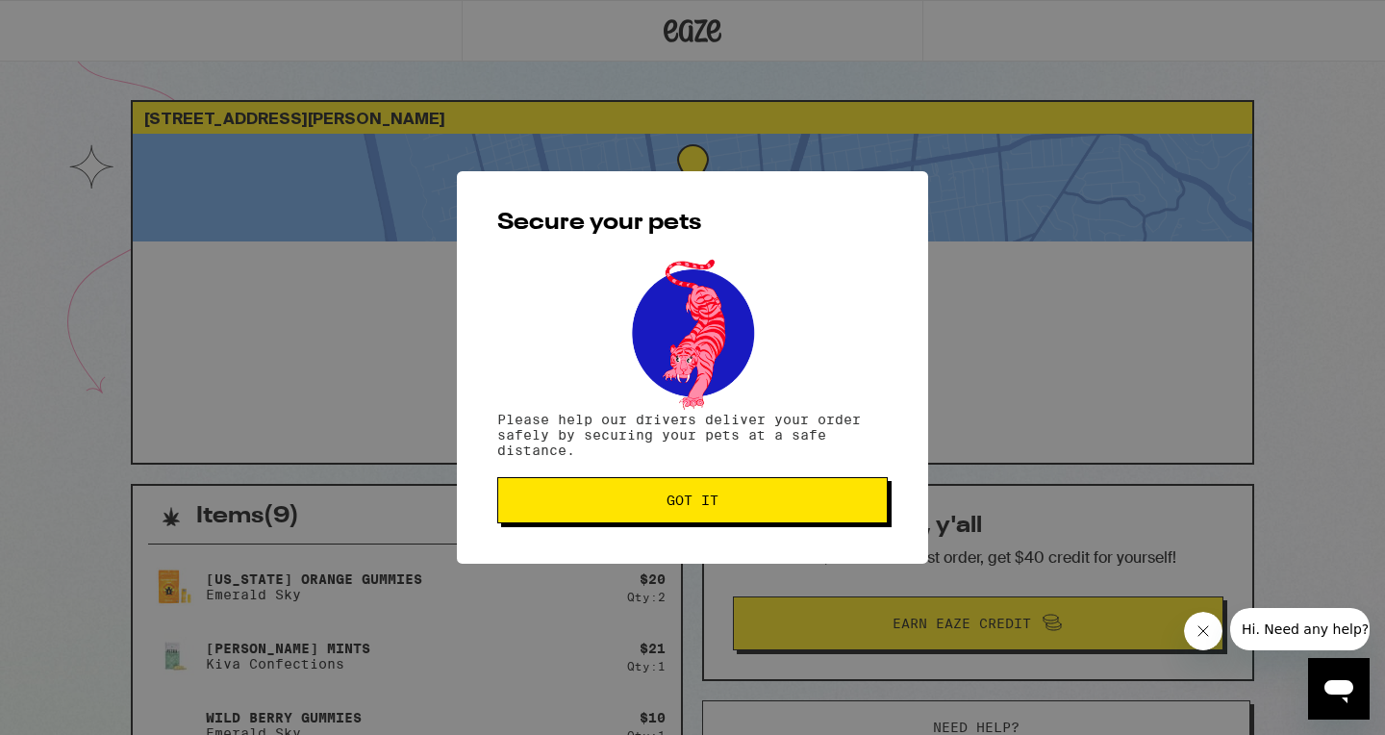
click at [623, 501] on span "Got it" at bounding box center [693, 500] width 358 height 13
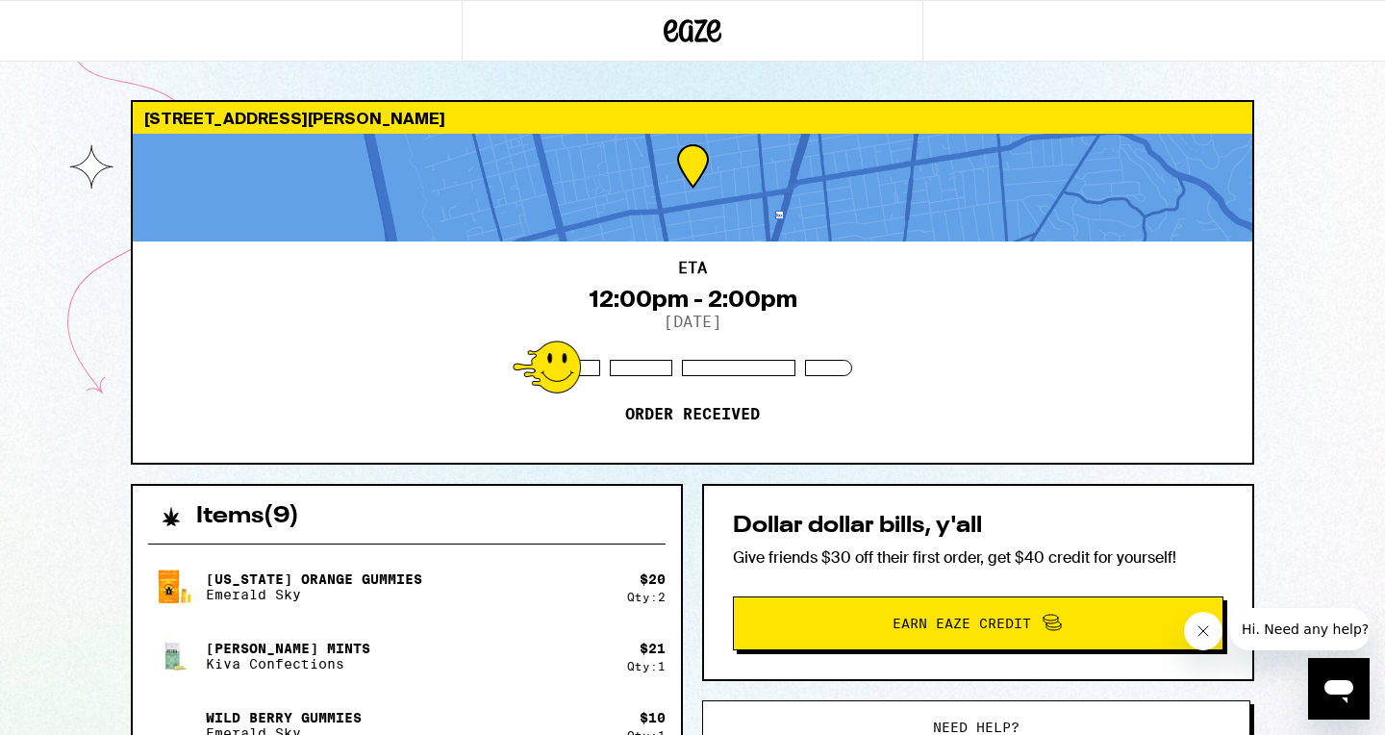
click at [1332, 200] on div "1615 Julia St Berkeley 94703 ETA 12:00pm - 2:00pm 9/22/2025 Order received Item…" at bounding box center [692, 728] width 1385 height 1457
click at [60, 682] on div "1615 Julia St Berkeley 94703 ETA 12:00pm - 2:00pm 9/22/2025 Order received Item…" at bounding box center [692, 728] width 1385 height 1457
drag, startPoint x: 61, startPoint y: 718, endPoint x: 99, endPoint y: 735, distance: 42.2
click at [99, 734] on html "1615 Julia St Berkeley 94703 ETA 12:00pm - 2:00pm 9/22/2025 Order received Item…" at bounding box center [692, 728] width 1385 height 1457
click at [1340, 450] on div "1615 Julia St Berkeley 94703 ETA 12:00pm - 2:00pm 9/22/2025 Order received Item…" at bounding box center [692, 728] width 1385 height 1457
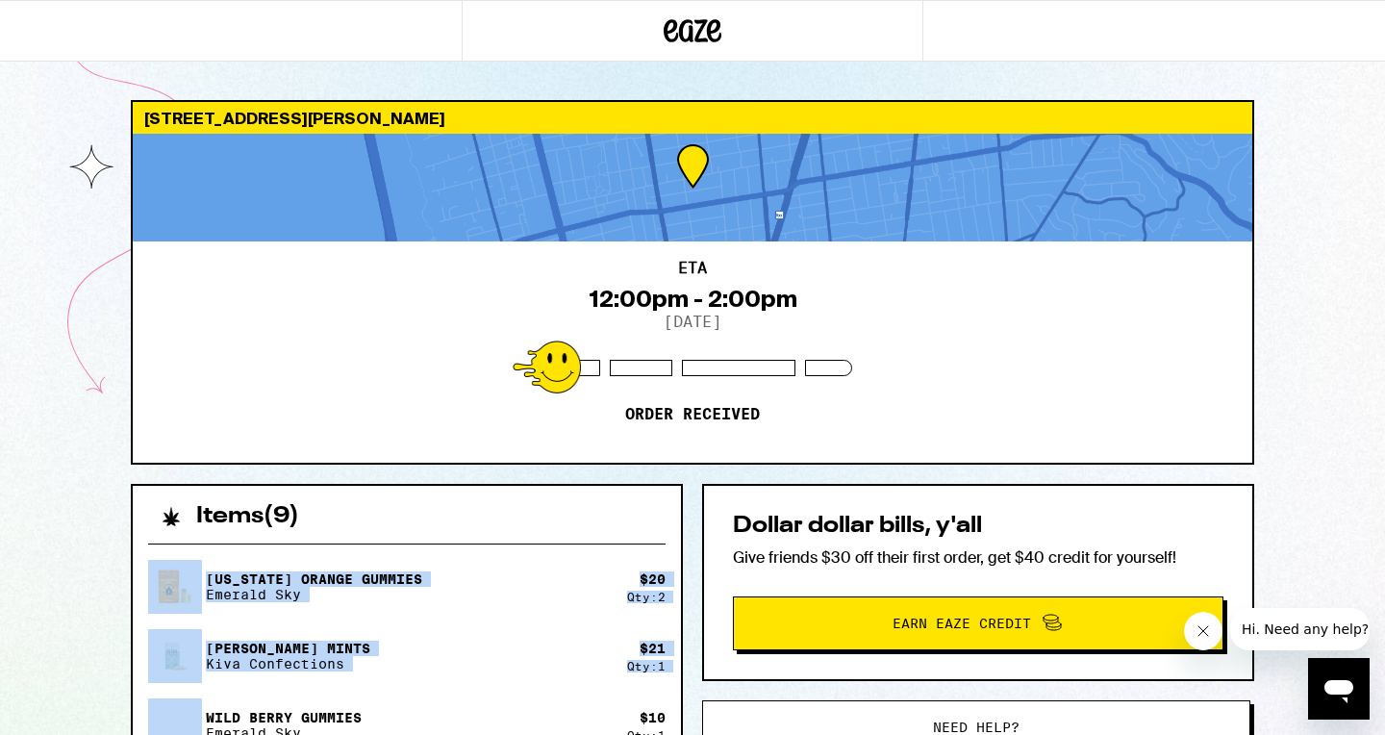
drag, startPoint x: 57, startPoint y: 603, endPoint x: 109, endPoint y: 706, distance: 115.3
click at [109, 706] on div "1615 Julia St Berkeley 94703 ETA 12:00pm - 2:00pm 9/22/2025 Order received Item…" at bounding box center [692, 728] width 1385 height 1457
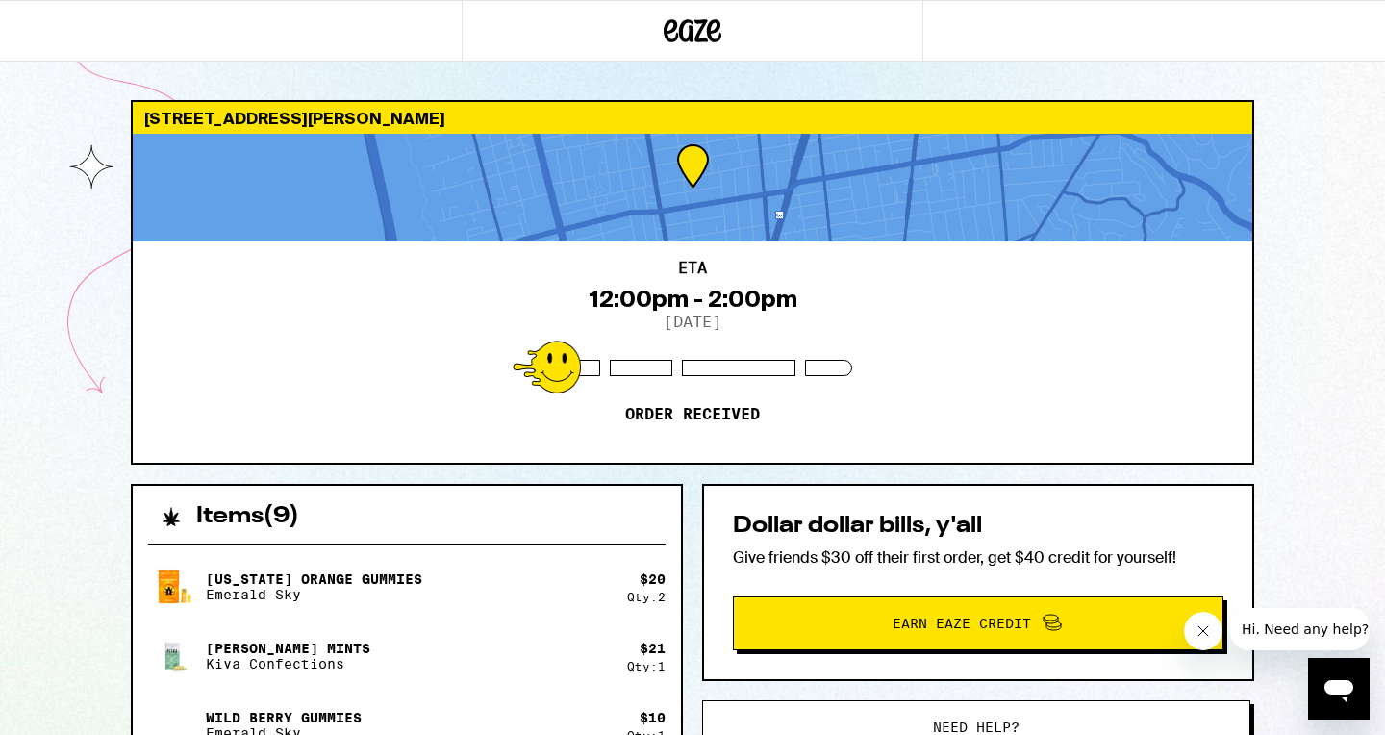
click at [1337, 430] on div "1615 Julia St Berkeley 94703 ETA 12:00pm - 2:00pm 9/22/2025 Order received Item…" at bounding box center [692, 728] width 1385 height 1457
drag, startPoint x: 83, startPoint y: 716, endPoint x: 100, endPoint y: 735, distance: 25.9
click at [100, 734] on html "1615 Julia St Berkeley 94703 ETA 12:00pm - 2:00pm 9/22/2025 Order received Item…" at bounding box center [692, 728] width 1385 height 1457
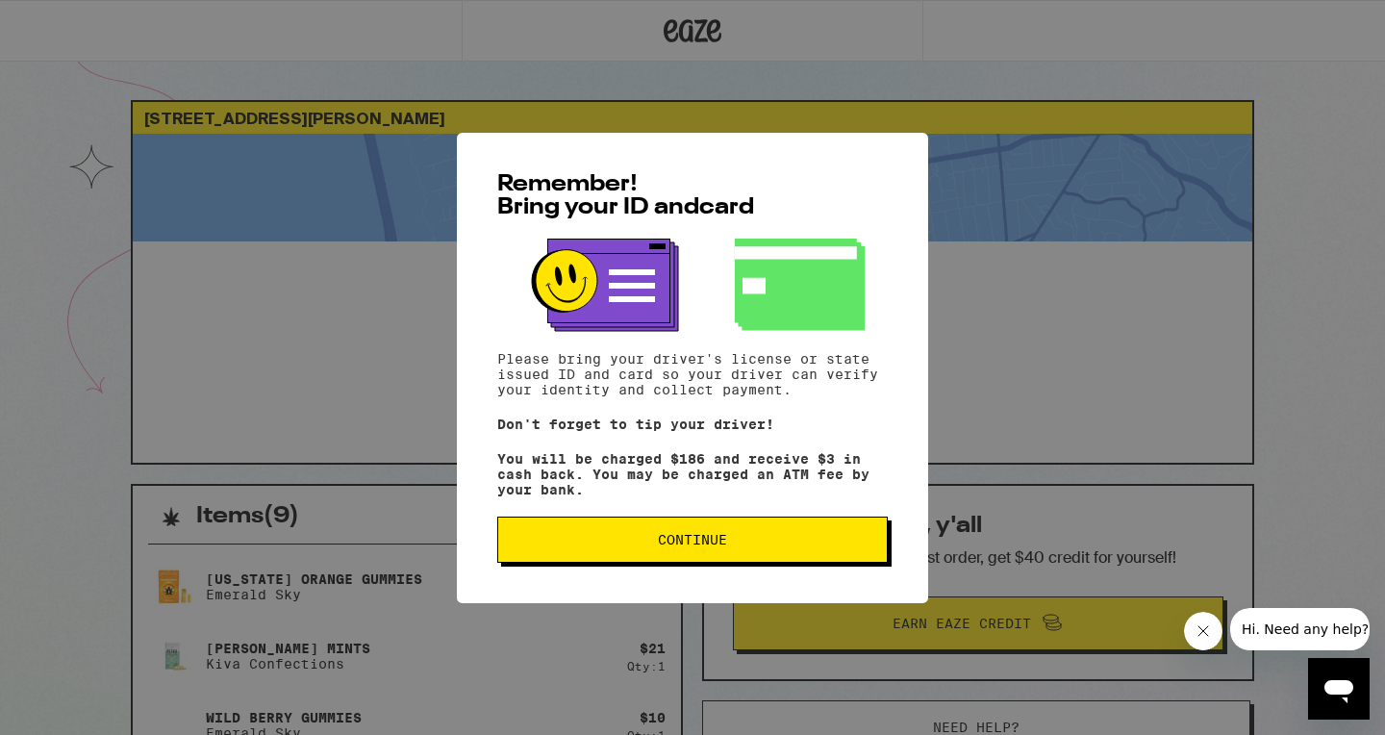
click at [803, 546] on span "Continue" at bounding box center [693, 539] width 358 height 13
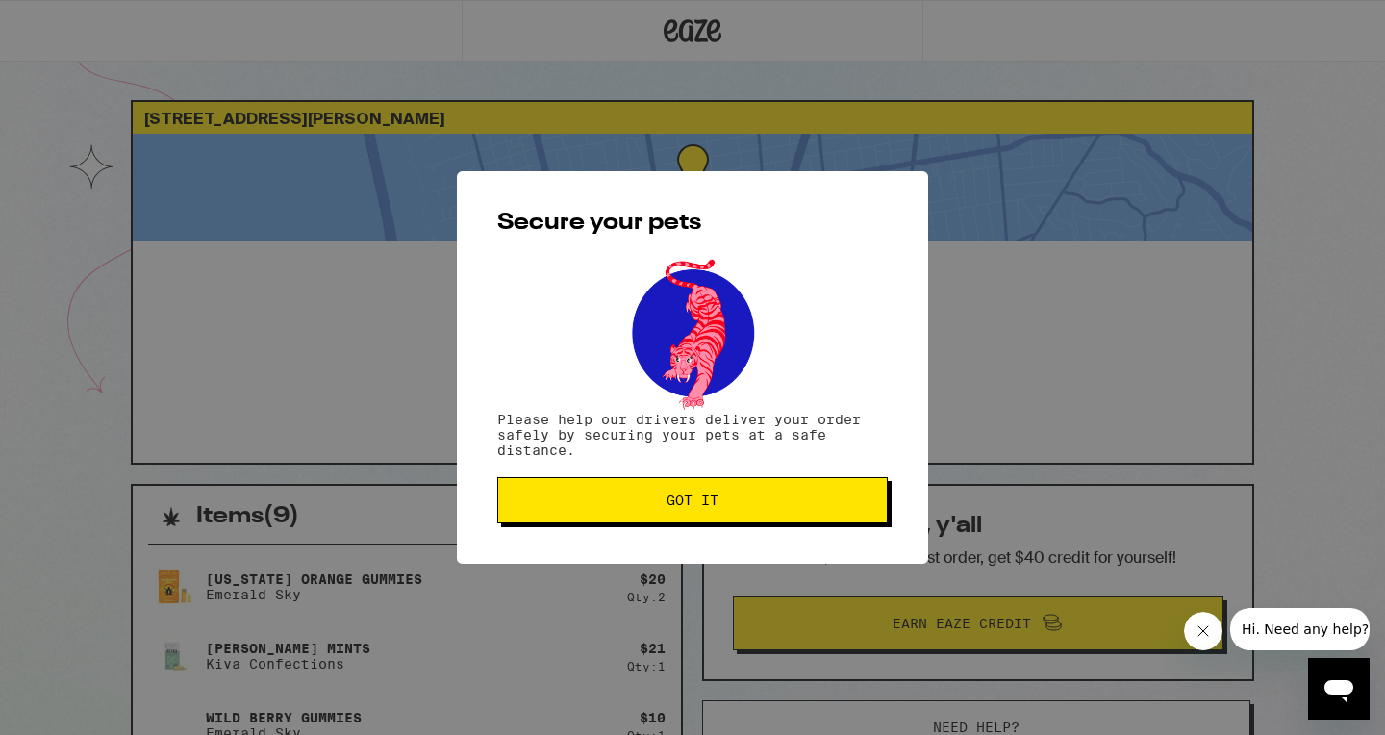
click at [785, 503] on span "Got it" at bounding box center [693, 500] width 358 height 13
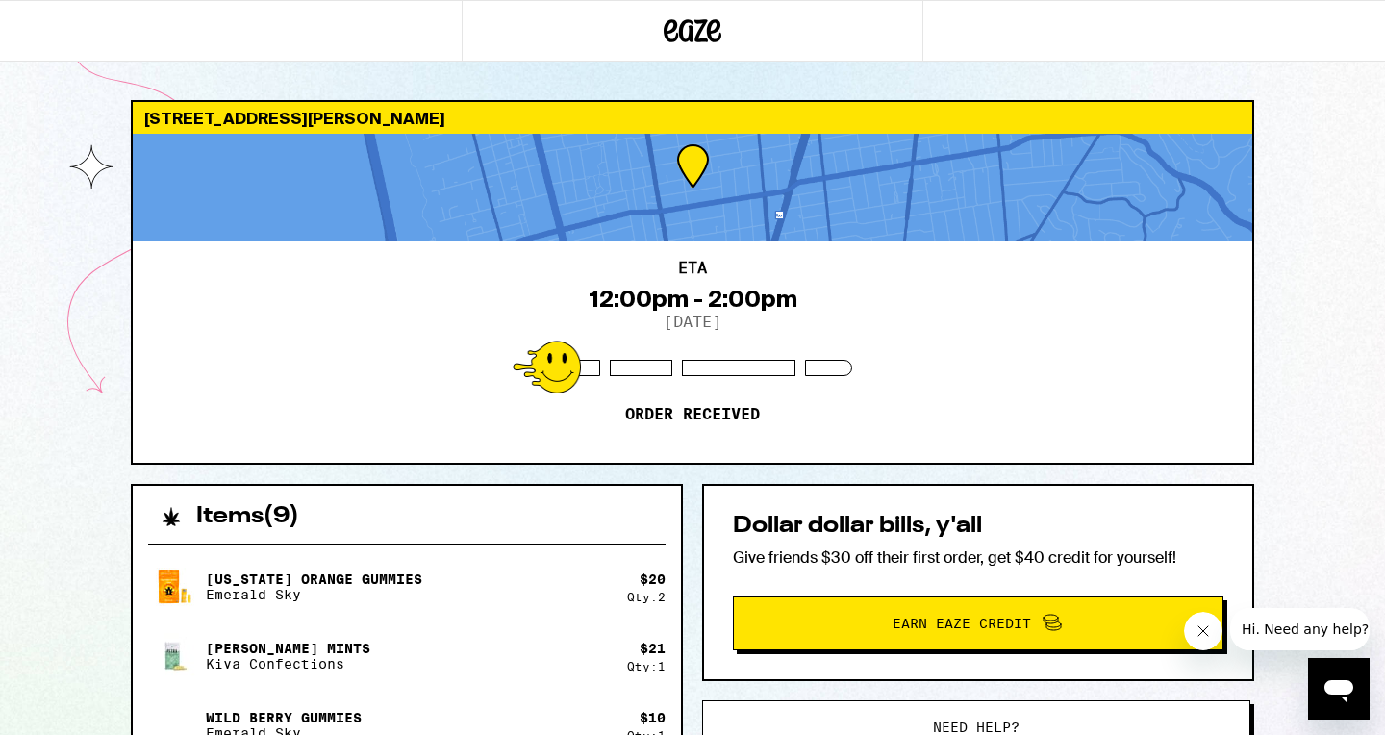
drag, startPoint x: 1281, startPoint y: 706, endPoint x: 1310, endPoint y: 735, distance: 40.8
click at [1310, 734] on html "[STREET_ADDRESS][PERSON_NAME] 12:00pm - 2:00pm [DATE] Order received Items ( 9 …" at bounding box center [692, 718] width 1385 height 1436
click at [505, 600] on div "California Orange Gummies Emerald Sky" at bounding box center [387, 587] width 479 height 54
drag, startPoint x: 480, startPoint y: 696, endPoint x: 517, endPoint y: 734, distance: 53.1
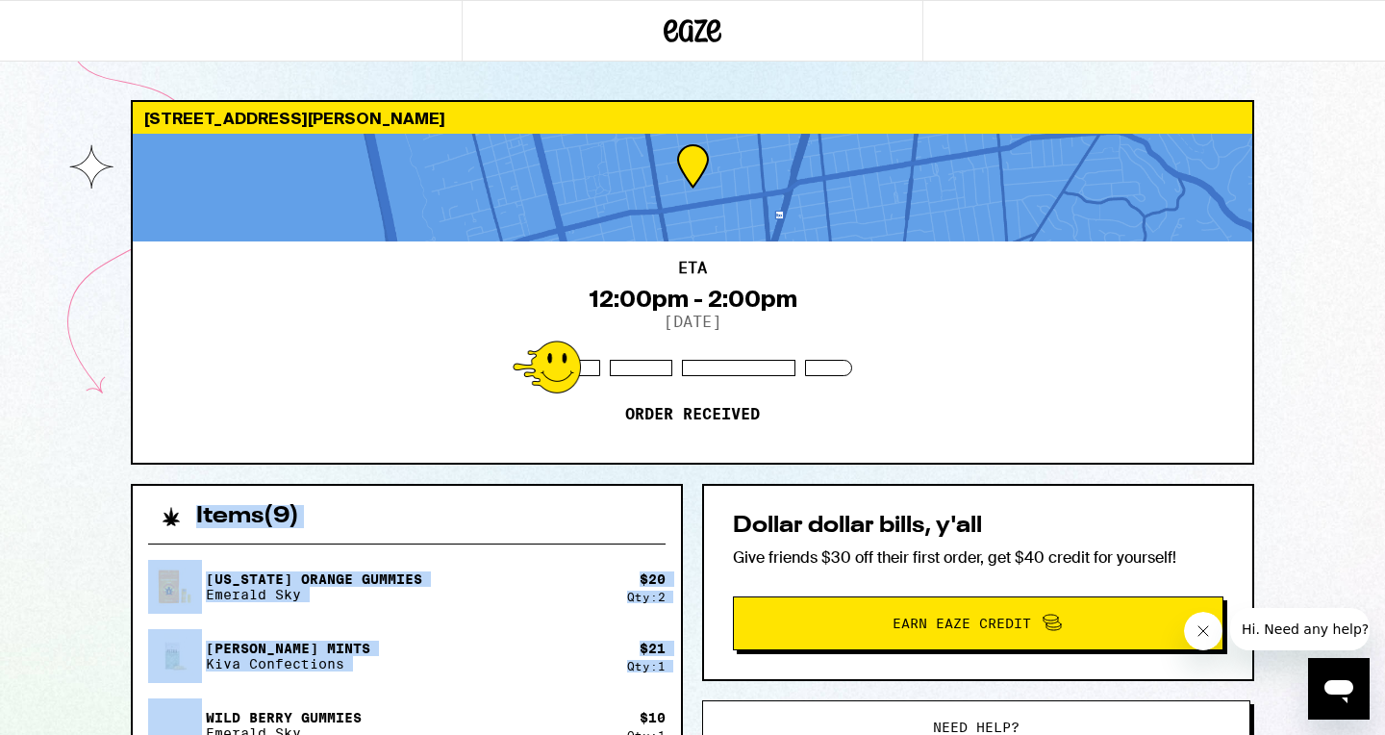
drag, startPoint x: 36, startPoint y: 480, endPoint x: 19, endPoint y: 735, distance: 255.5
click at [19, 734] on html "[STREET_ADDRESS][PERSON_NAME] 12:00pm - 2:00pm [DATE] Order received Items ( 9 …" at bounding box center [692, 718] width 1385 height 1436
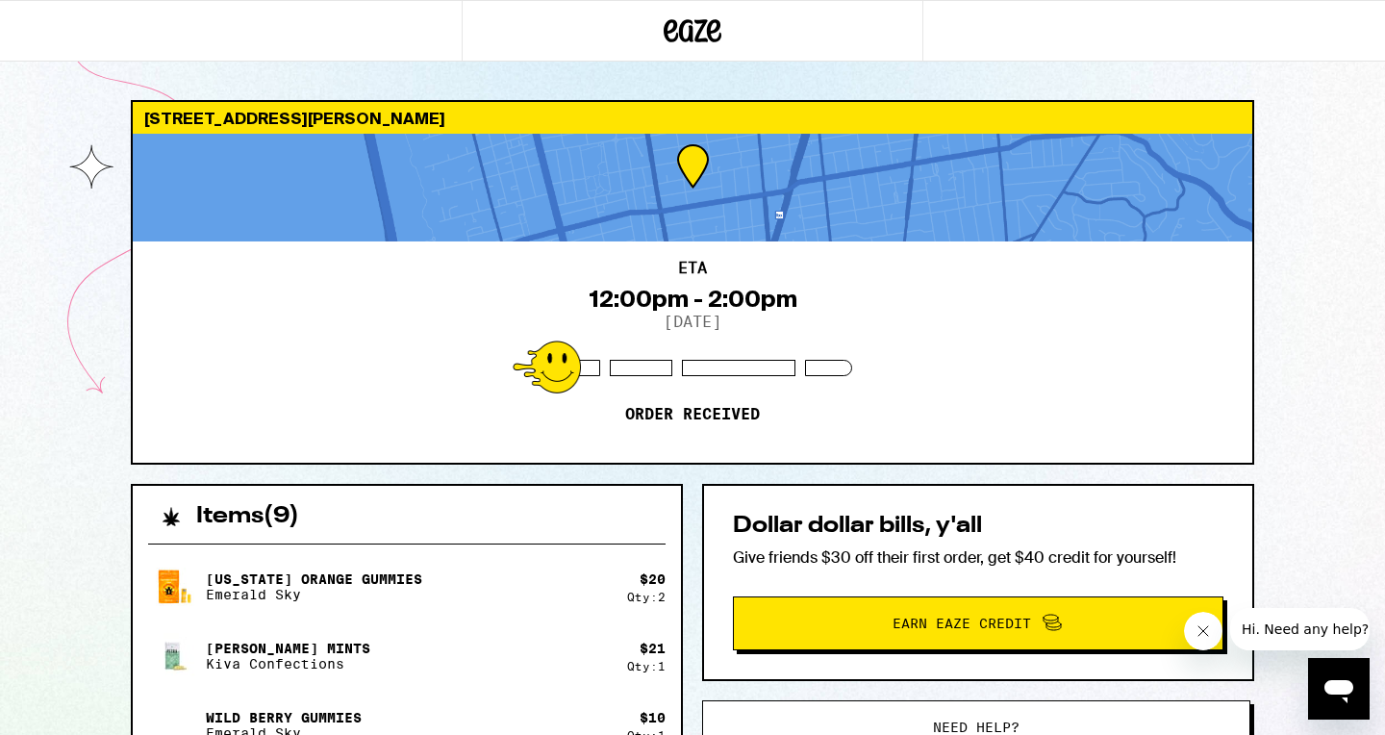
click at [586, 43] on div at bounding box center [693, 31] width 462 height 62
click at [480, 581] on div "California Orange Gummies Emerald Sky" at bounding box center [387, 587] width 479 height 54
drag, startPoint x: 143, startPoint y: 716, endPoint x: 146, endPoint y: 737, distance: 21.4
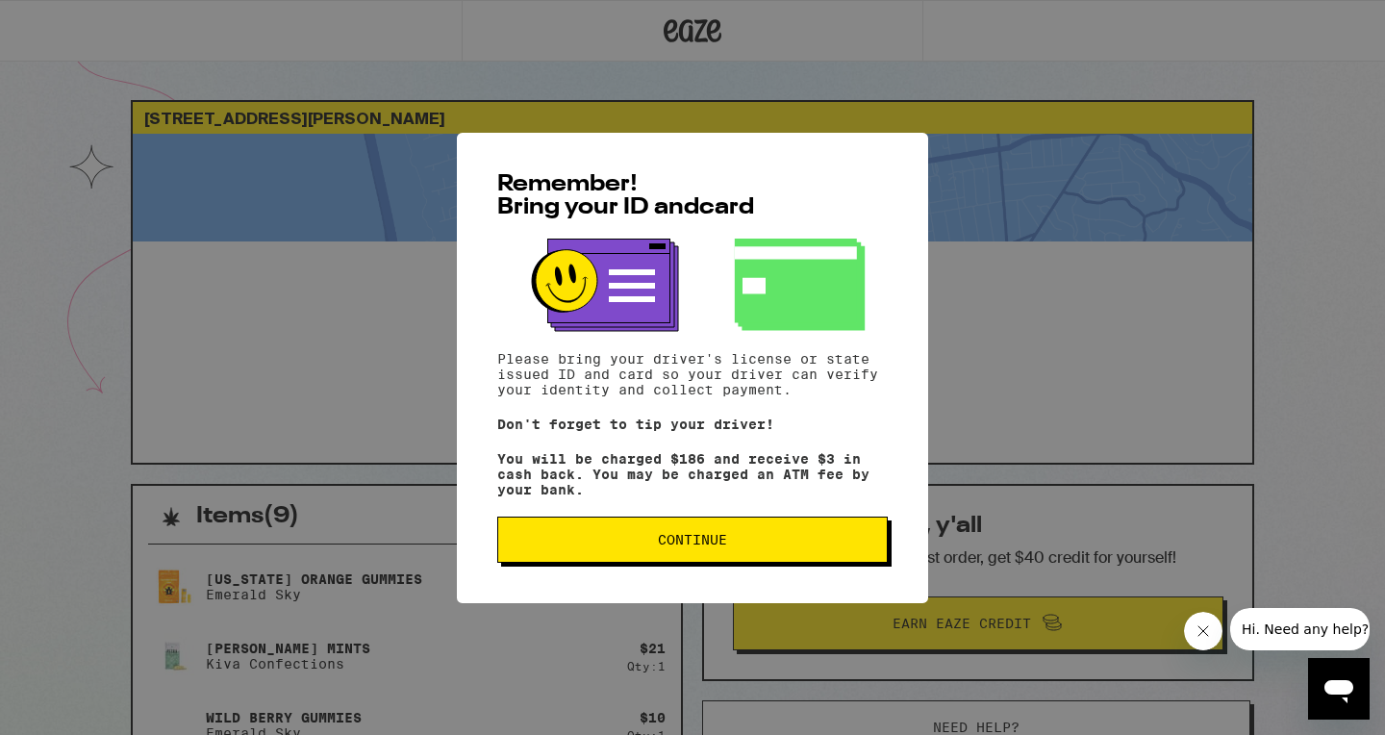
click at [863, 541] on button "Continue" at bounding box center [692, 540] width 391 height 46
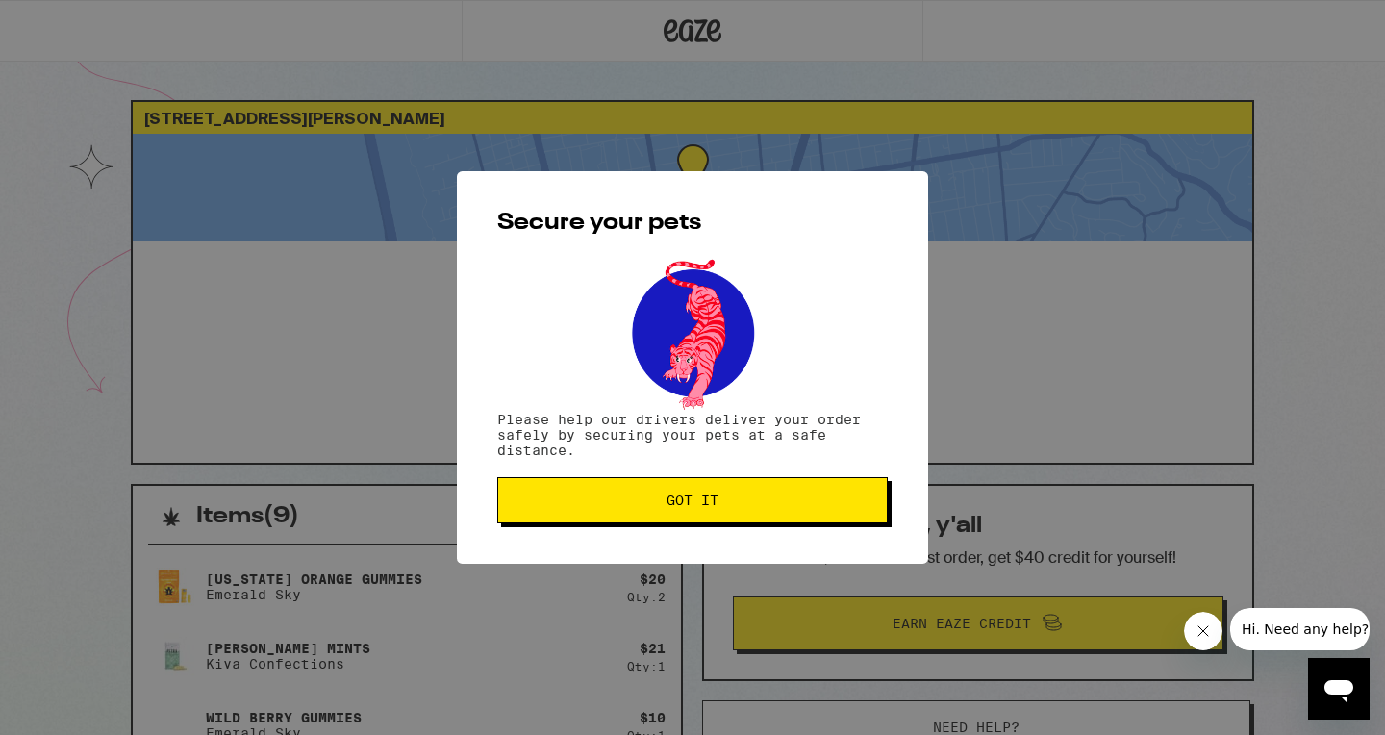
click at [841, 496] on button "Got it" at bounding box center [692, 500] width 391 height 46
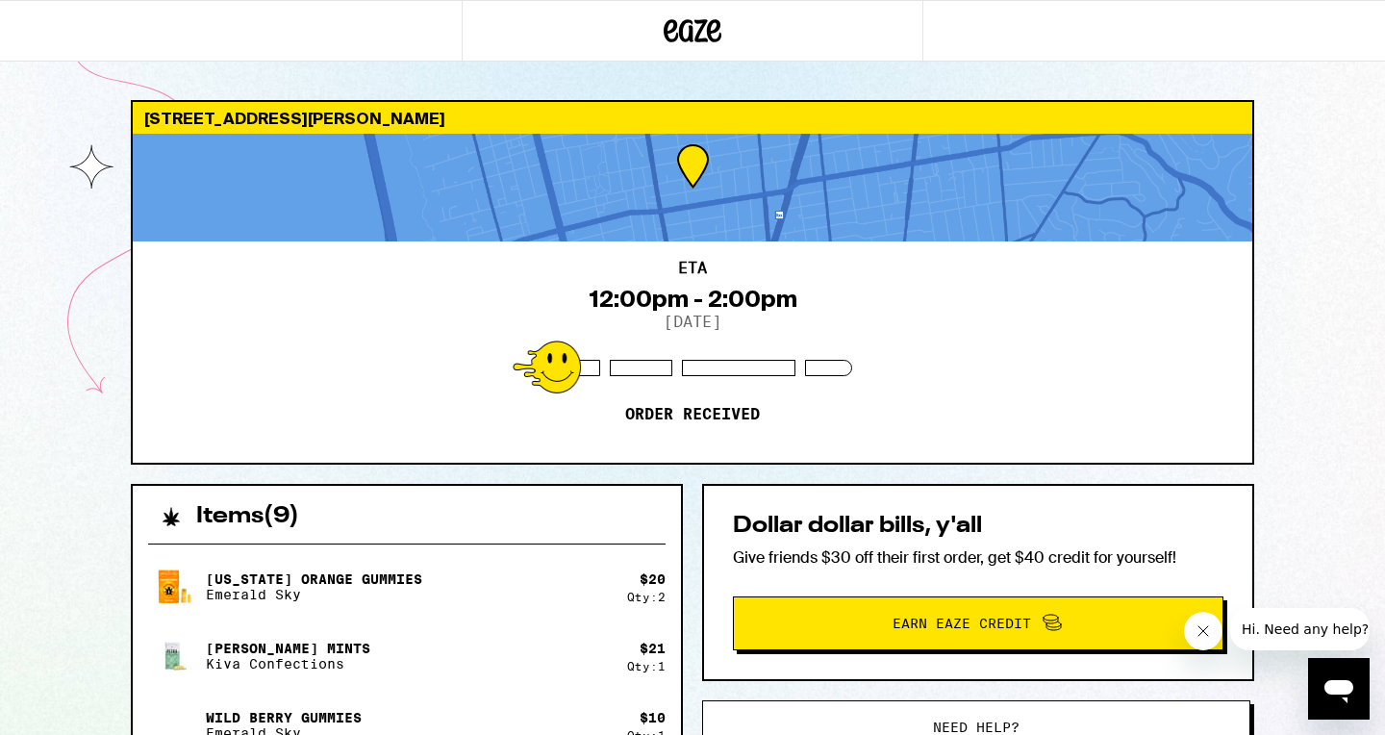
click at [521, 495] on div "Items ( 9 )" at bounding box center [407, 507] width 548 height 42
drag, startPoint x: 692, startPoint y: 693, endPoint x: 822, endPoint y: 737, distance: 137.2
click at [822, 734] on html "[STREET_ADDRESS][PERSON_NAME] 12:00pm - 2:00pm [DATE] Order received Items ( 9 …" at bounding box center [692, 718] width 1385 height 1436
click at [704, 28] on icon at bounding box center [693, 30] width 58 height 35
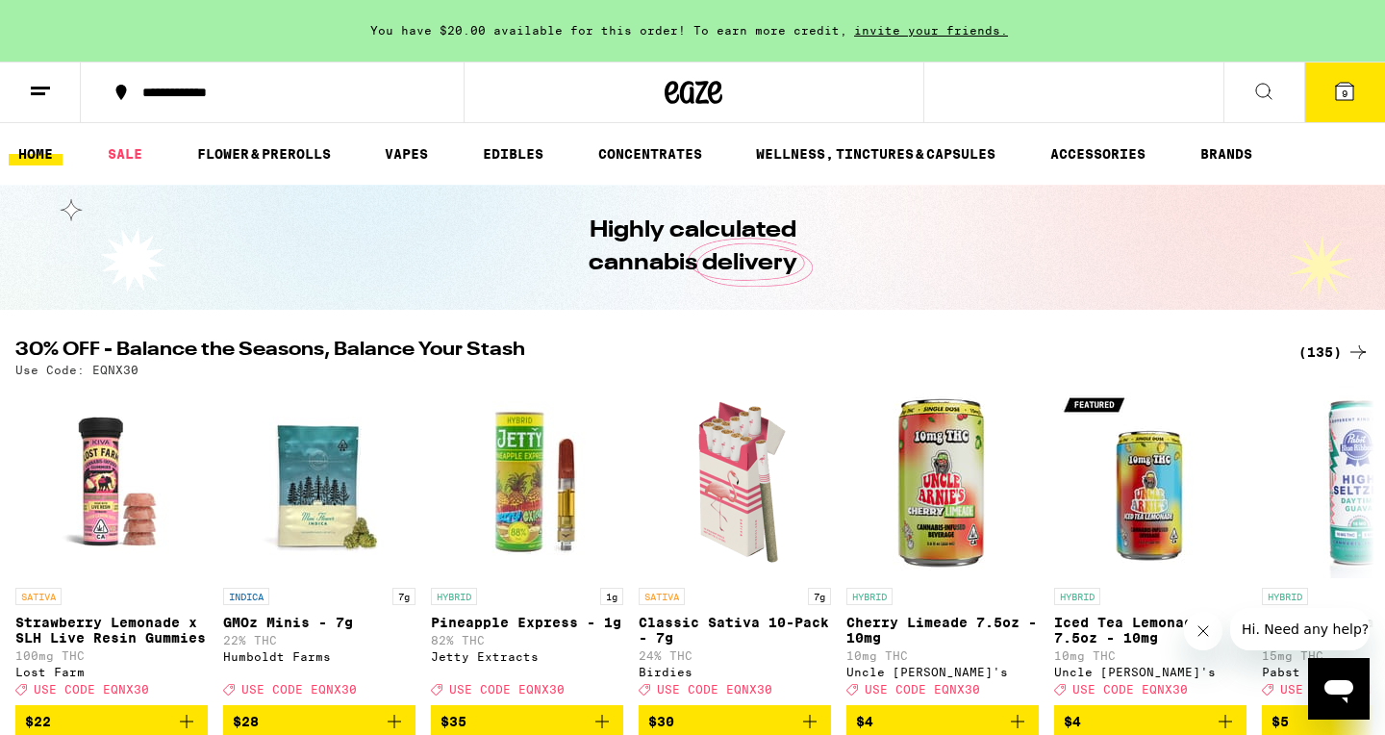
click at [1342, 90] on span "9" at bounding box center [1345, 94] width 6 height 12
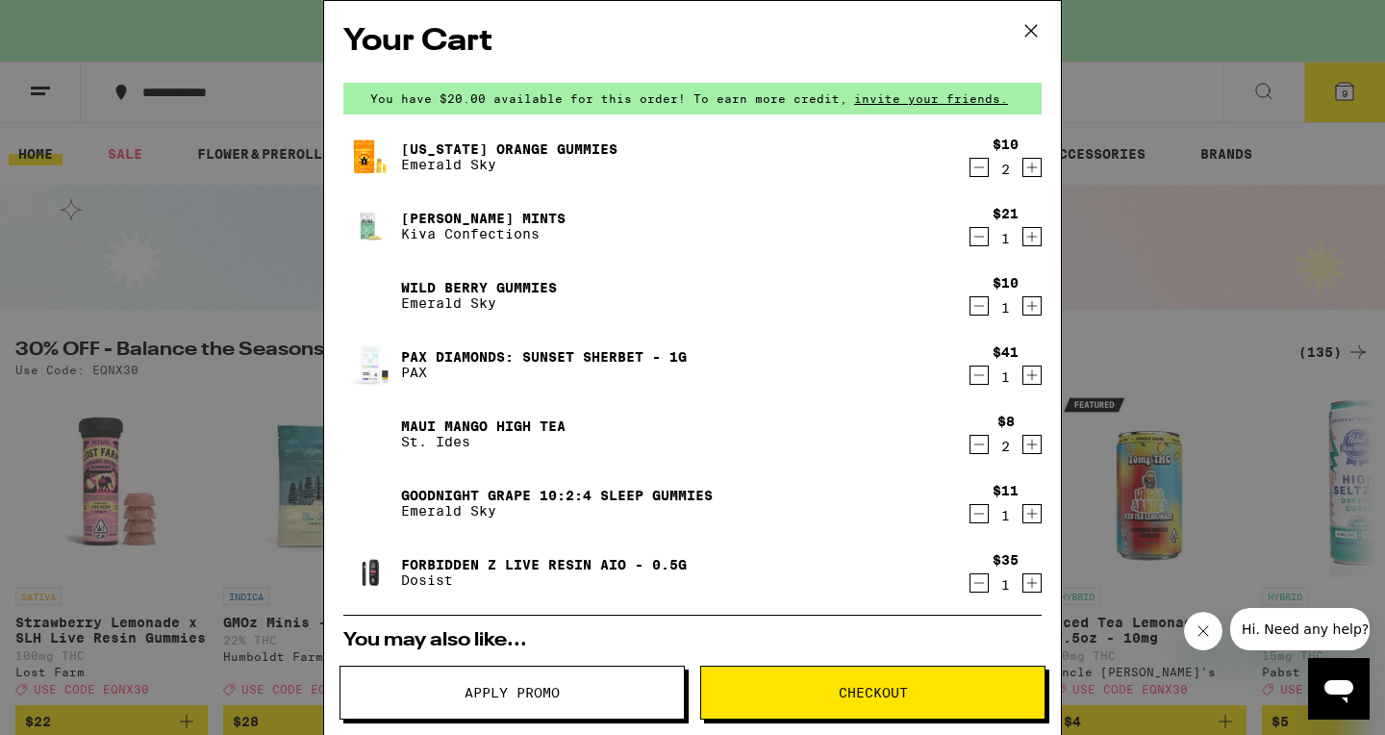
click at [1031, 25] on icon at bounding box center [1031, 30] width 29 height 29
